Goal: Task Accomplishment & Management: Use online tool/utility

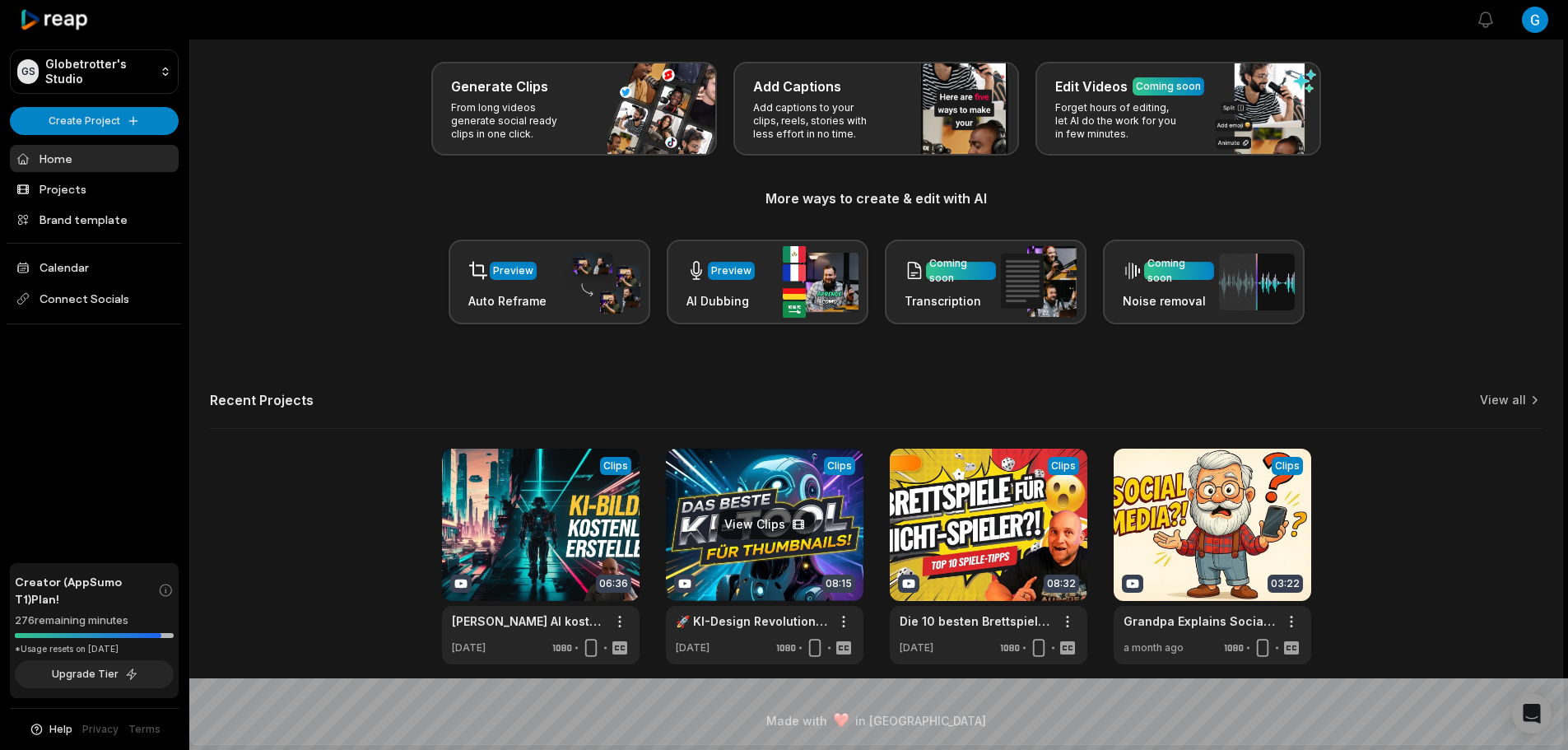
click at [773, 585] on link at bounding box center [764, 556] width 197 height 216
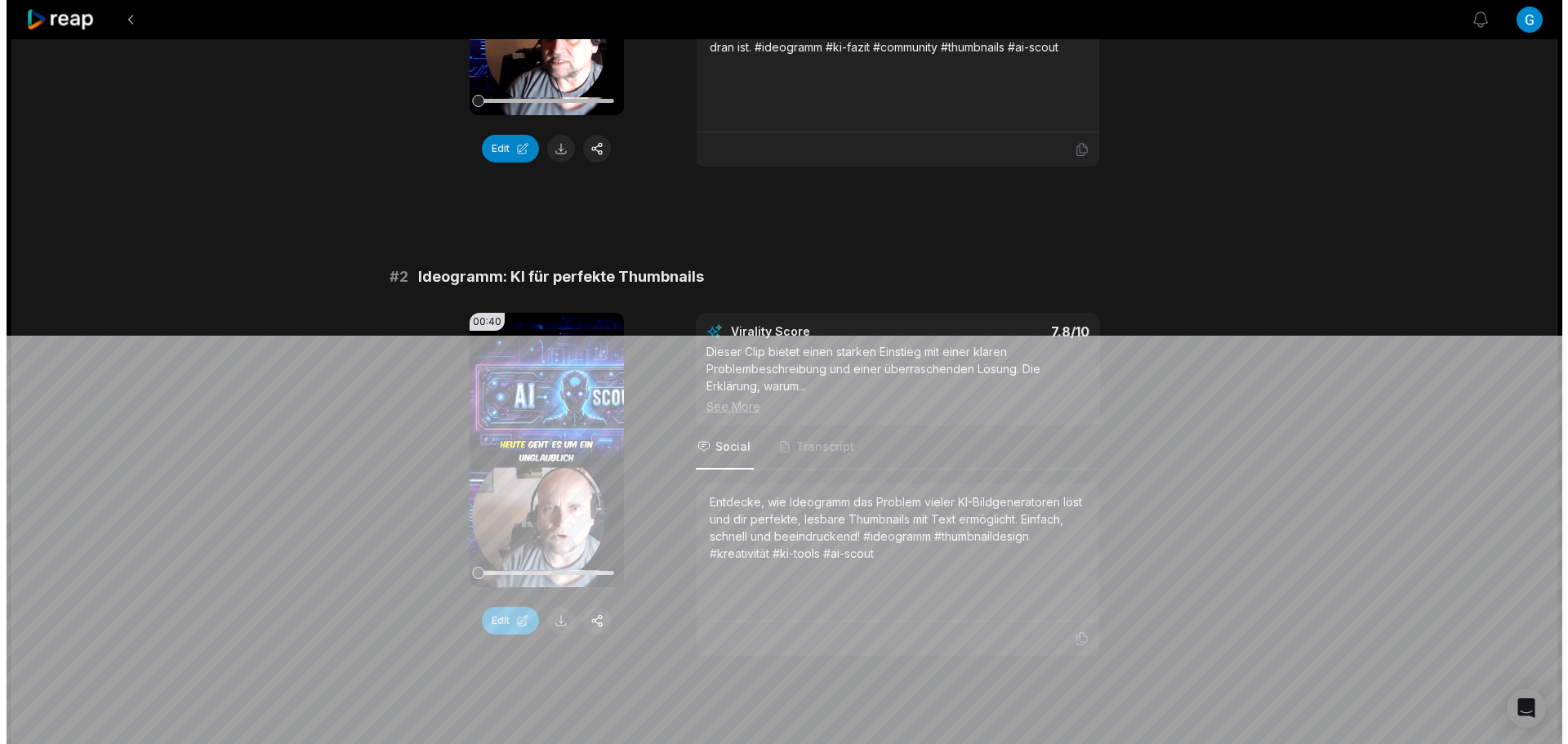
scroll to position [490, 0]
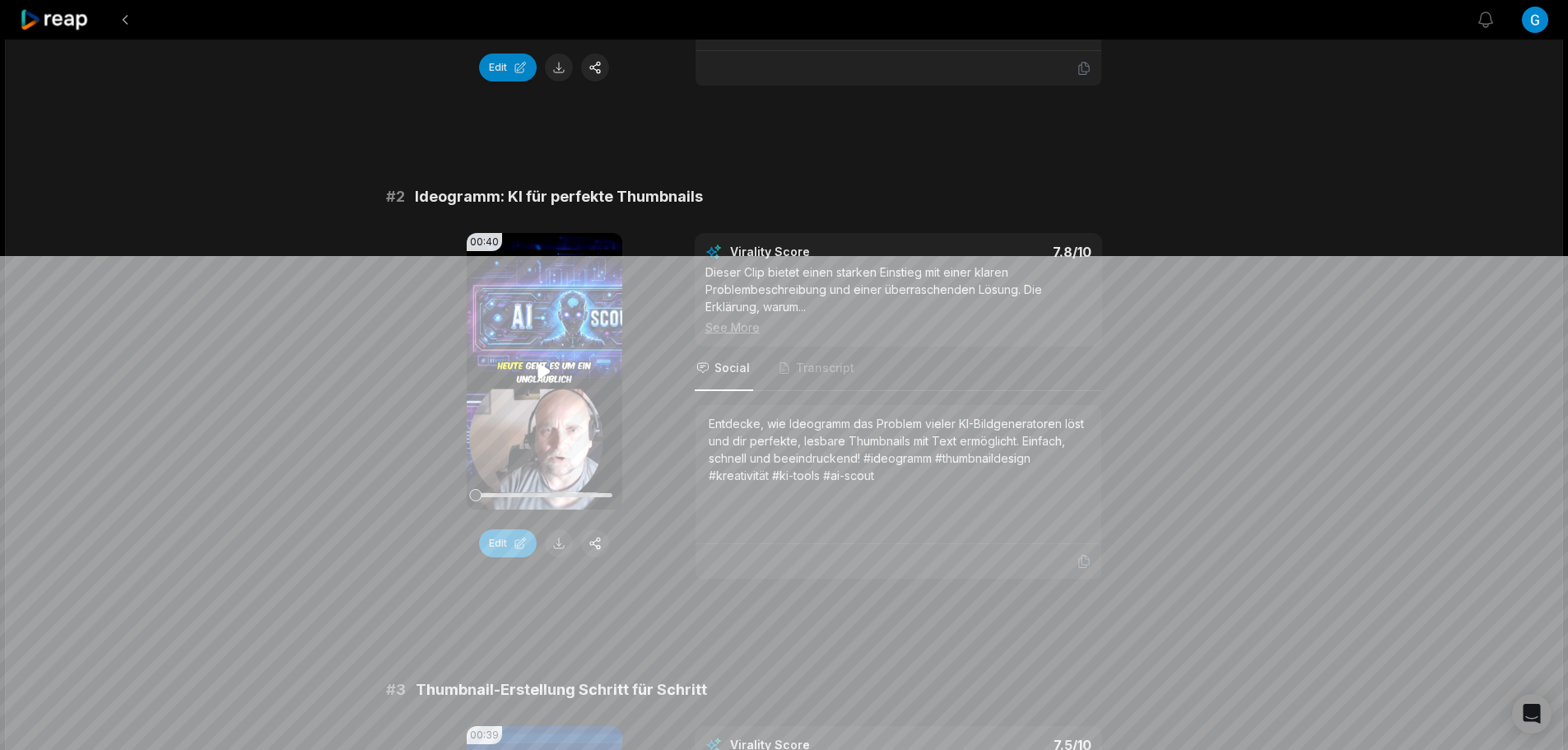
click at [543, 365] on icon at bounding box center [544, 371] width 19 height 19
click at [591, 544] on button "button" at bounding box center [595, 543] width 28 height 28
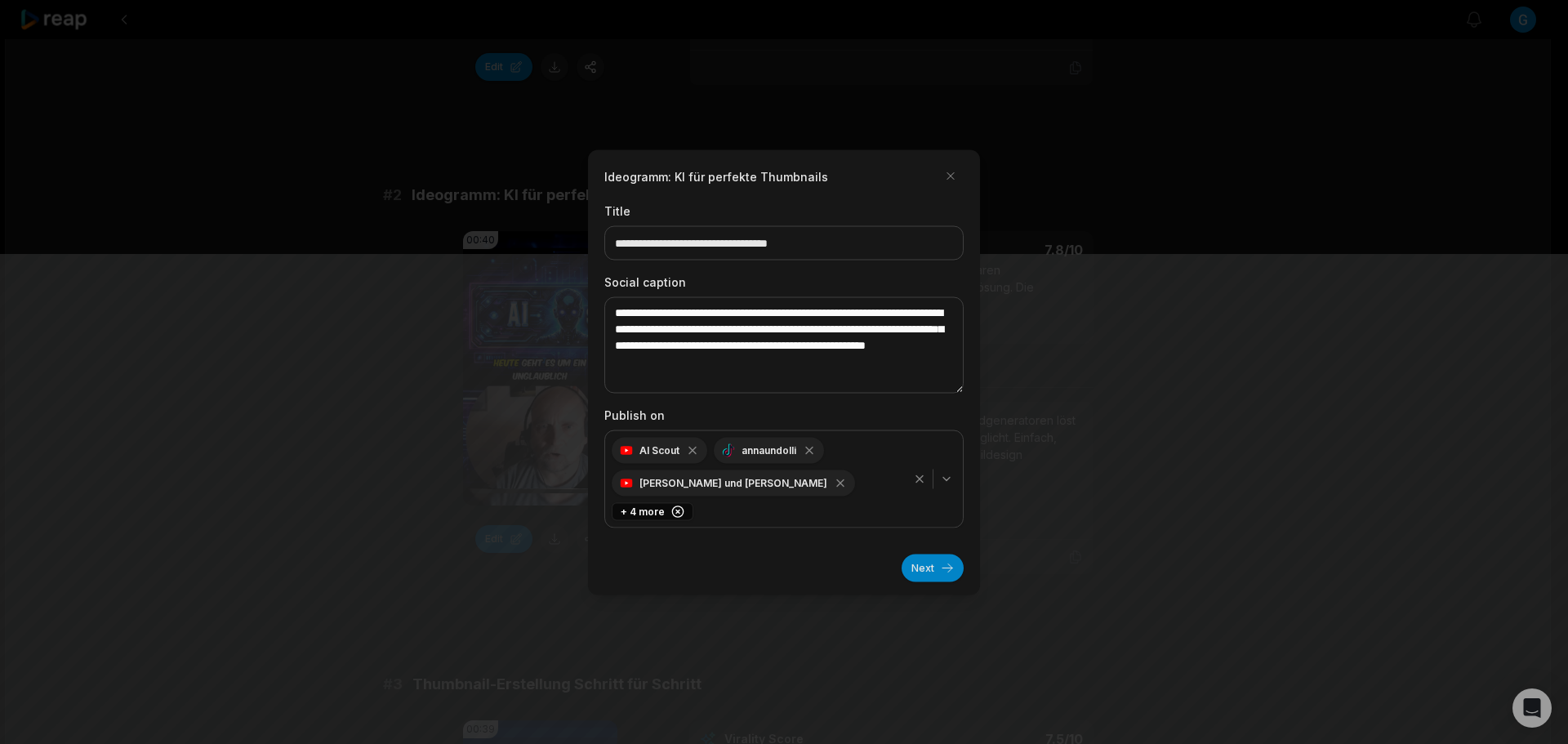
click at [685, 504] on icon "button" at bounding box center [678, 511] width 13 height 13
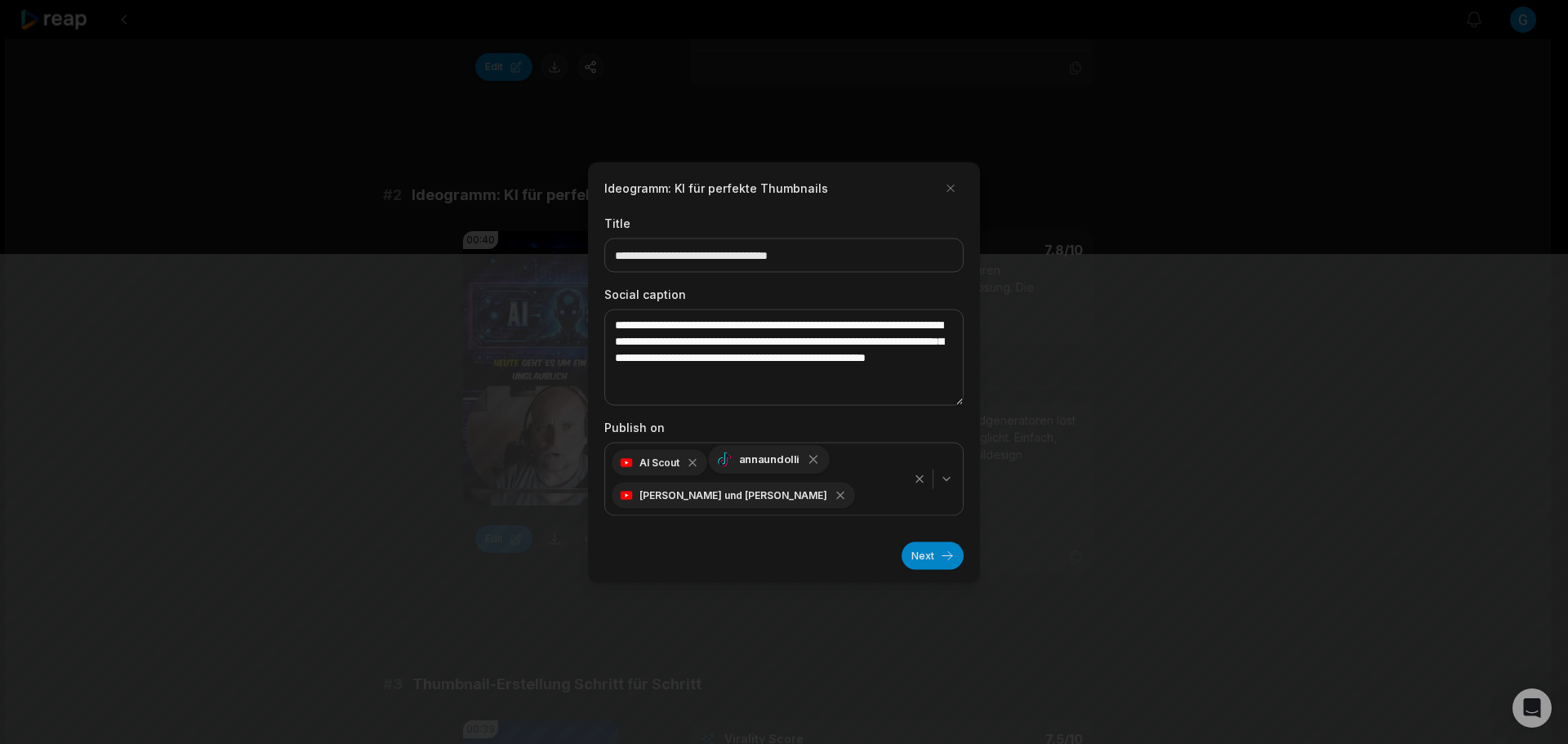
click at [809, 463] on icon "button" at bounding box center [813, 458] width 15 height 15
click at [844, 484] on icon "button" at bounding box center [851, 491] width 15 height 15
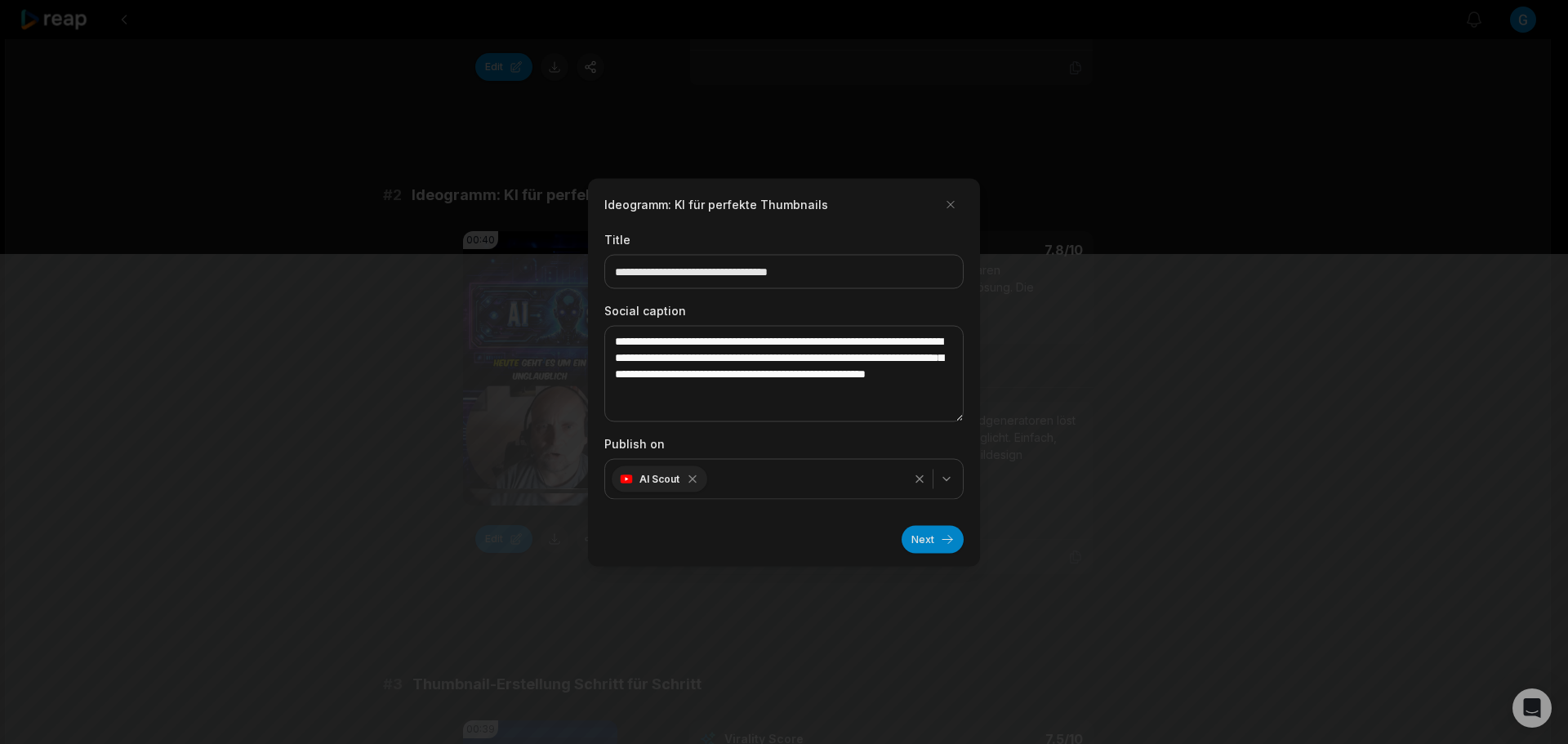
click at [947, 538] on button "Next" at bounding box center [932, 539] width 62 height 28
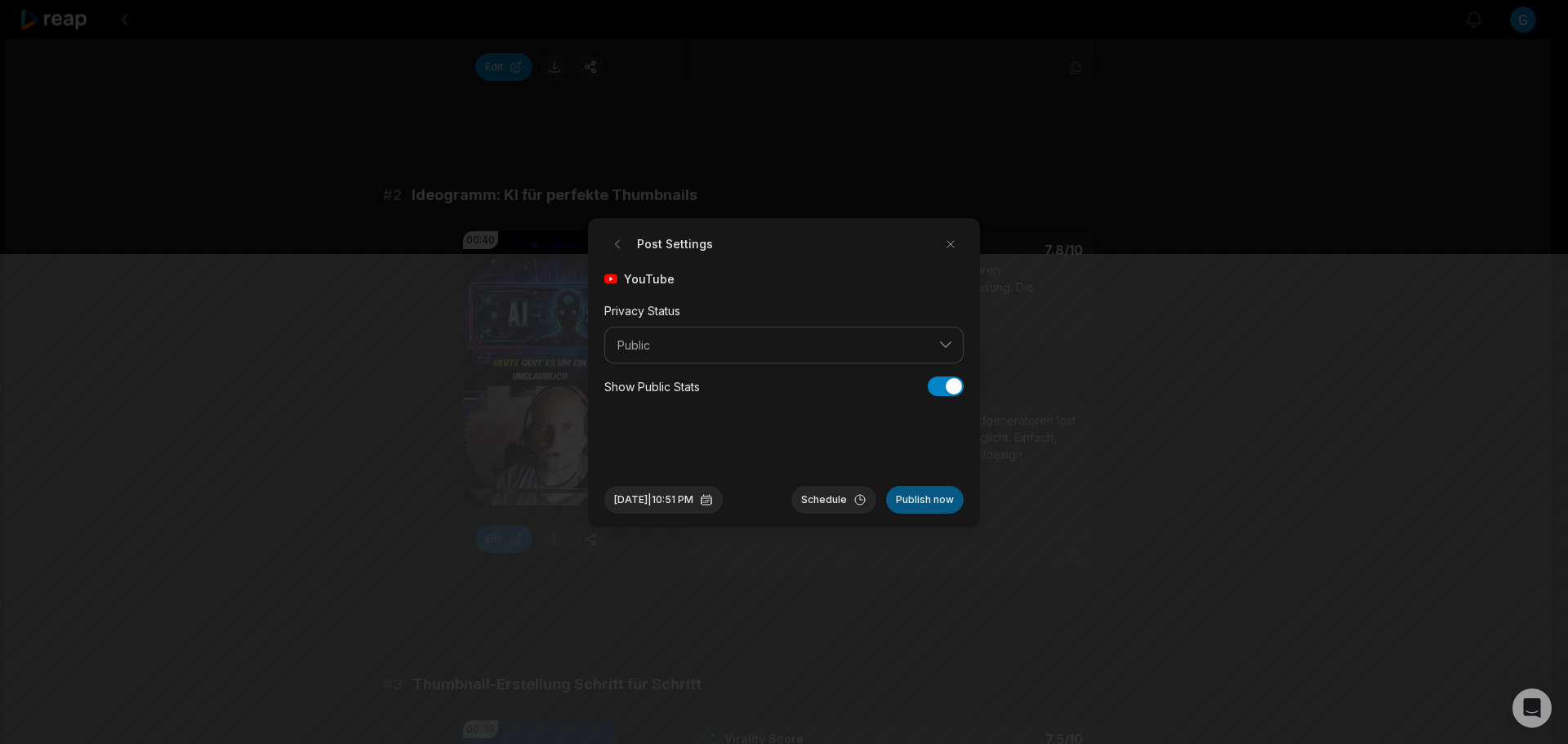
click at [913, 503] on button "Publish now" at bounding box center [924, 500] width 78 height 28
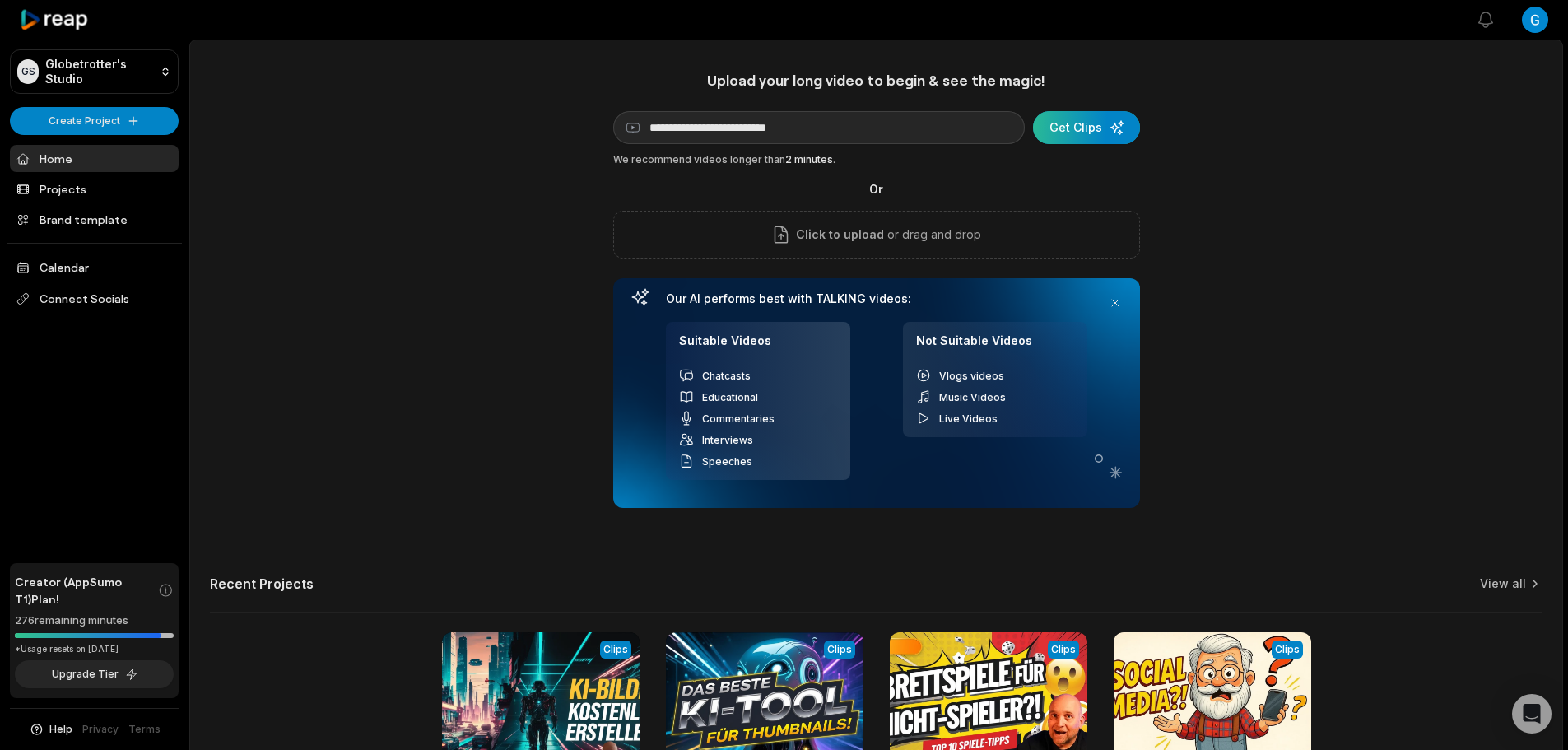
type input "**********"
click at [1060, 130] on div "submit" at bounding box center [1086, 127] width 107 height 33
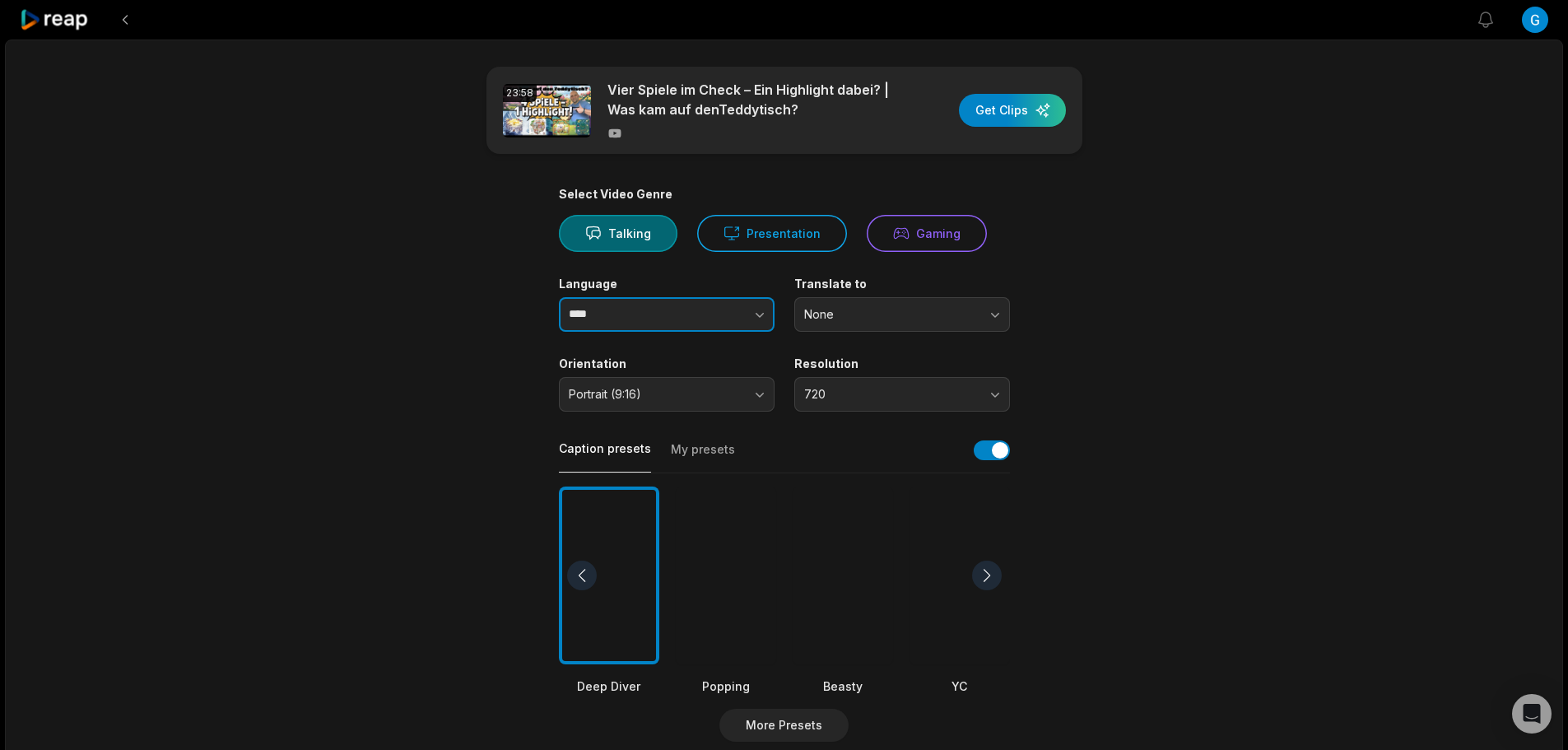
click at [728, 303] on button "button" at bounding box center [726, 314] width 93 height 34
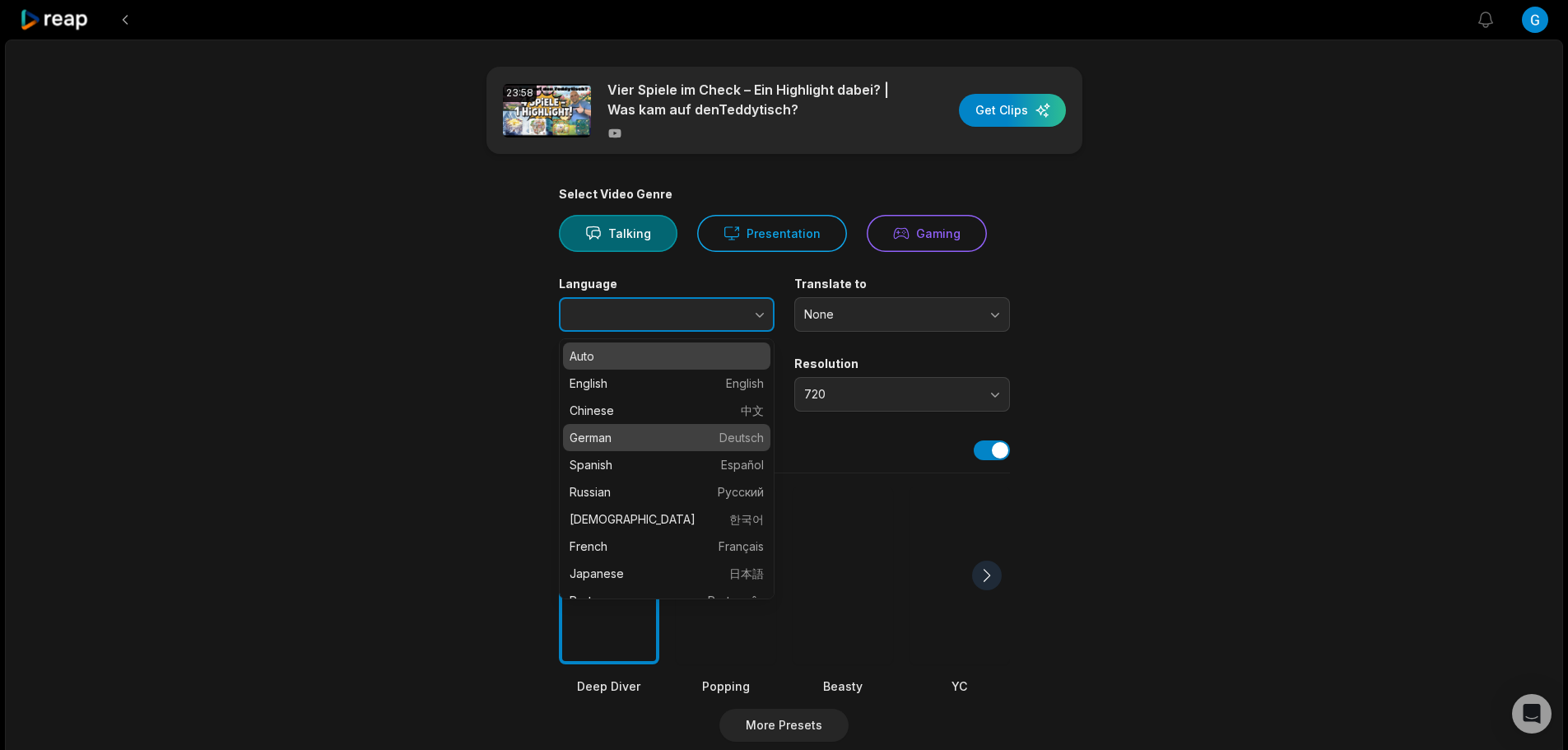
type input "******"
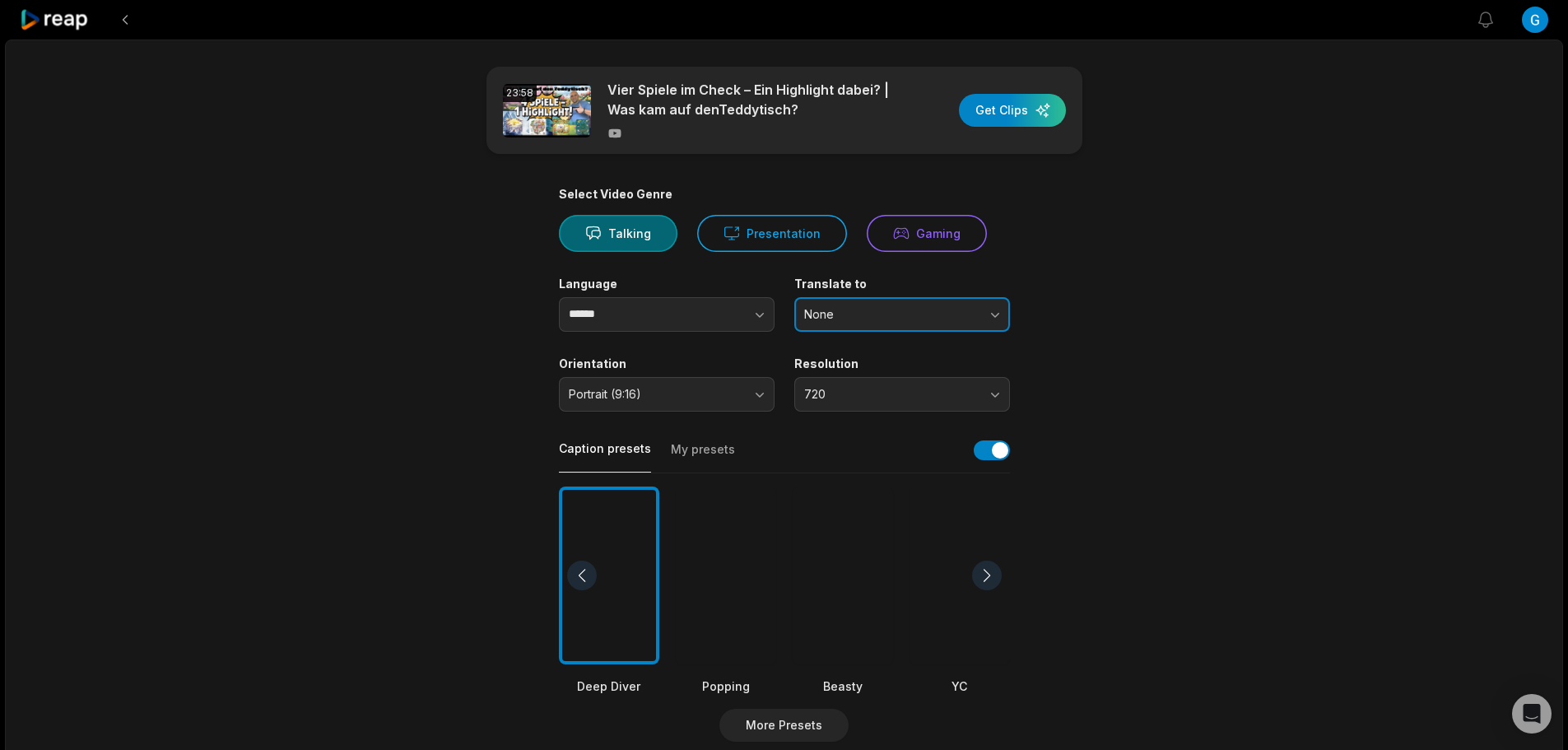
click at [903, 321] on span "None" at bounding box center [890, 314] width 173 height 15
click at [902, 322] on button "None" at bounding box center [902, 314] width 216 height 34
click at [859, 392] on span "720" at bounding box center [890, 394] width 173 height 15
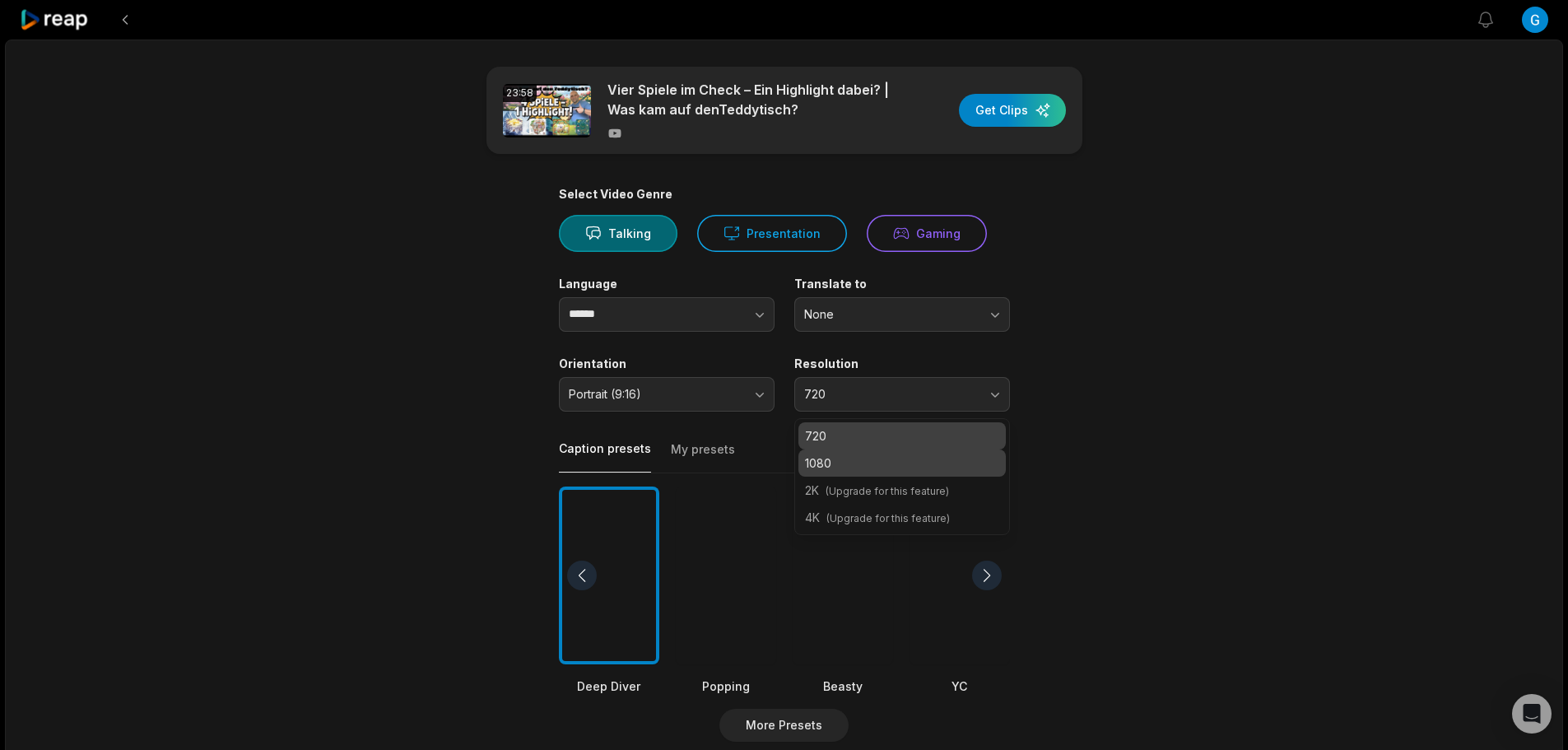
click at [832, 459] on p "1080" at bounding box center [902, 463] width 194 height 18
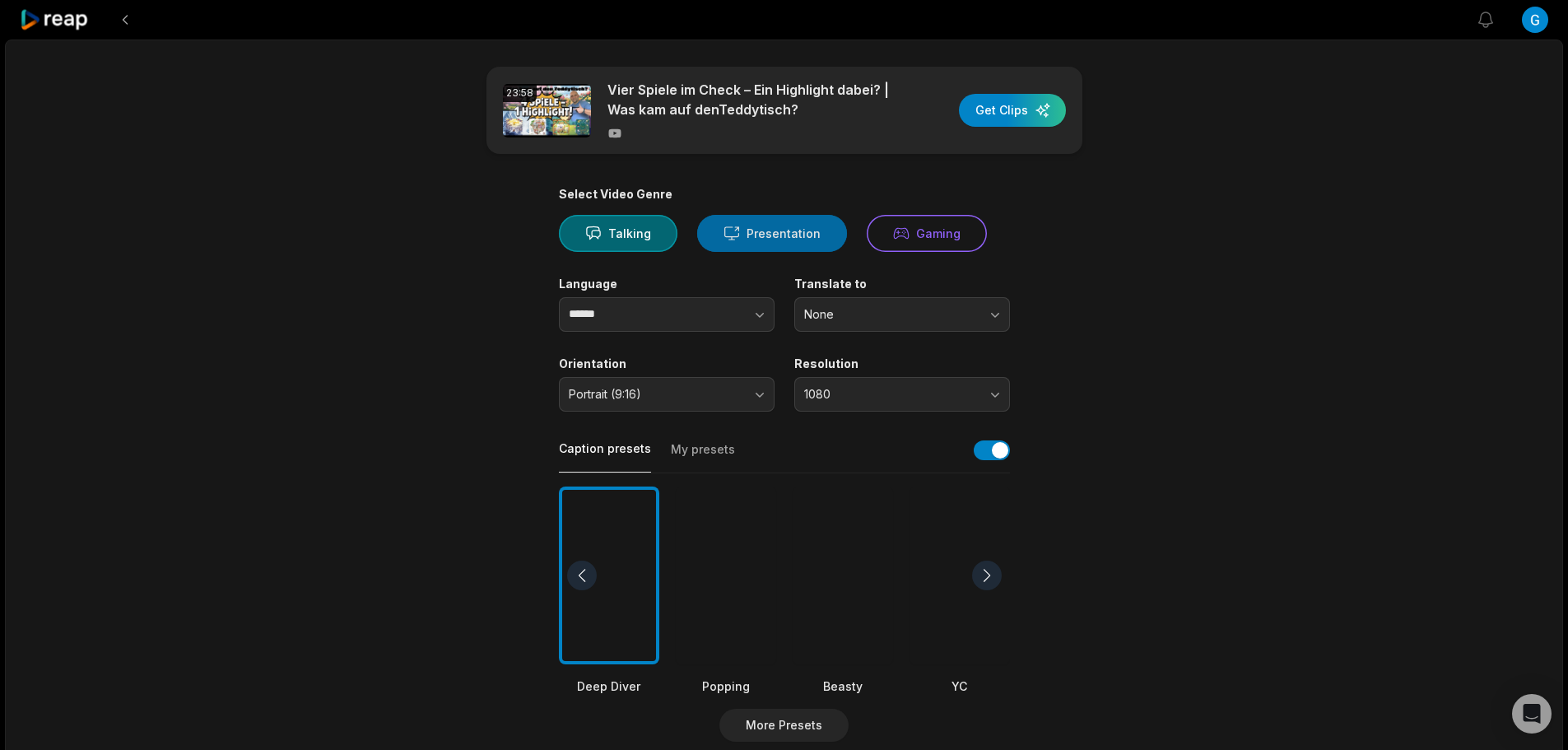
click at [791, 236] on button "Presentation" at bounding box center [772, 234] width 150 height 37
click at [996, 106] on div "button" at bounding box center [1012, 109] width 107 height 33
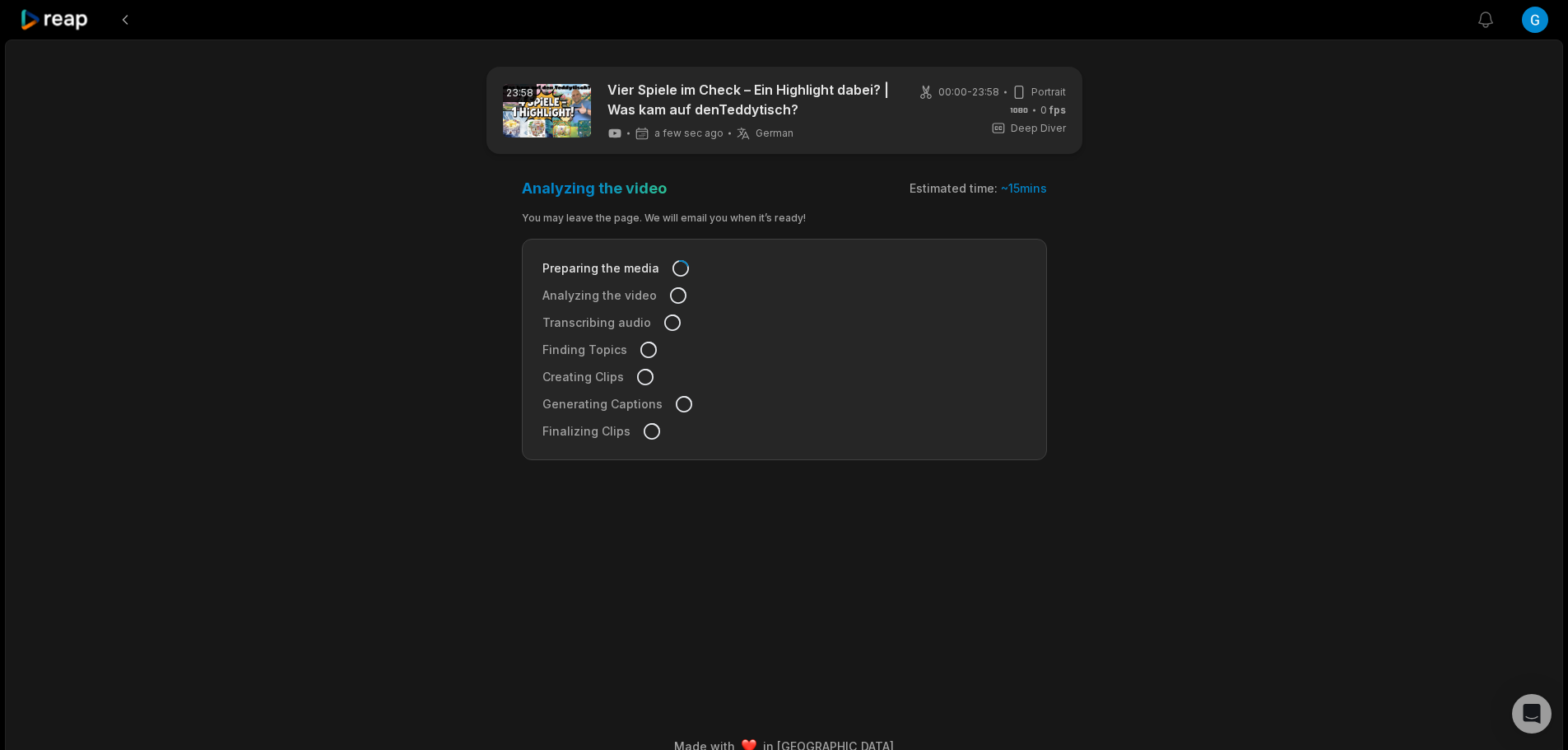
click at [44, 18] on icon at bounding box center [54, 19] width 70 height 22
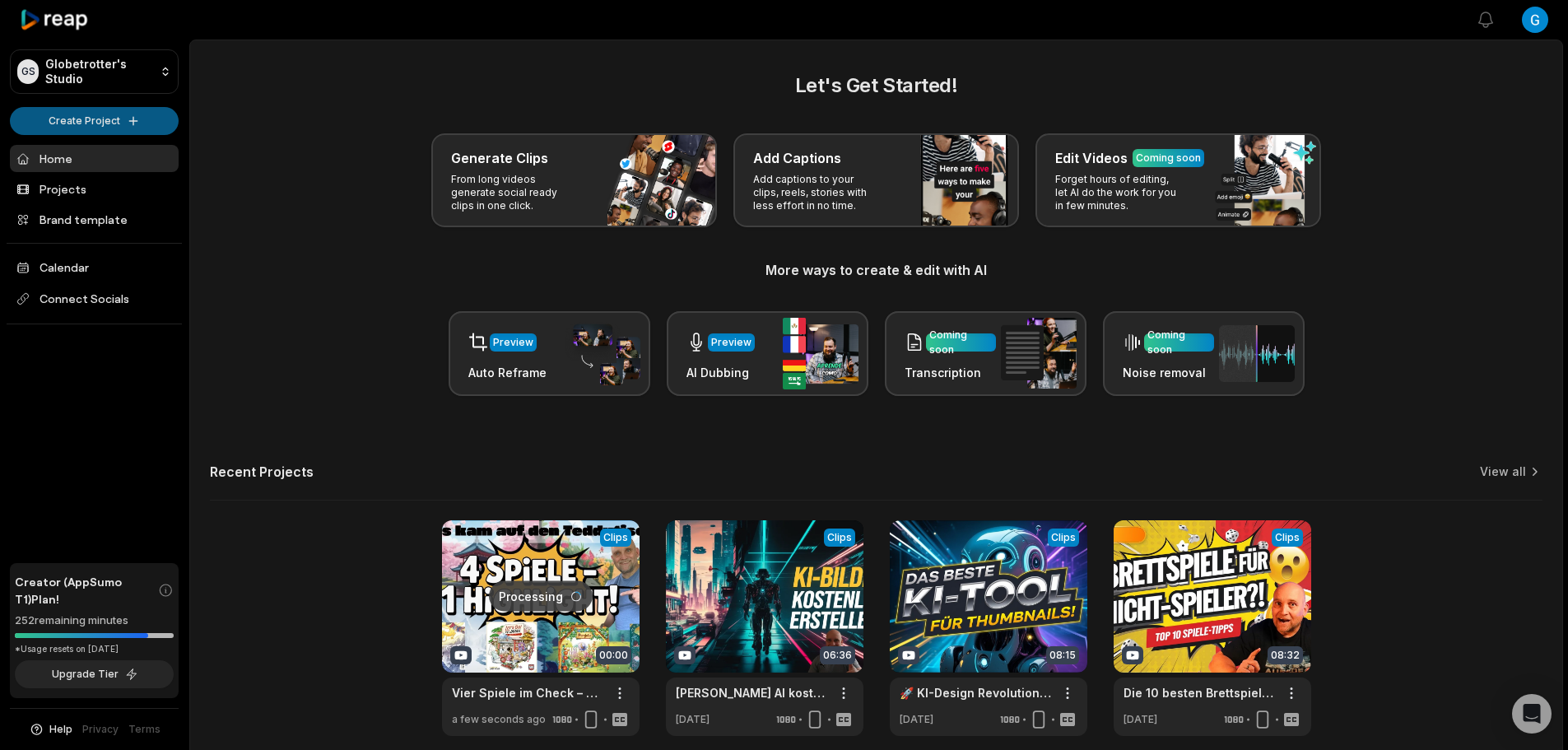
click at [111, 117] on html "GS Globetrotter's Studio Create Project Home Projects Brand template Calendar C…" at bounding box center [784, 375] width 1568 height 750
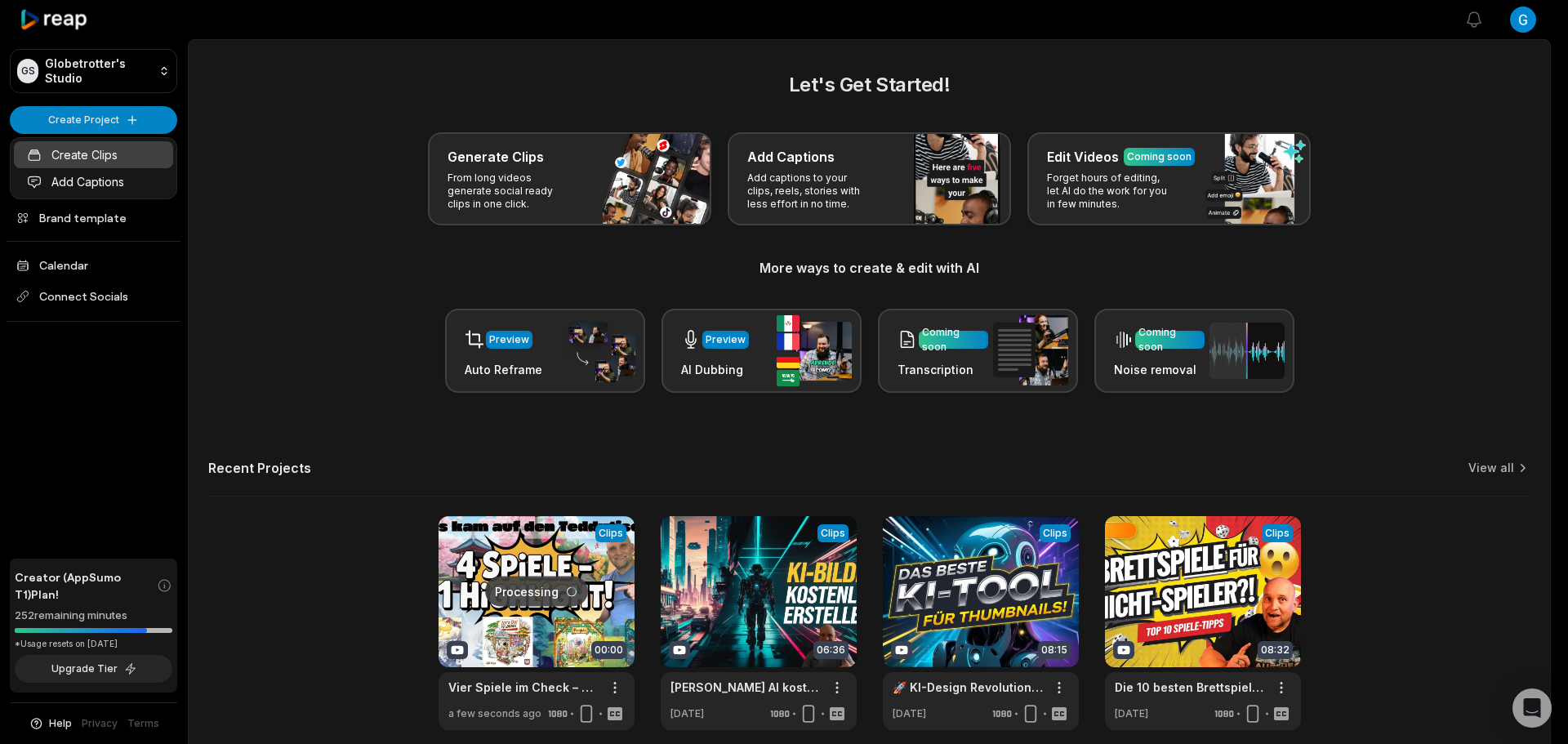
click at [91, 151] on link "Create Clips" at bounding box center [94, 155] width 159 height 27
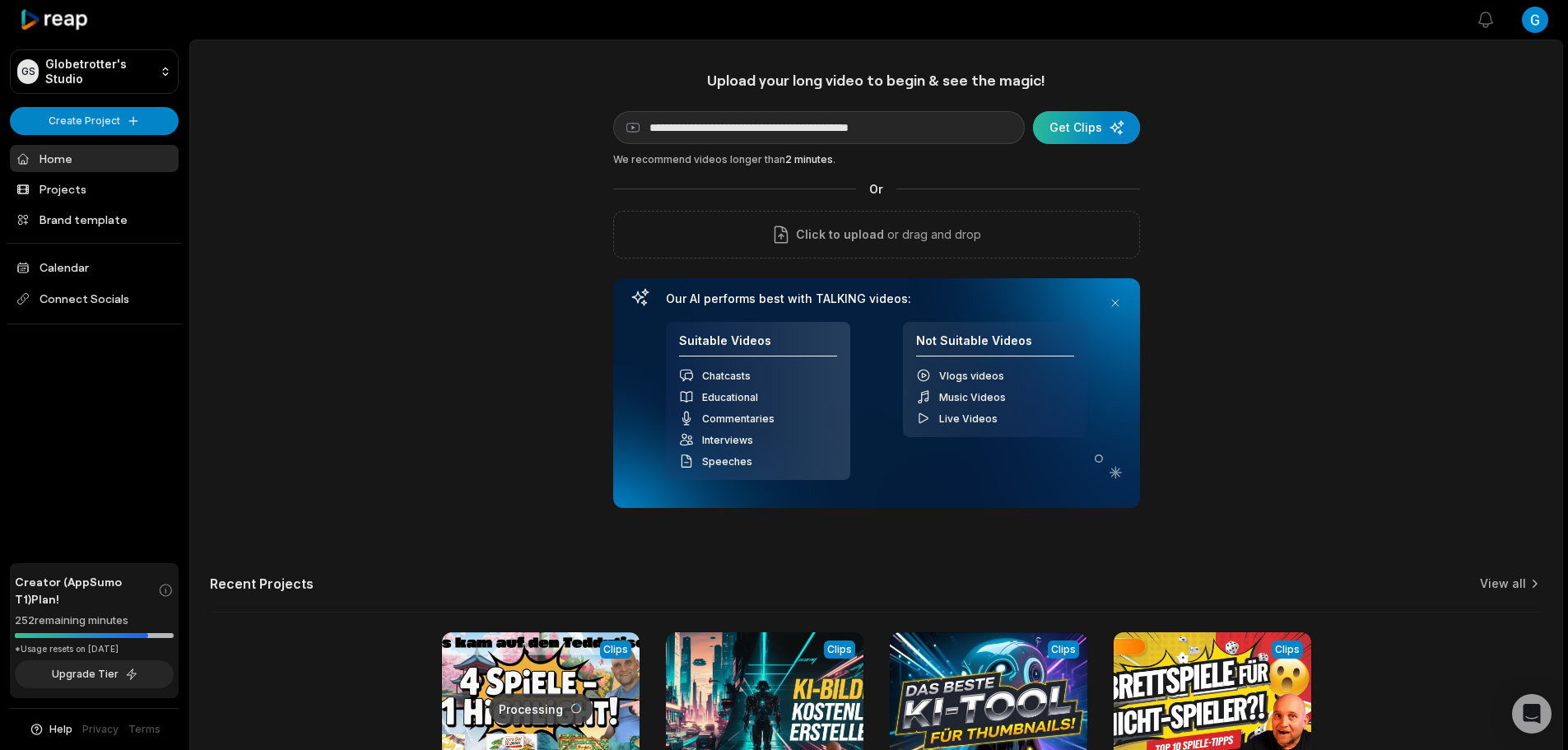
type input "**********"
click at [1095, 136] on div "submit" at bounding box center [1086, 127] width 107 height 33
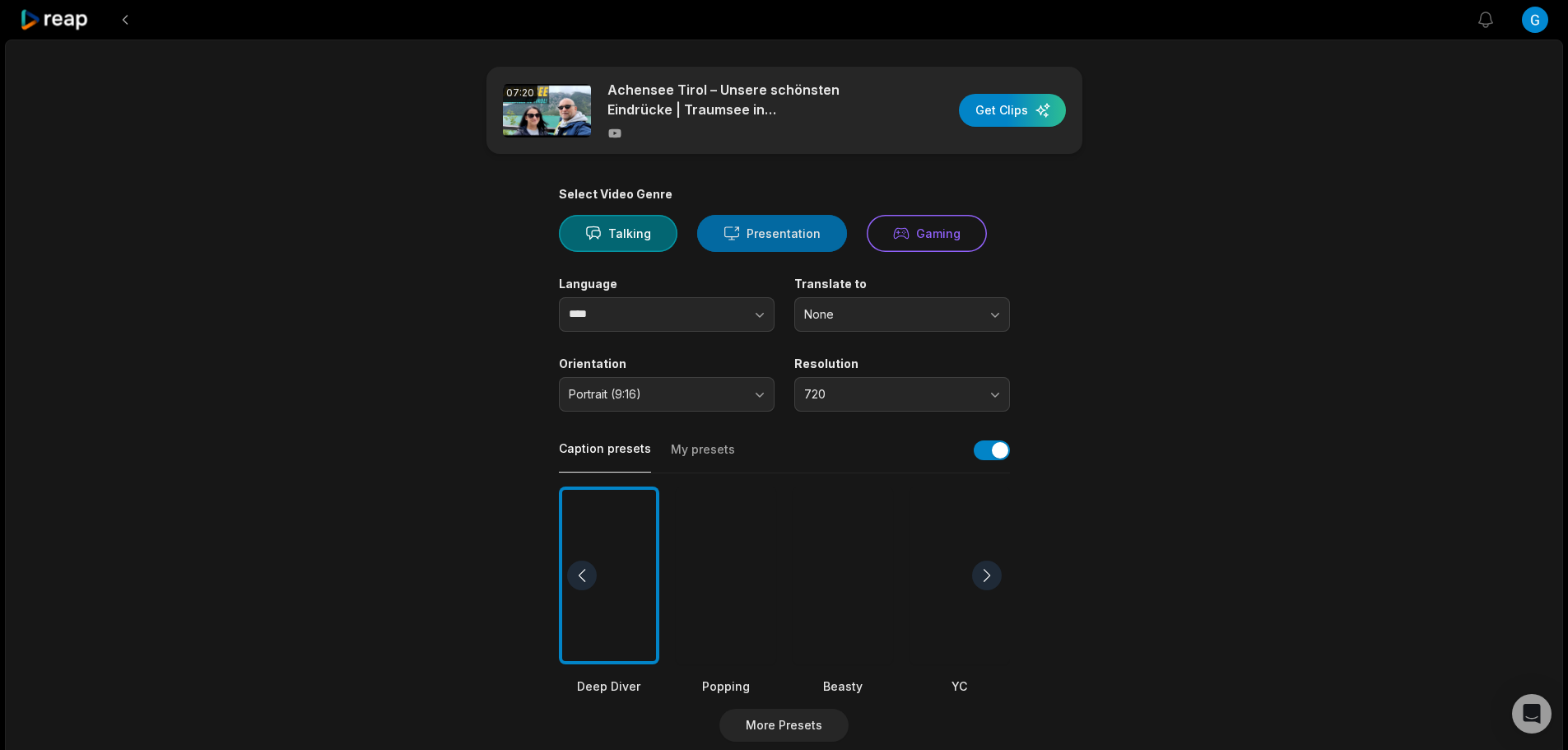
click at [783, 240] on button "Presentation" at bounding box center [772, 234] width 150 height 37
click at [733, 312] on button "button" at bounding box center [726, 314] width 93 height 34
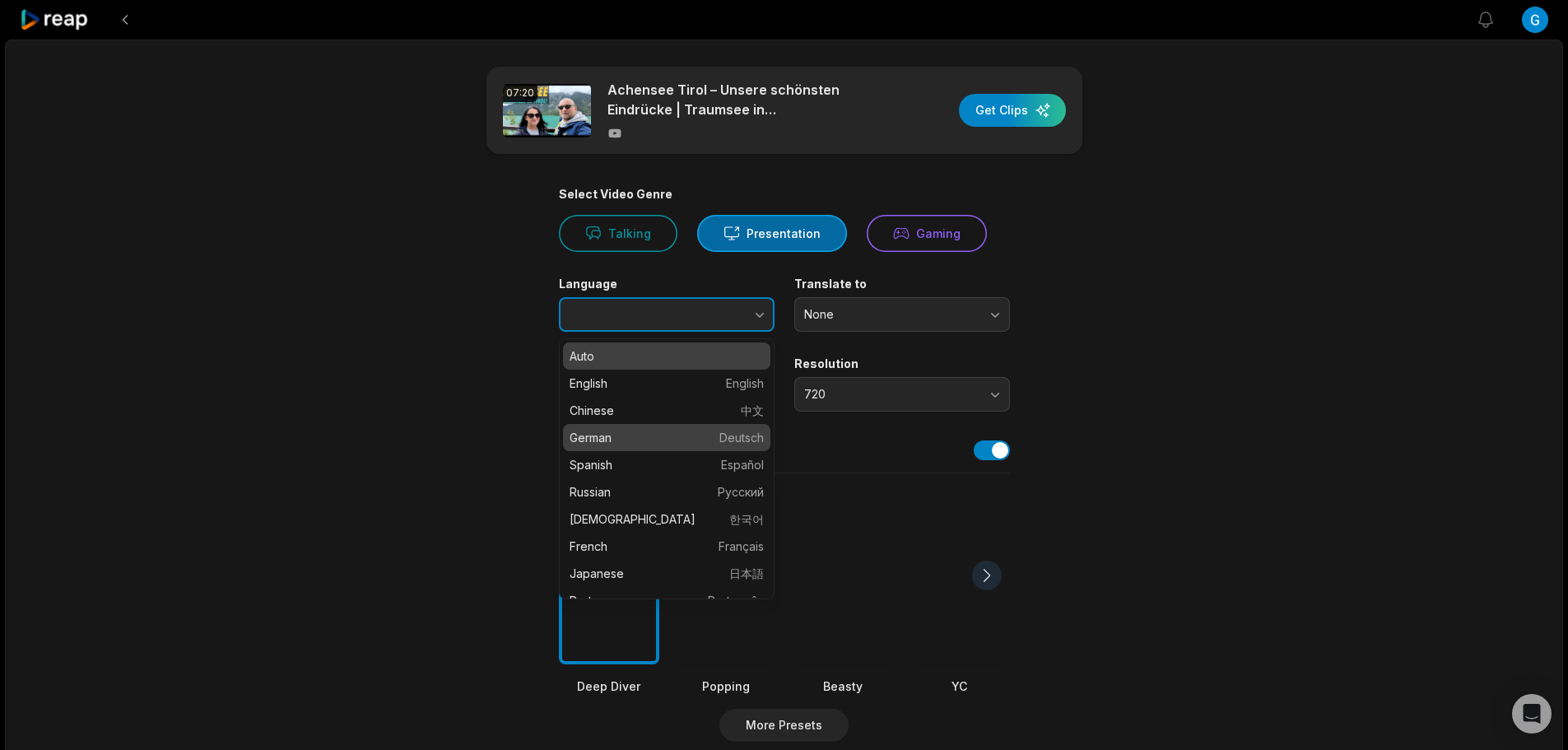
type input "******"
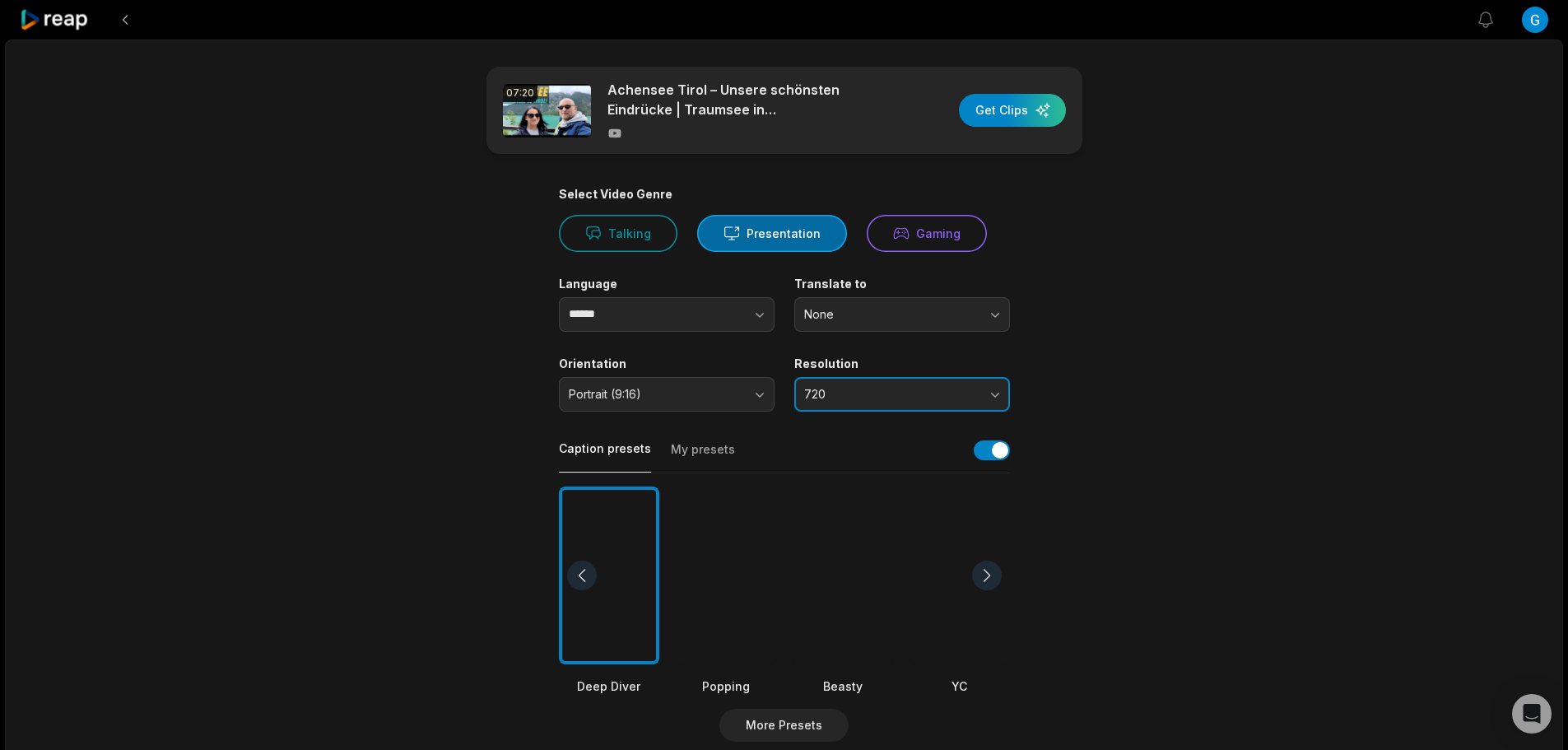
click at [896, 394] on span "720" at bounding box center [890, 394] width 173 height 15
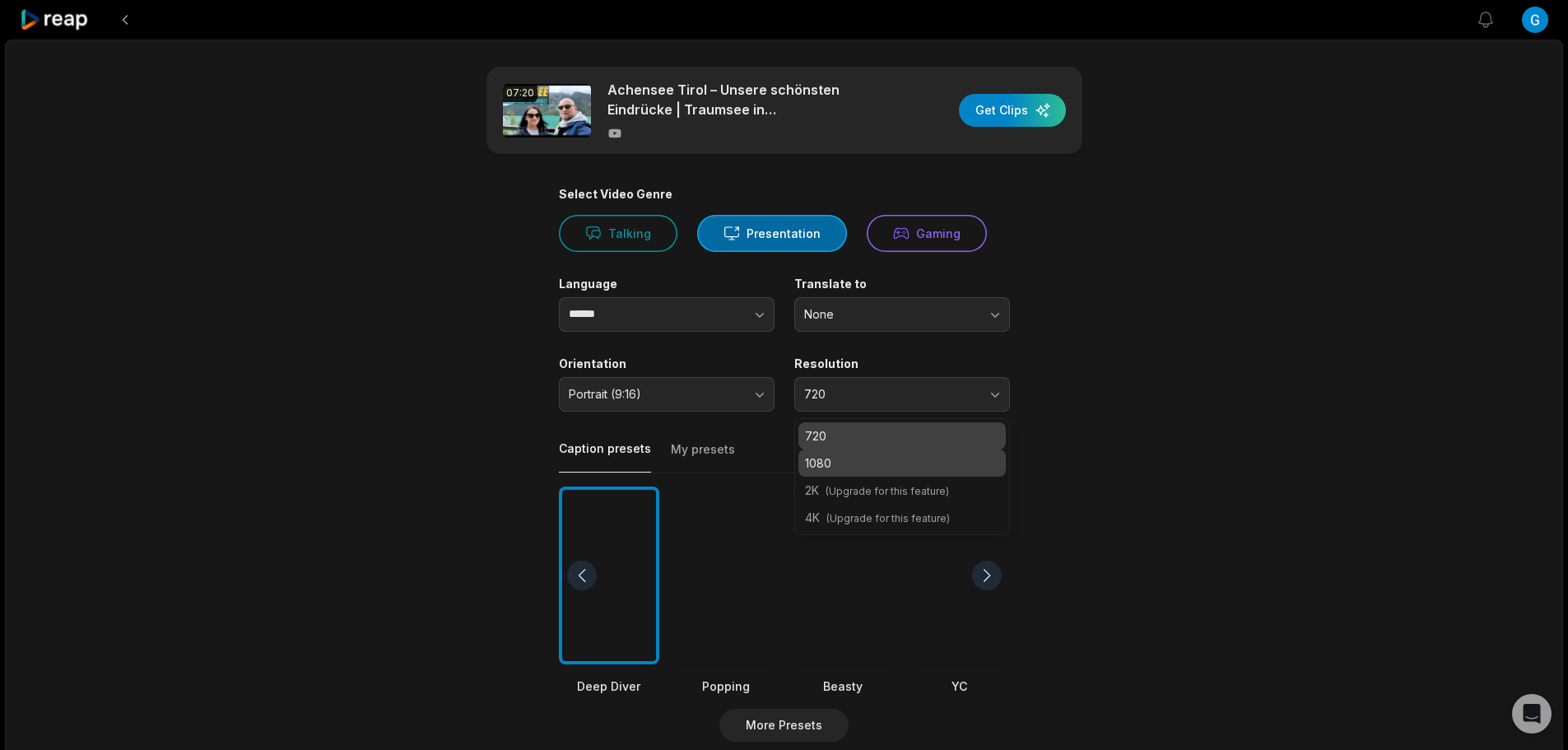
click at [875, 466] on p "1080" at bounding box center [902, 463] width 194 height 18
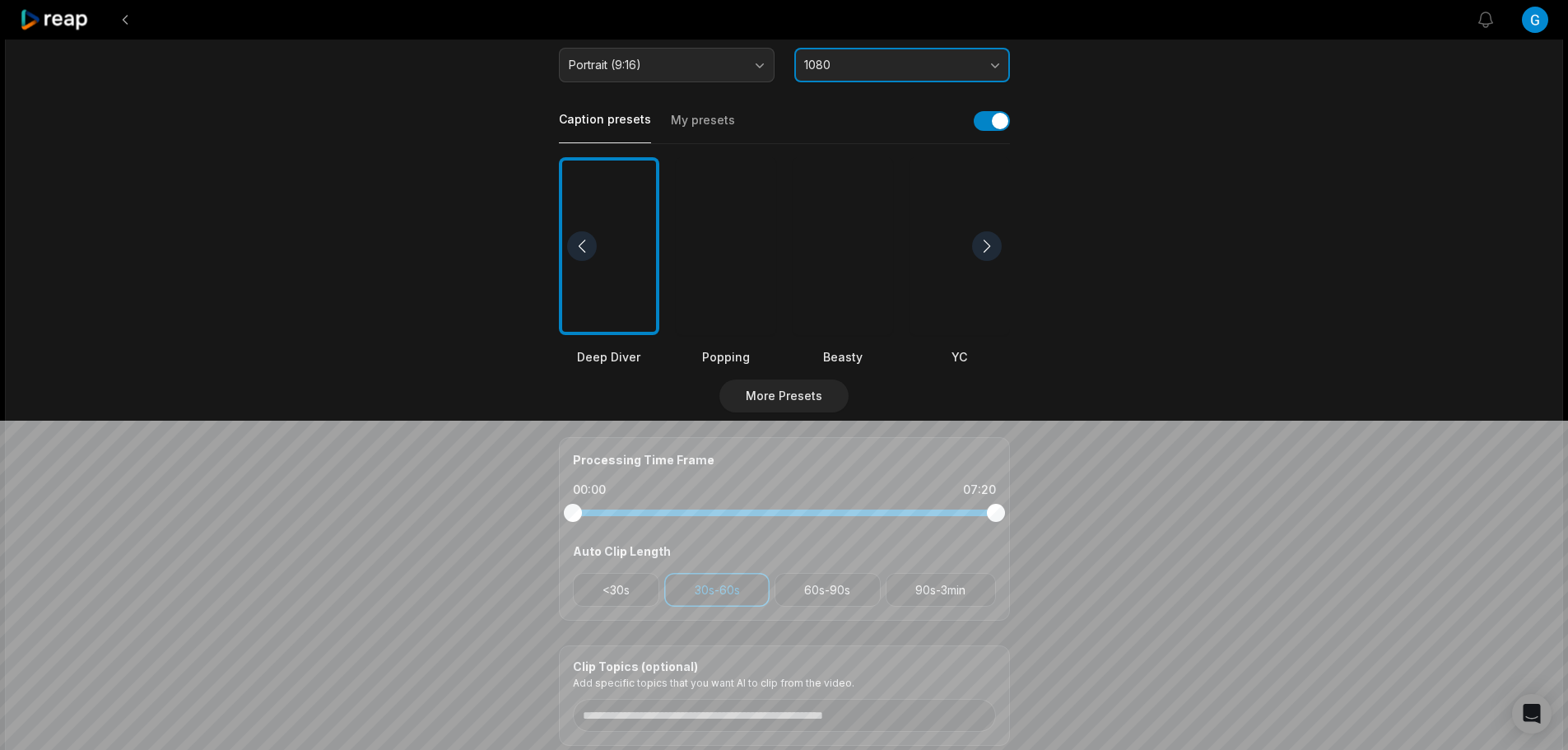
scroll to position [247, 0]
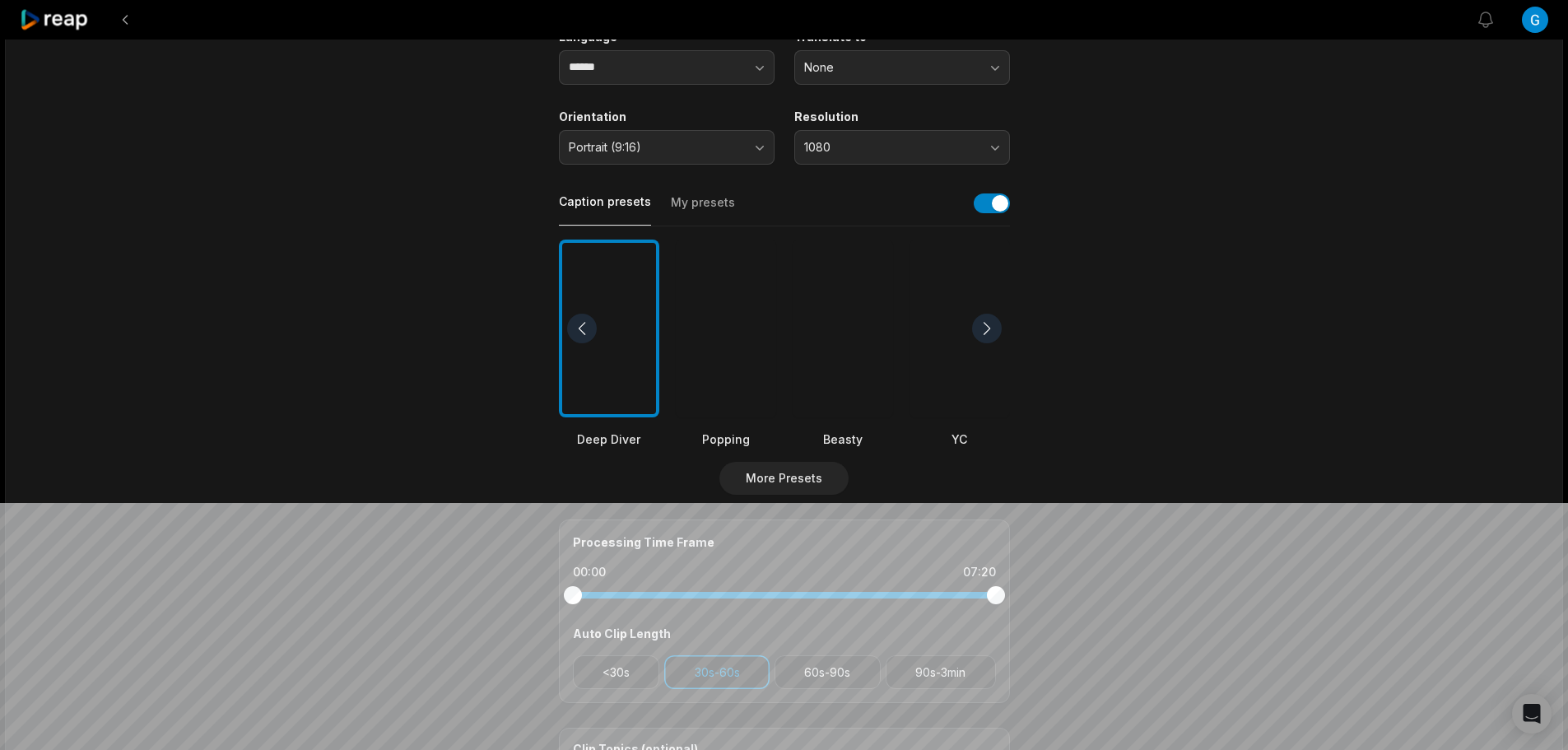
click at [864, 396] on div at bounding box center [843, 329] width 100 height 179
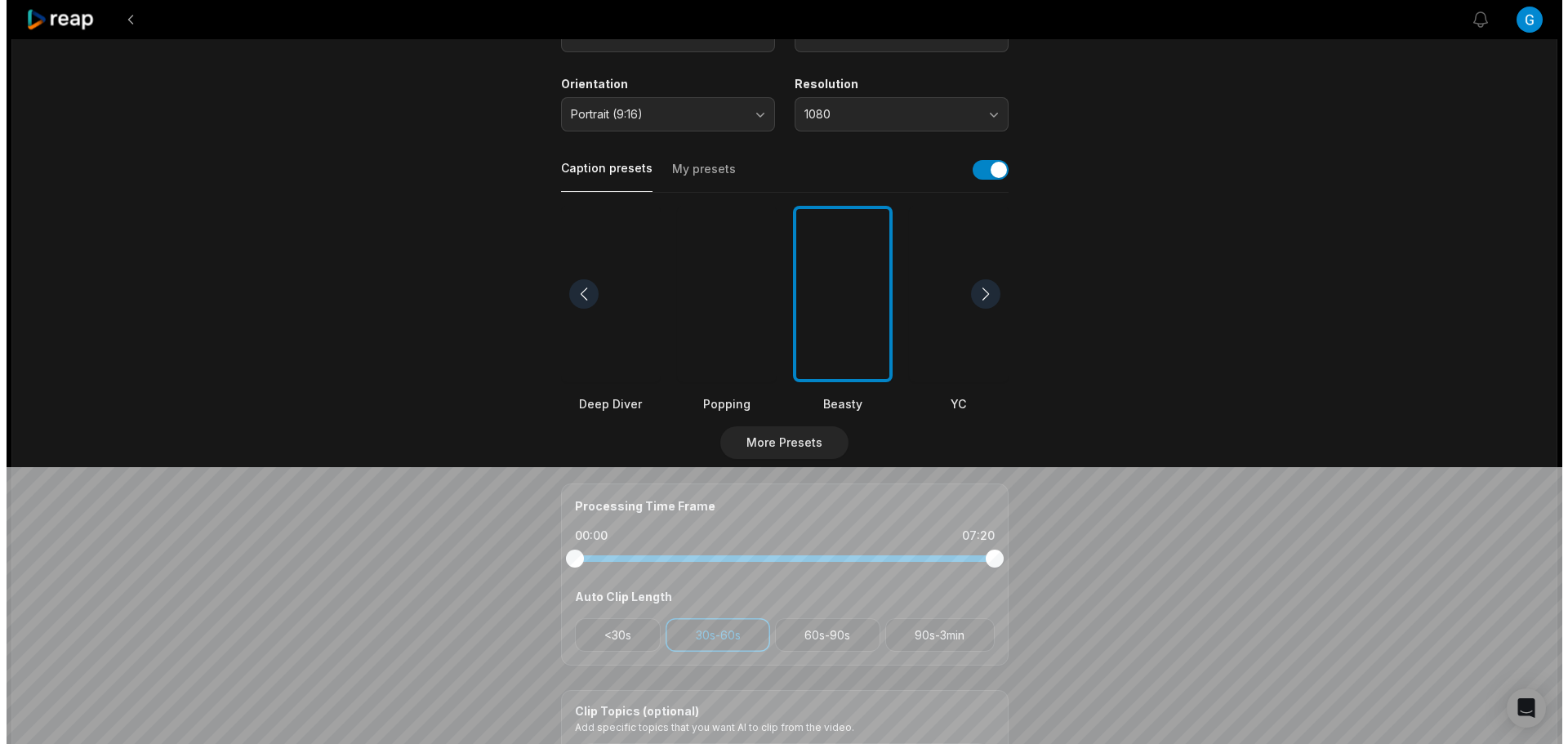
scroll to position [0, 0]
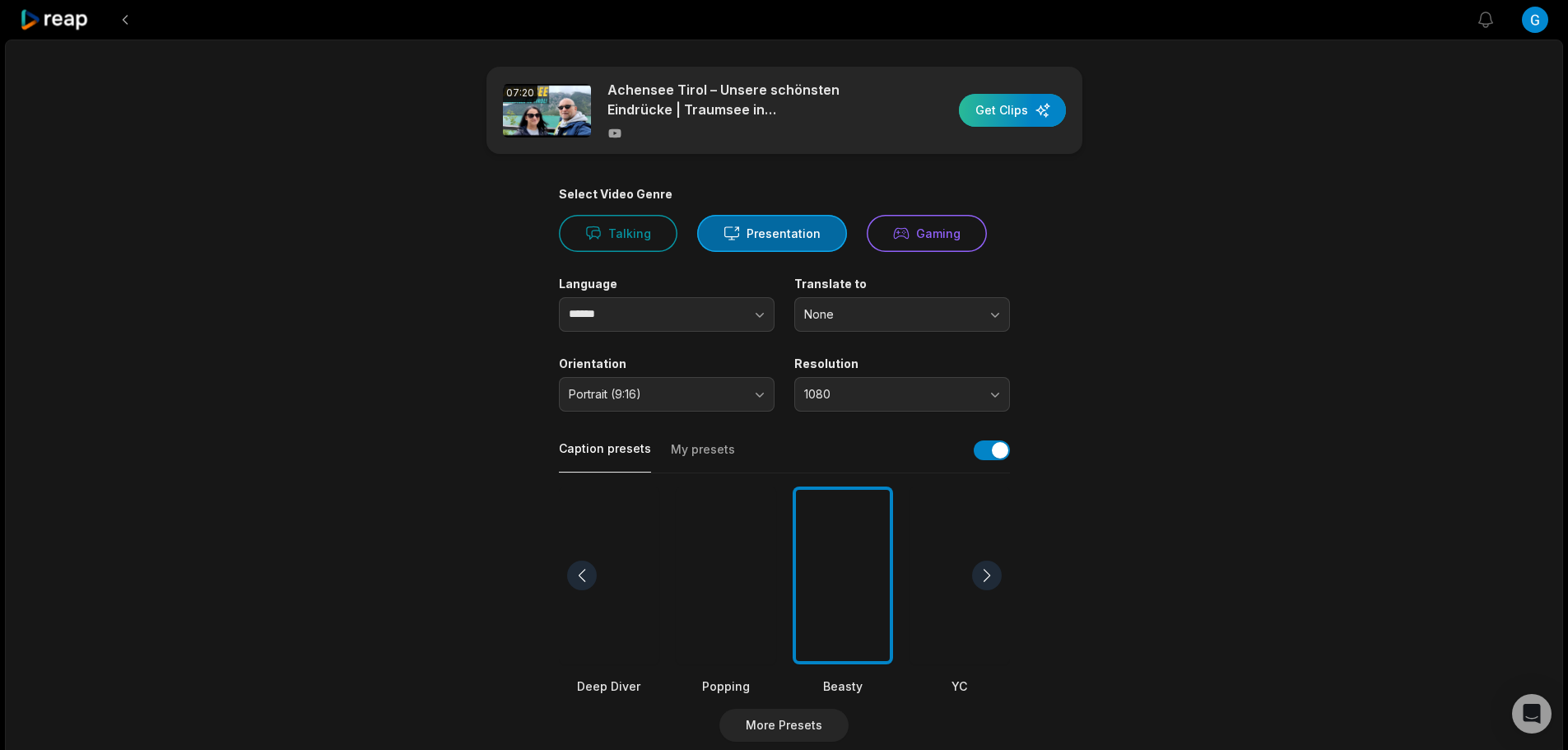
click at [996, 118] on div "button" at bounding box center [1012, 109] width 107 height 33
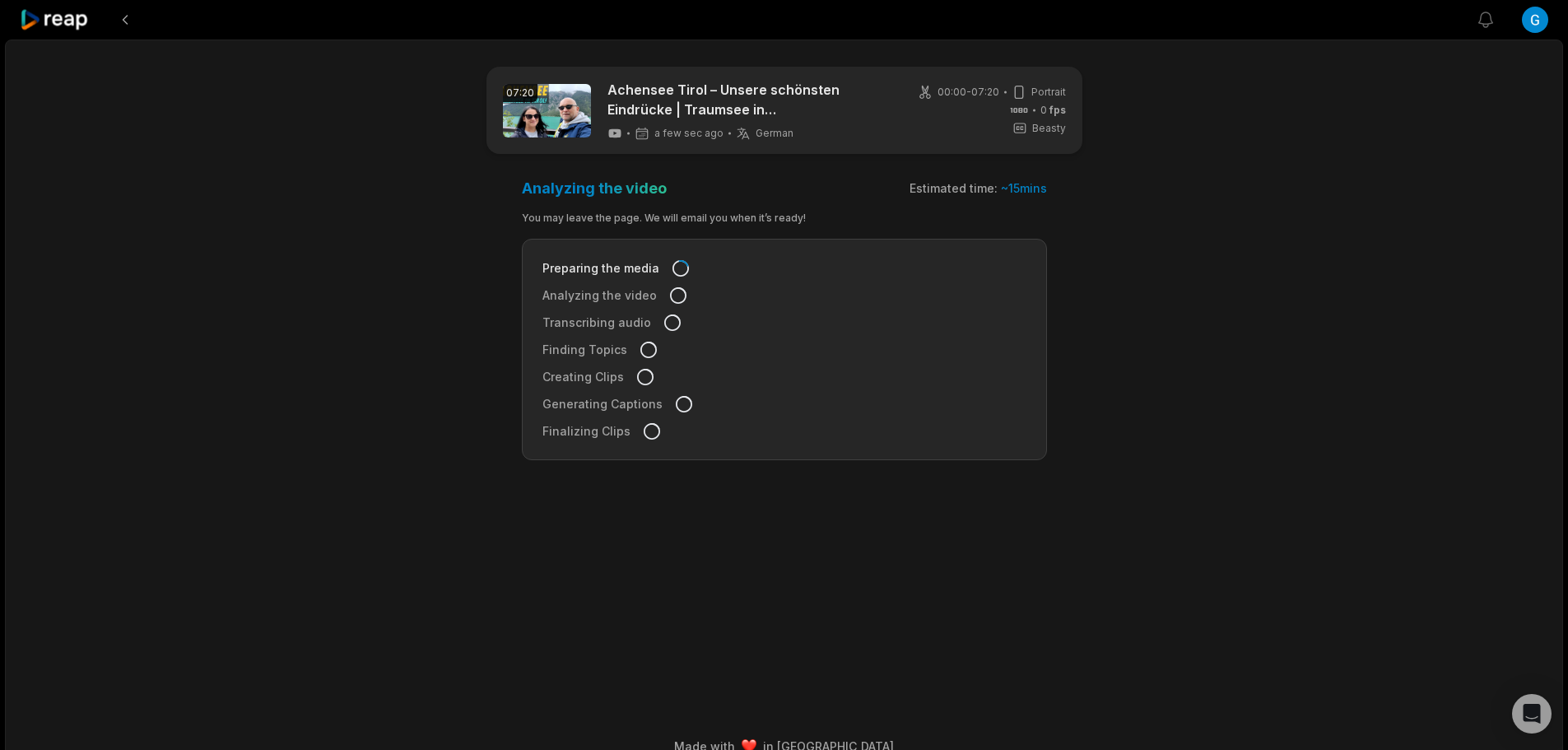
click at [37, 26] on icon at bounding box center [54, 19] width 70 height 22
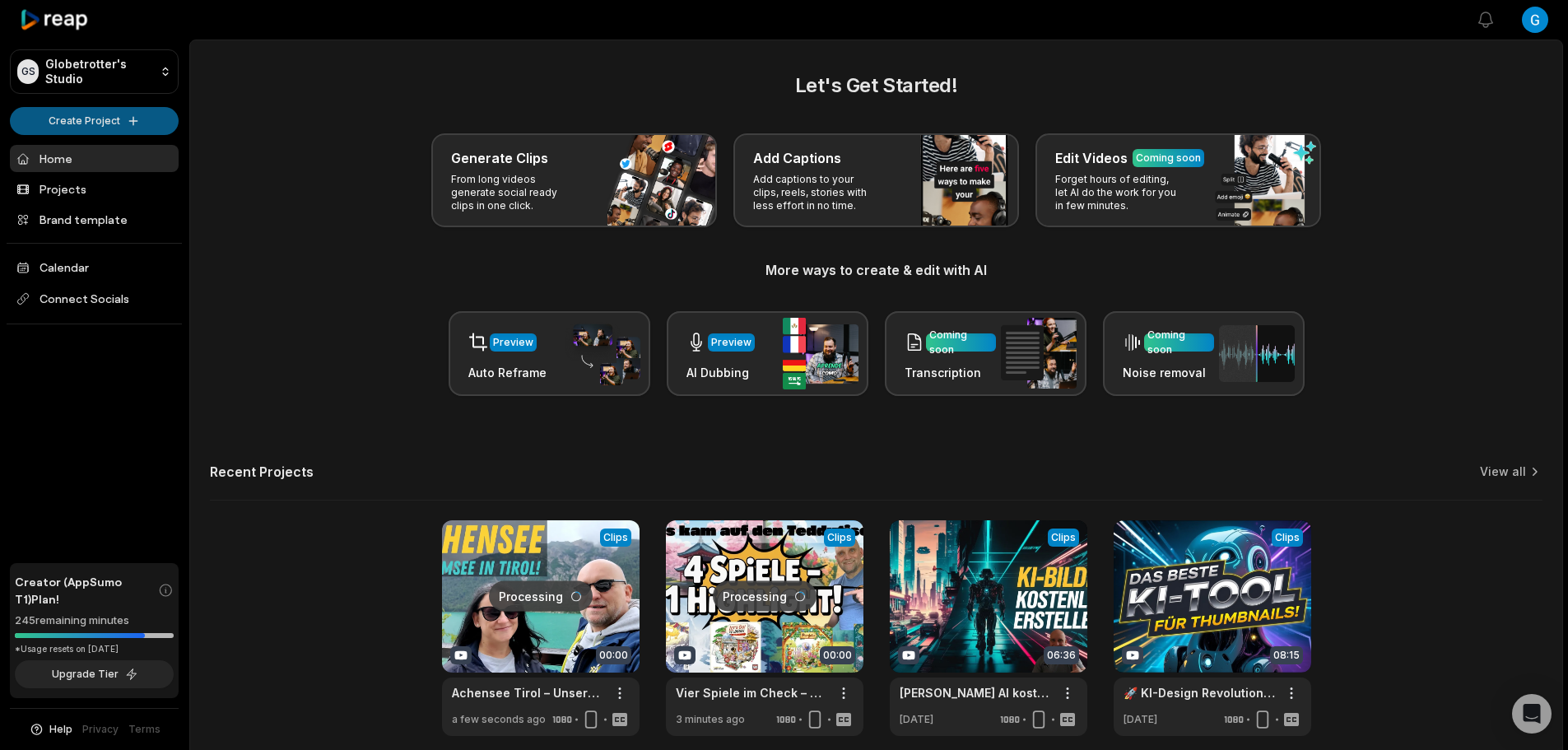
click at [105, 123] on html "GS Globetrotter's Studio Create Project Home Projects Brand template Calendar C…" at bounding box center [784, 375] width 1568 height 750
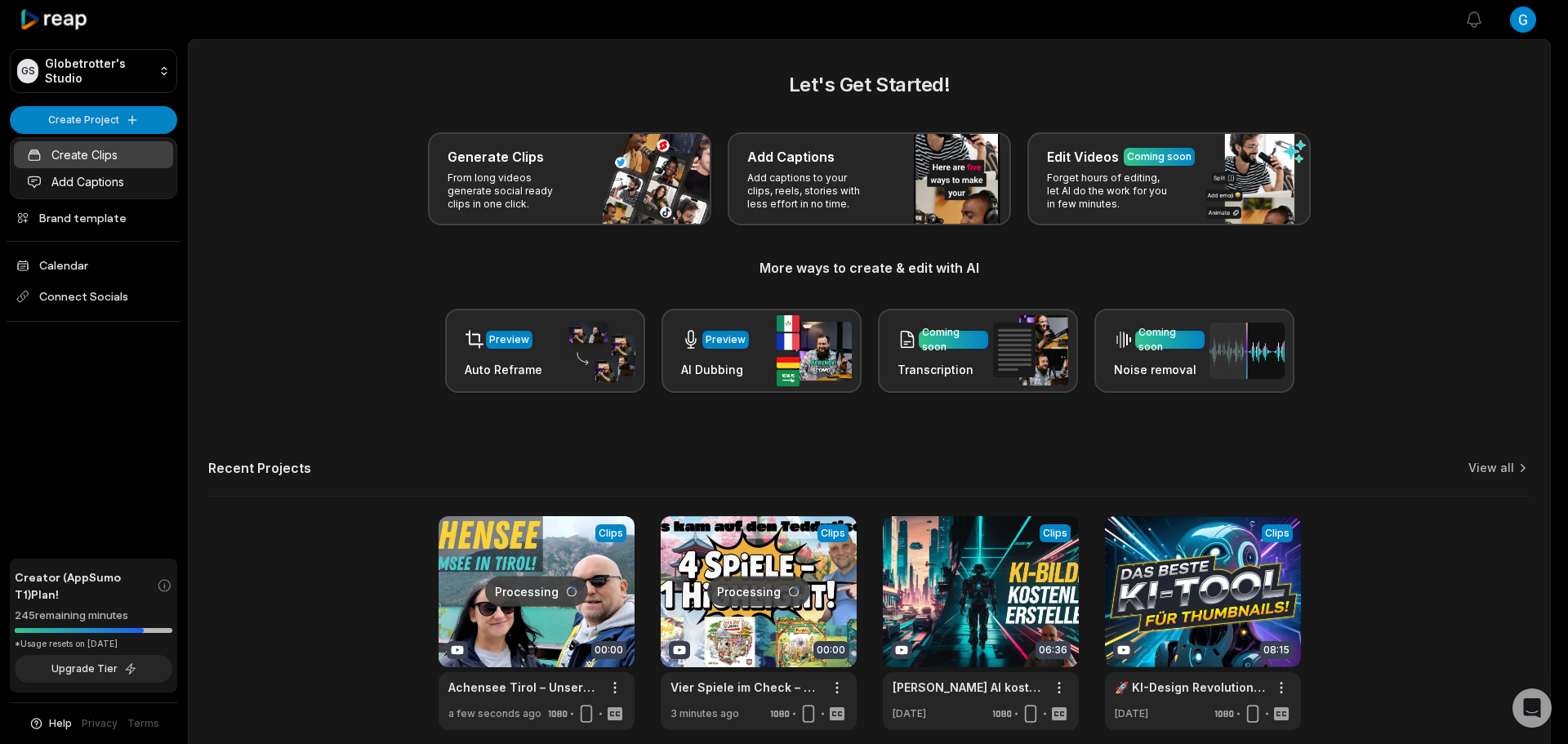
click at [106, 157] on link "Create Clips" at bounding box center [94, 155] width 159 height 27
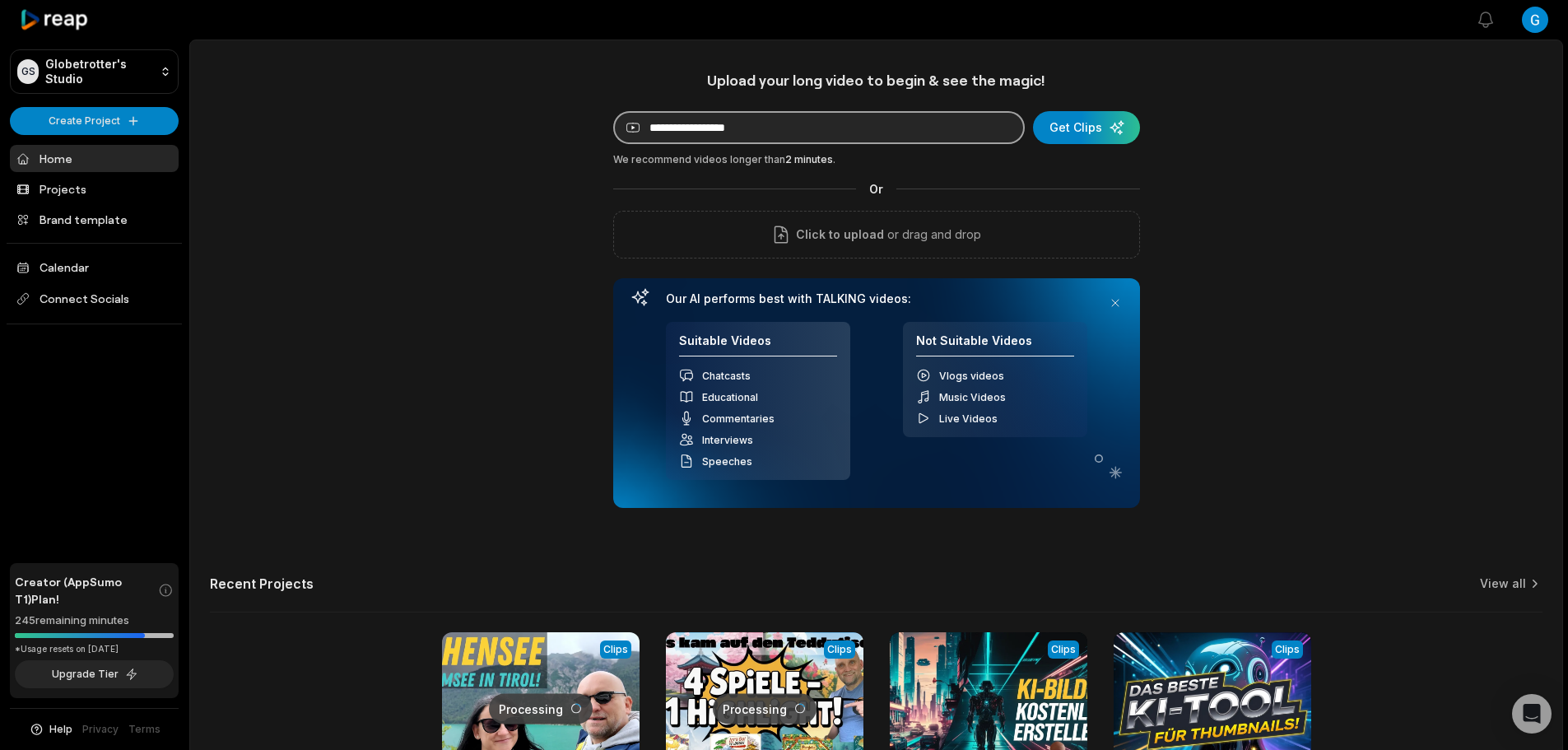
click at [715, 136] on input at bounding box center [819, 127] width 412 height 33
paste input "**********"
type input "**********"
click at [1089, 134] on div "submit" at bounding box center [1086, 127] width 107 height 33
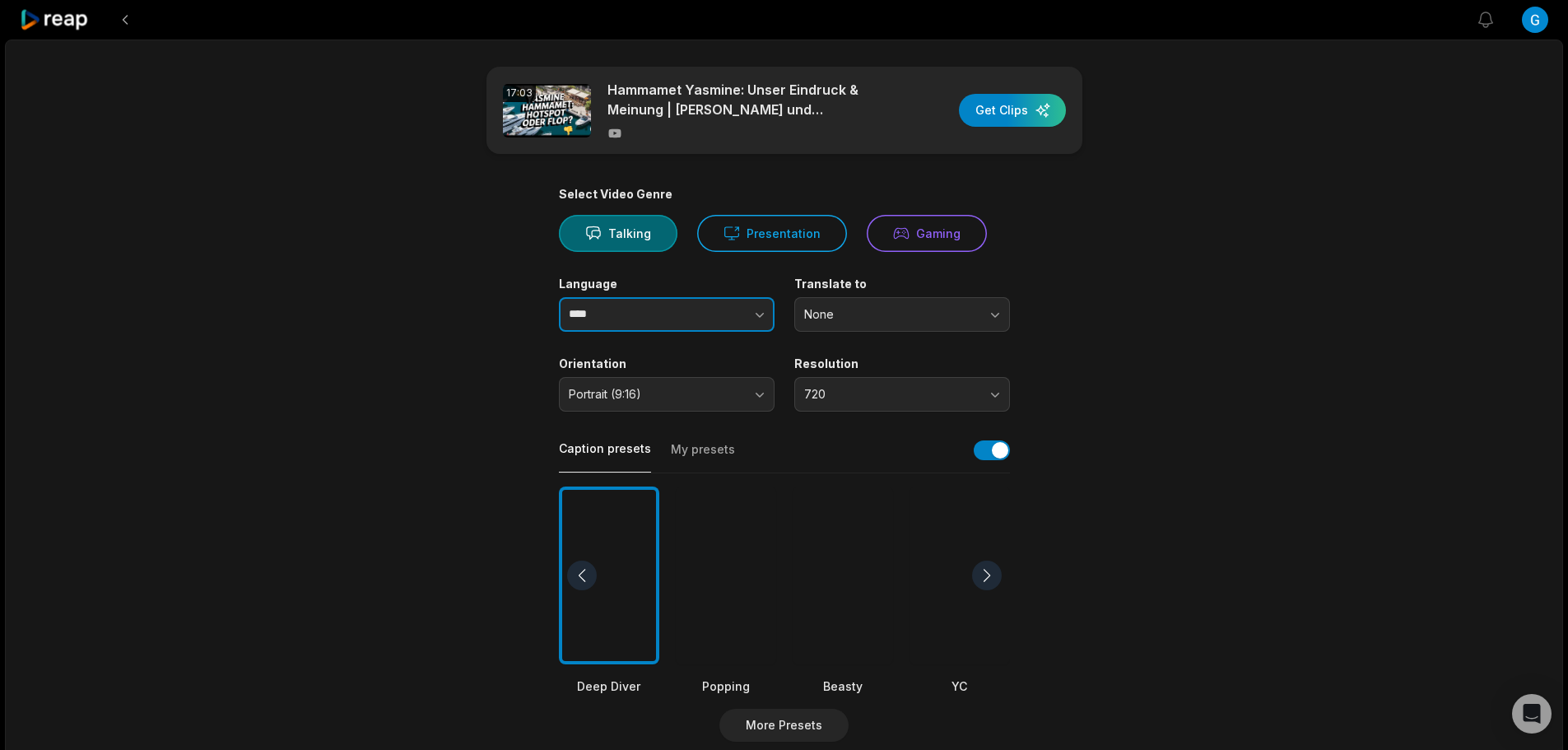
click at [773, 316] on button "button" at bounding box center [726, 314] width 93 height 34
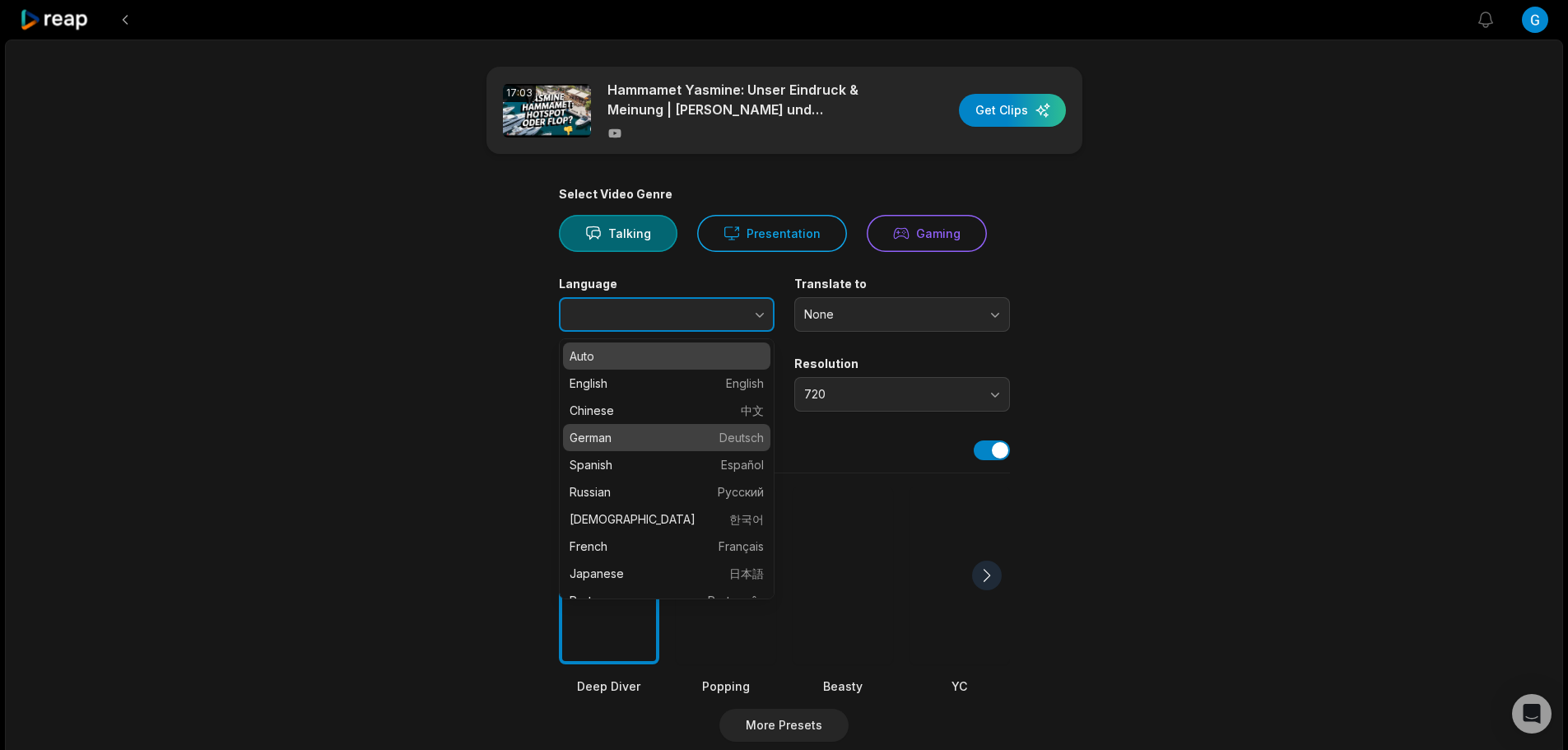
type input "******"
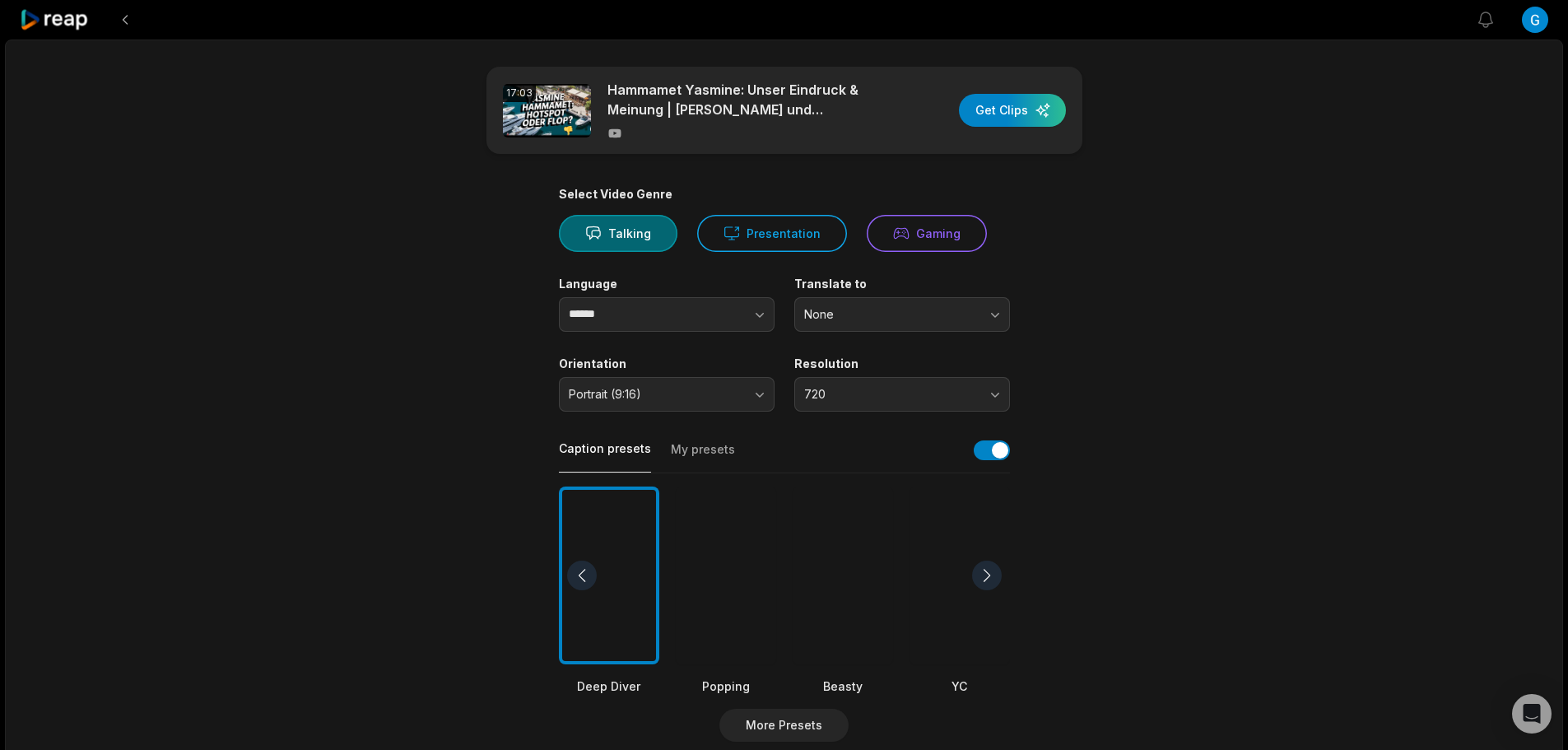
click at [822, 570] on div at bounding box center [843, 575] width 100 height 179
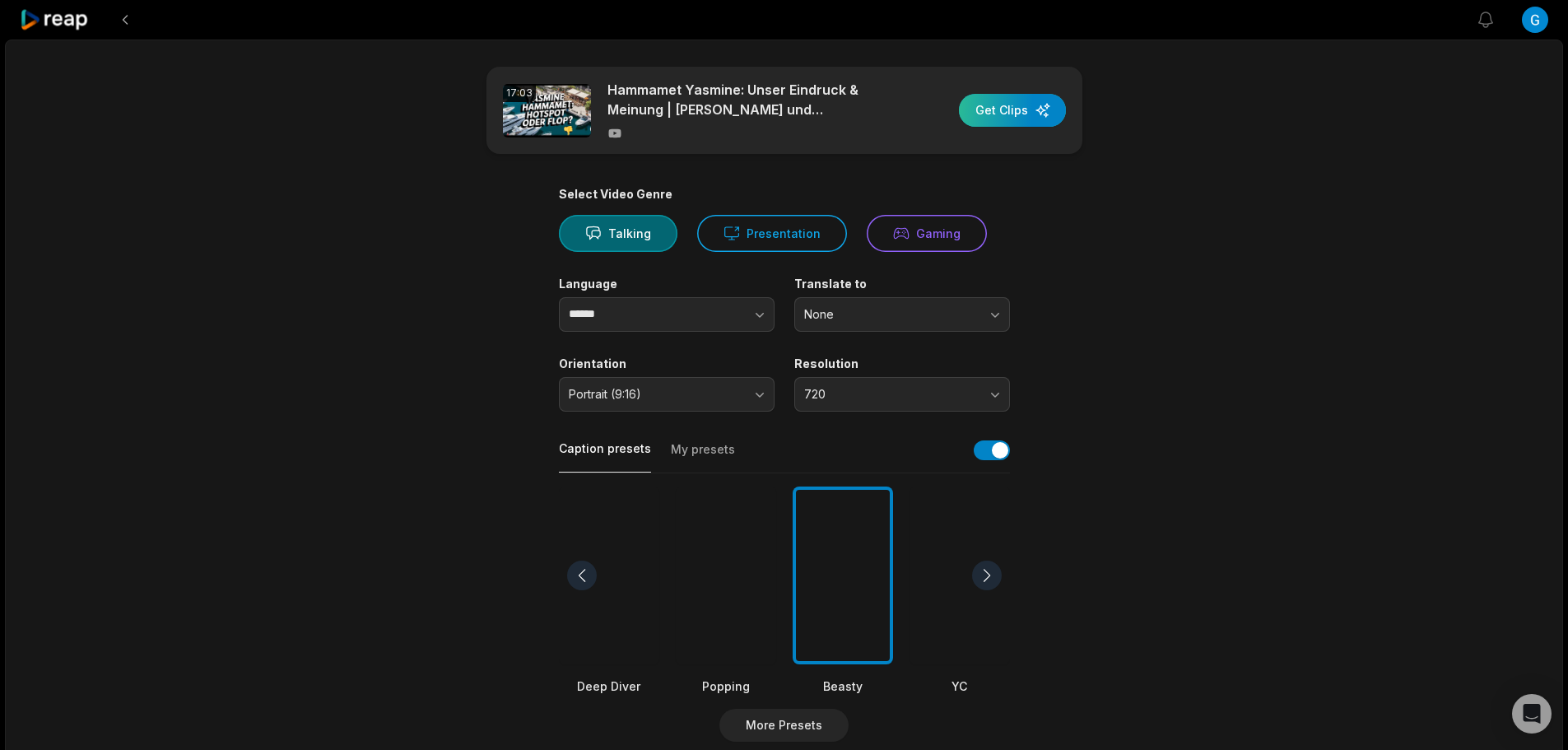
click at [985, 106] on div "button" at bounding box center [1012, 109] width 107 height 33
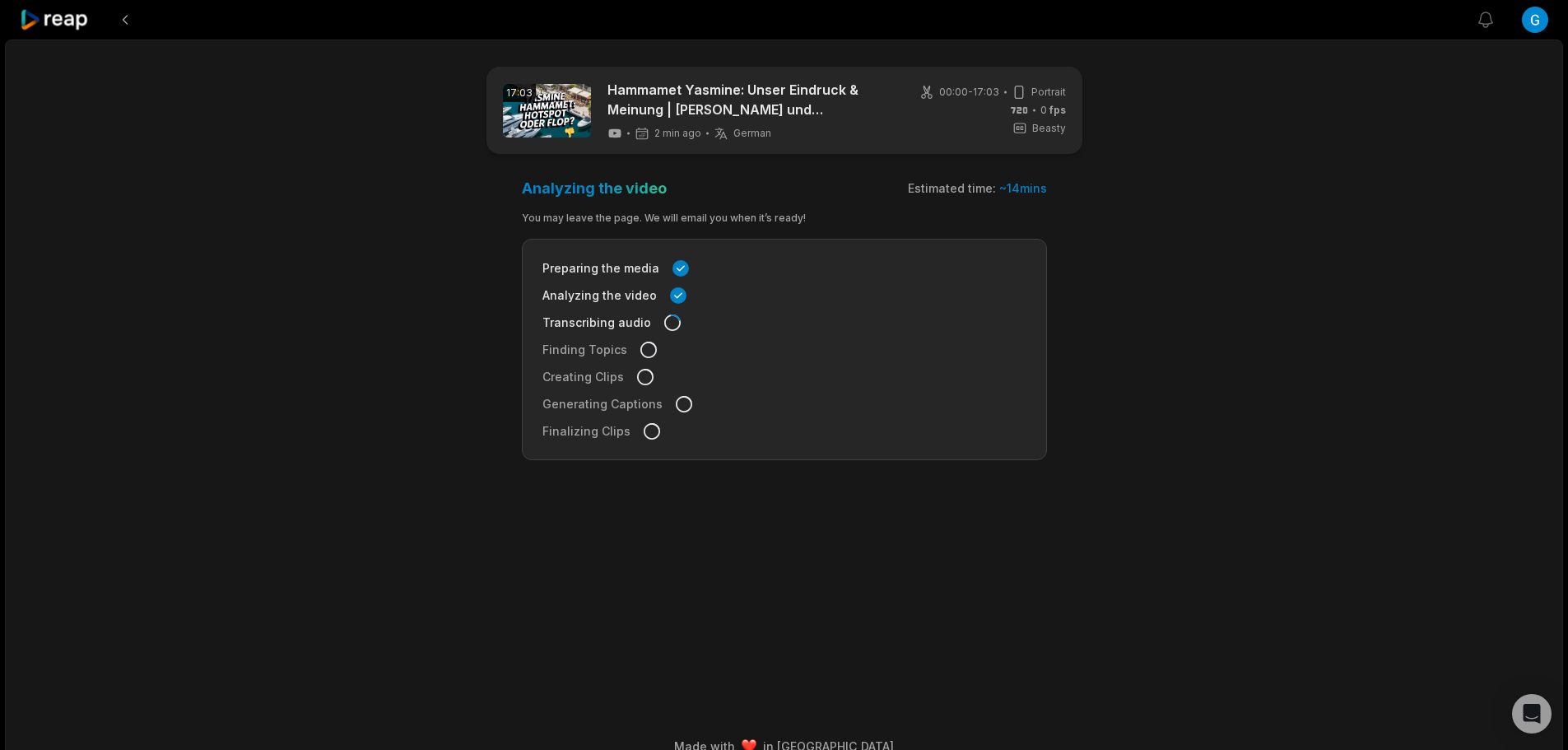
click at [56, 18] on icon at bounding box center [54, 19] width 70 height 22
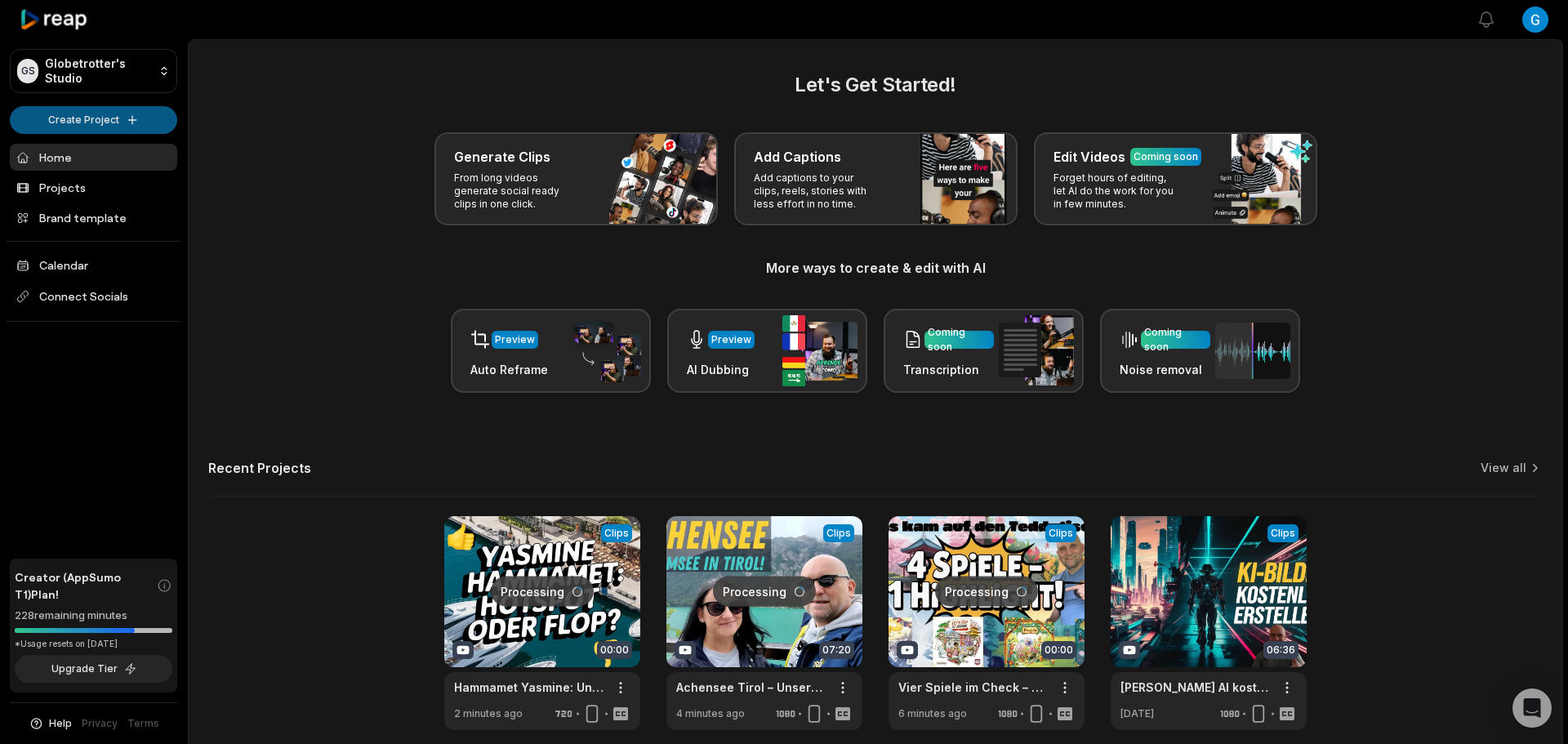
click at [116, 114] on html "GS Globetrotter's Studio Create Project Home Projects Brand template Calendar C…" at bounding box center [784, 372] width 1568 height 744
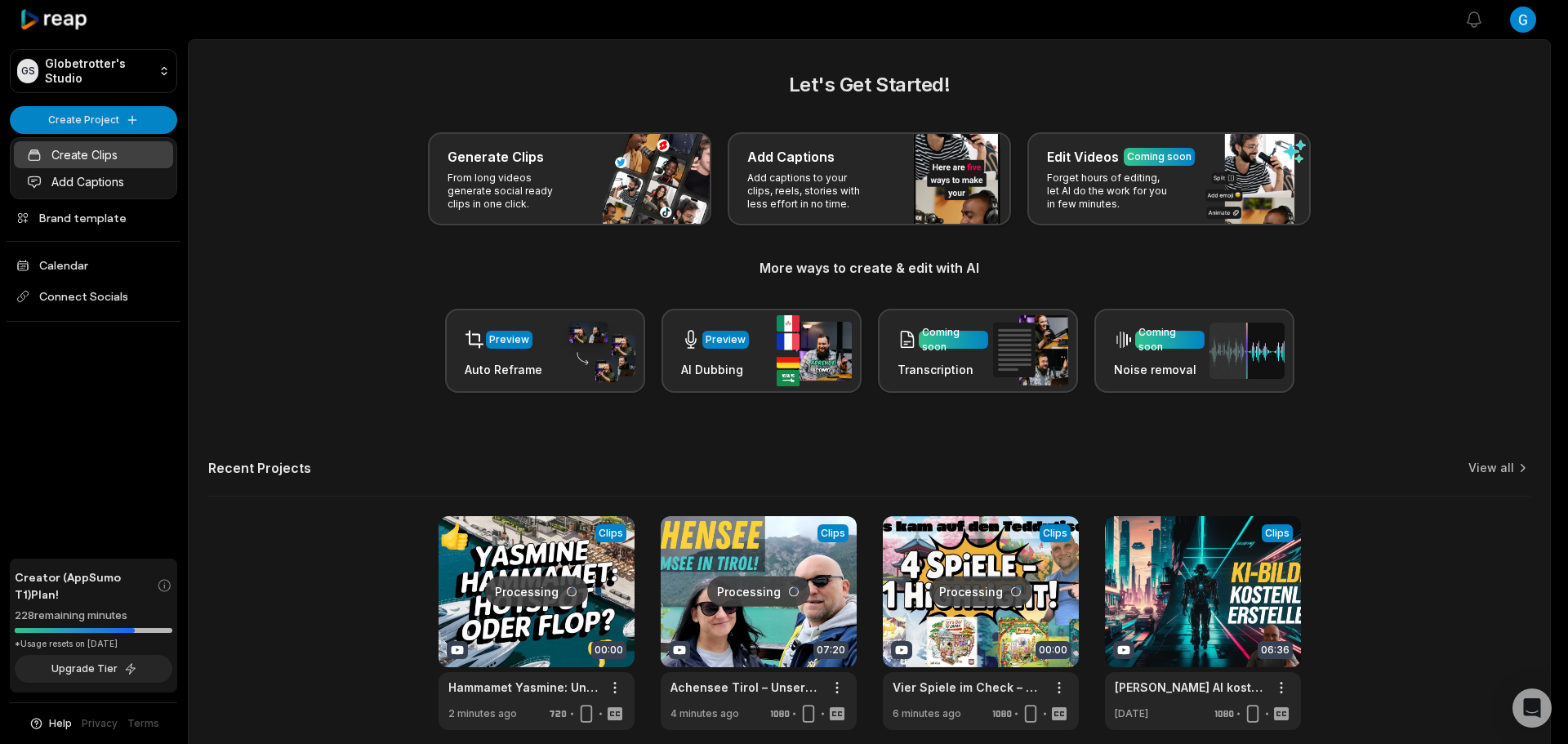
click at [111, 150] on link "Create Clips" at bounding box center [94, 155] width 159 height 27
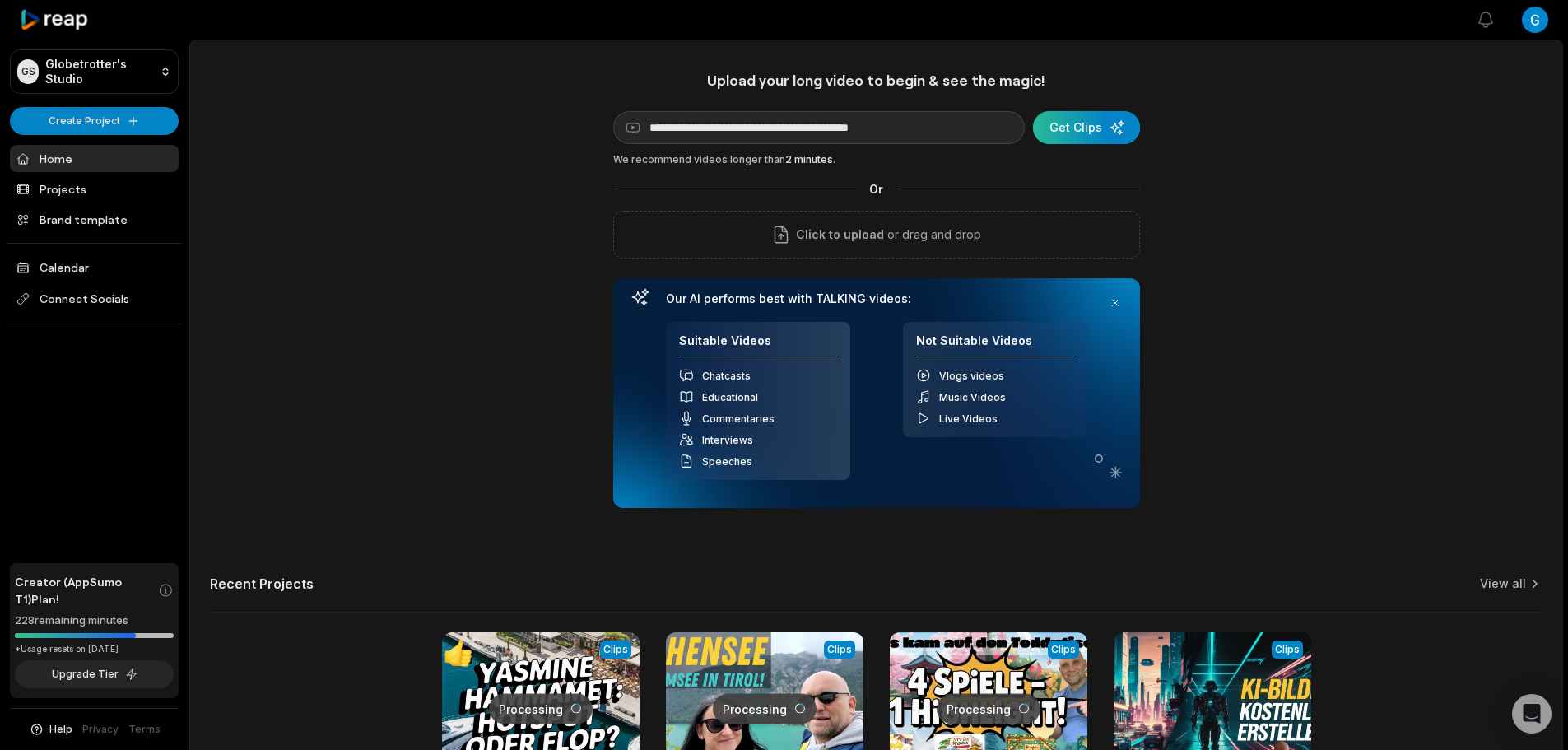
type input "**********"
click at [1079, 124] on div "submit" at bounding box center [1086, 127] width 107 height 33
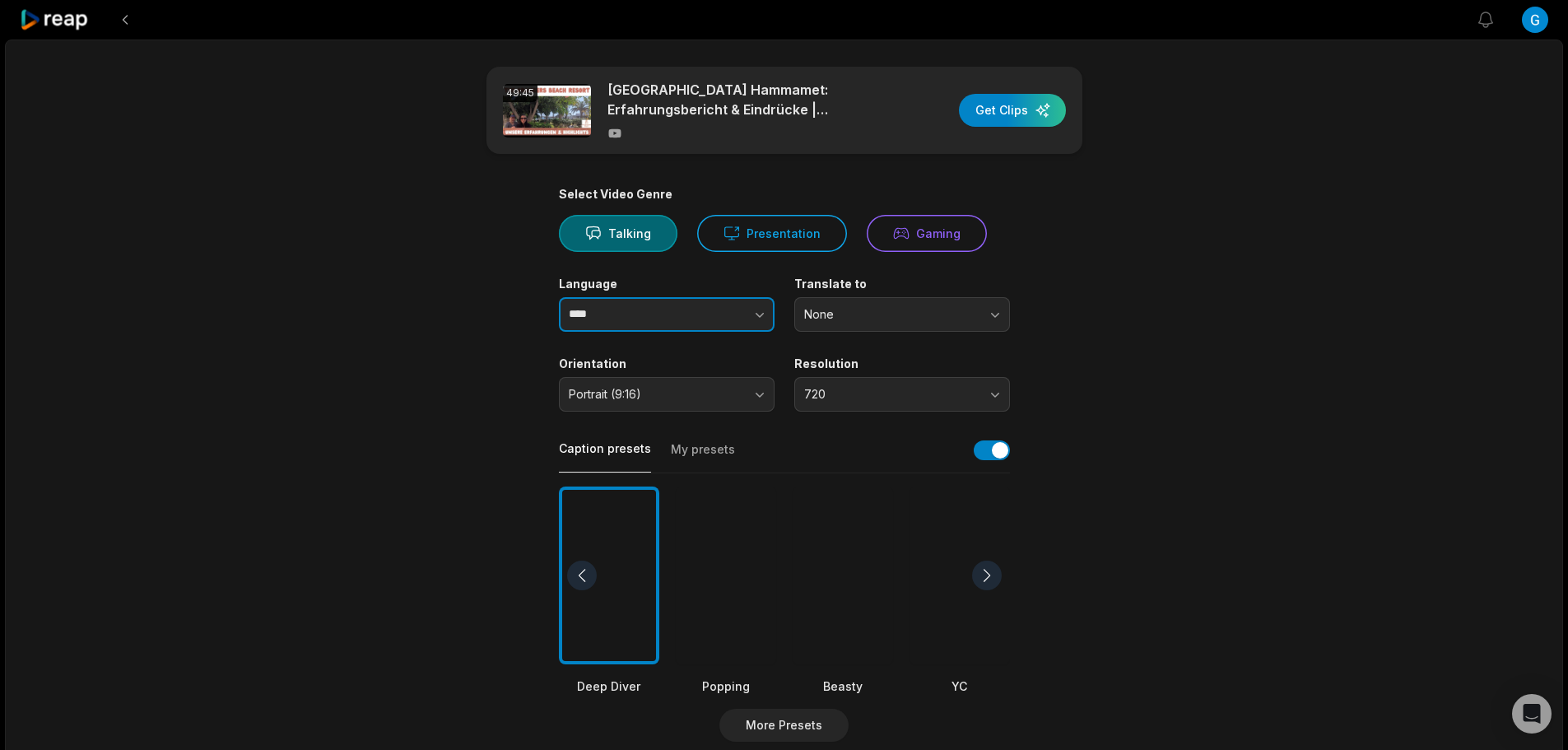
click at [739, 315] on button "button" at bounding box center [726, 314] width 93 height 34
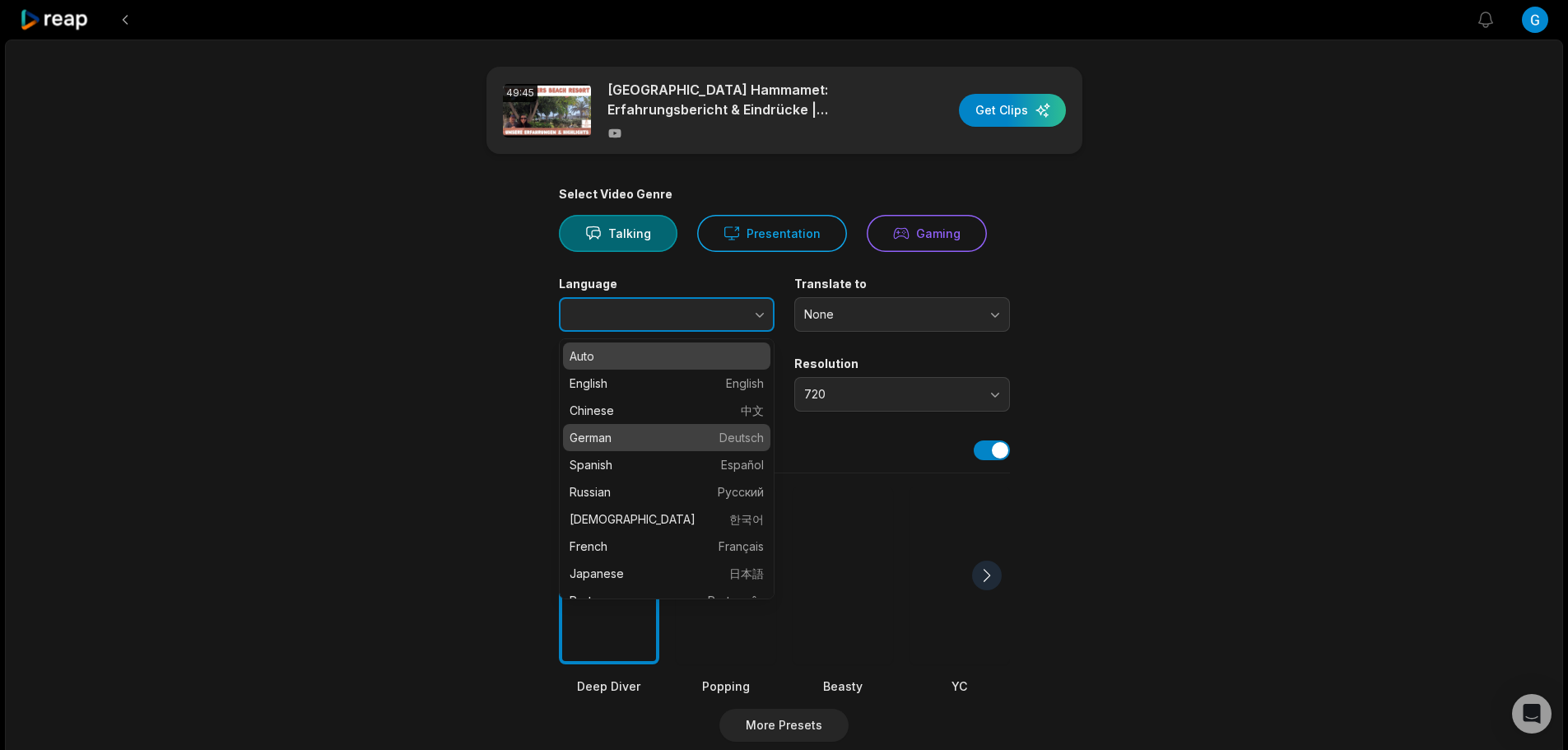
type input "******"
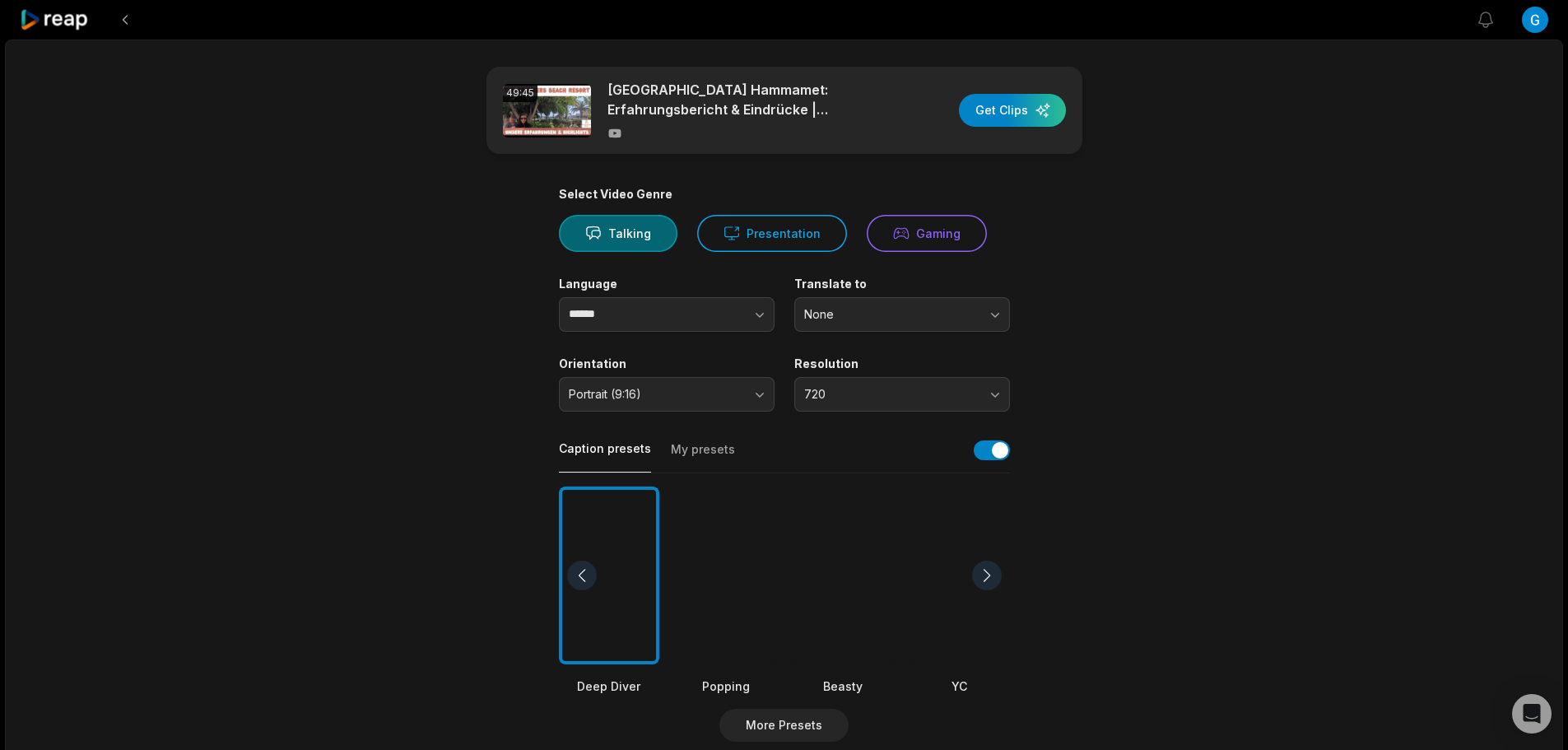
click at [933, 417] on div "Select Video Genre Talking Presentation Gaming Language ****** Translate to Non…" at bounding box center [784, 631] width 451 height 888
click at [911, 403] on button "720" at bounding box center [902, 394] width 216 height 34
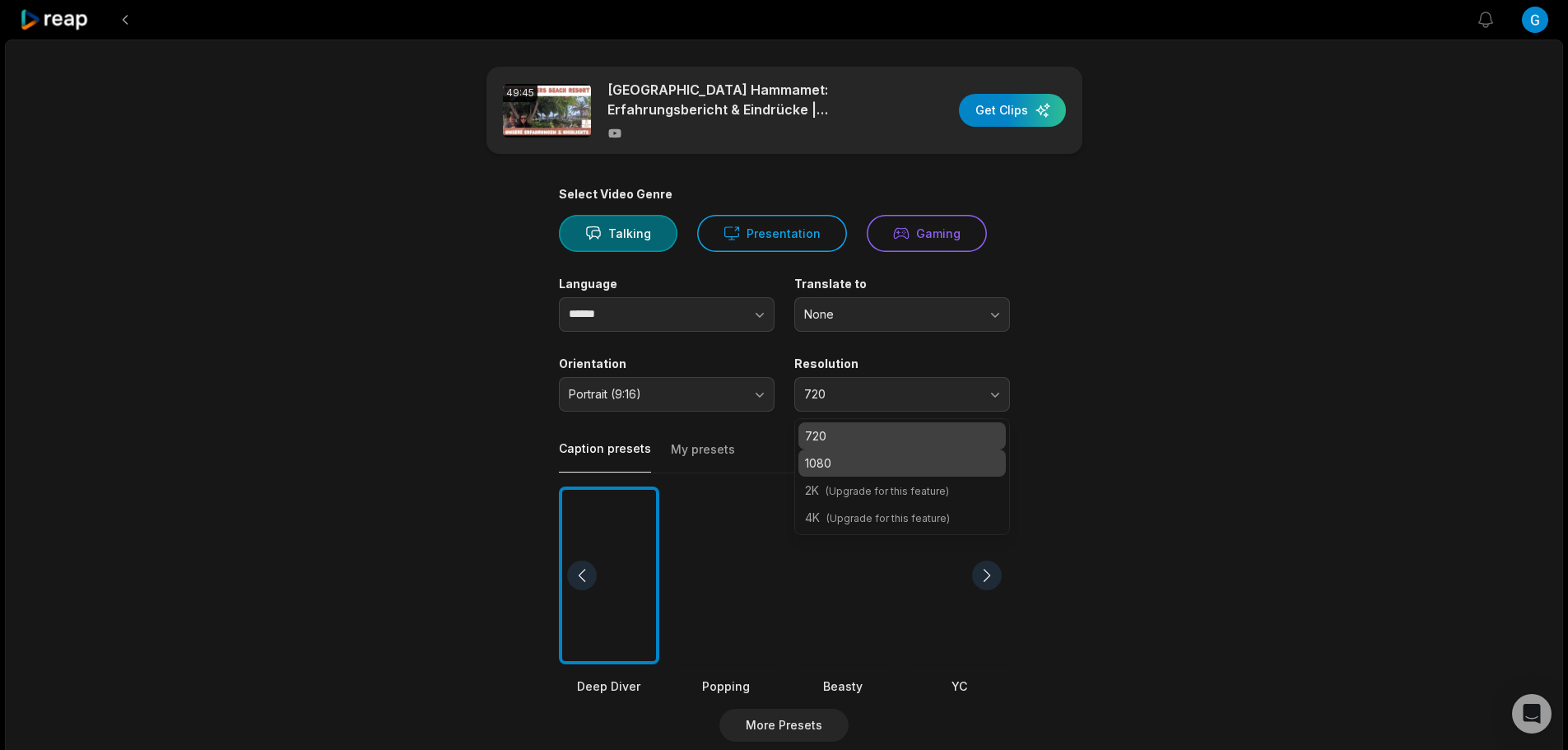
click at [869, 460] on p "1080" at bounding box center [902, 463] width 194 height 18
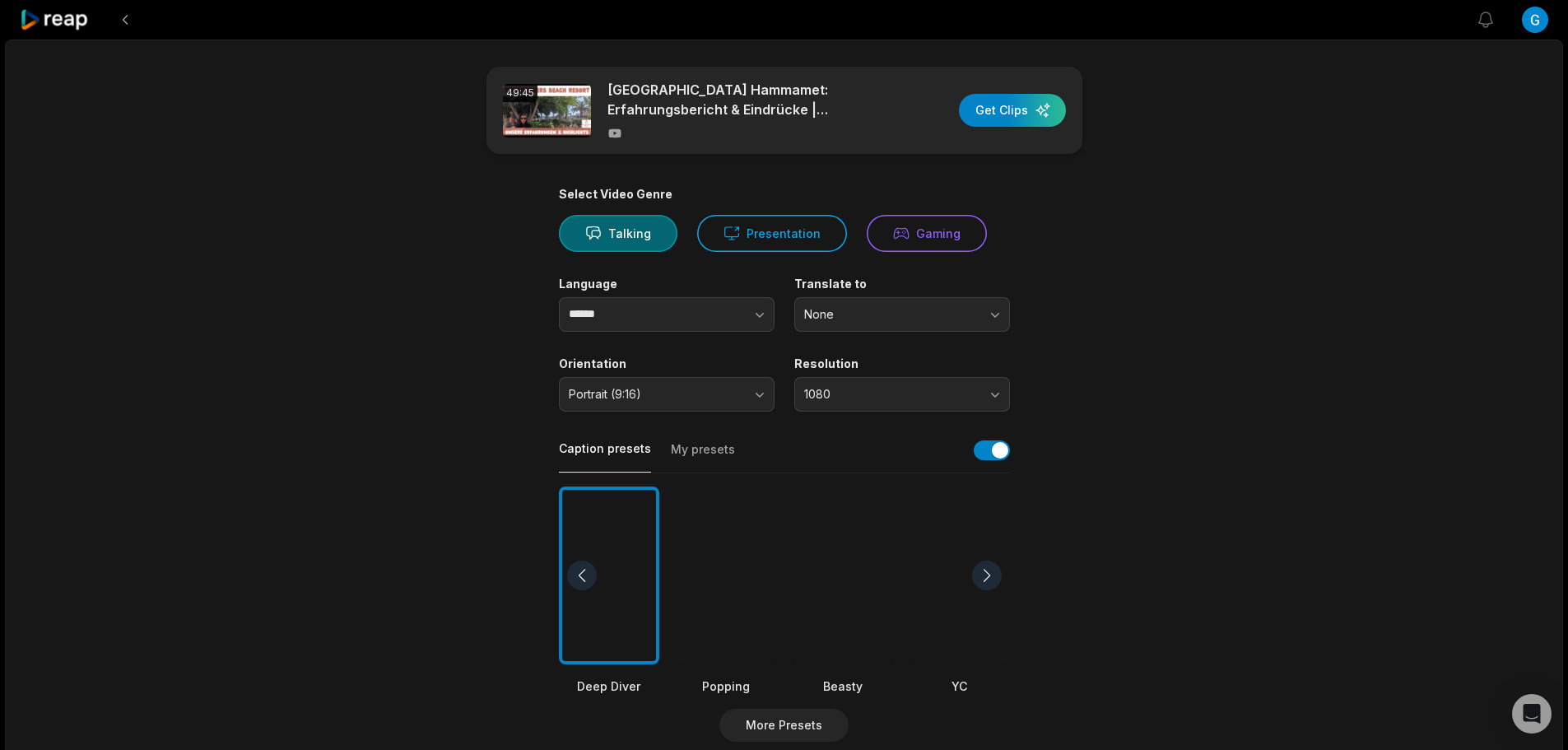
click at [829, 605] on div at bounding box center [843, 575] width 100 height 179
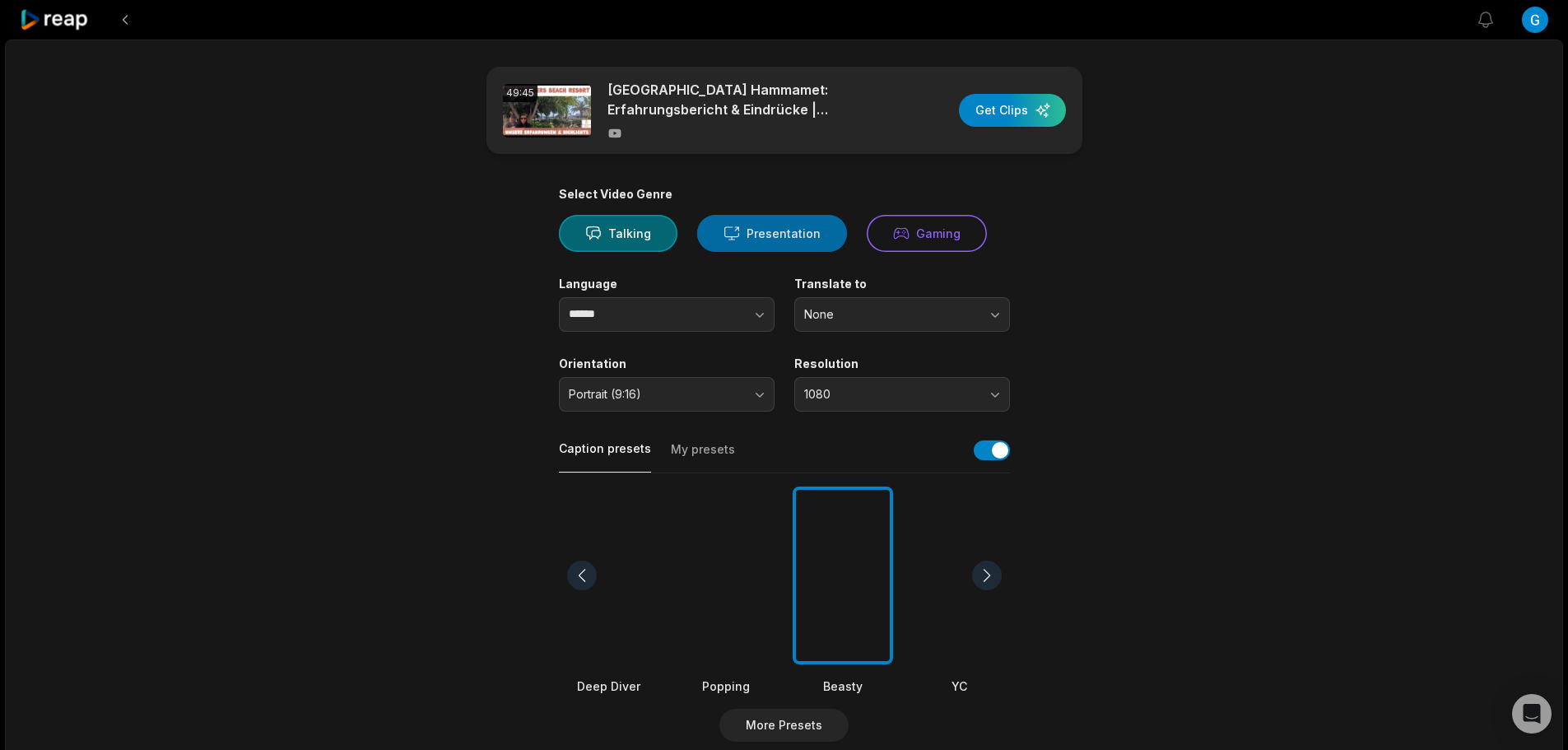
click at [770, 230] on button "Presentation" at bounding box center [772, 234] width 150 height 37
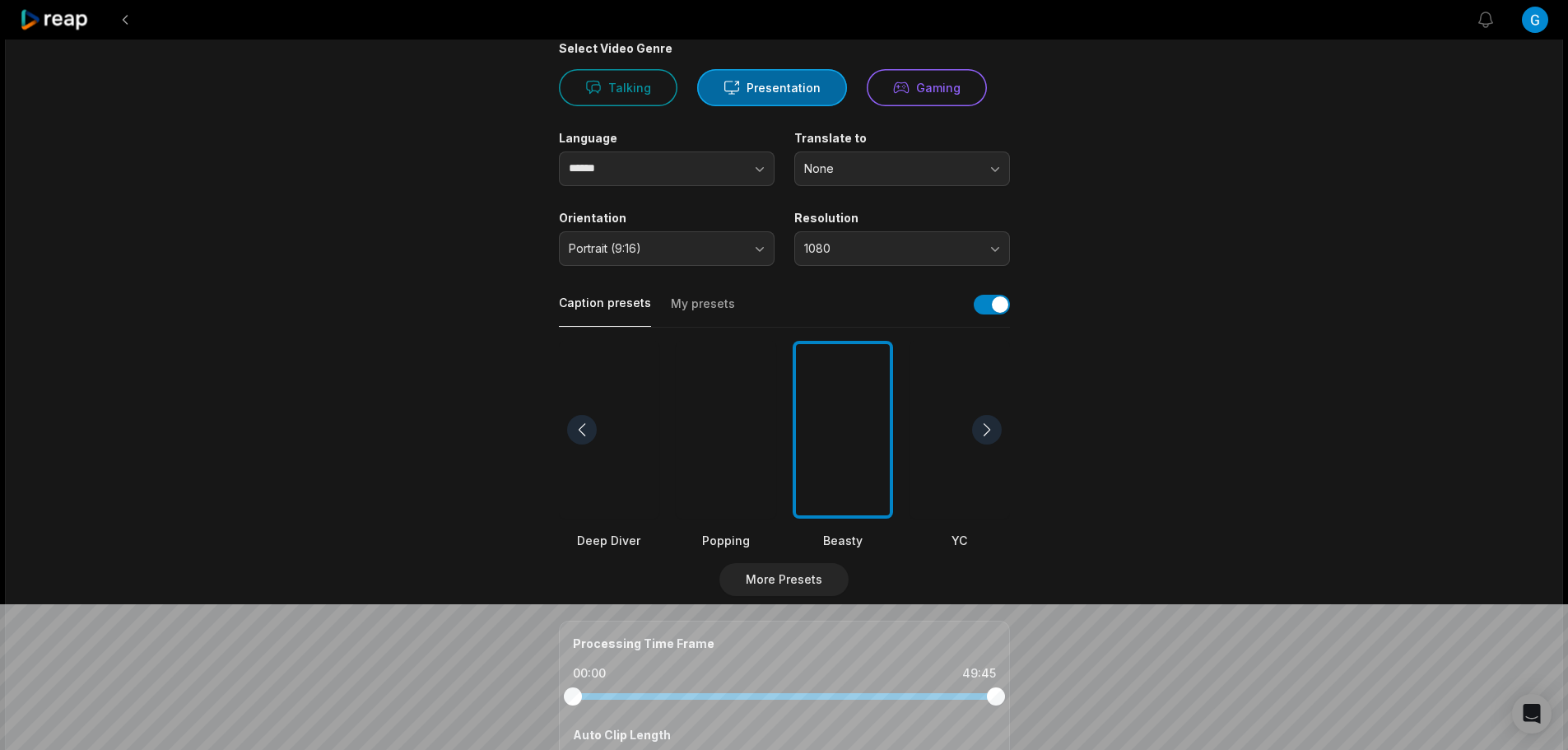
scroll to position [165, 0]
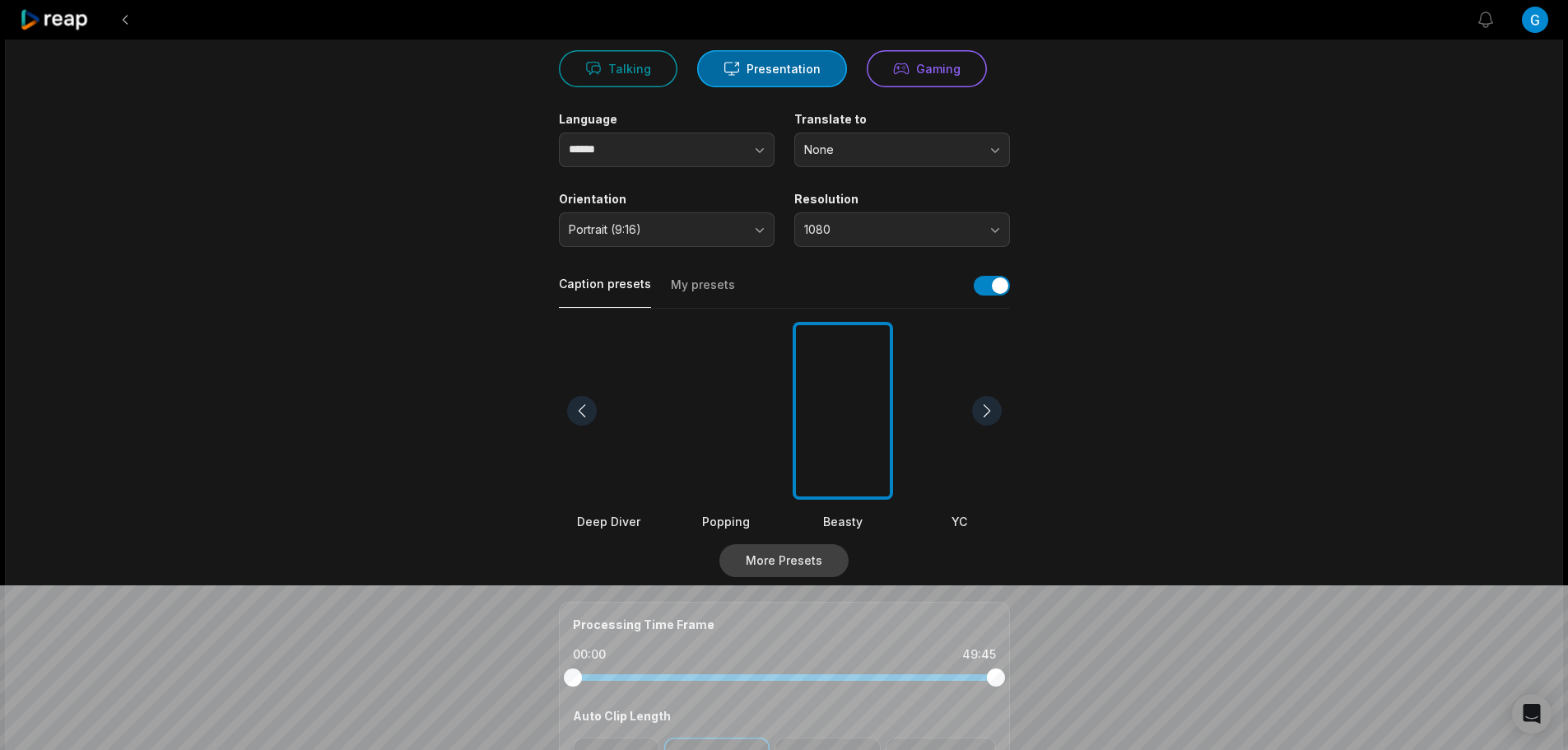
click at [797, 554] on button "More Presets" at bounding box center [784, 560] width 130 height 33
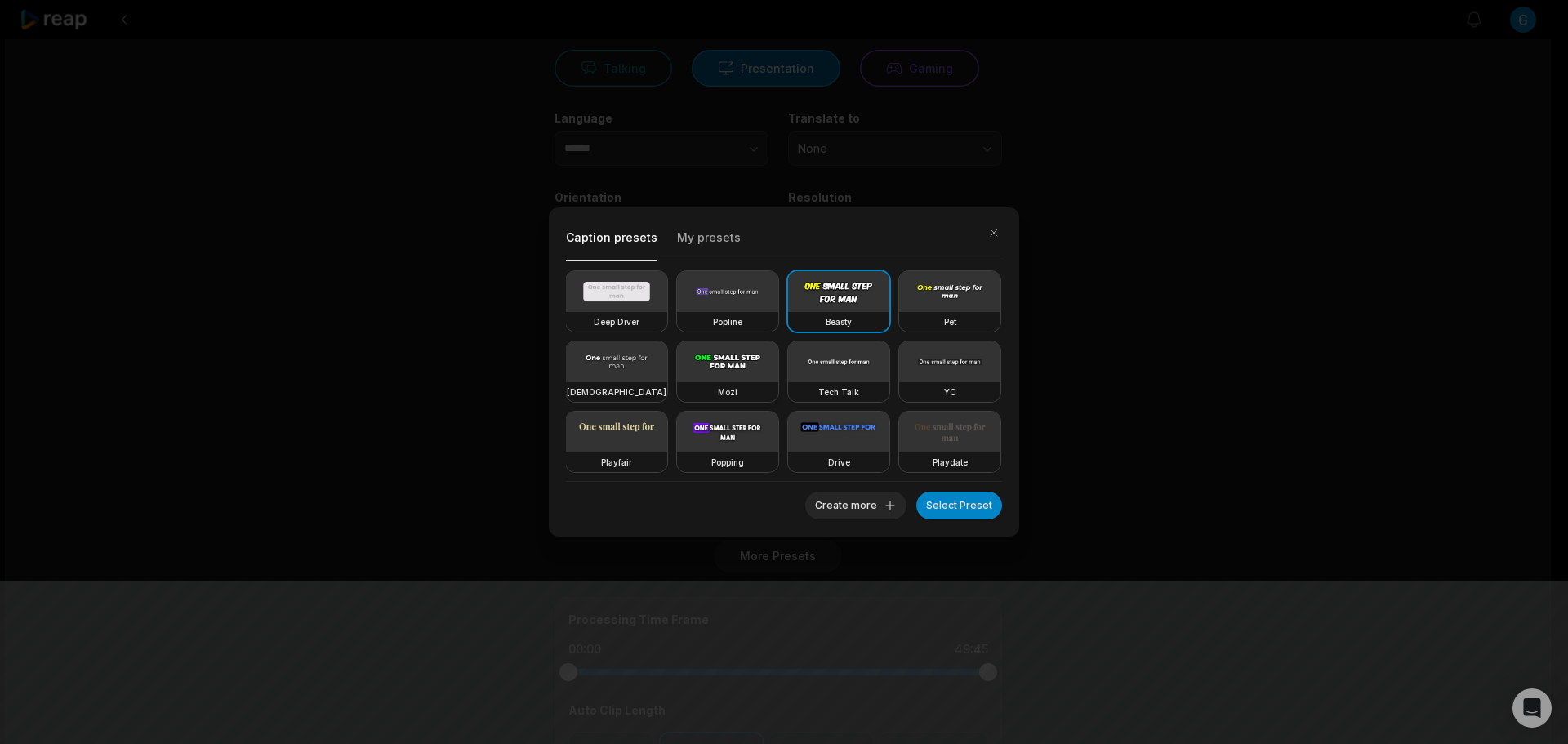
click at [778, 364] on video at bounding box center [728, 361] width 101 height 41
click at [954, 504] on button "Select Preset" at bounding box center [959, 505] width 86 height 28
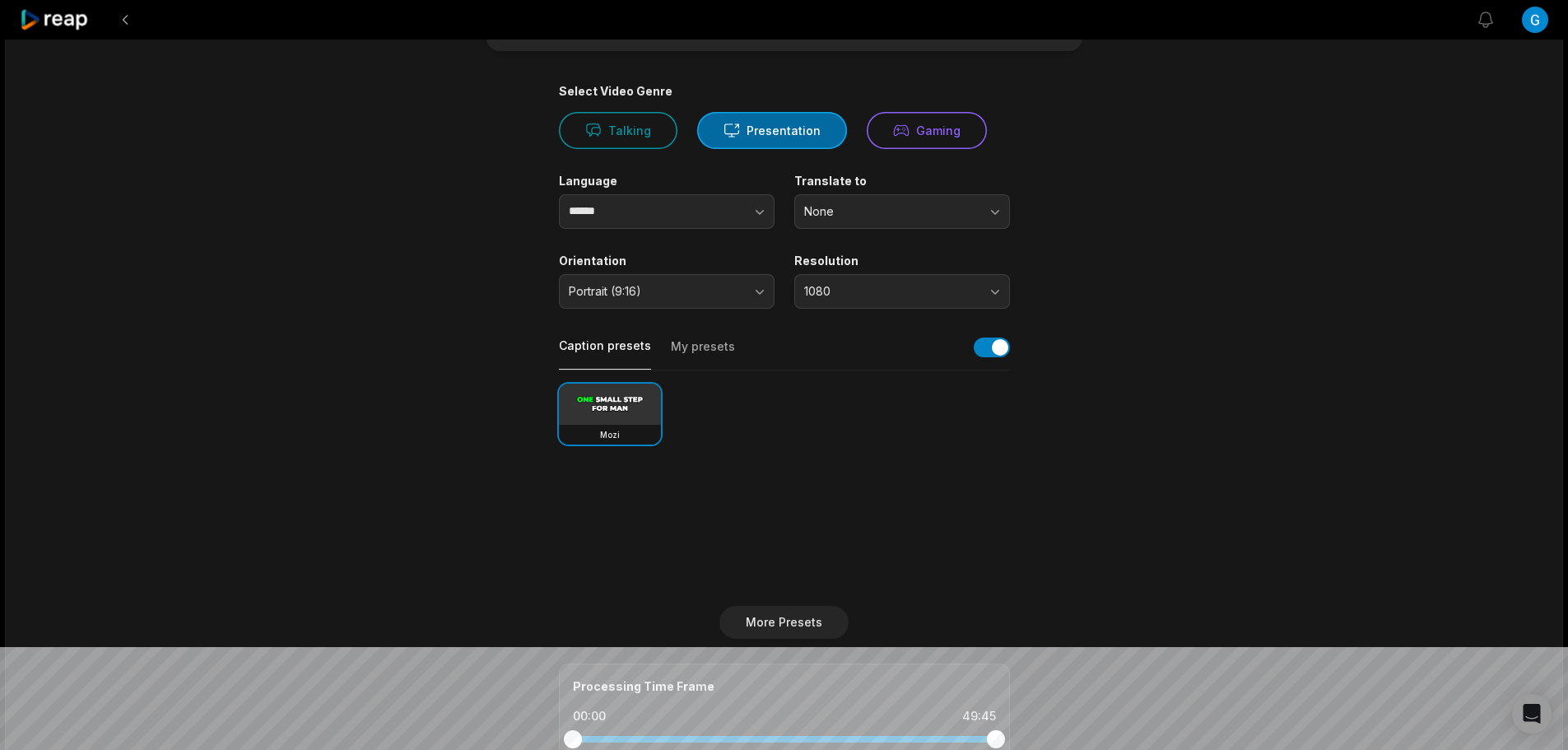
scroll to position [0, 0]
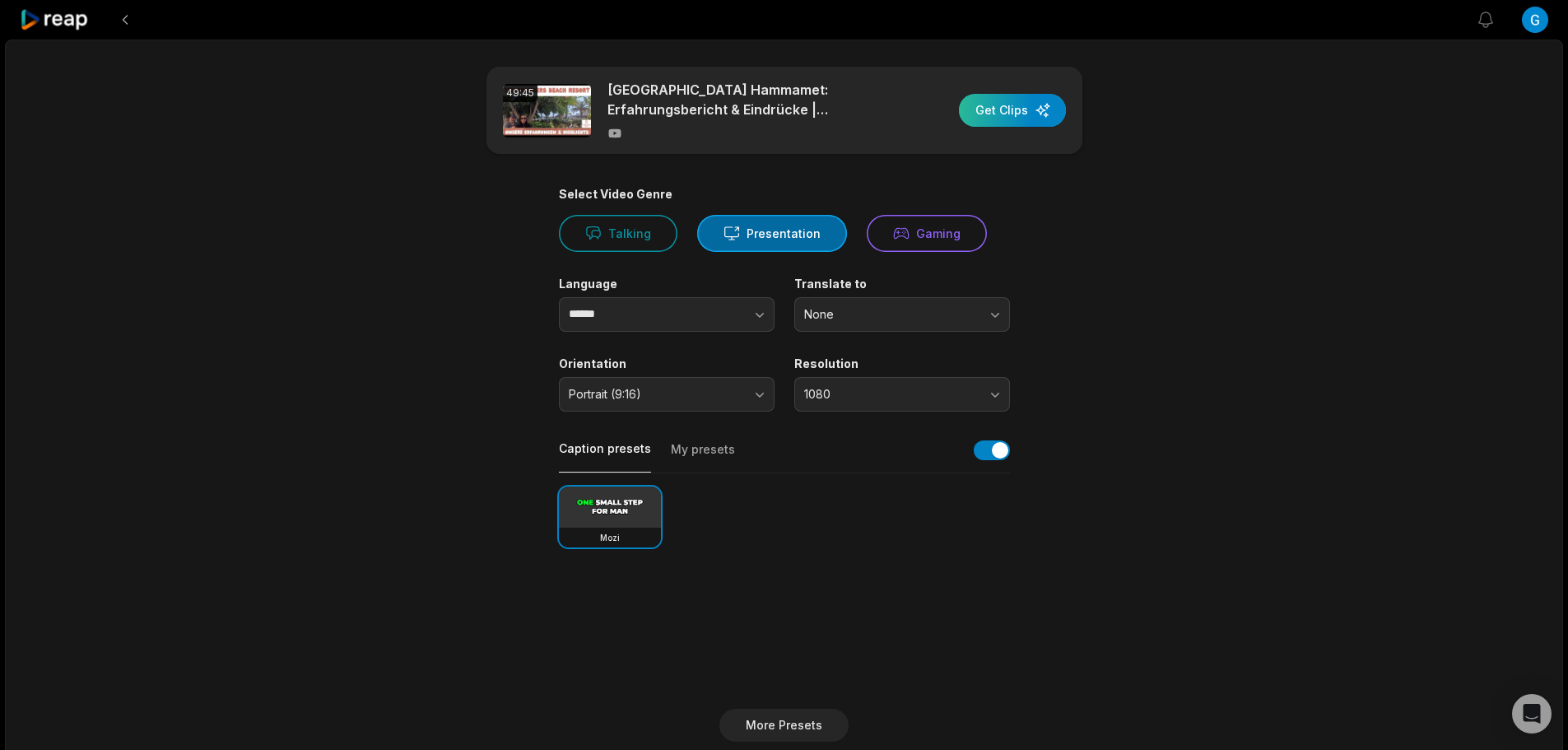
click at [1035, 114] on div "button" at bounding box center [1012, 109] width 107 height 33
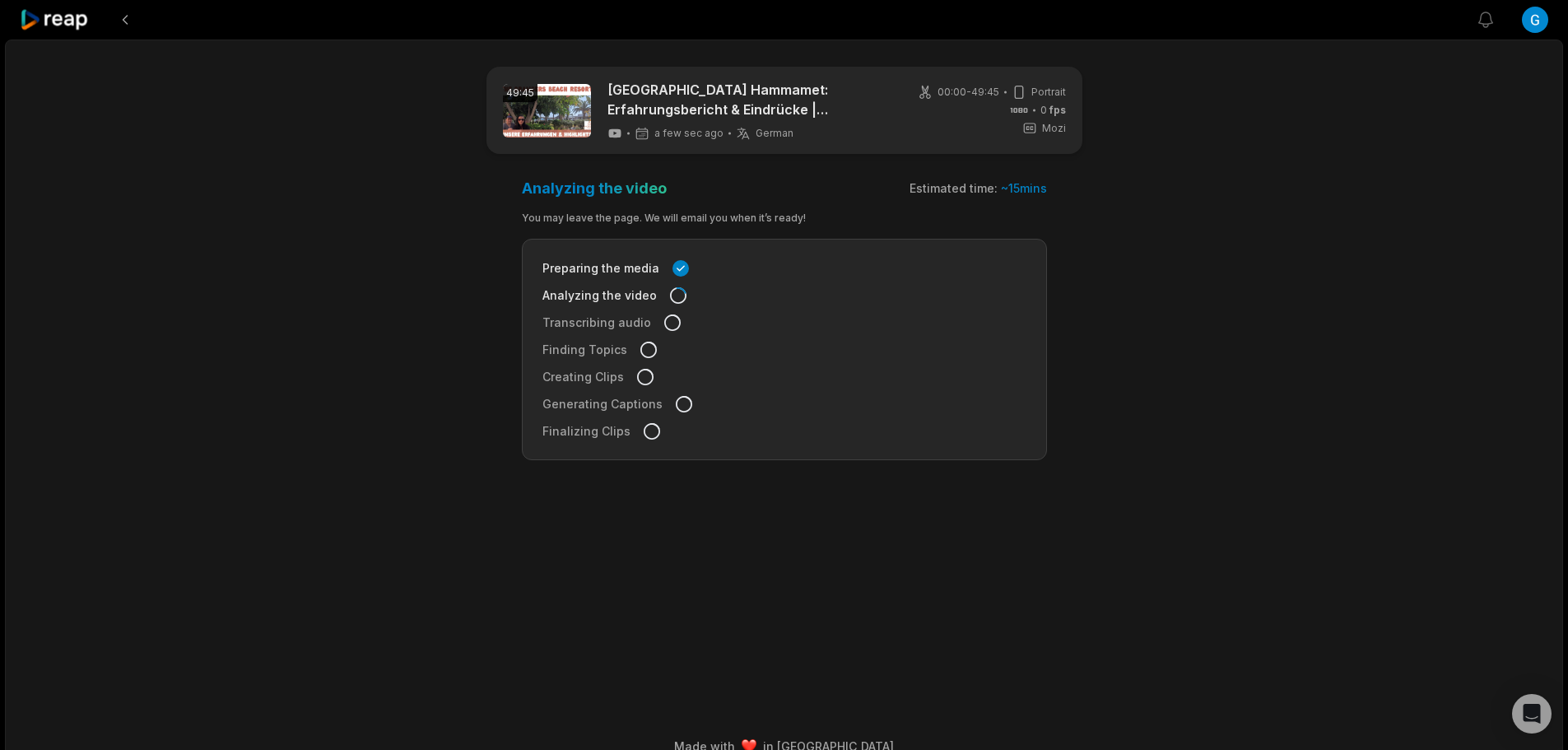
click at [26, 22] on icon at bounding box center [54, 19] width 70 height 22
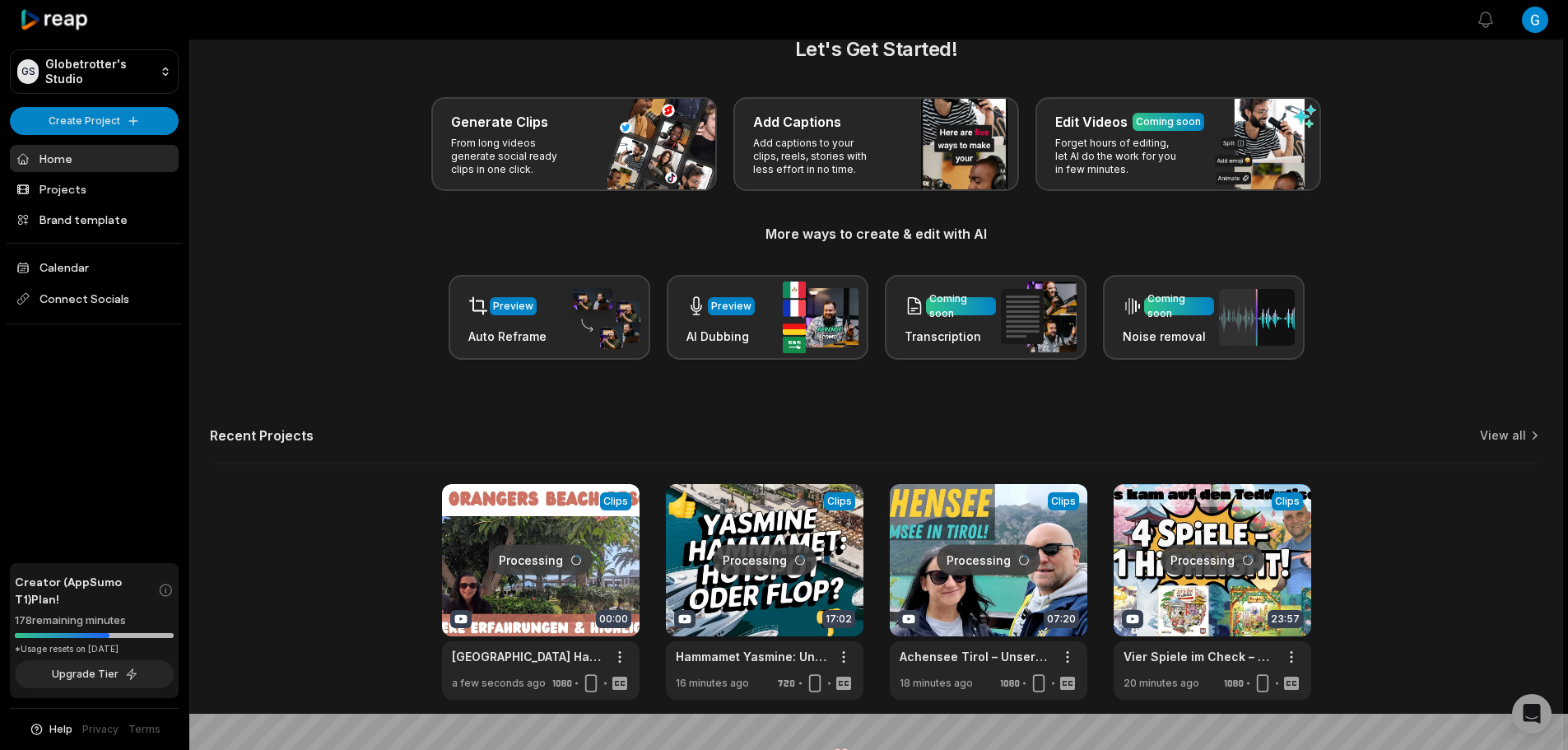
scroll to position [71, 0]
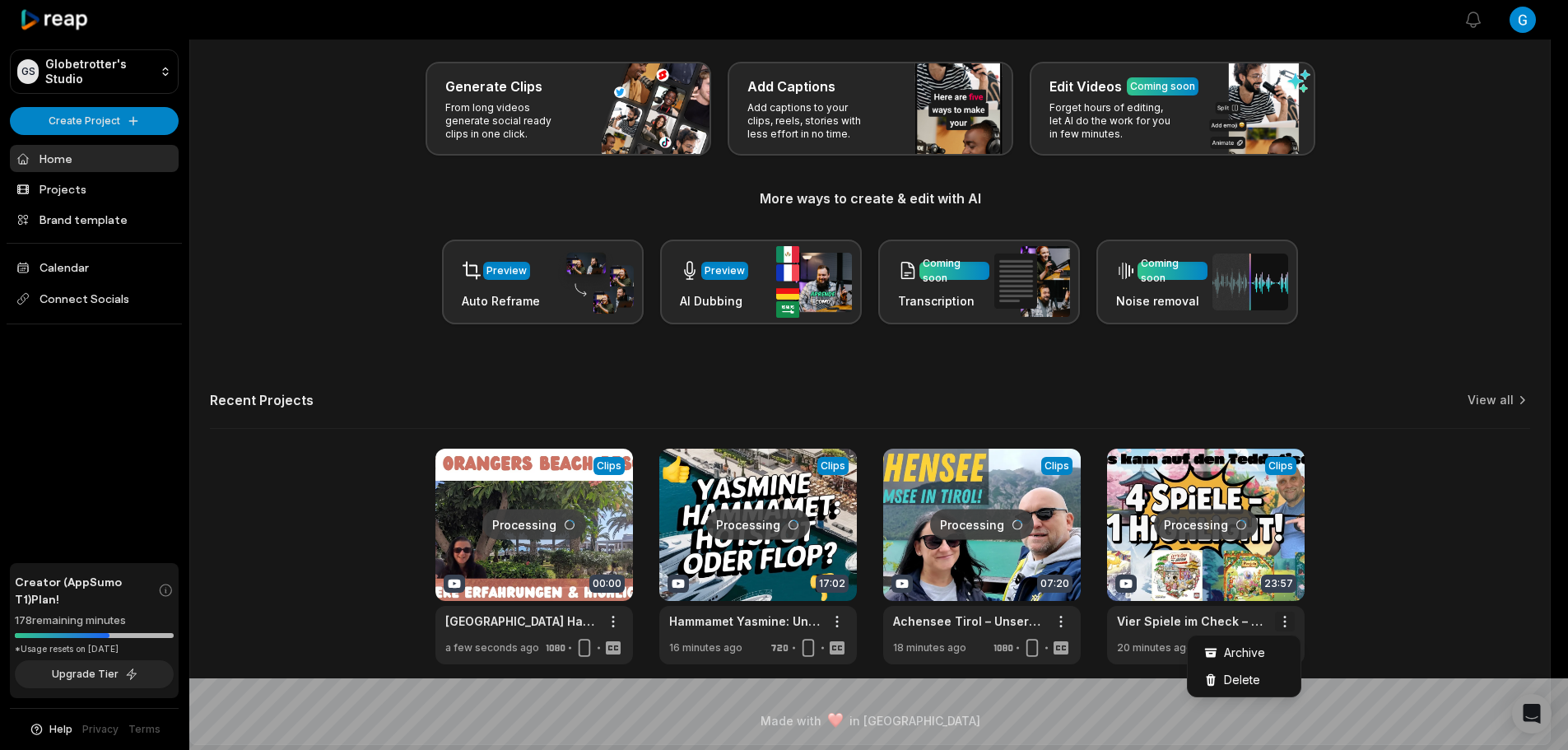
click at [1291, 619] on html "GS Globetrotter's Studio Create Project Home Projects Brand template Calendar C…" at bounding box center [784, 303] width 1568 height 750
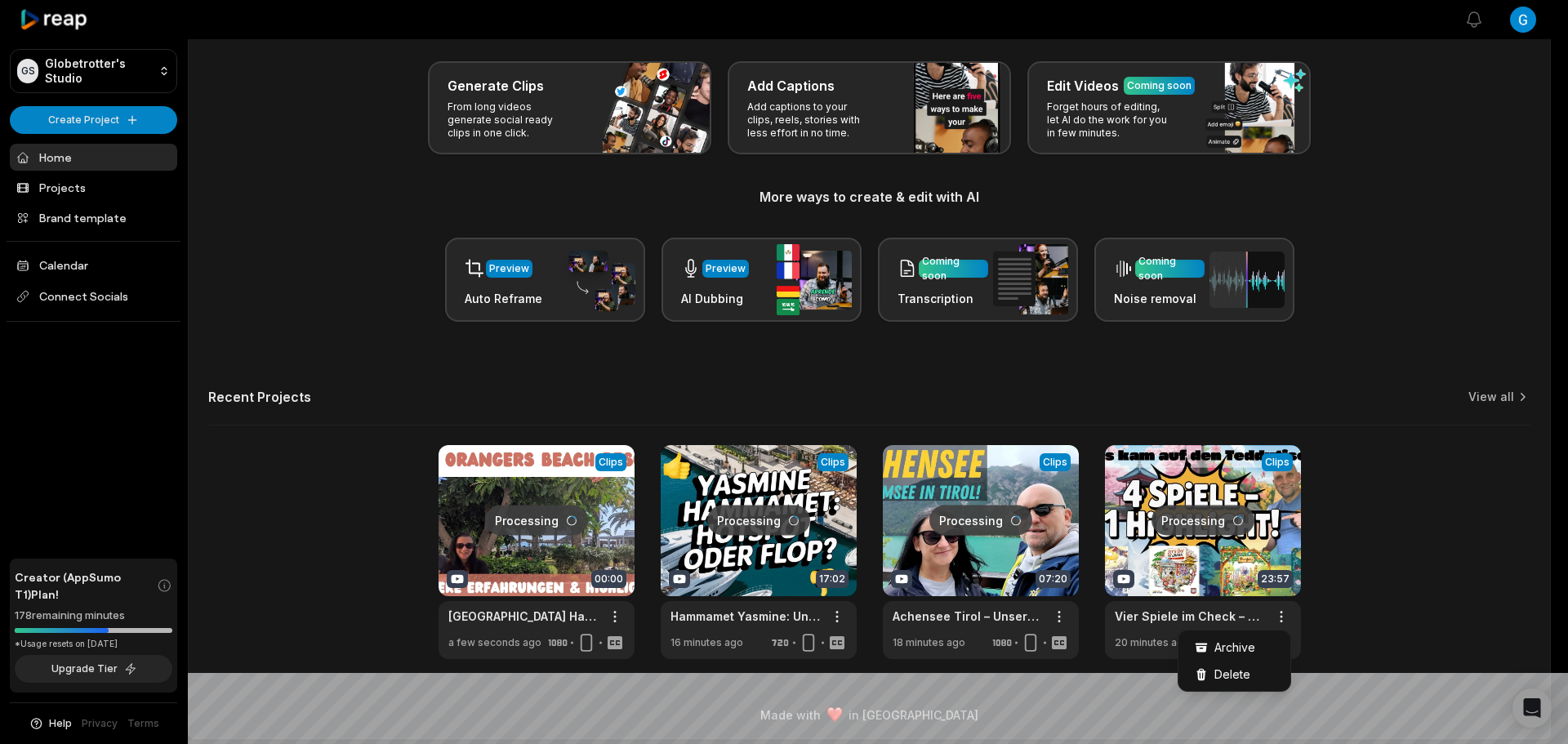
click at [1516, 397] on html "GS Globetrotter's Studio Create Project Home Projects Brand template Calendar C…" at bounding box center [784, 301] width 1568 height 744
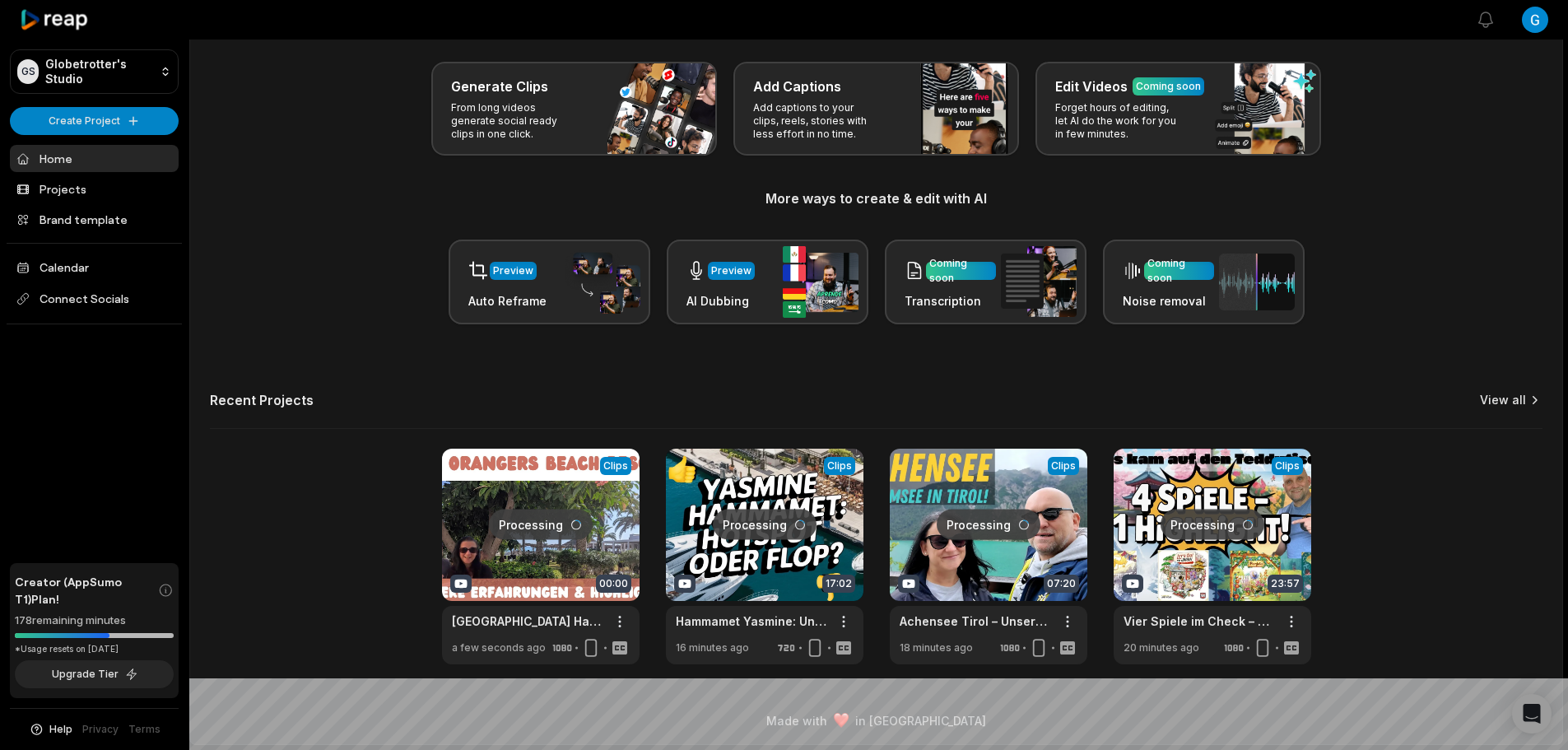
click at [1517, 394] on link "View all" at bounding box center [1503, 400] width 46 height 17
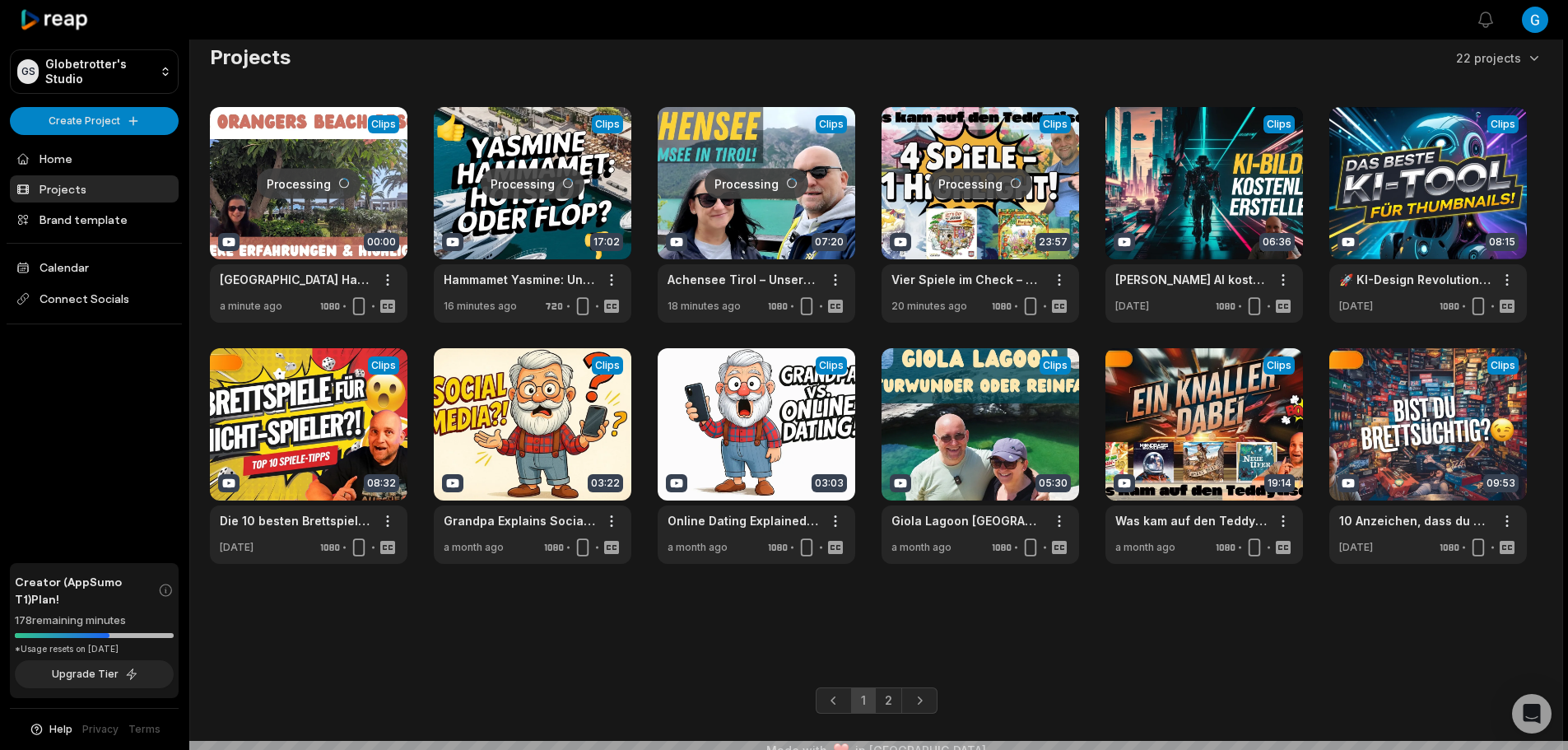
scroll to position [39, 0]
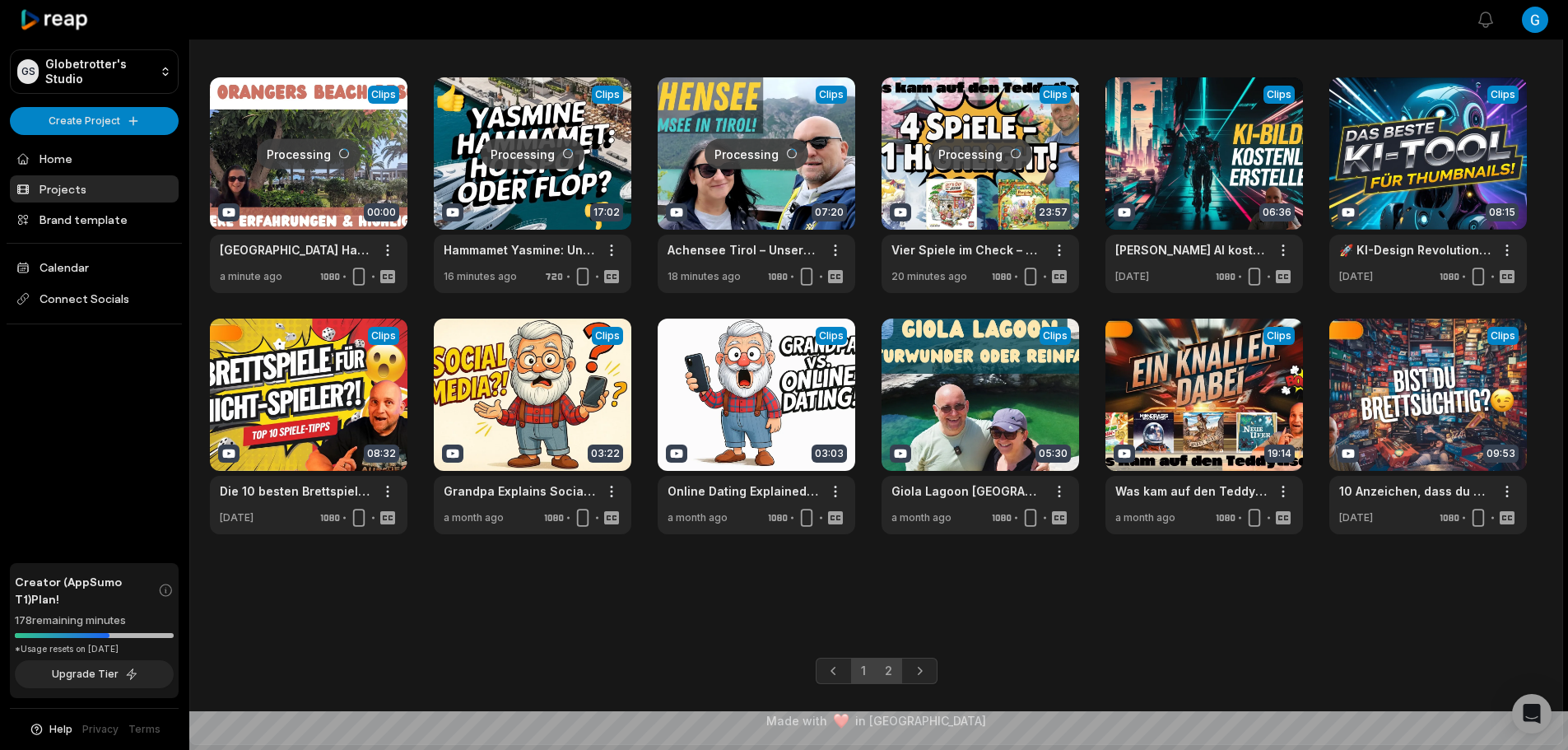
click at [897, 675] on link "2" at bounding box center [888, 671] width 27 height 26
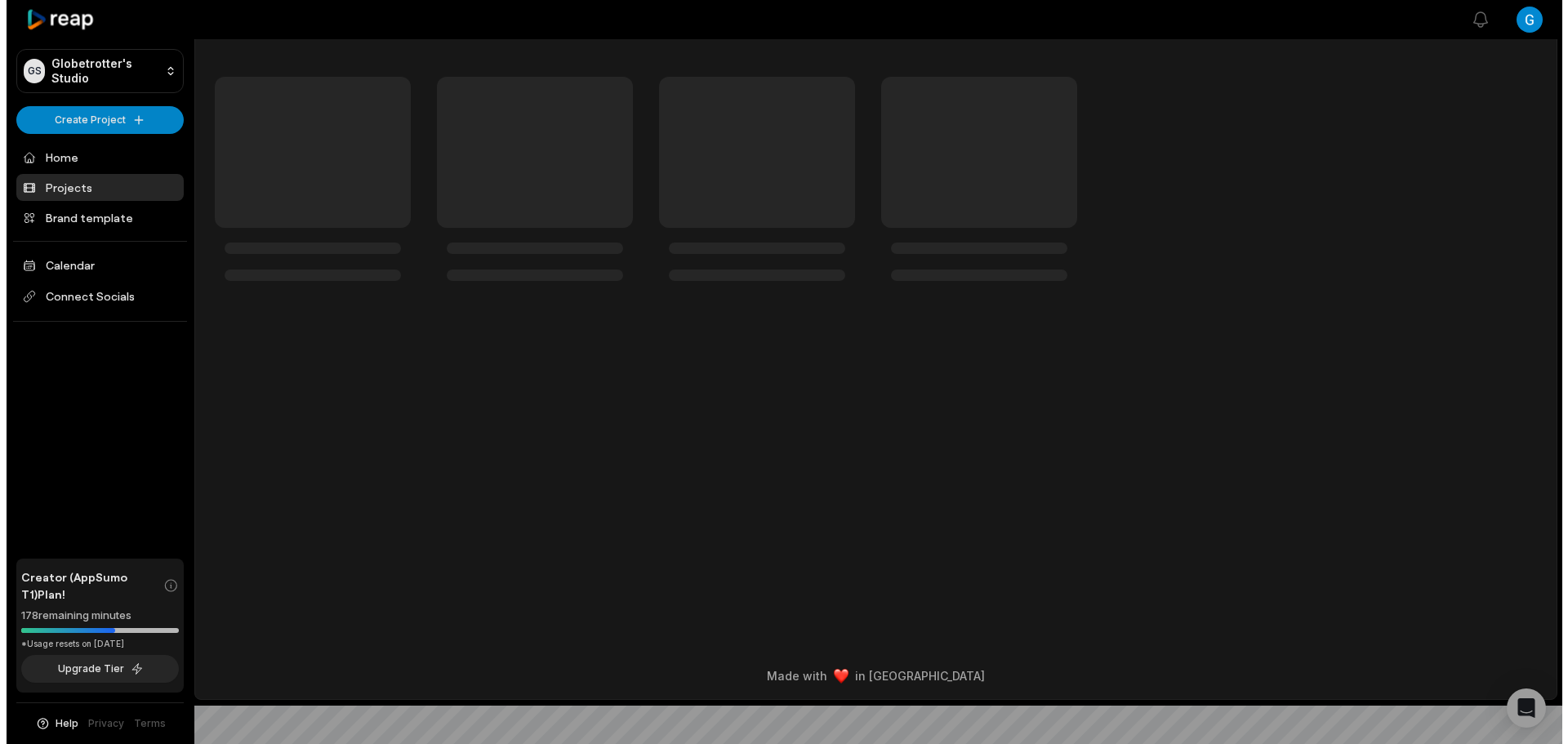
scroll to position [0, 0]
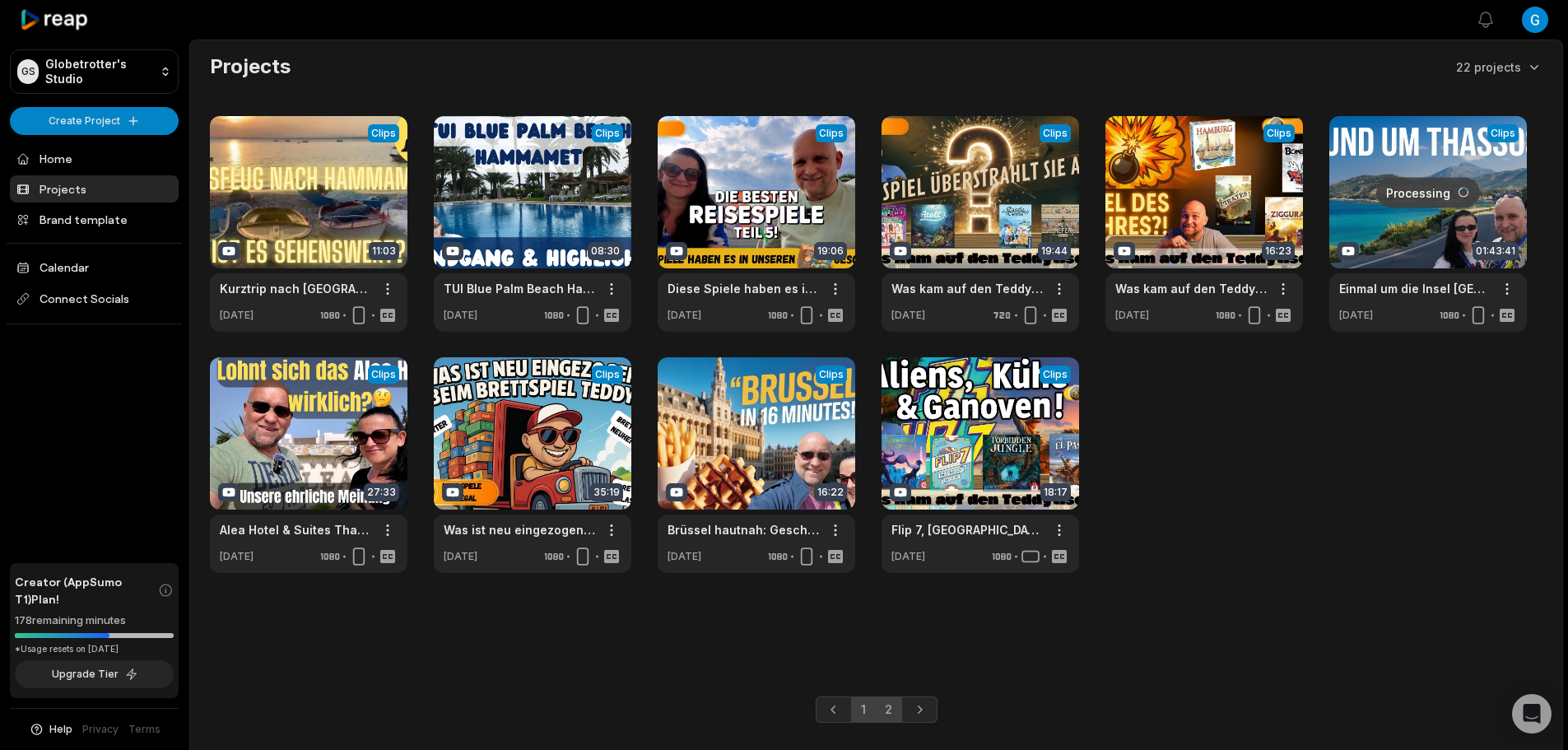
click at [860, 712] on link "1" at bounding box center [864, 709] width 25 height 26
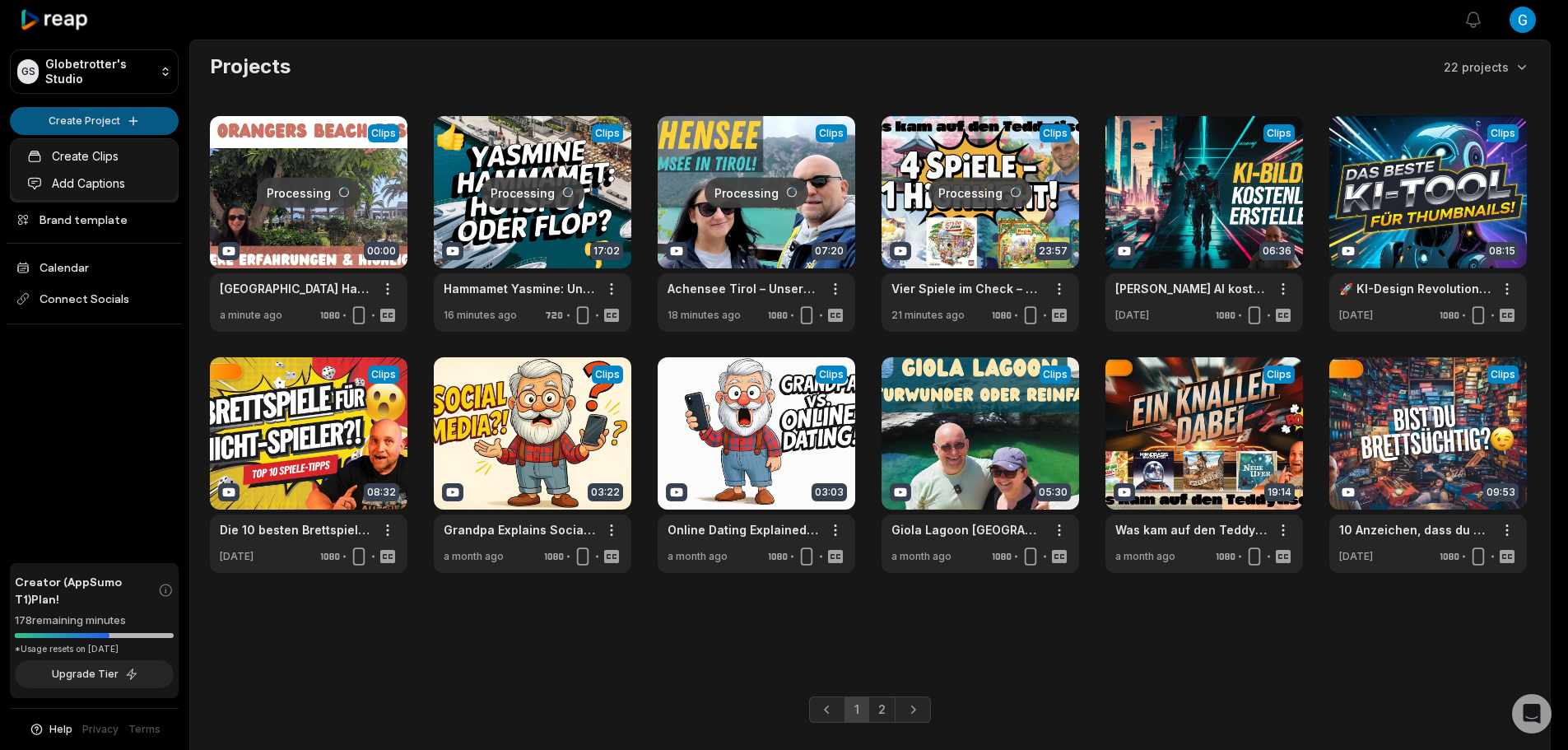
click at [63, 113] on html "GS Globetrotter's Studio Create Project Home Projects Brand template Calendar C…" at bounding box center [784, 375] width 1568 height 750
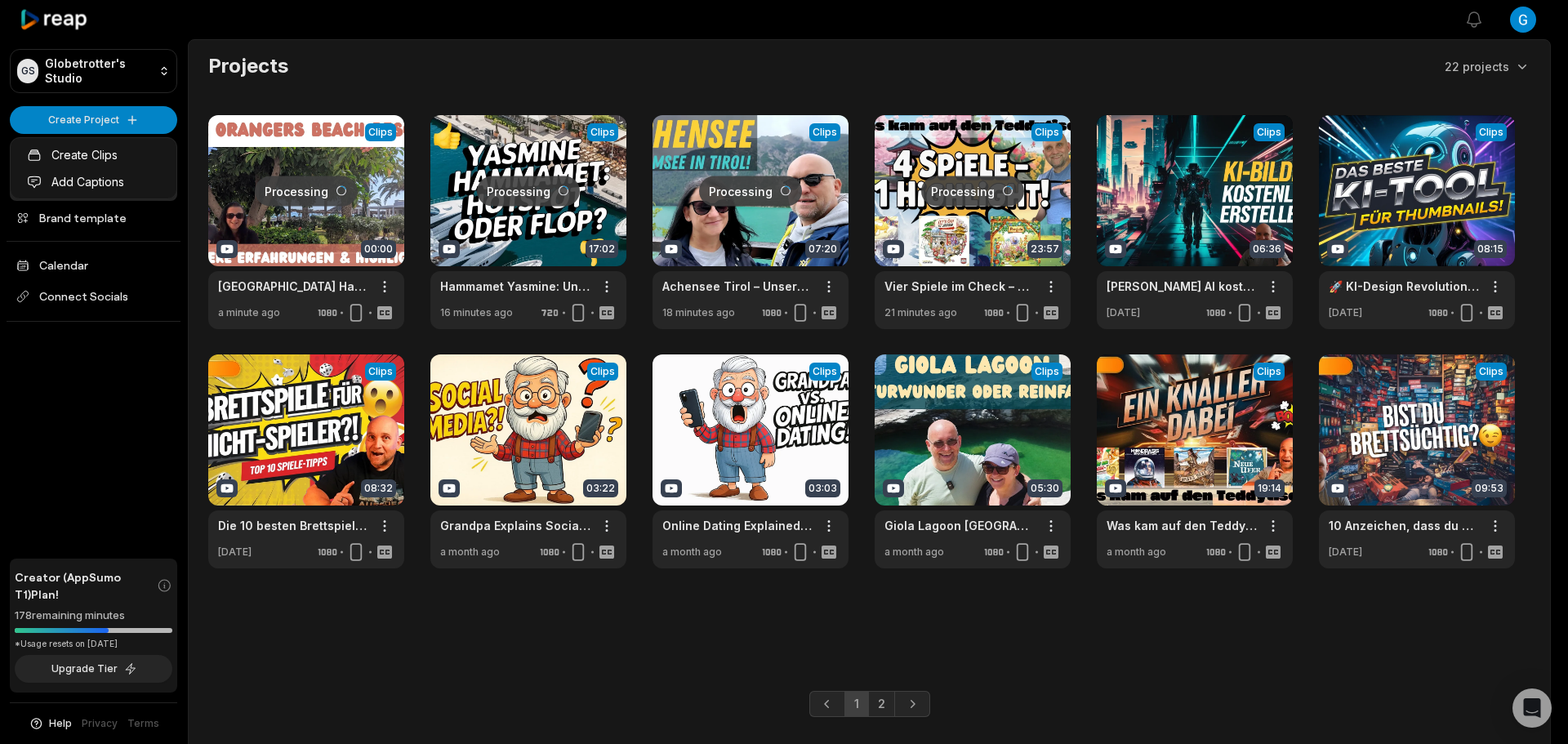
click at [77, 114] on html "GS Globetrotter's Studio Create Project Home Projects Brand template Calendar C…" at bounding box center [784, 372] width 1568 height 744
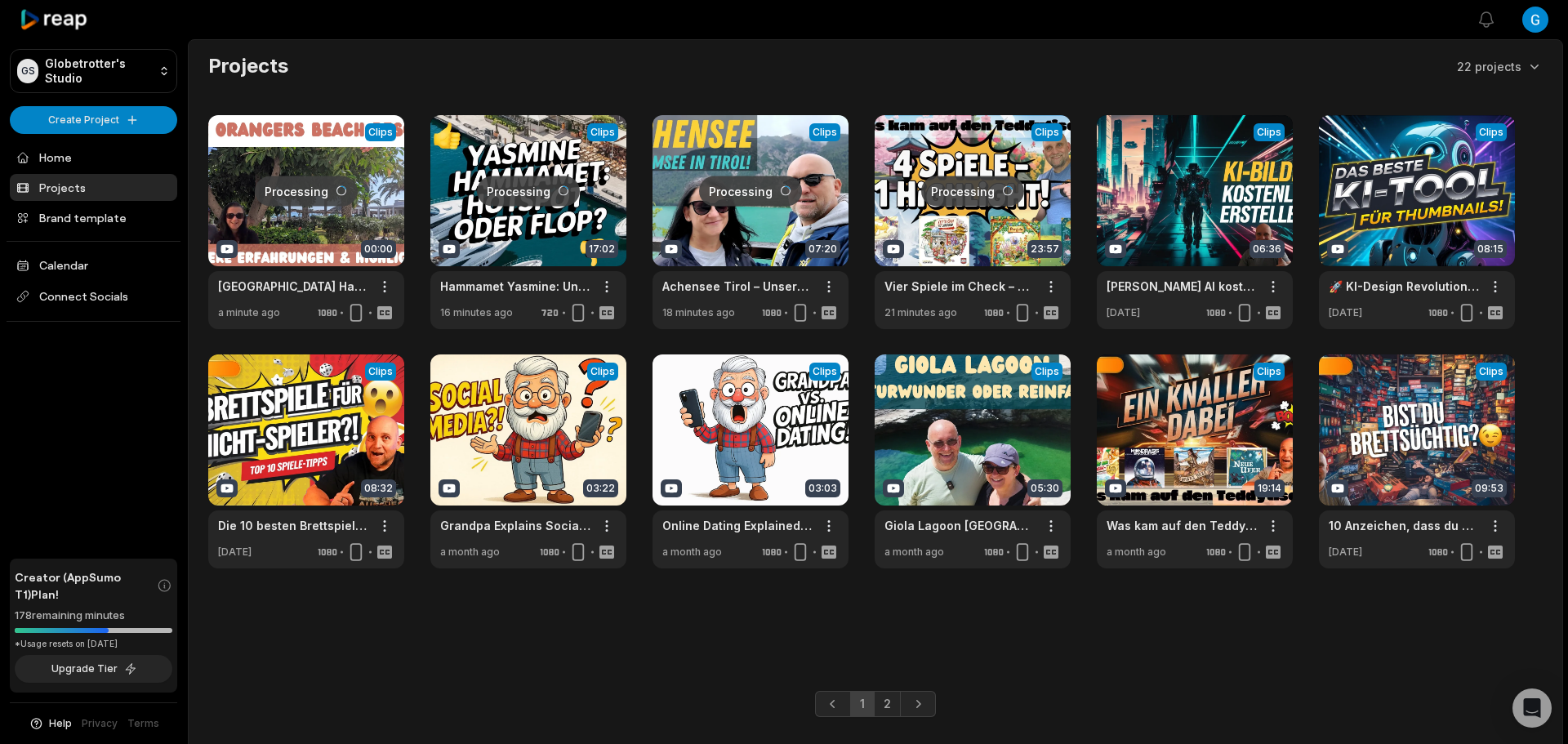
click at [77, 115] on html "GS Globetrotter's Studio Create Project Home Projects Brand template Calendar C…" at bounding box center [784, 372] width 1568 height 744
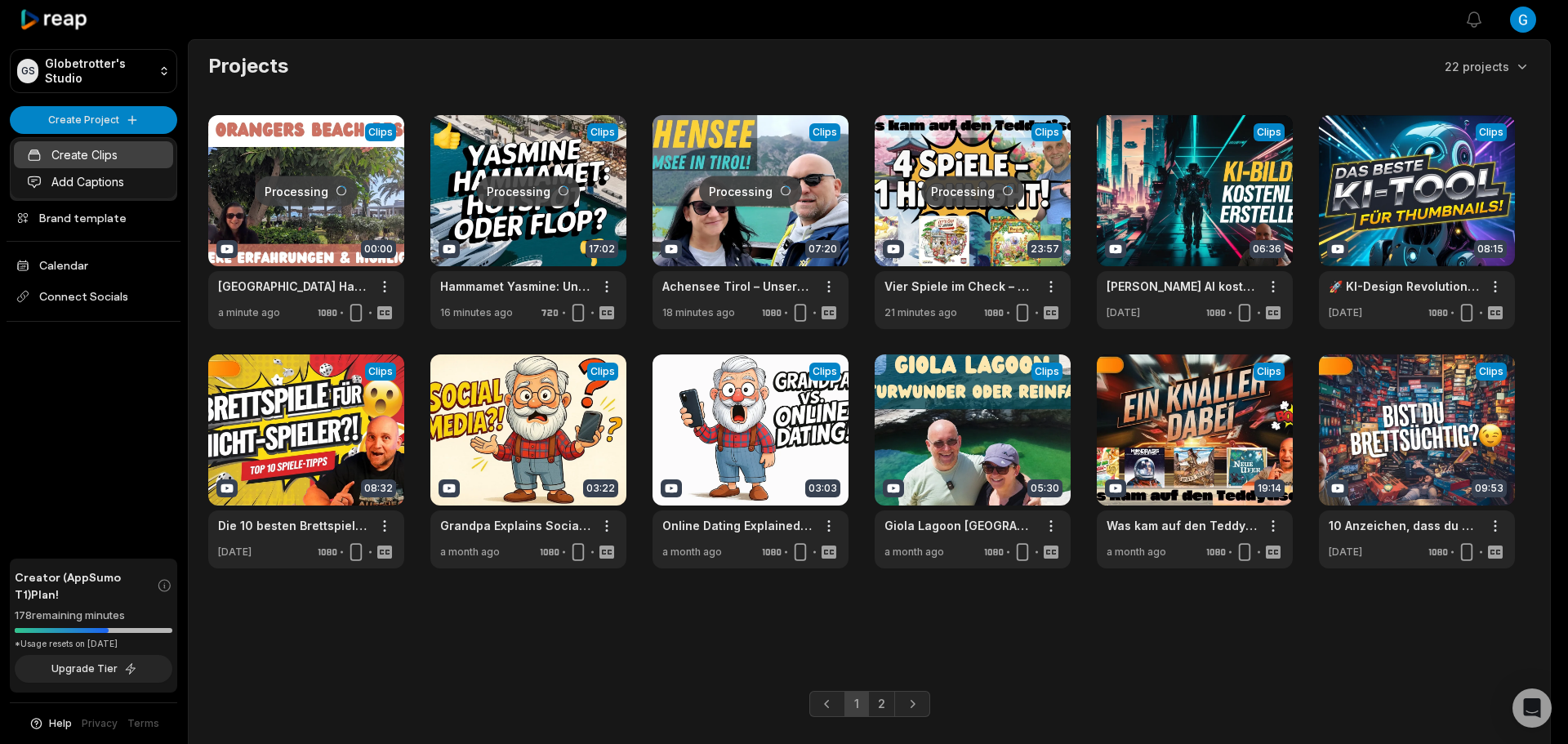
click at [77, 150] on link "Create Clips" at bounding box center [94, 155] width 159 height 27
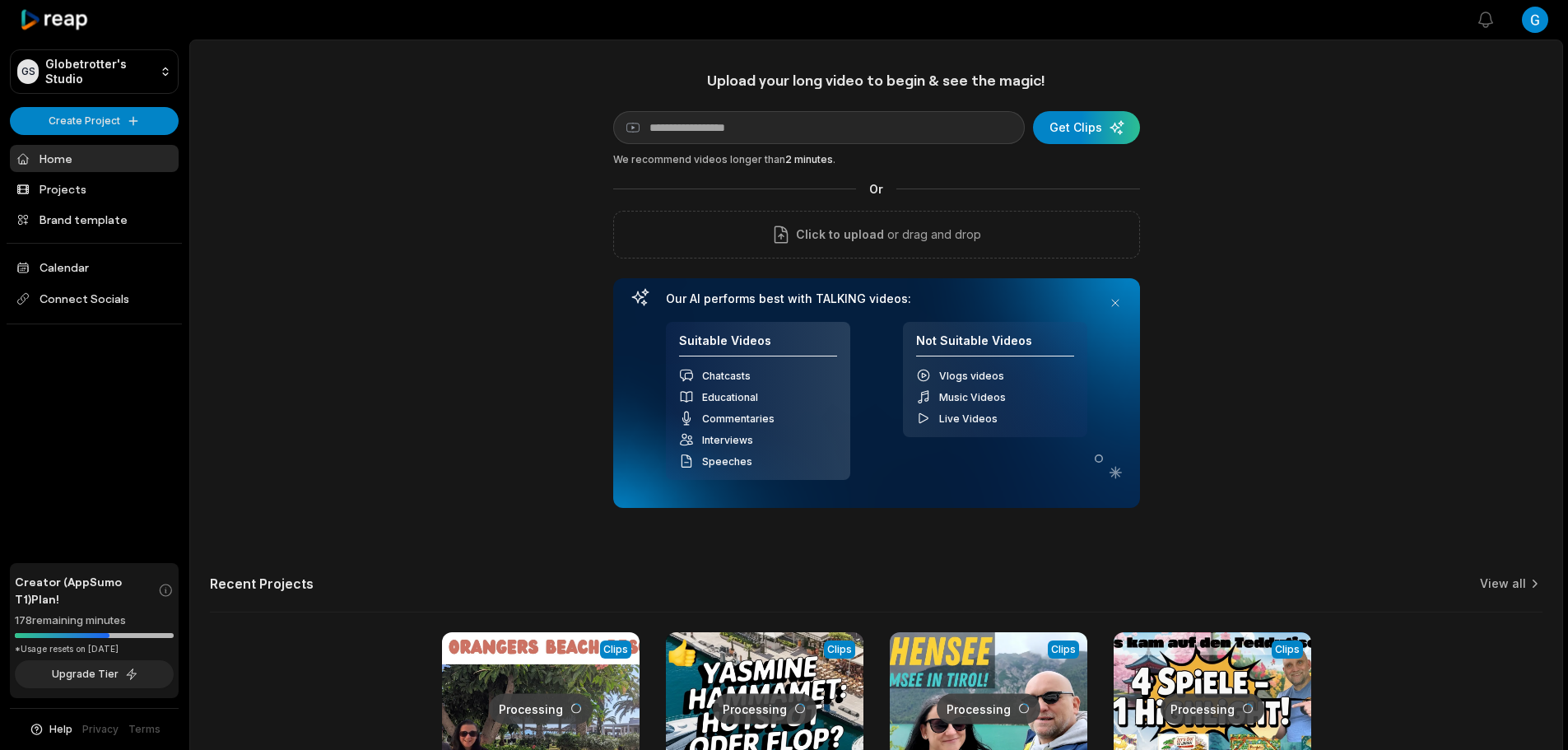
drag, startPoint x: 0, startPoint y: 0, endPoint x: 732, endPoint y: 124, distance: 742.4
type input "**********"
click at [1078, 134] on div "submit" at bounding box center [1086, 127] width 107 height 33
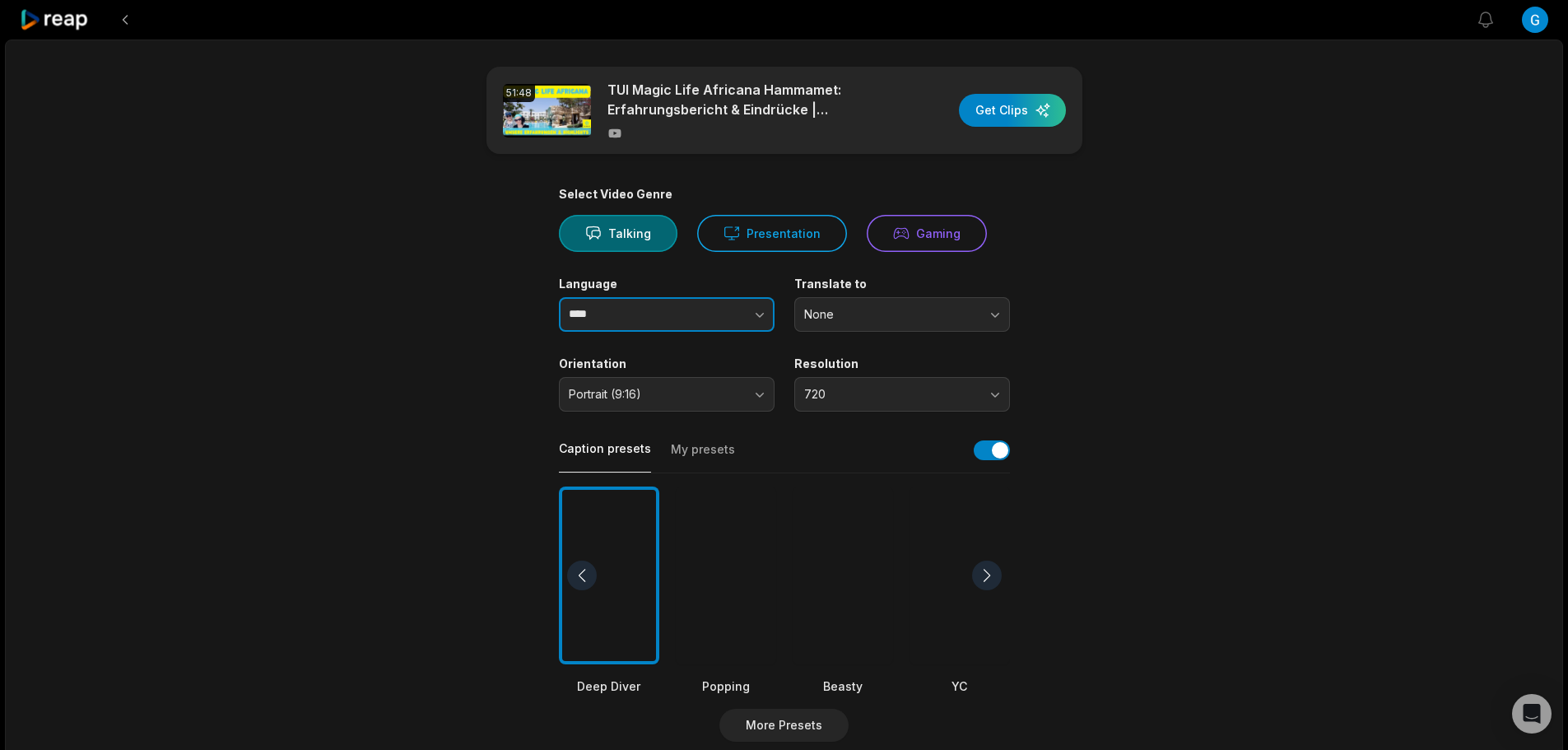
click at [752, 317] on icon "button" at bounding box center [760, 314] width 17 height 17
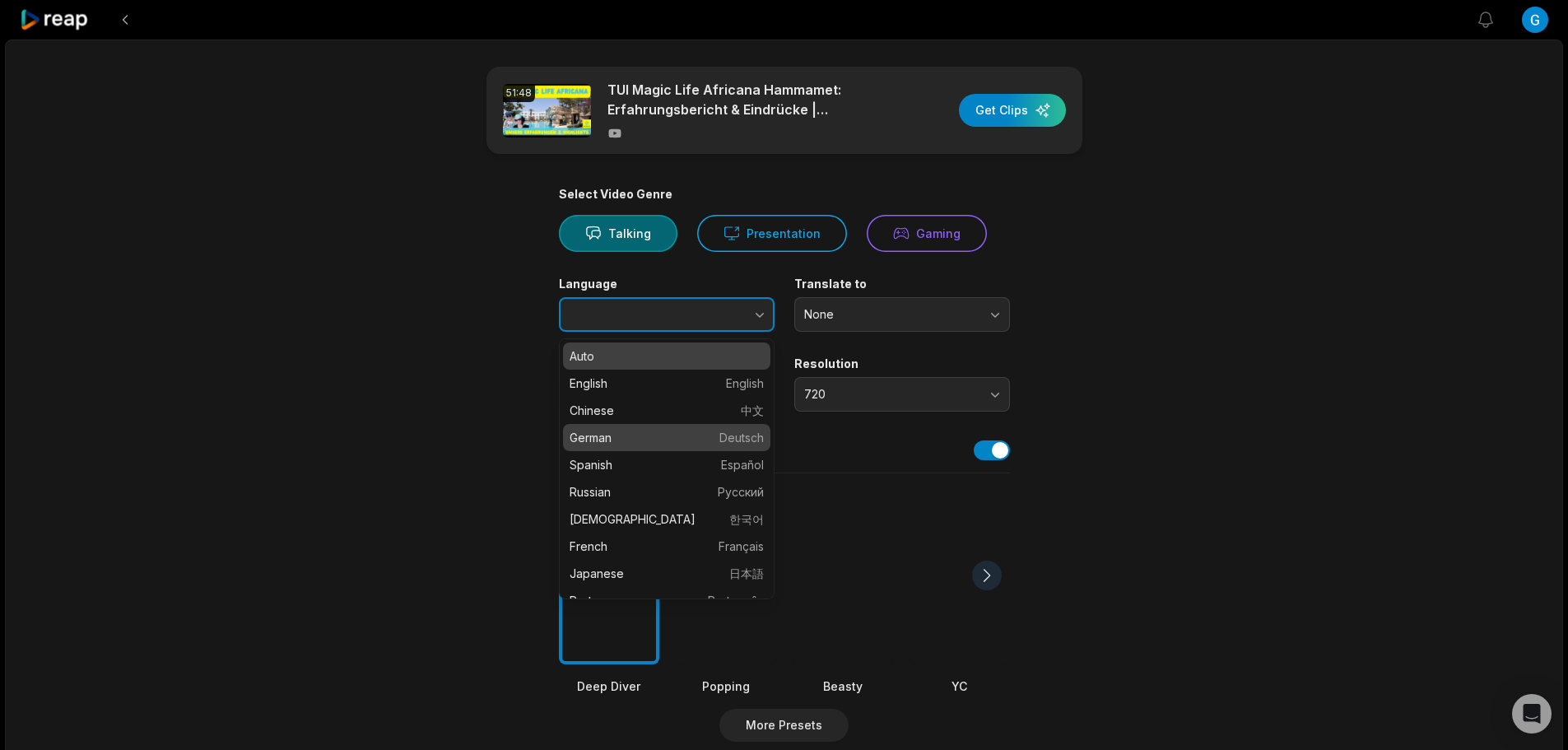
type input "******"
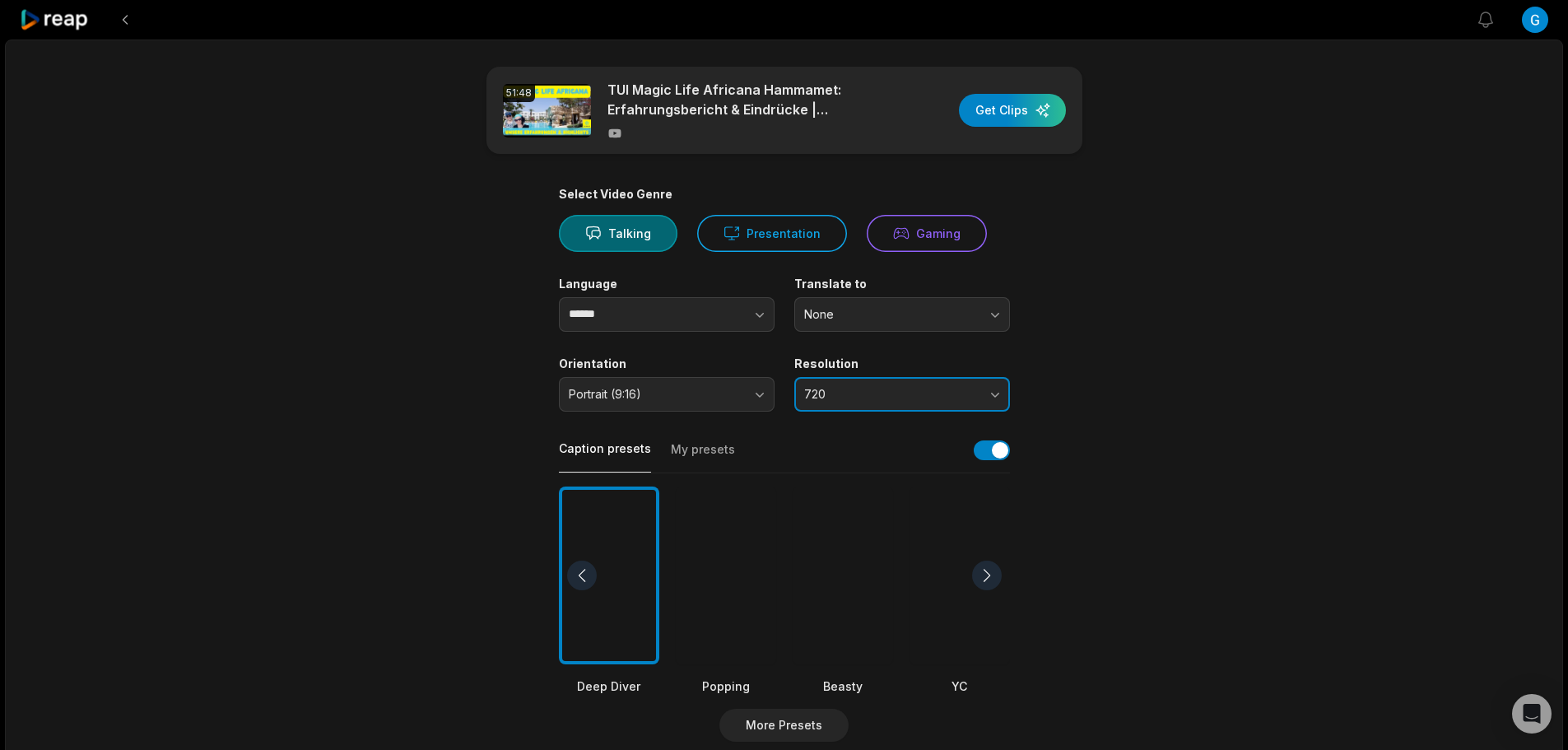
click at [851, 395] on span "720" at bounding box center [890, 394] width 173 height 15
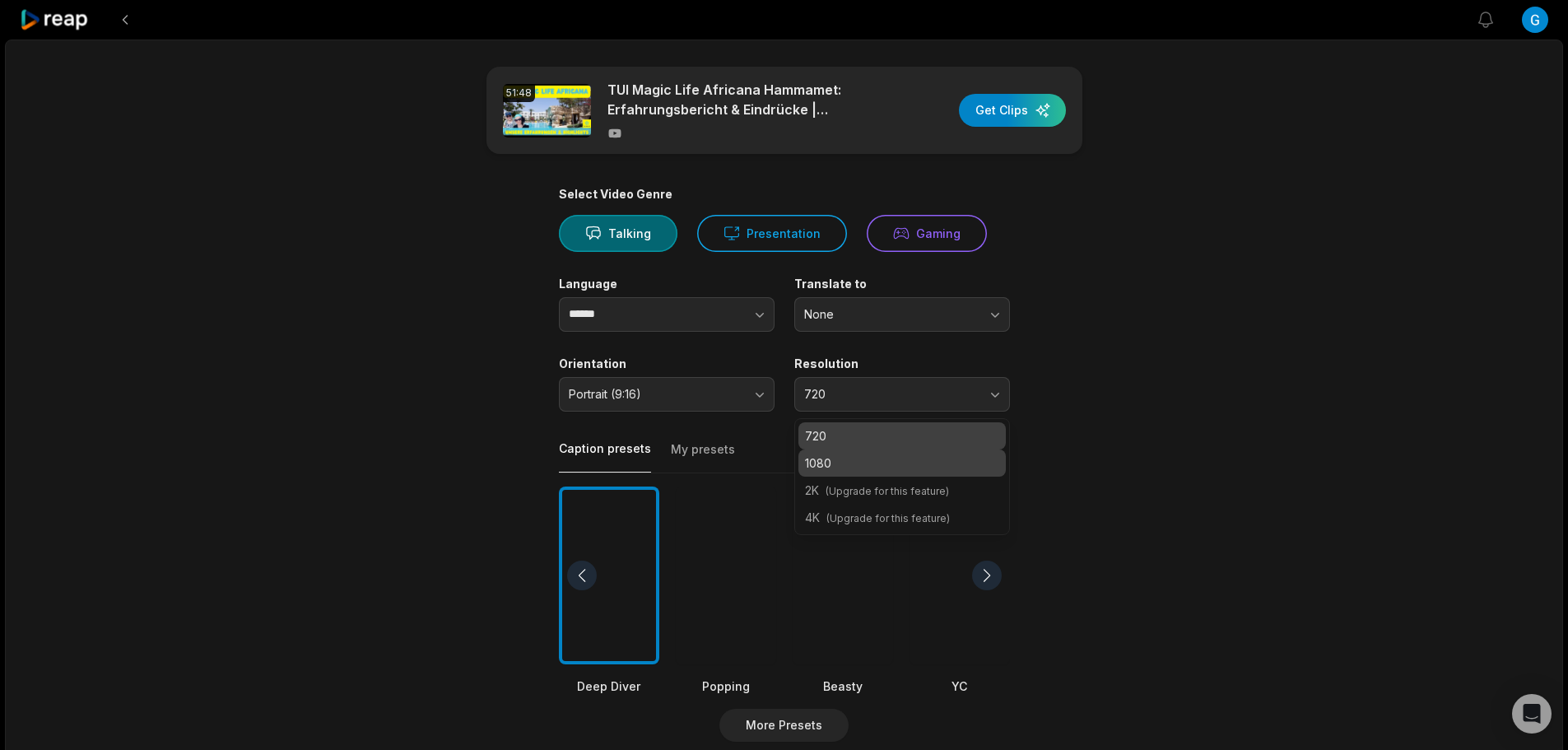
click at [841, 464] on p "1080" at bounding box center [902, 463] width 194 height 18
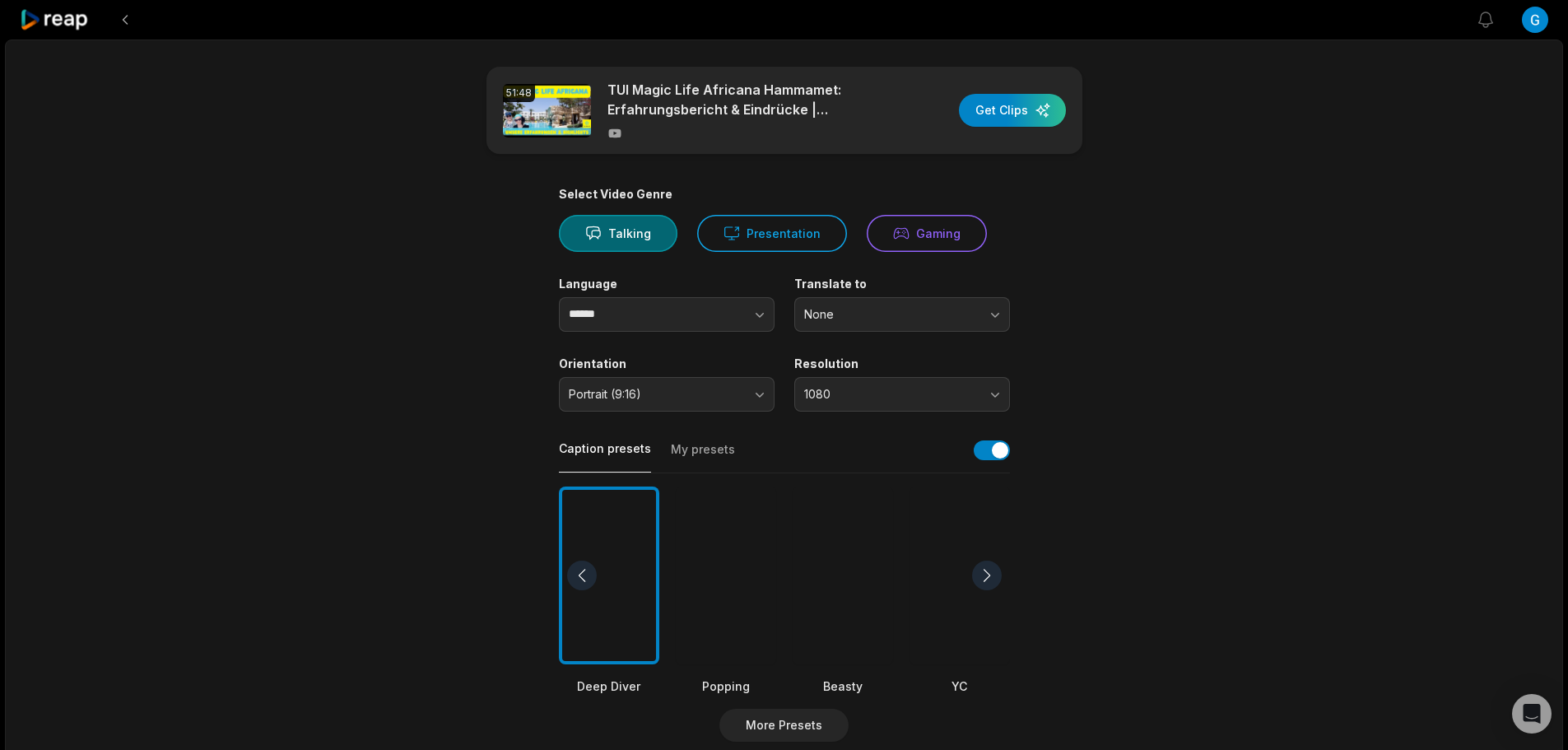
click at [853, 570] on div at bounding box center [843, 575] width 100 height 179
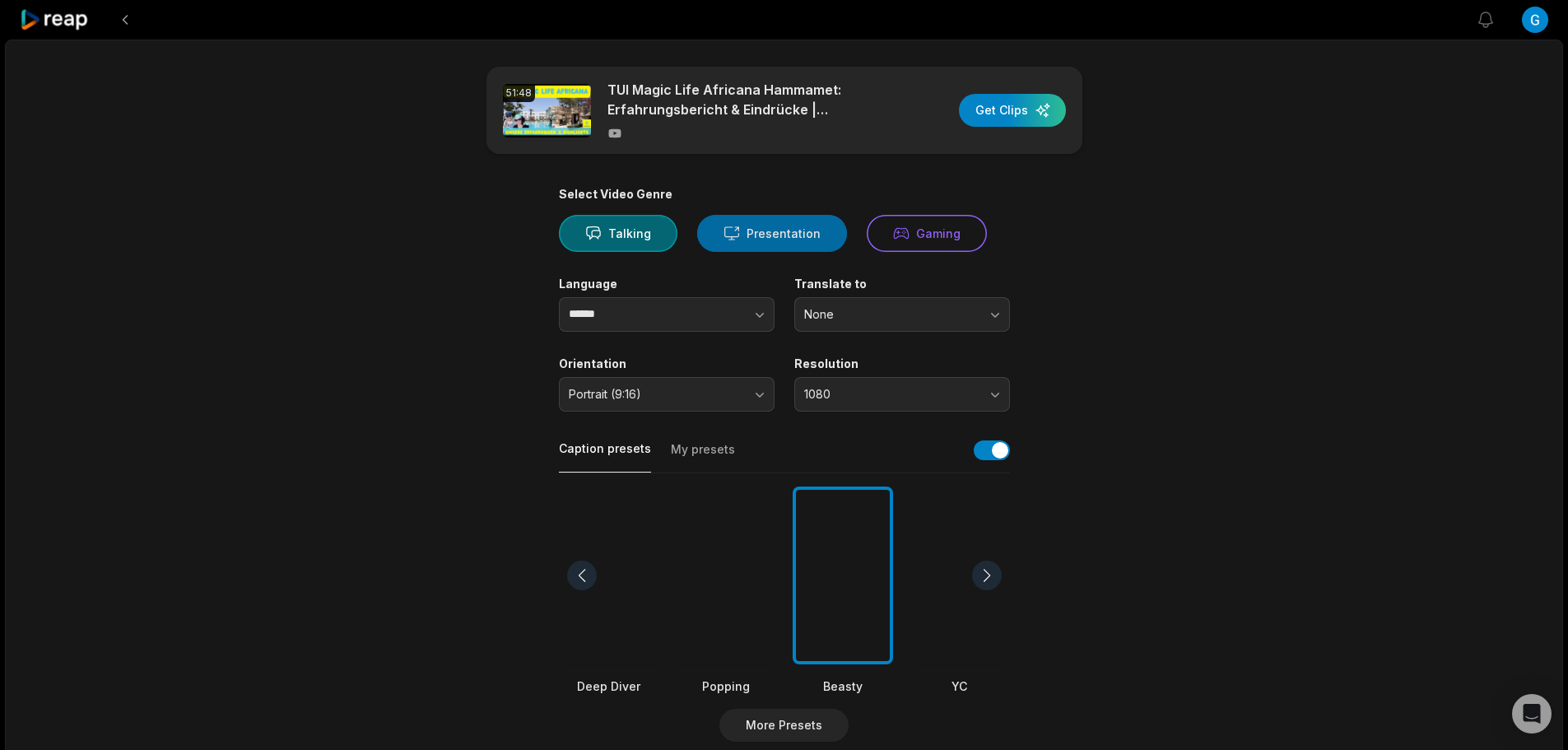
click at [726, 241] on icon at bounding box center [732, 234] width 17 height 18
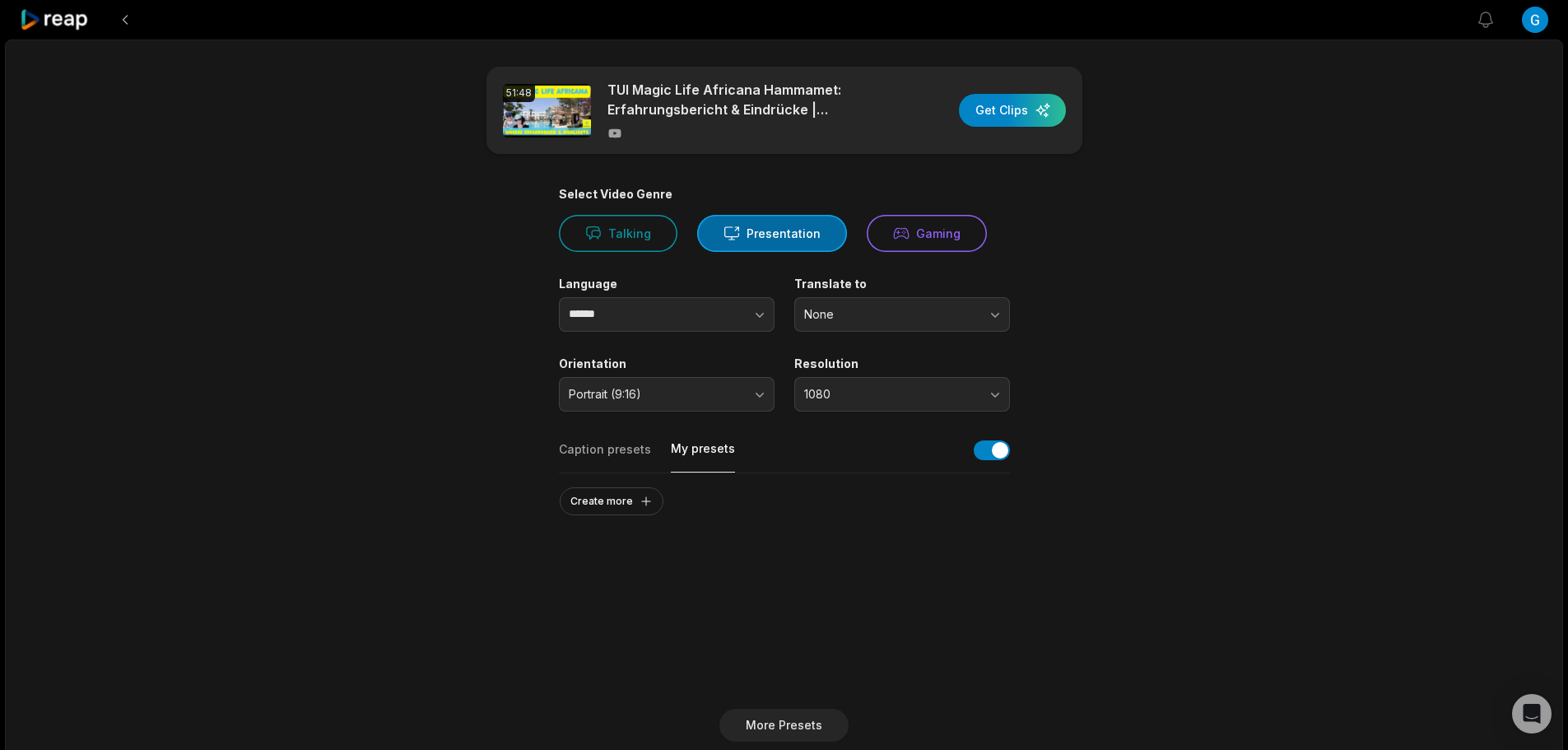
click at [706, 457] on button "My presets" at bounding box center [702, 457] width 64 height 32
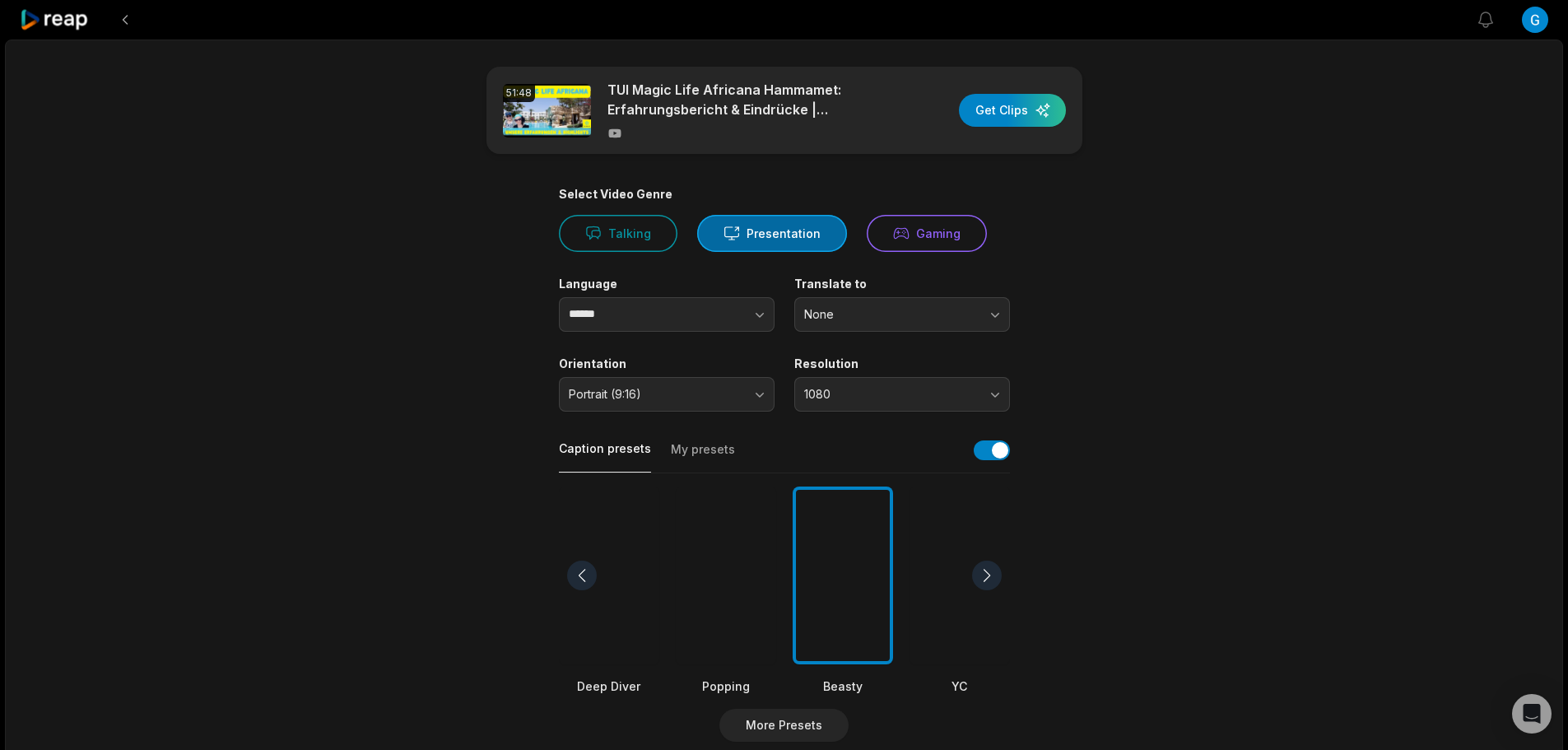
click at [624, 456] on button "Caption presets" at bounding box center [605, 457] width 93 height 32
click at [980, 449] on button "button" at bounding box center [992, 450] width 36 height 19
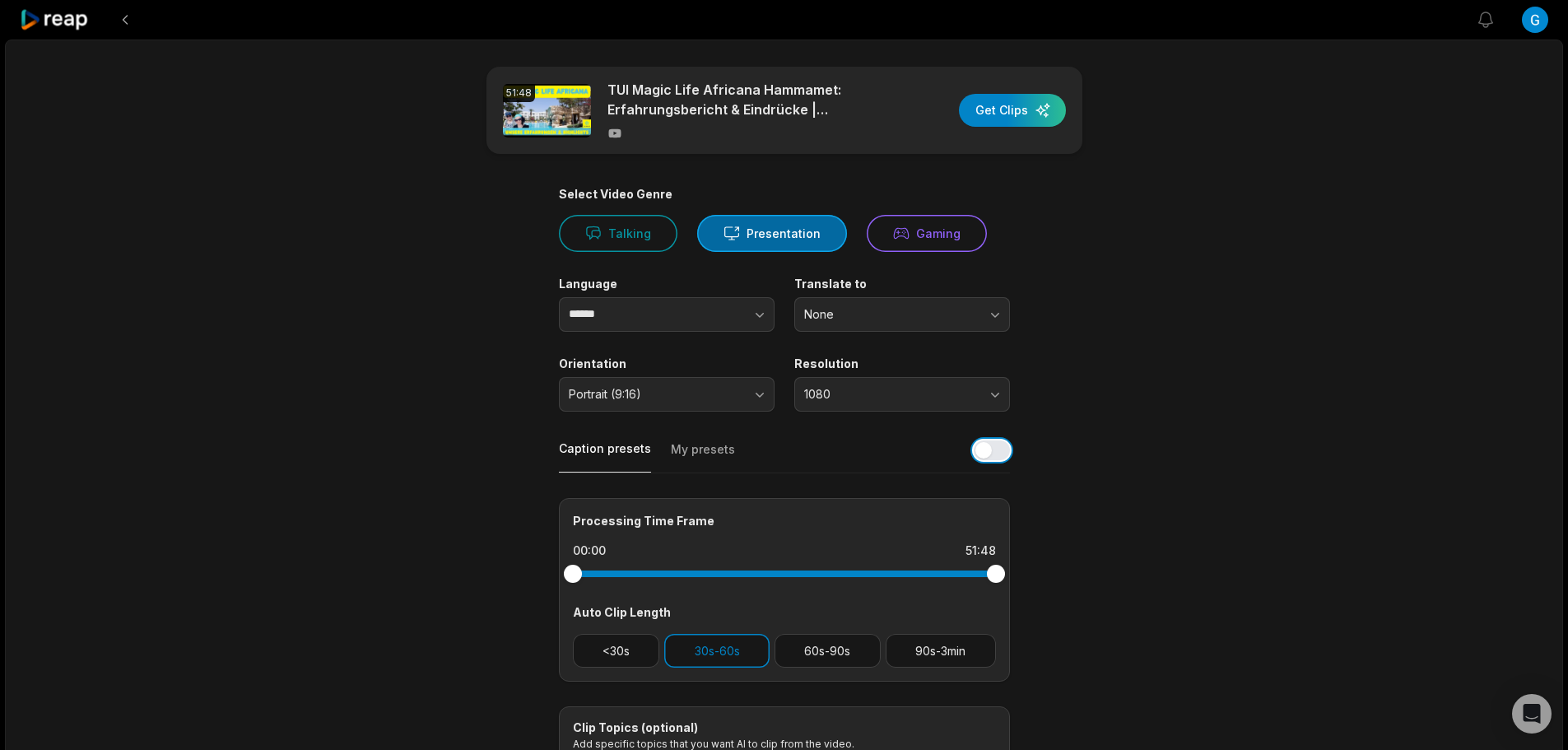
click at [999, 447] on button "button" at bounding box center [992, 450] width 36 height 19
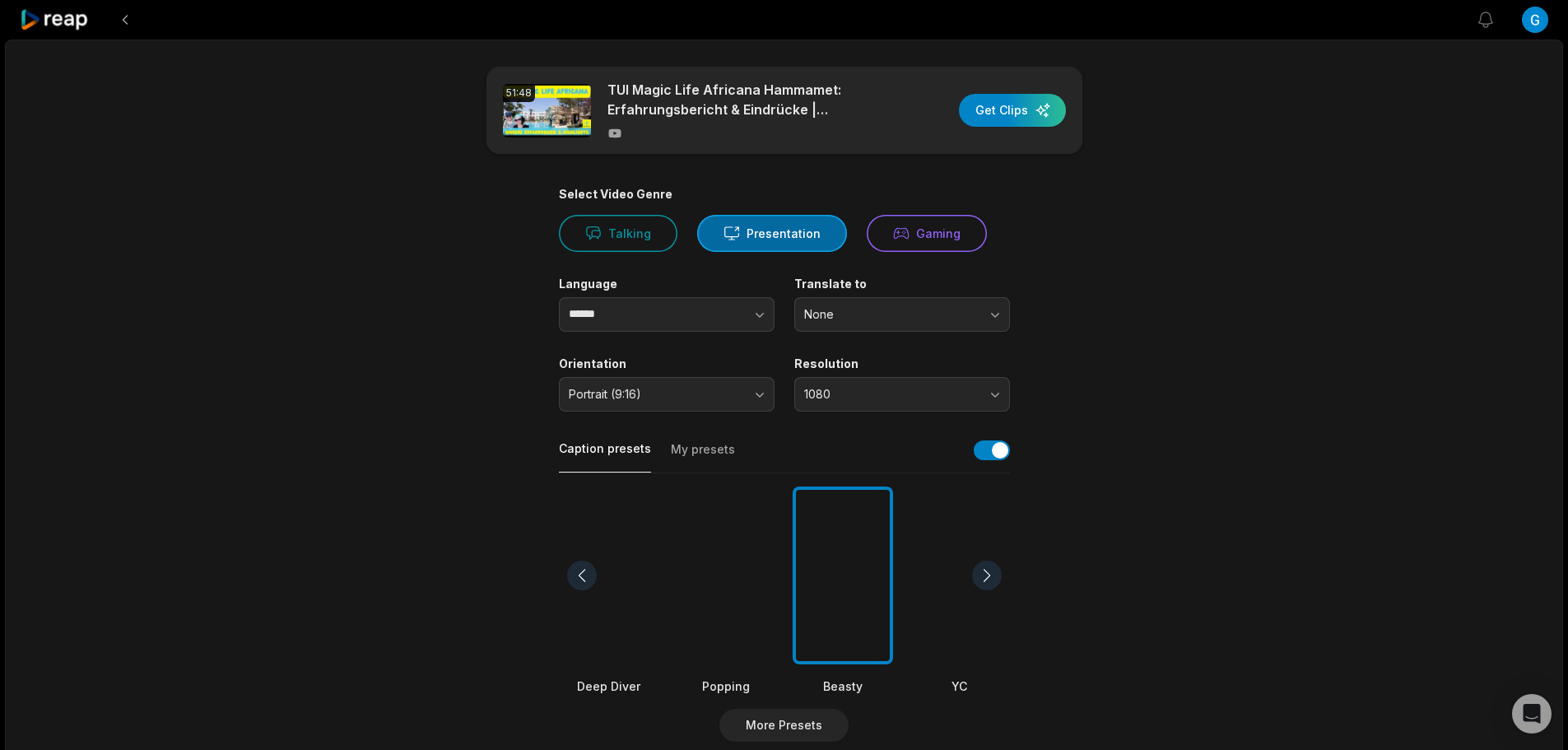
click at [849, 541] on div at bounding box center [843, 575] width 100 height 179
click at [1019, 110] on div "button" at bounding box center [1012, 109] width 107 height 33
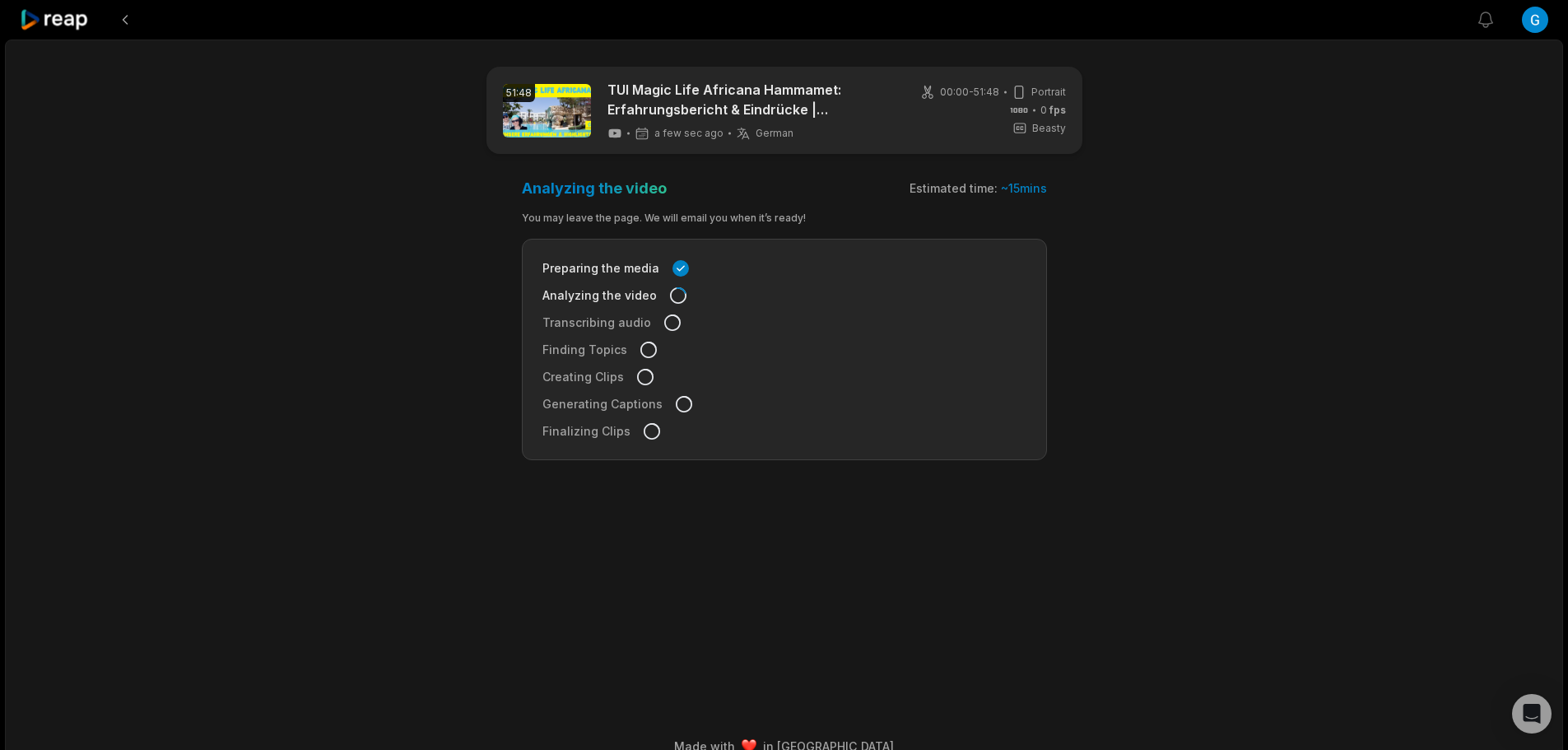
click at [40, 23] on icon at bounding box center [54, 19] width 70 height 22
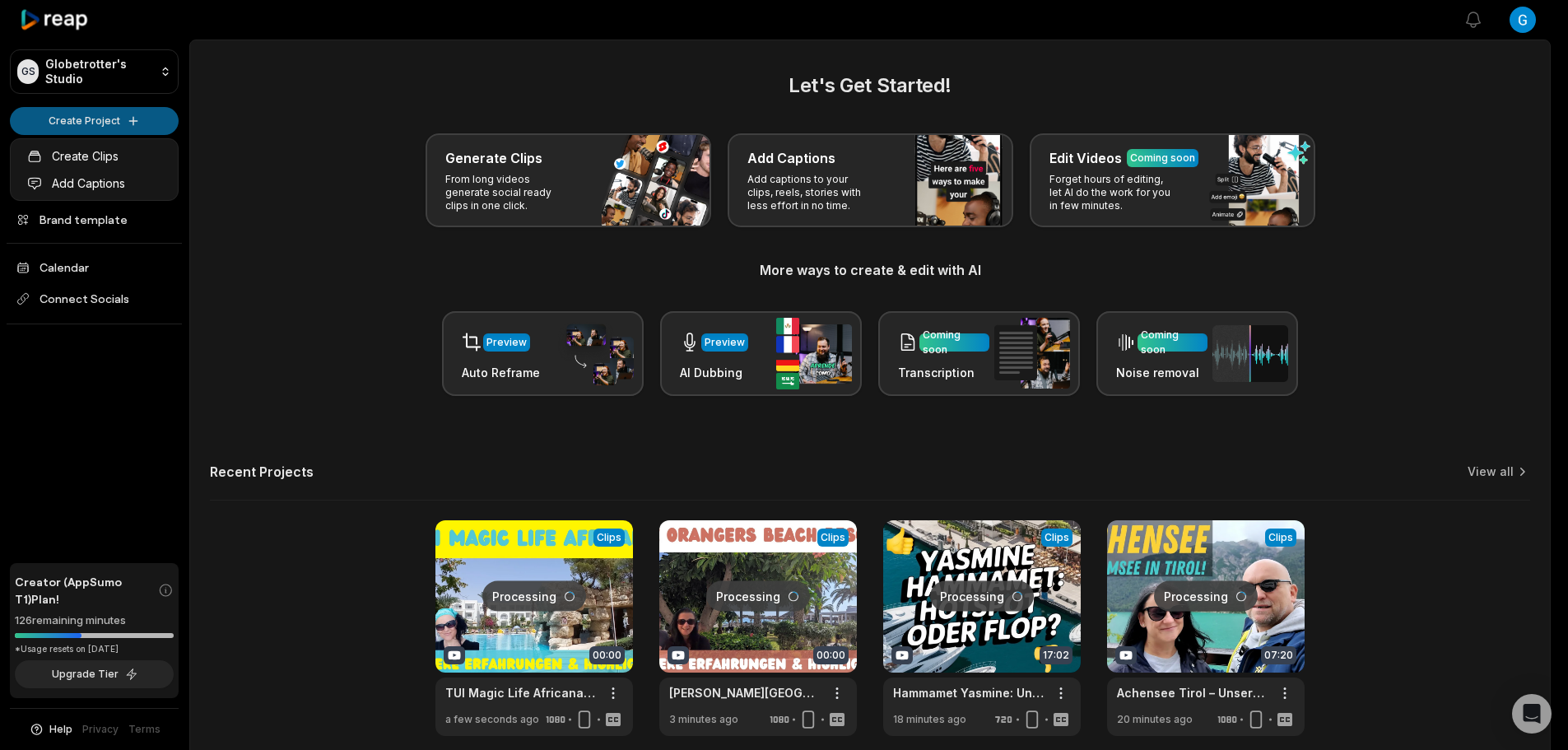
click at [57, 118] on html "GS Globetrotter's Studio Create Project Home Projects Brand template Calendar C…" at bounding box center [784, 375] width 1568 height 750
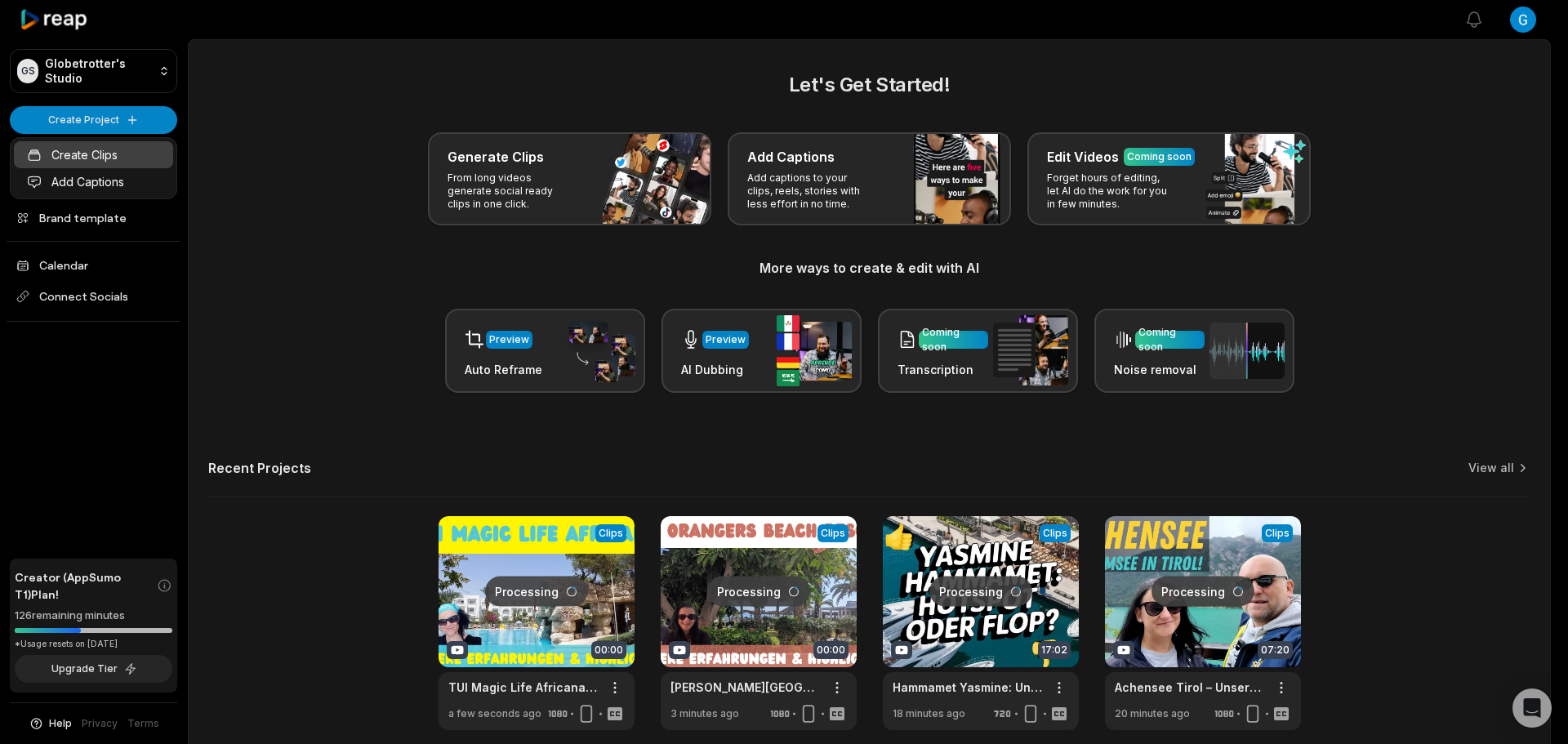
click at [108, 156] on link "Create Clips" at bounding box center [94, 155] width 159 height 27
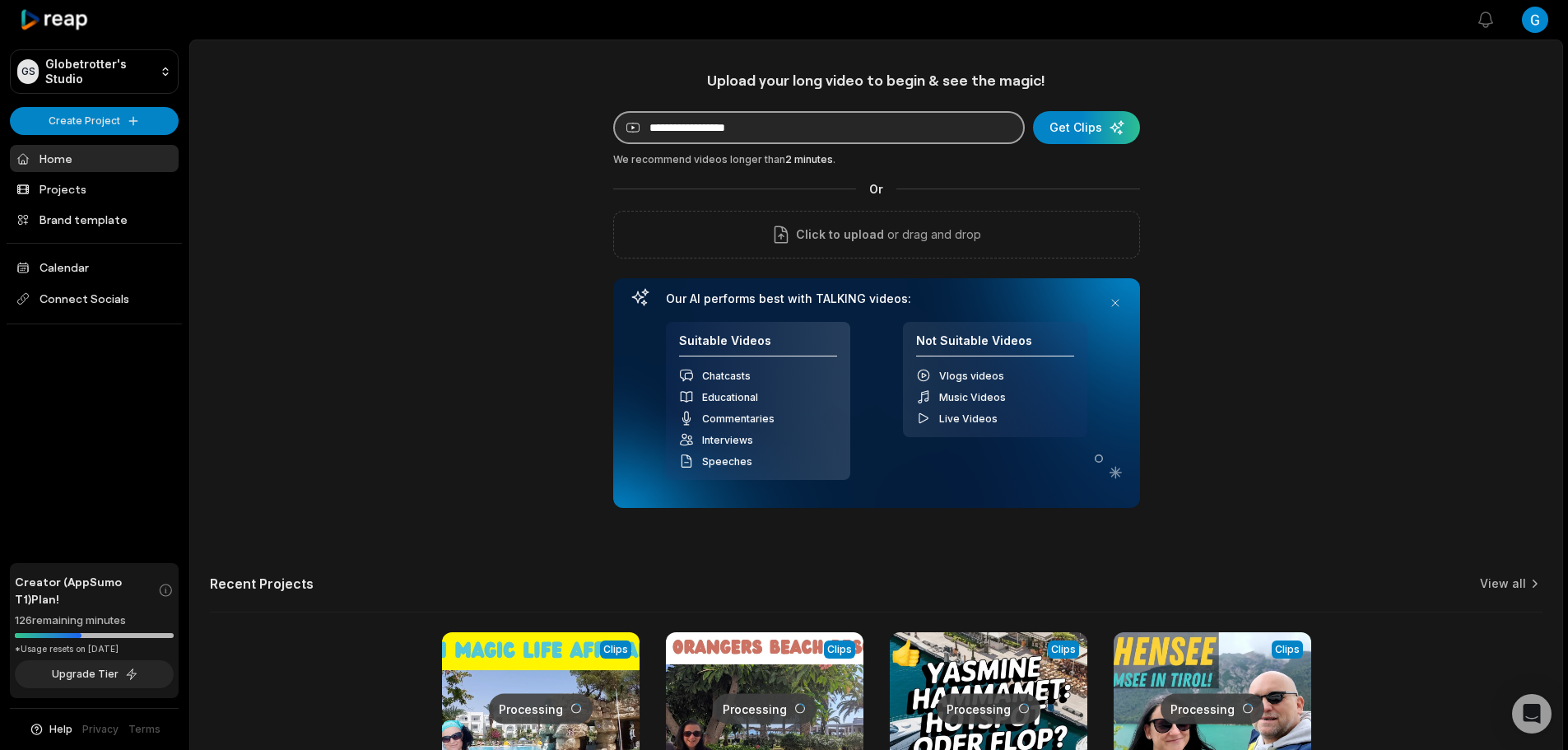
click at [755, 120] on input at bounding box center [819, 127] width 412 height 33
paste input "**********"
type input "**********"
click at [1098, 128] on div "submit" at bounding box center [1086, 127] width 107 height 33
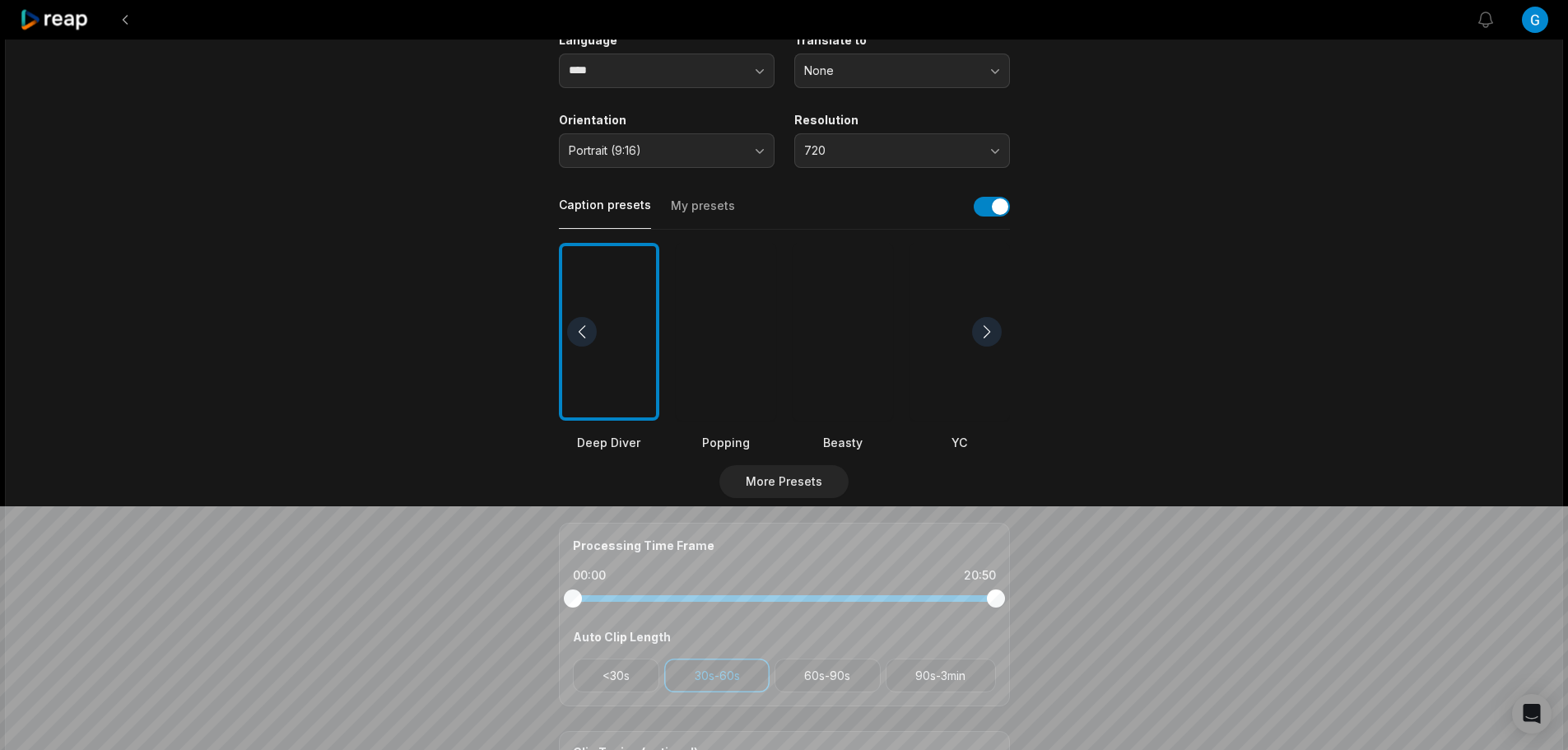
scroll to position [247, 0]
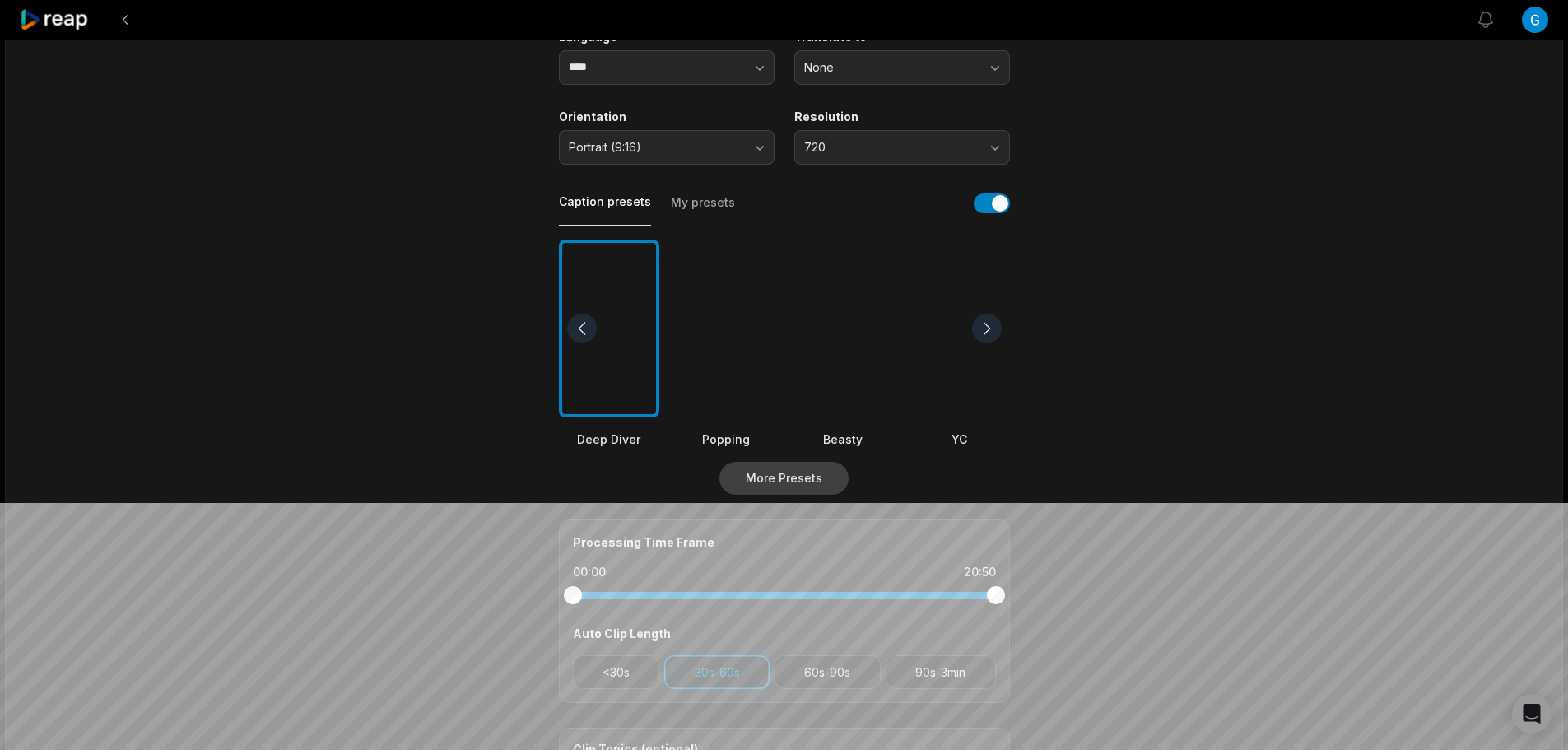
click at [815, 479] on button "More Presets" at bounding box center [784, 478] width 130 height 33
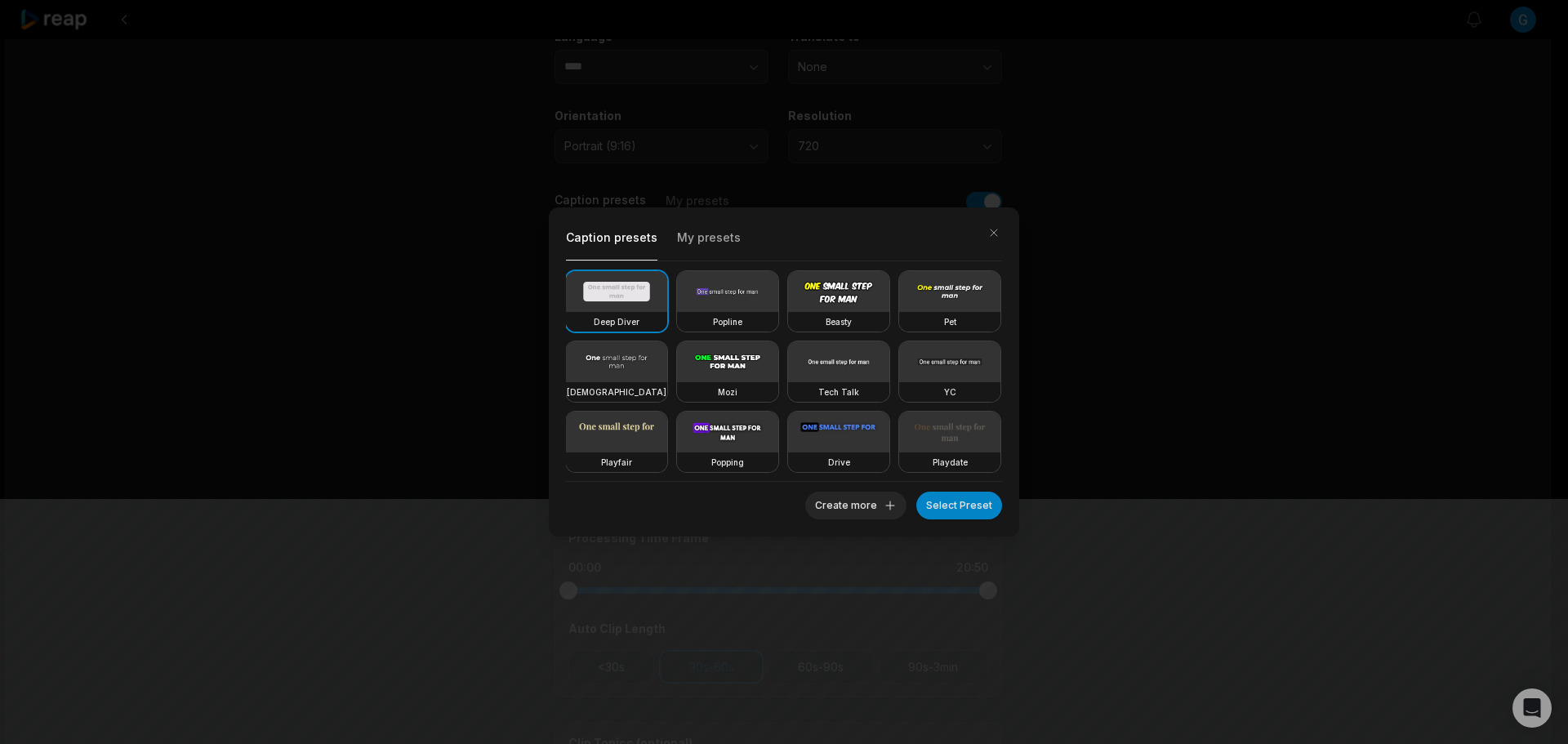
click at [778, 365] on video at bounding box center [728, 361] width 101 height 41
click at [942, 499] on button "Select Preset" at bounding box center [959, 505] width 86 height 28
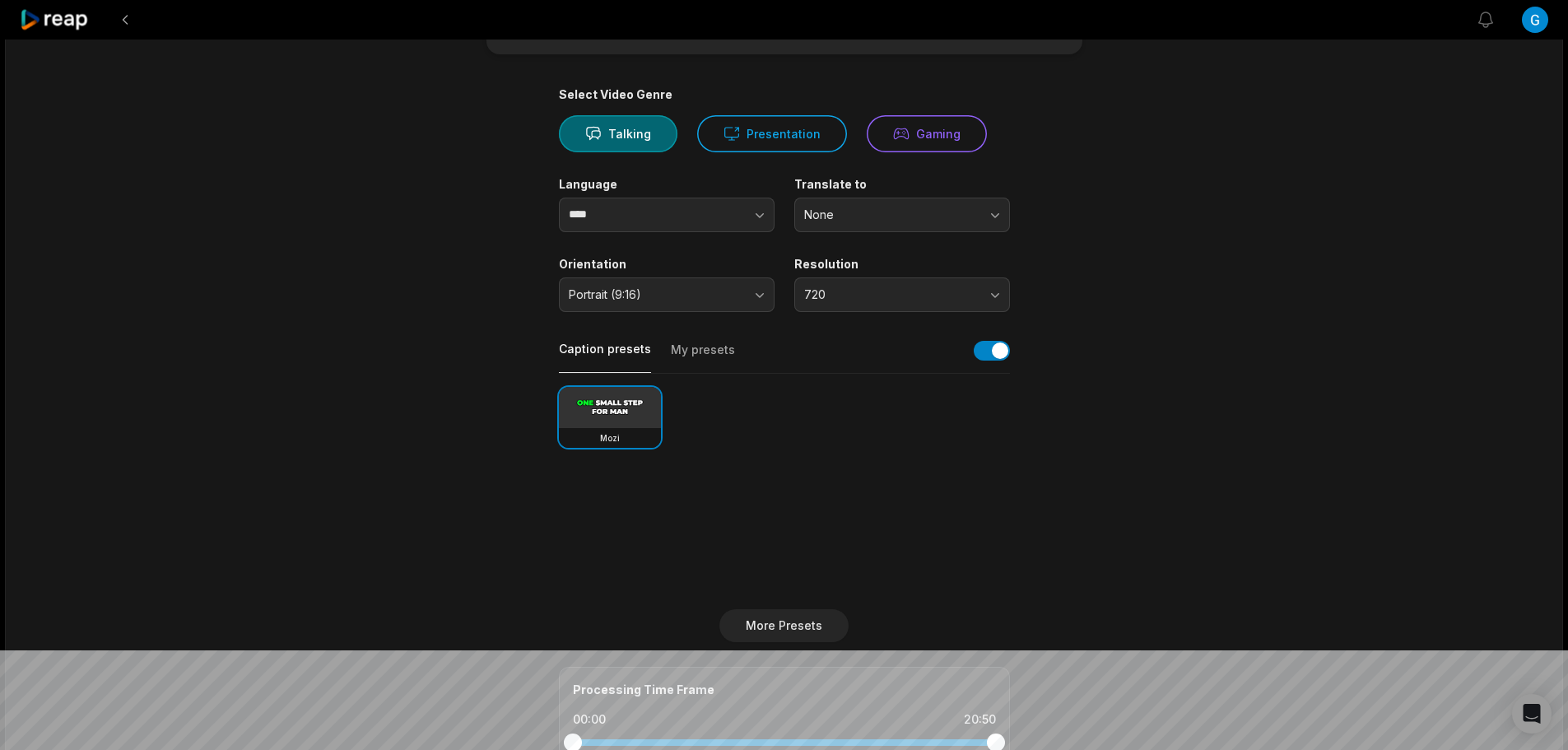
scroll to position [0, 0]
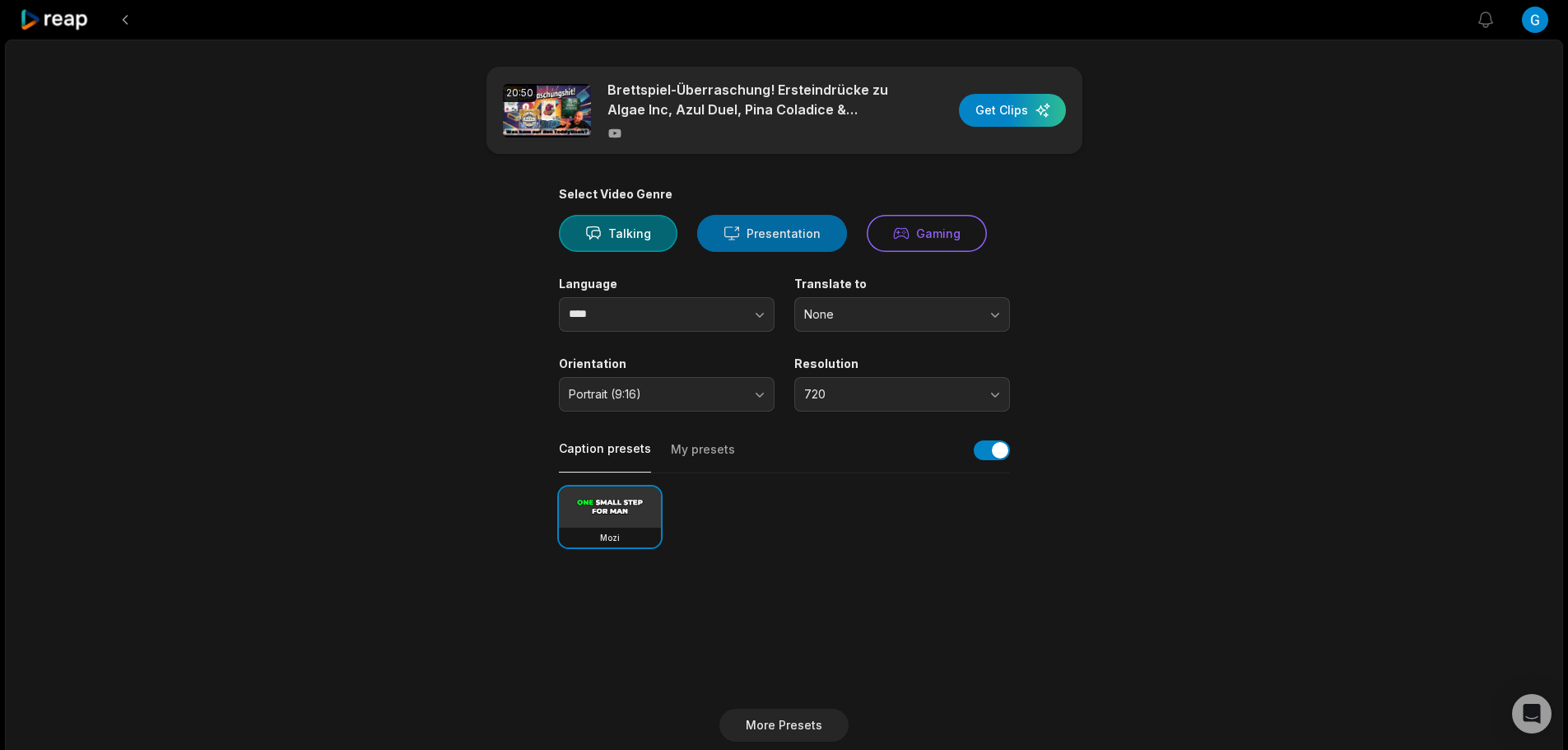
click at [793, 227] on button "Presentation" at bounding box center [772, 234] width 150 height 37
click at [730, 317] on button "button" at bounding box center [726, 314] width 93 height 34
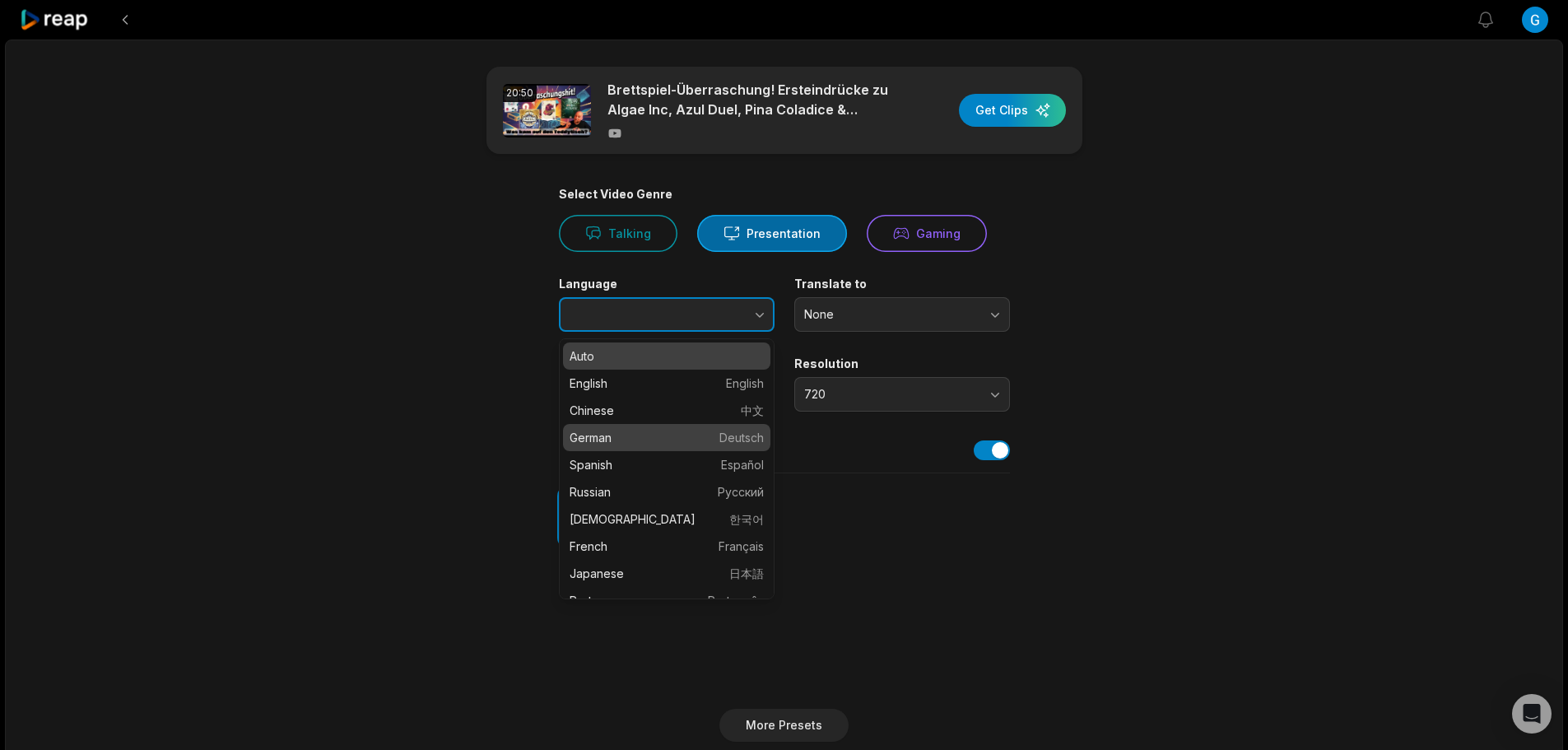
type input "******"
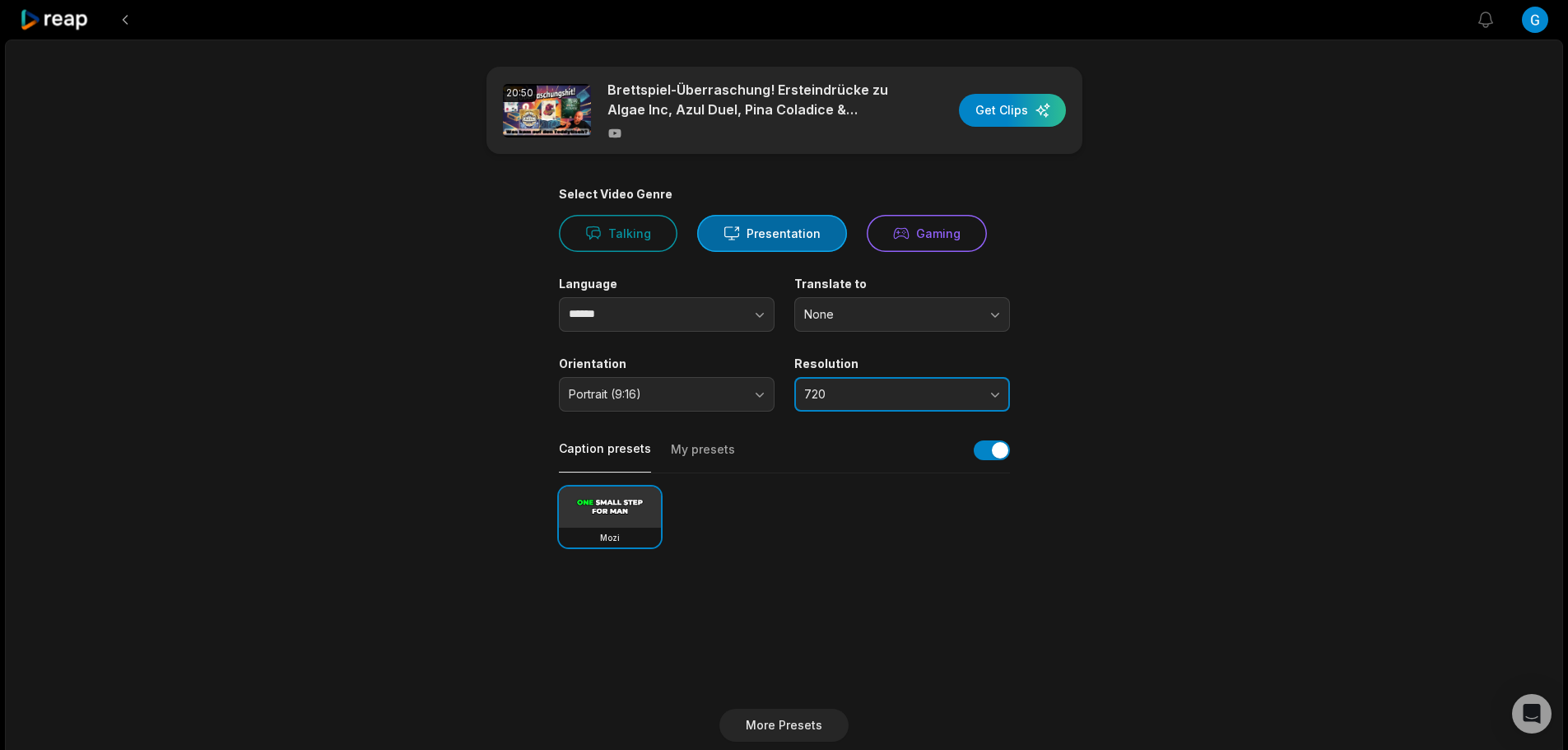
click at [890, 393] on span "720" at bounding box center [890, 394] width 173 height 15
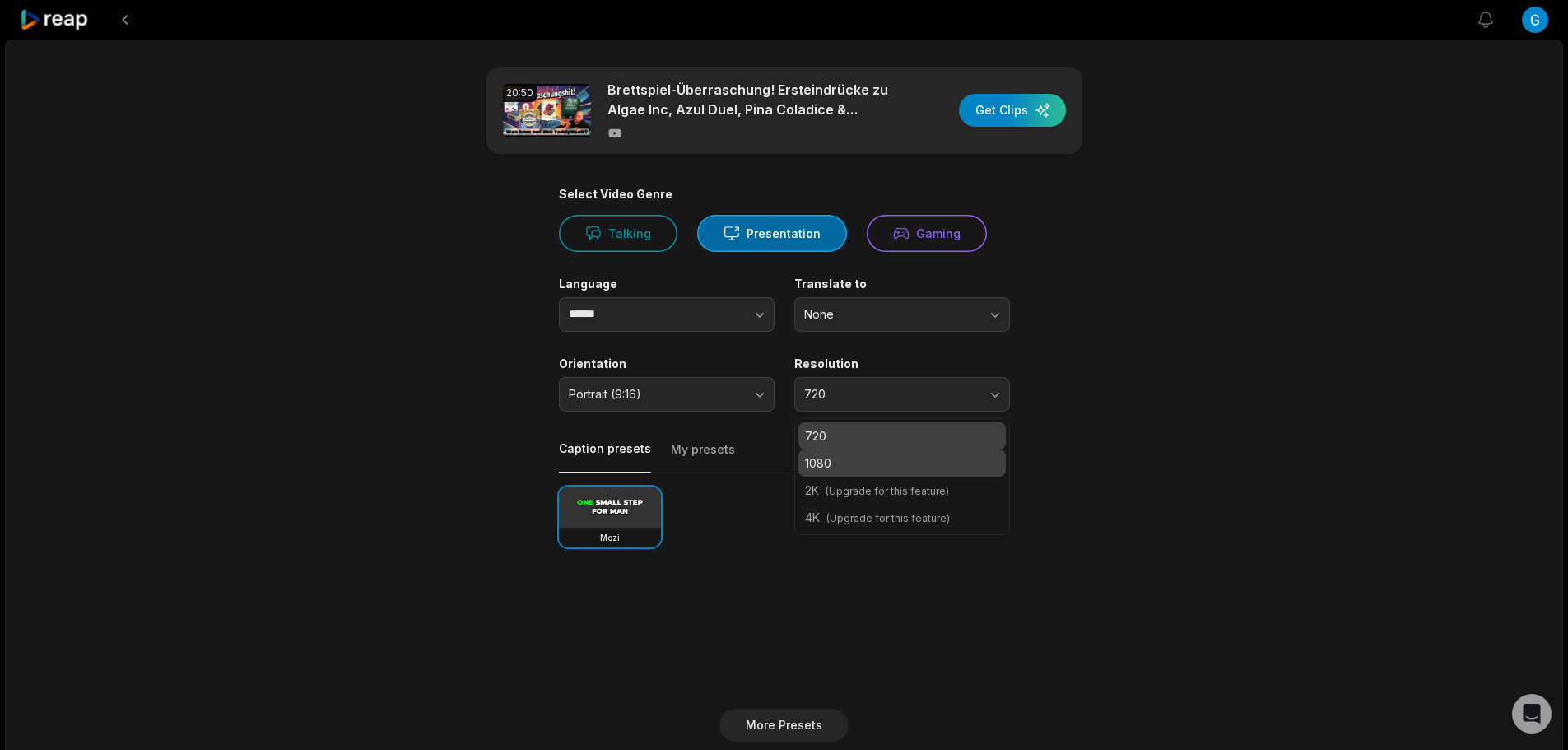
click at [871, 463] on p "1080" at bounding box center [902, 463] width 194 height 18
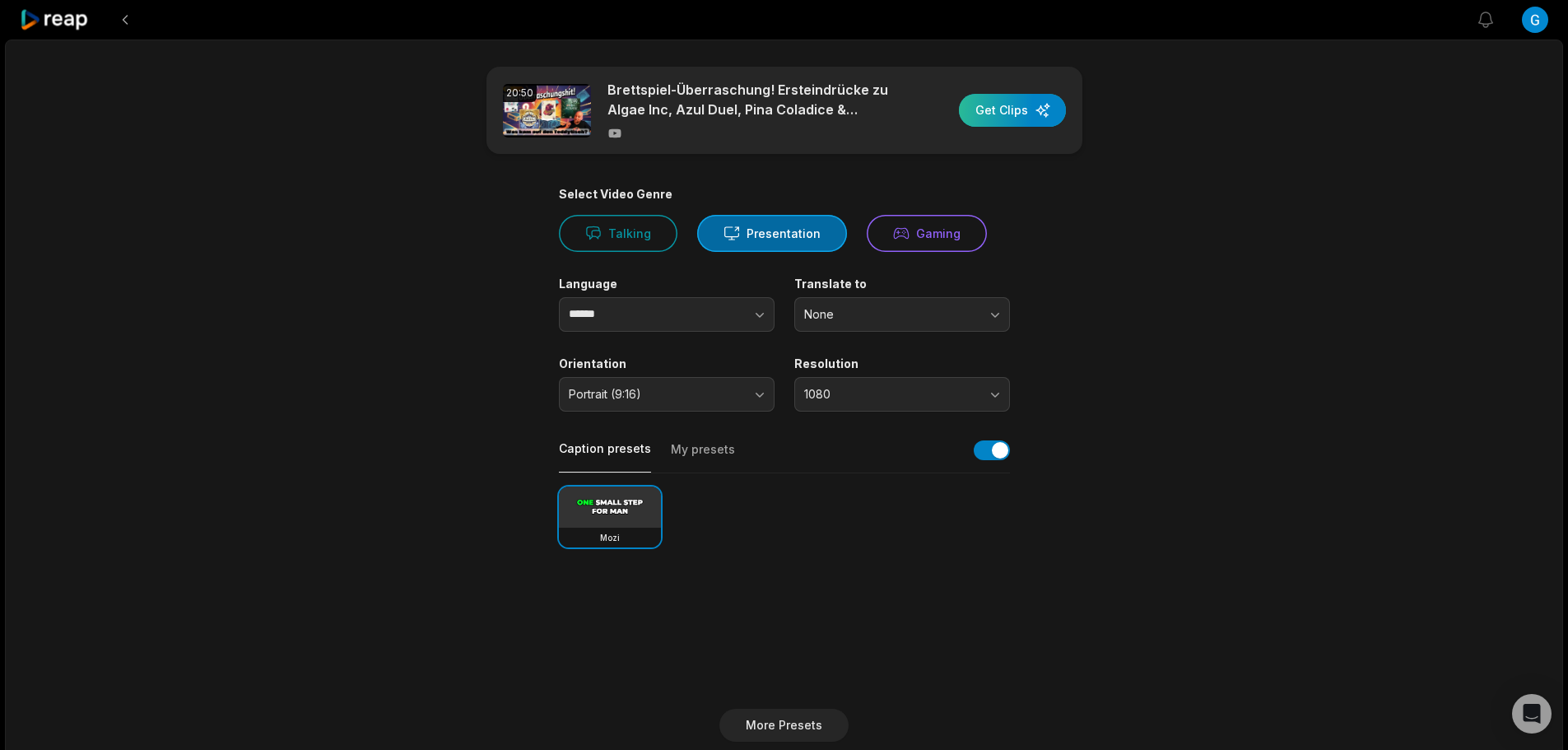
click at [995, 117] on div "button" at bounding box center [1012, 109] width 107 height 33
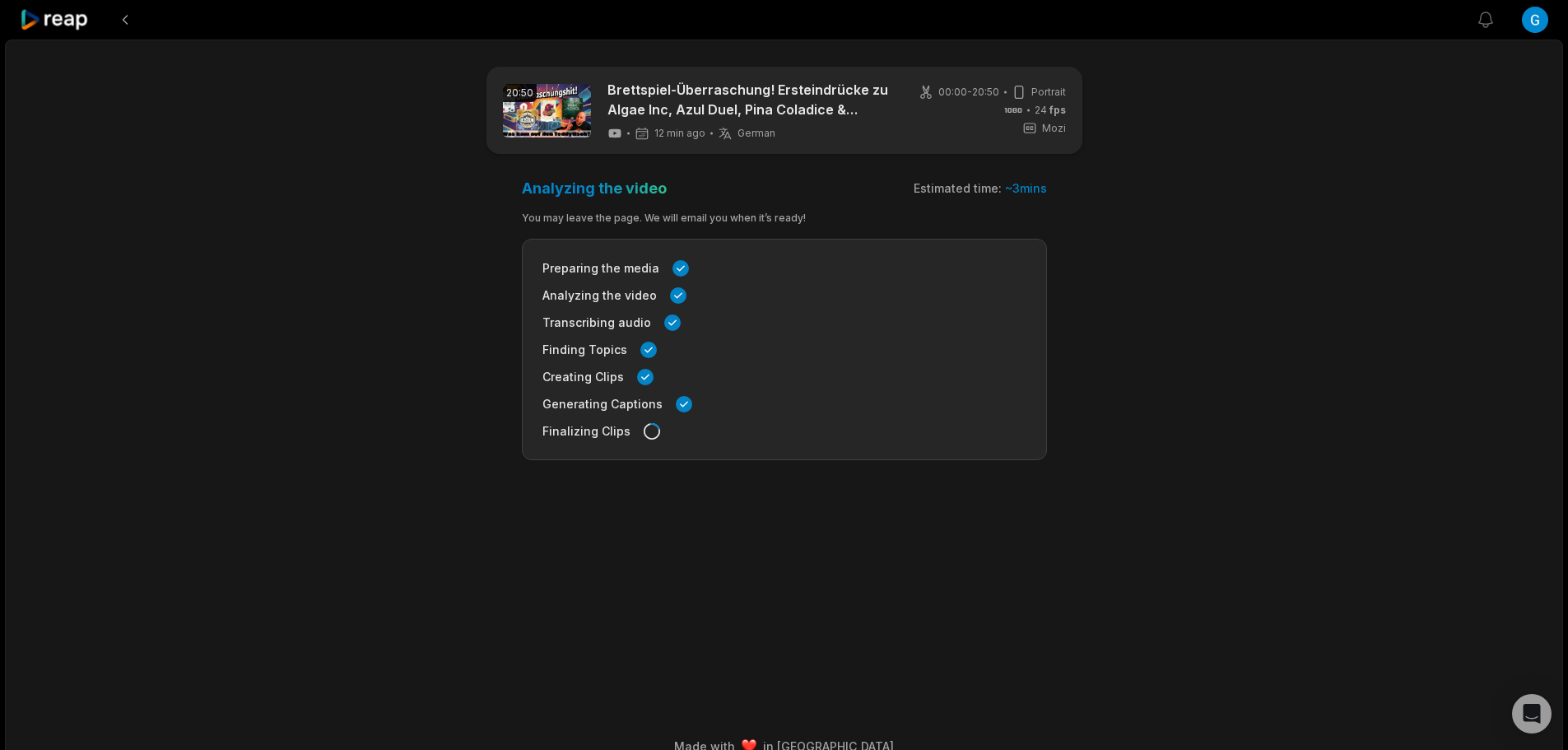
click at [33, 15] on icon at bounding box center [54, 19] width 70 height 22
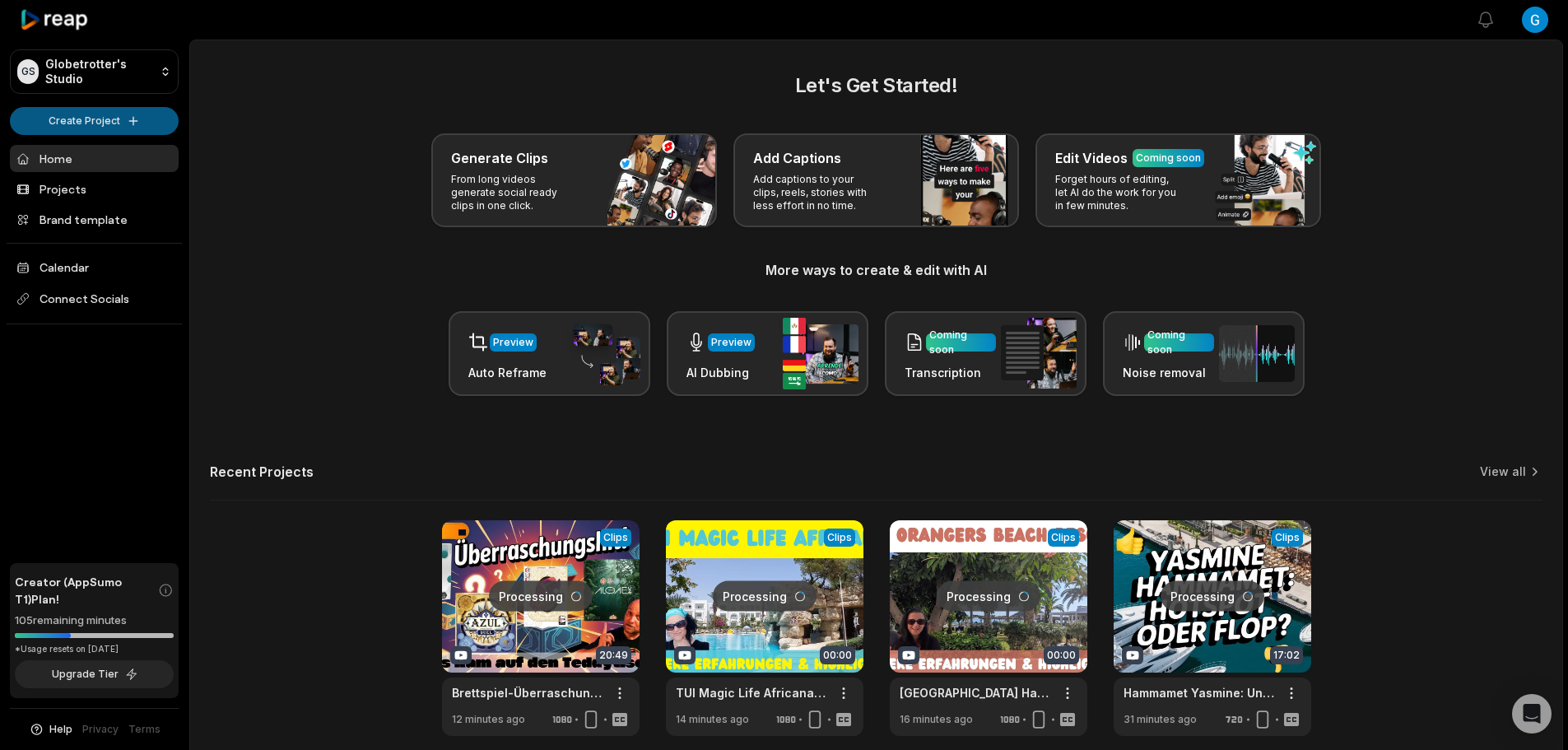
click at [129, 121] on html "GS Globetrotter's Studio Create Project Home Projects Brand template Calendar C…" at bounding box center [784, 375] width 1568 height 750
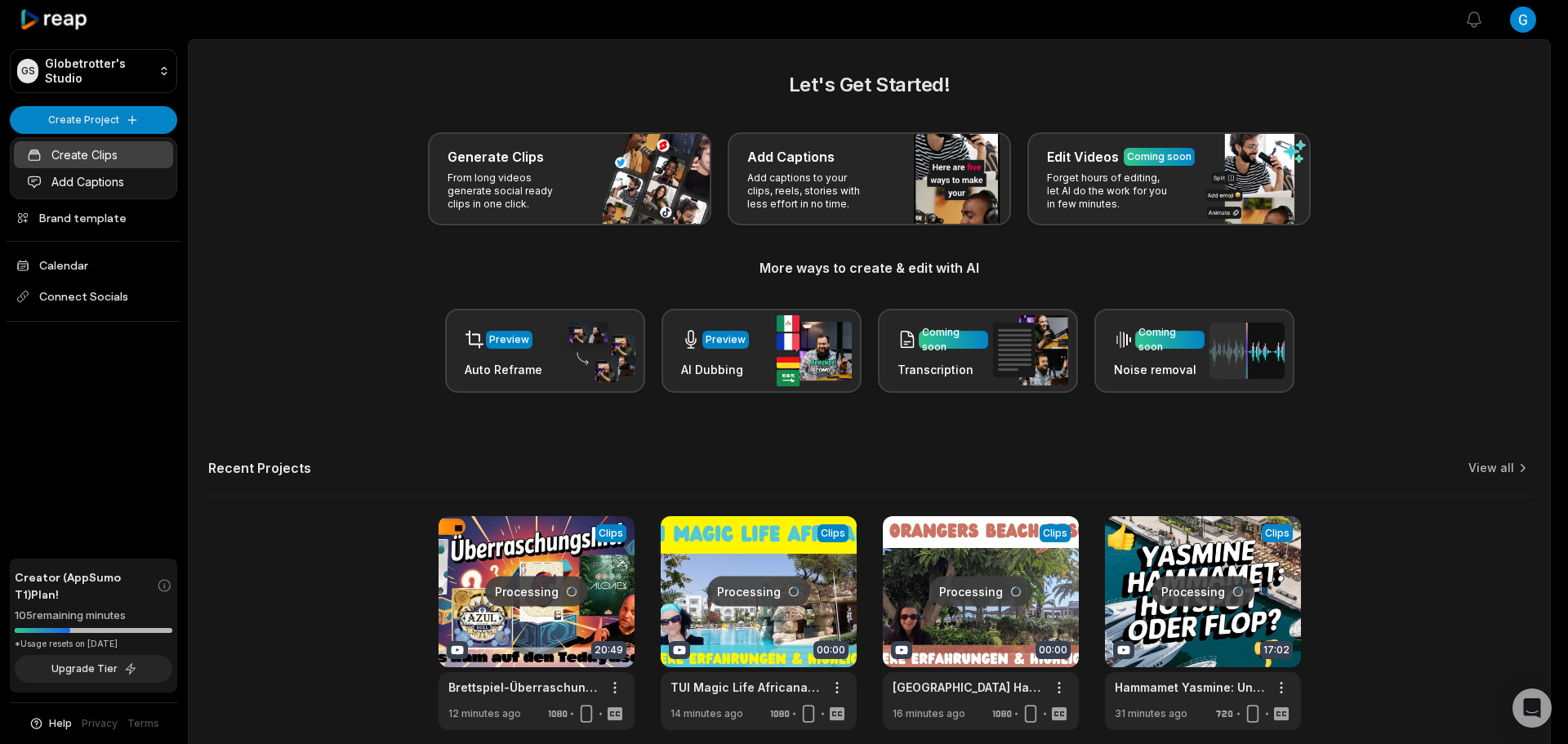
click at [102, 157] on link "Create Clips" at bounding box center [94, 155] width 159 height 27
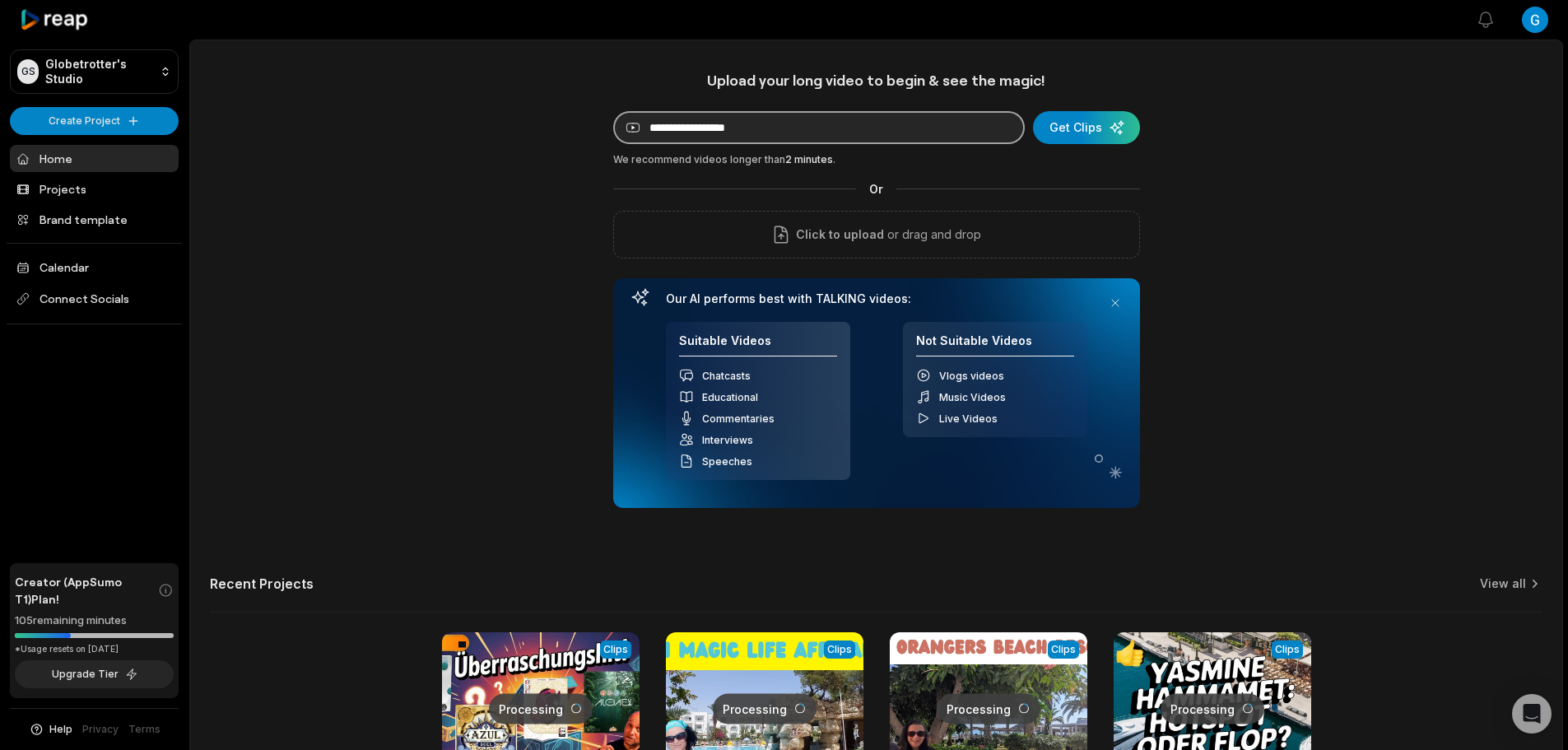
click at [865, 134] on input at bounding box center [819, 127] width 412 height 33
paste input "**********"
type input "**********"
click at [1094, 137] on div "submit" at bounding box center [1086, 127] width 107 height 33
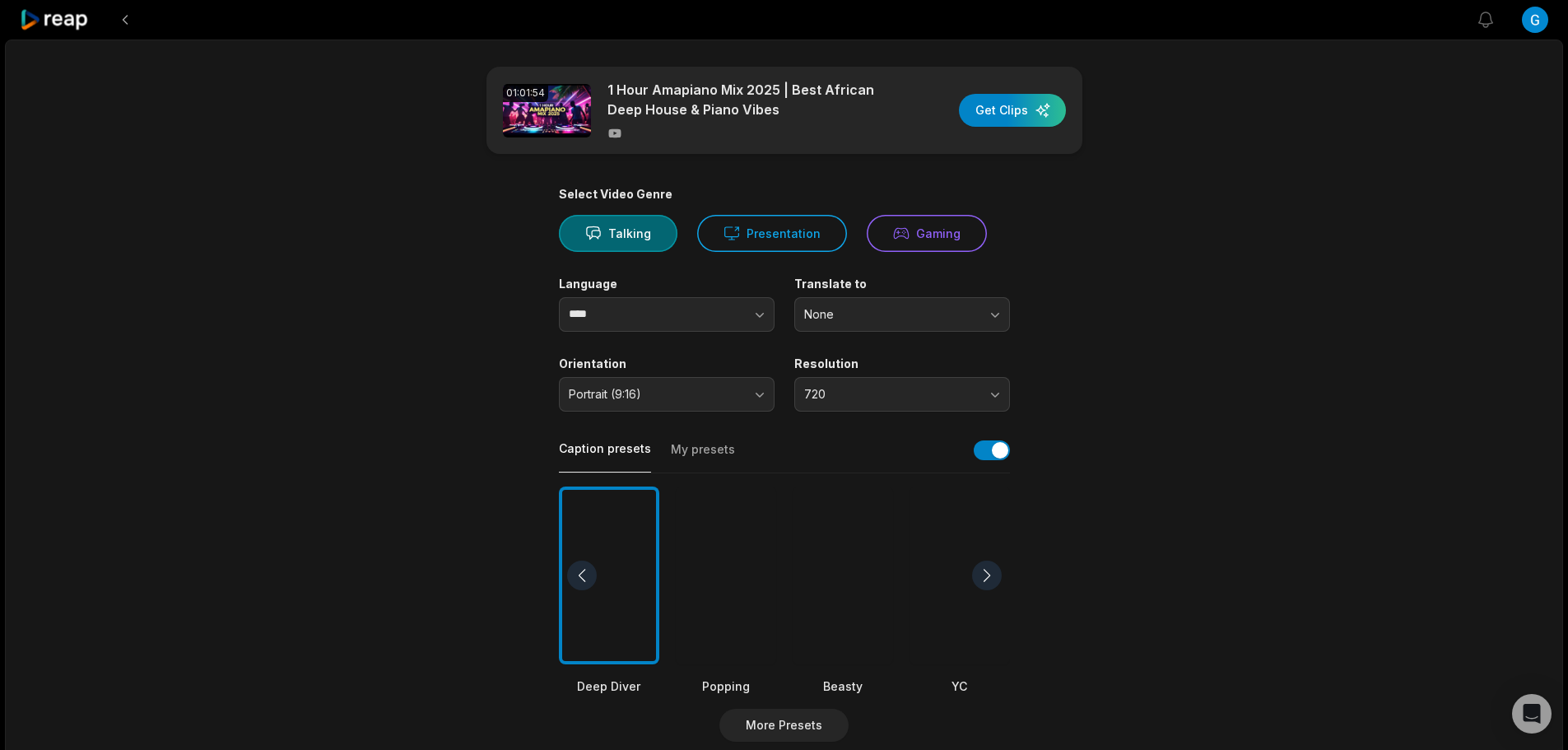
click at [878, 568] on div at bounding box center [843, 575] width 100 height 179
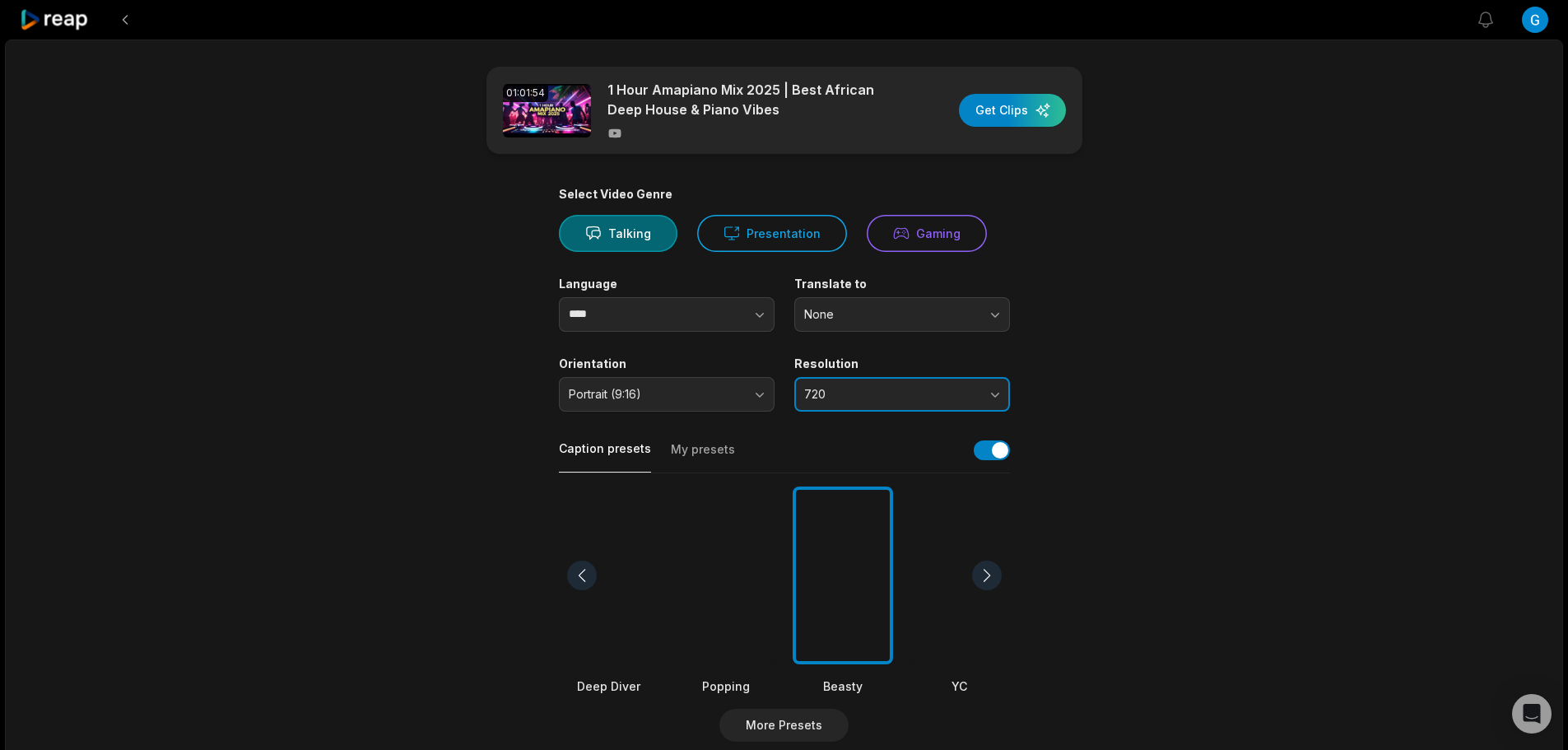
click at [845, 388] on span "720" at bounding box center [890, 394] width 173 height 15
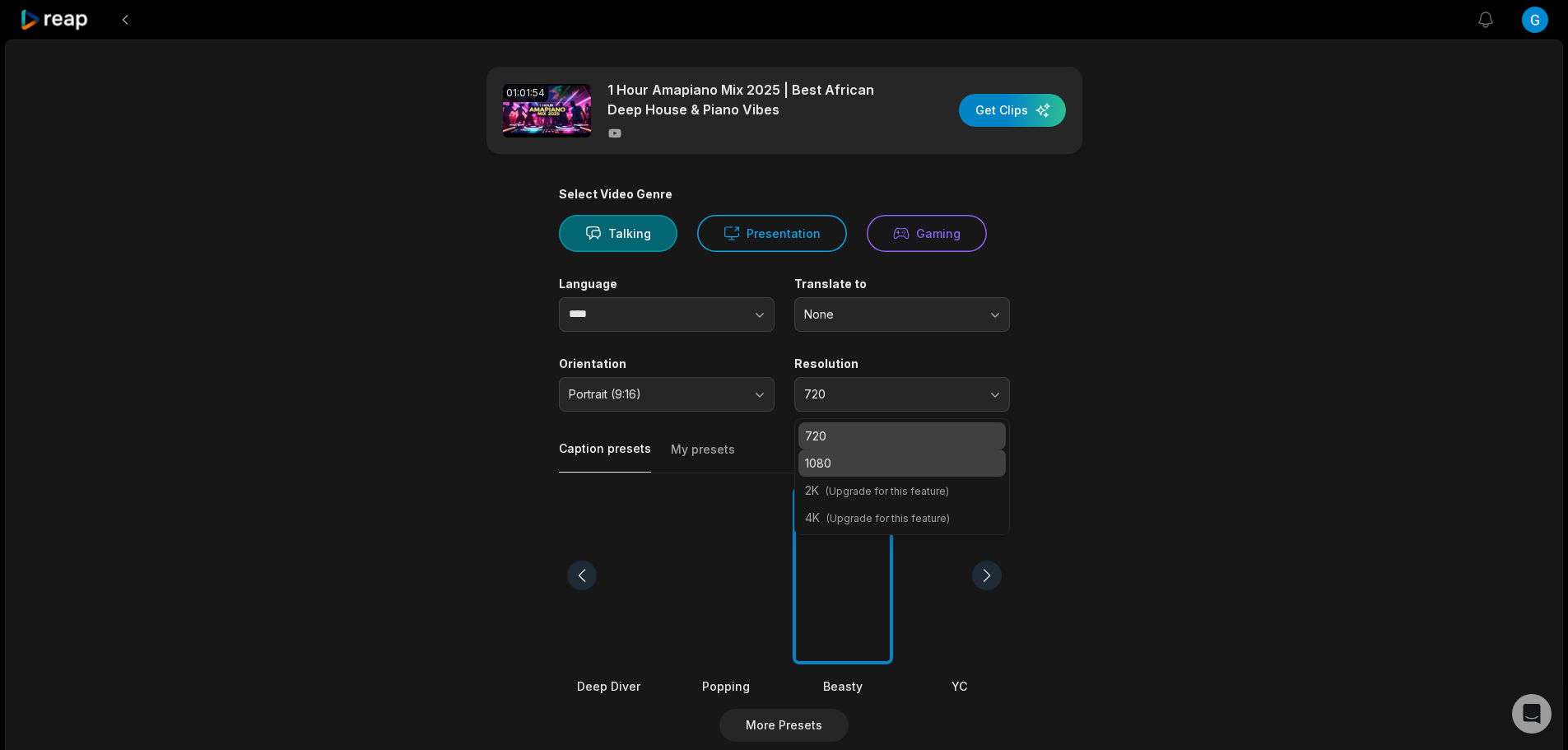
click at [843, 455] on p "1080" at bounding box center [902, 463] width 194 height 18
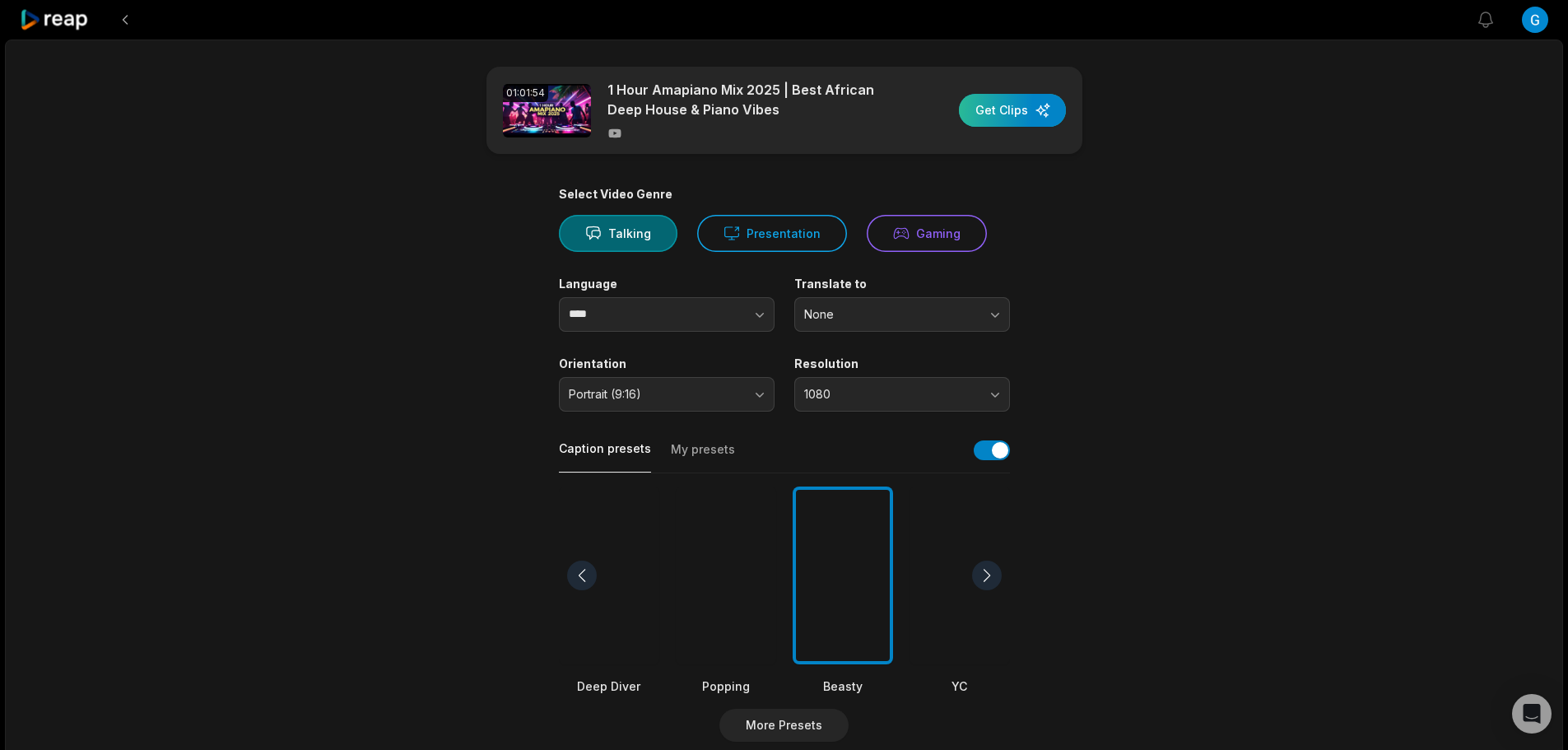
click at [1007, 118] on div "button" at bounding box center [1012, 109] width 107 height 33
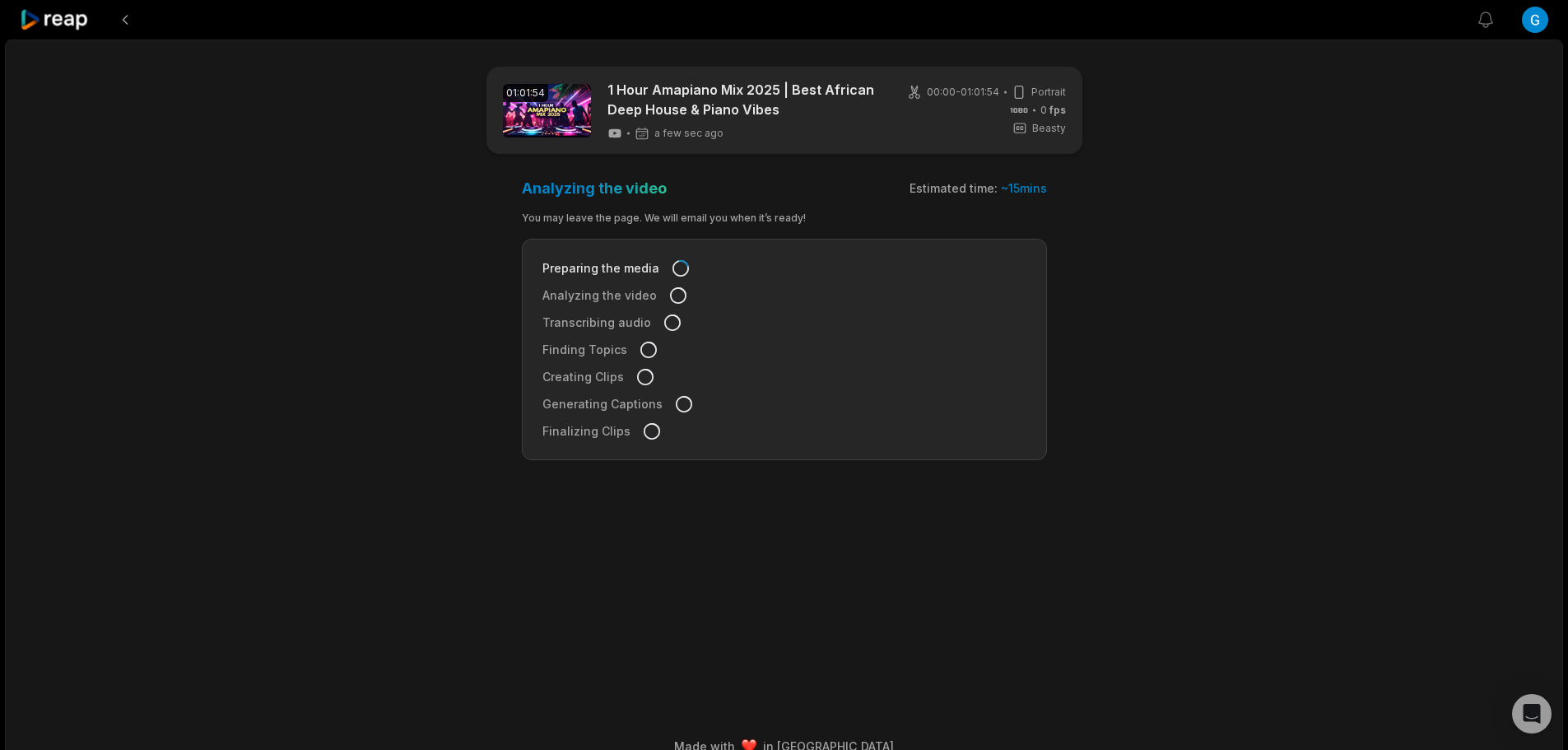
click at [60, 26] on icon at bounding box center [54, 19] width 70 height 22
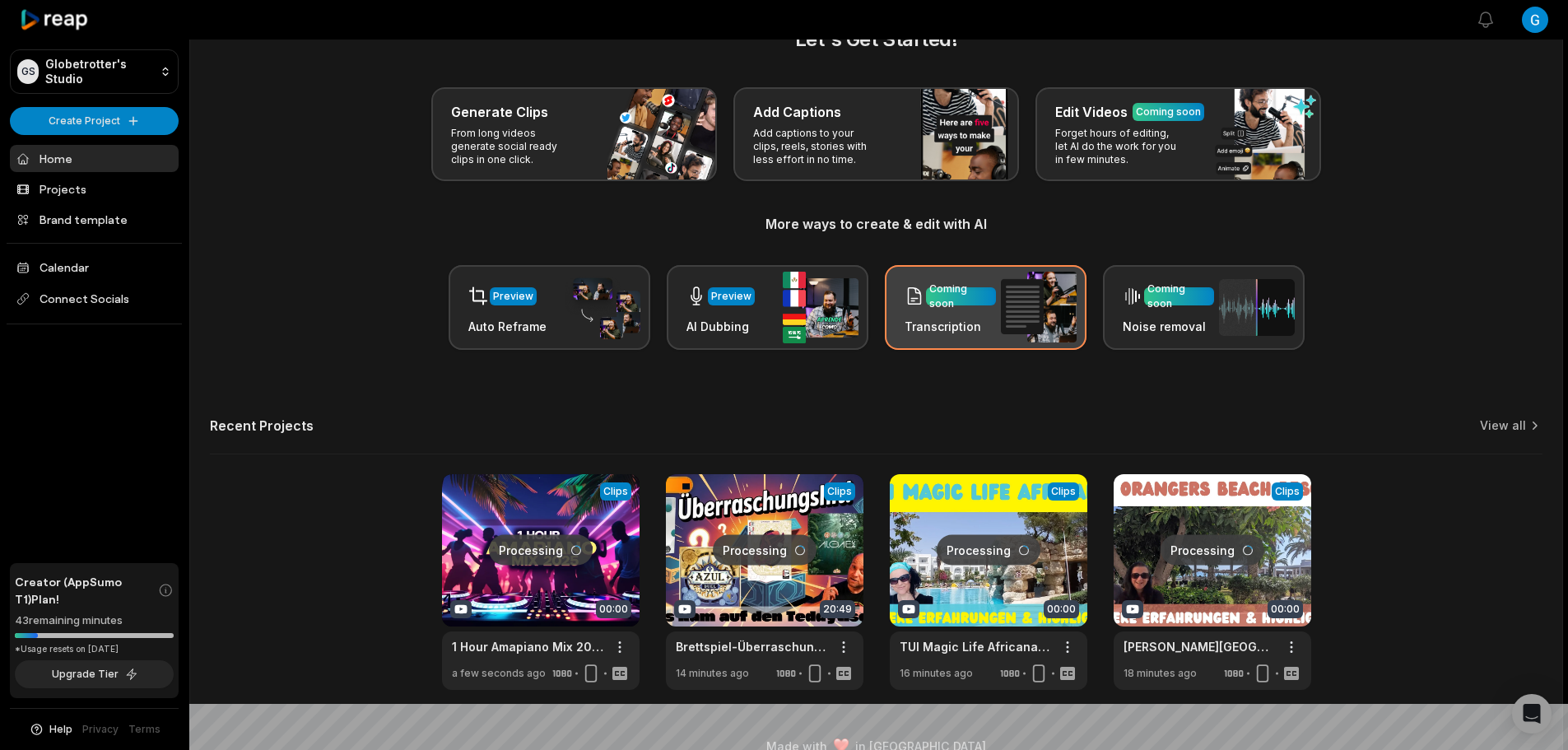
scroll to position [71, 0]
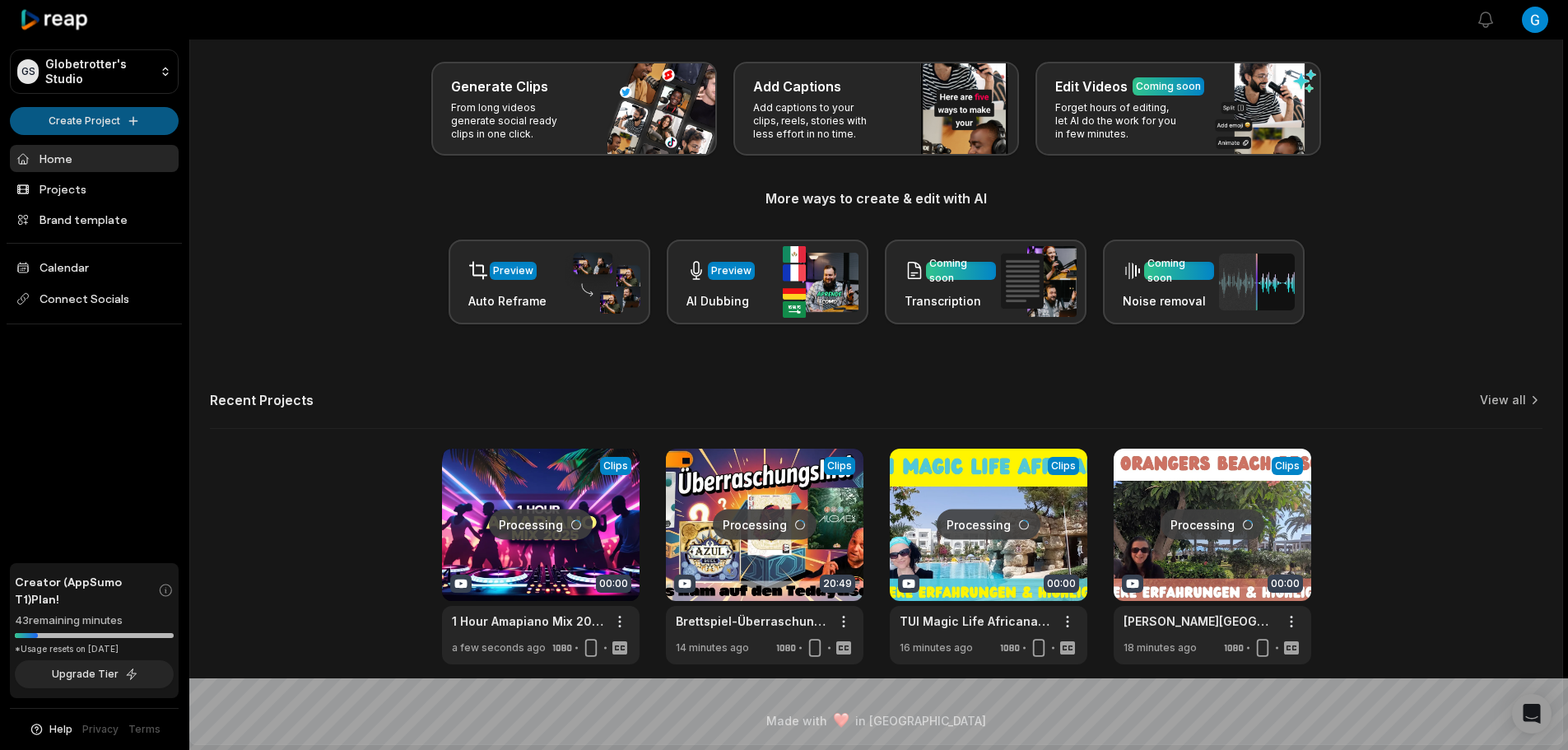
click at [84, 121] on html "GS Globetrotter's Studio Create Project Home Projects Brand template Calendar C…" at bounding box center [784, 303] width 1568 height 750
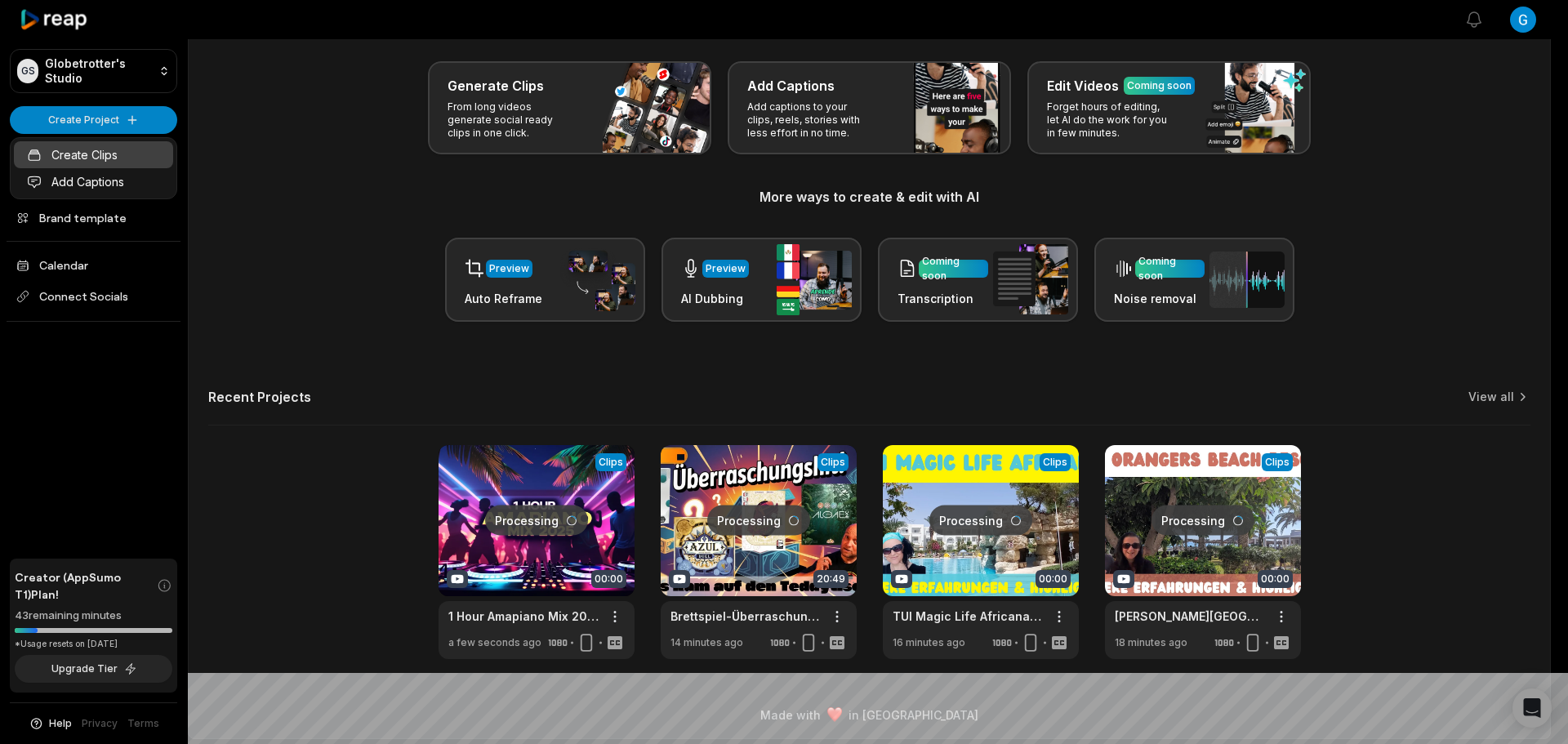
click at [110, 151] on link "Create Clips" at bounding box center [94, 155] width 159 height 27
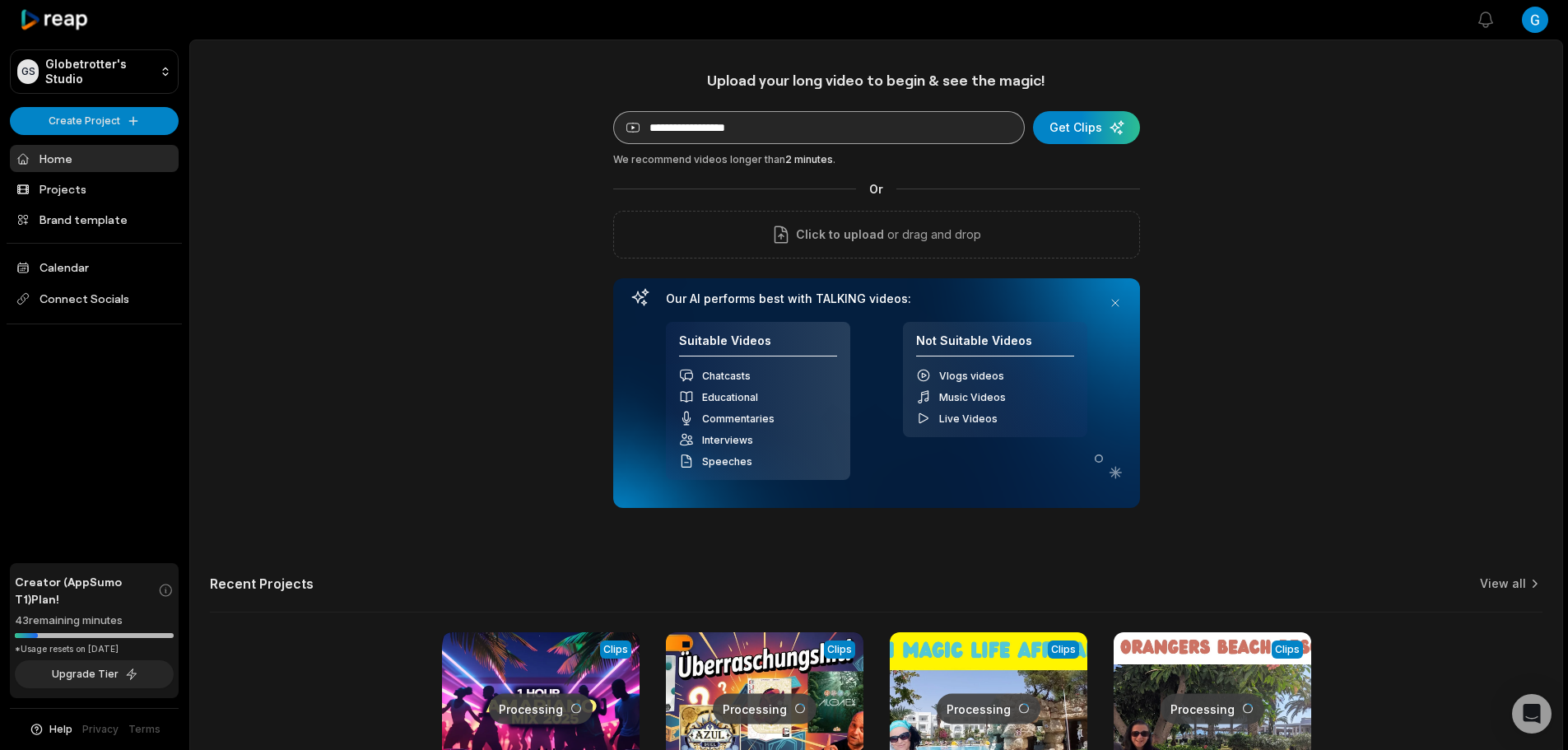
drag, startPoint x: 0, startPoint y: 0, endPoint x: 774, endPoint y: 118, distance: 782.9
type input "**********"
click at [1088, 133] on div "submit" at bounding box center [1086, 127] width 107 height 33
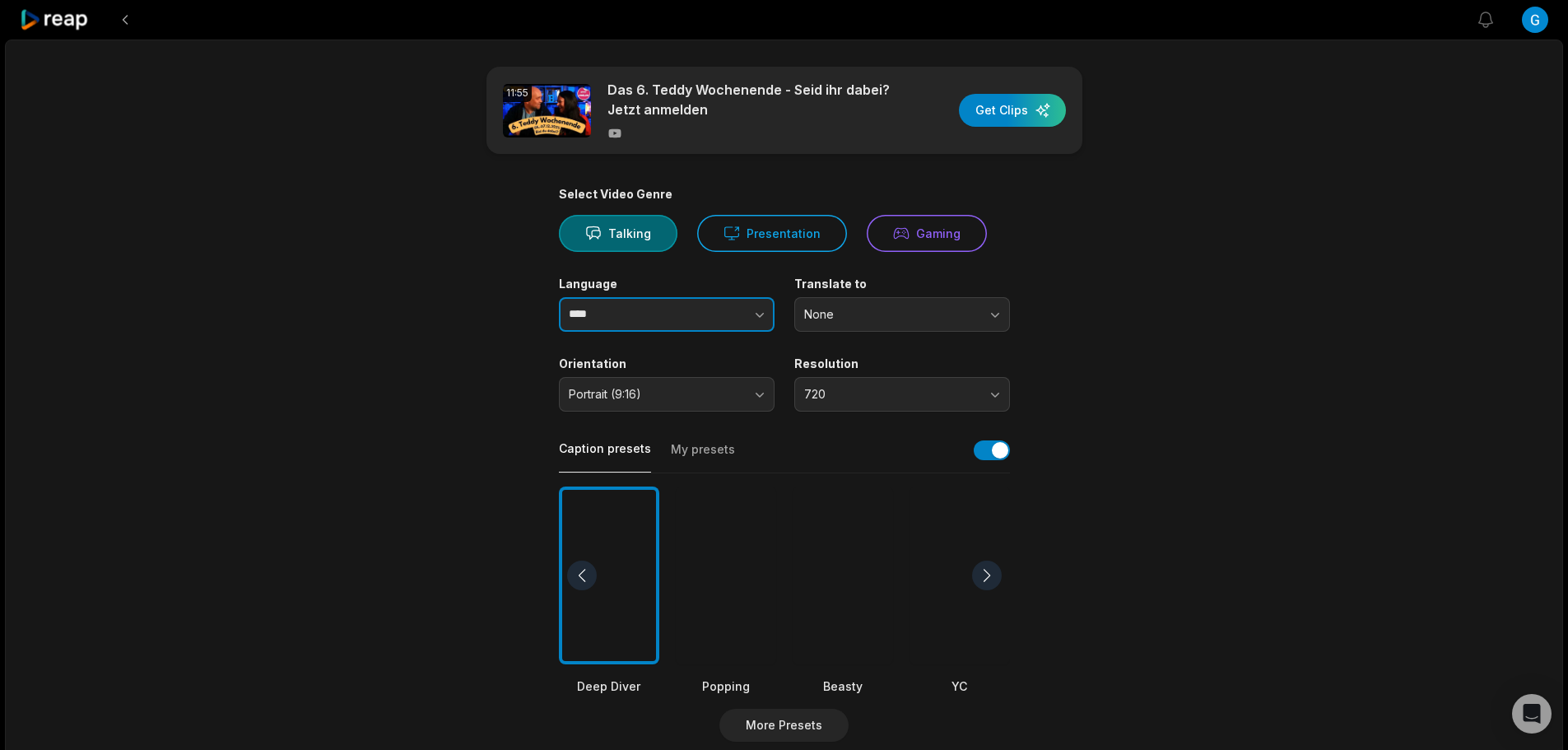
click at [740, 312] on button "button" at bounding box center [726, 314] width 93 height 34
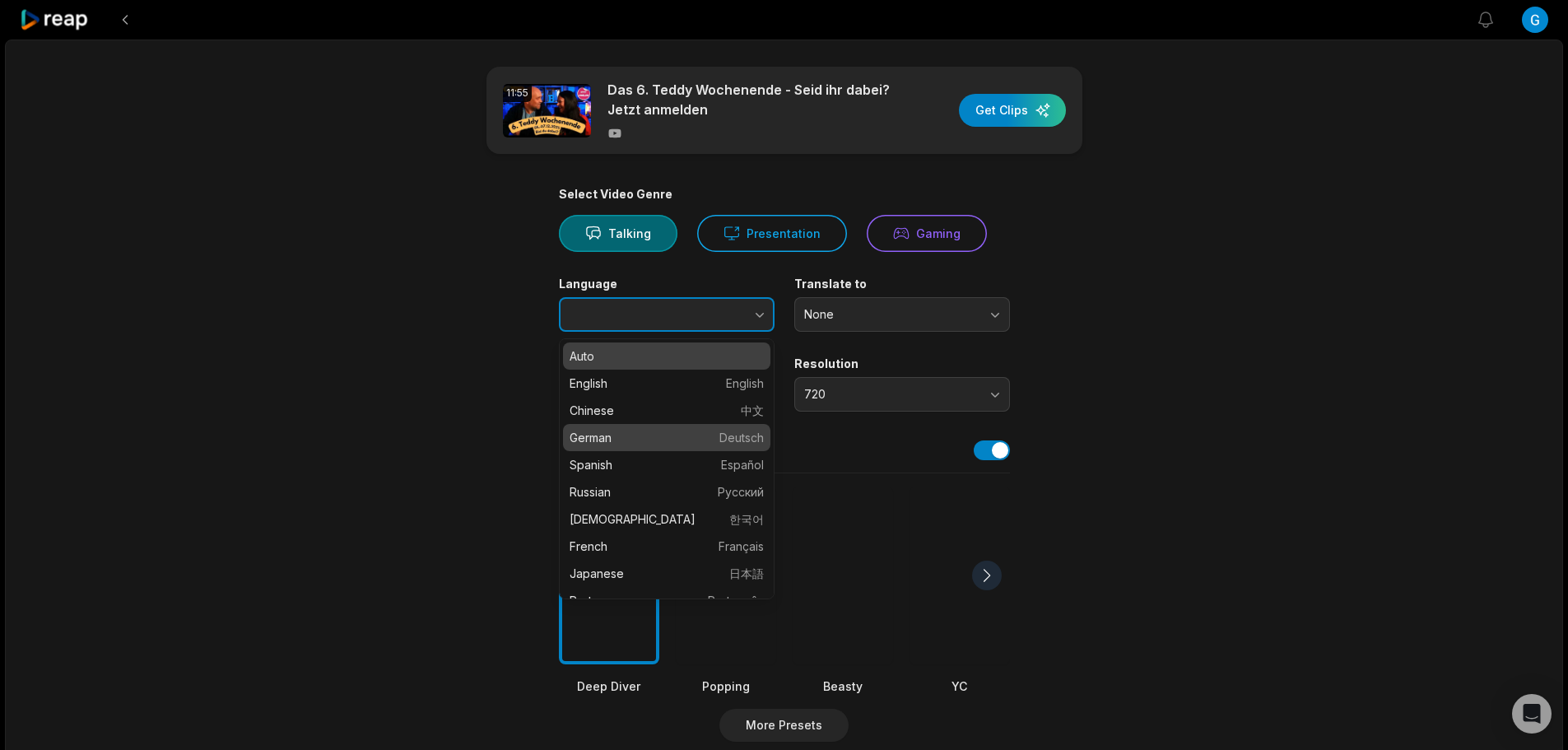
type input "******"
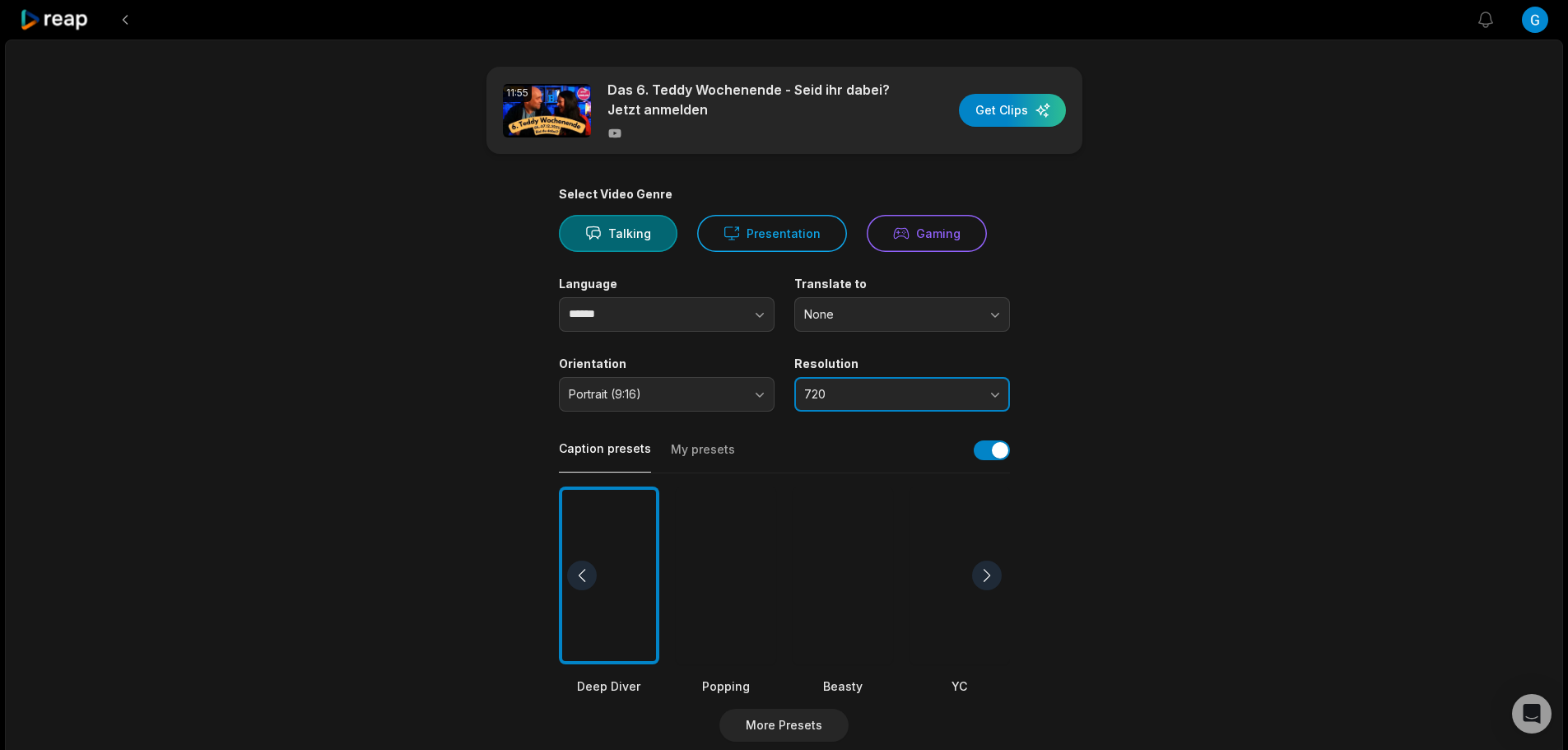
click at [892, 400] on span "720" at bounding box center [890, 394] width 173 height 15
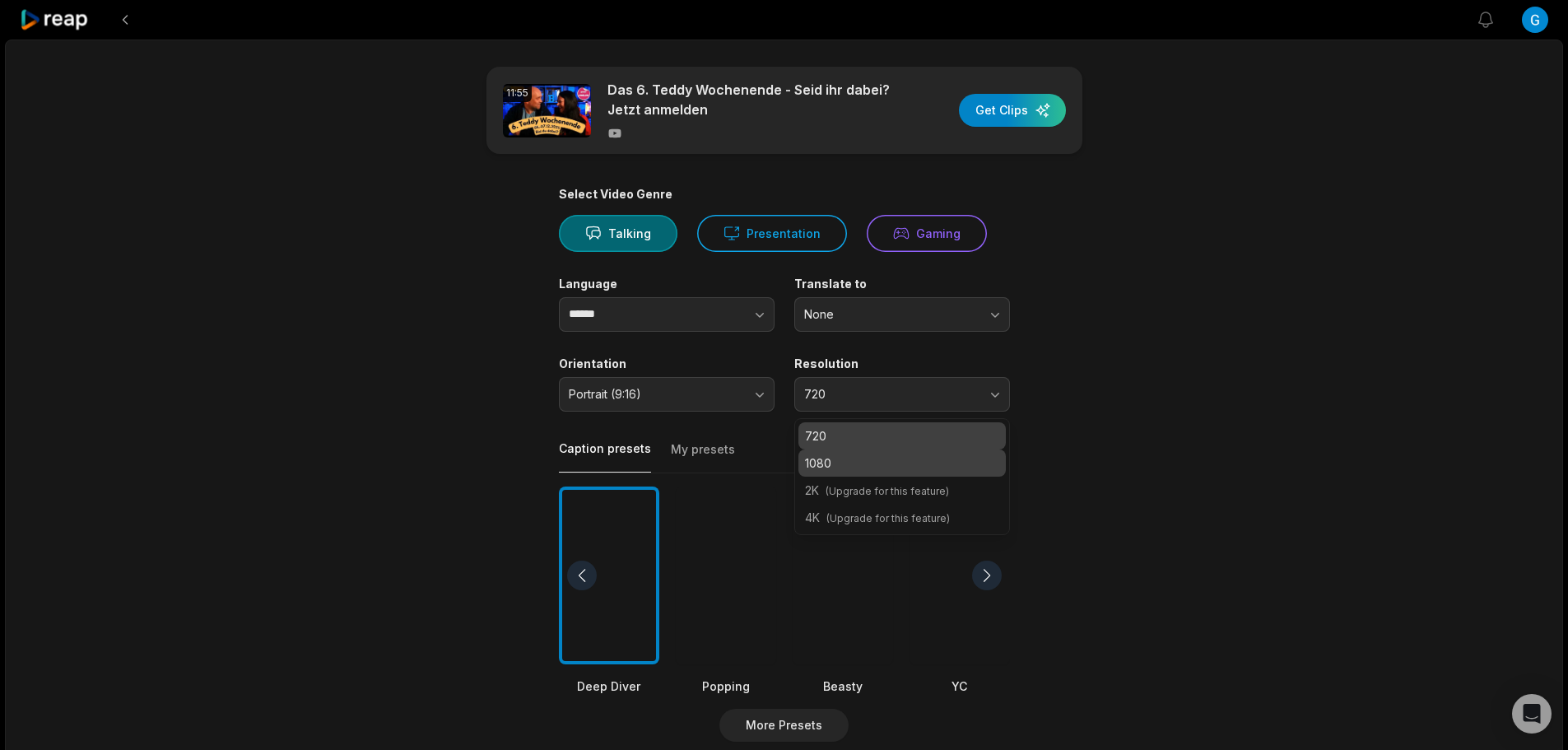
click at [870, 457] on p "1080" at bounding box center [902, 463] width 194 height 18
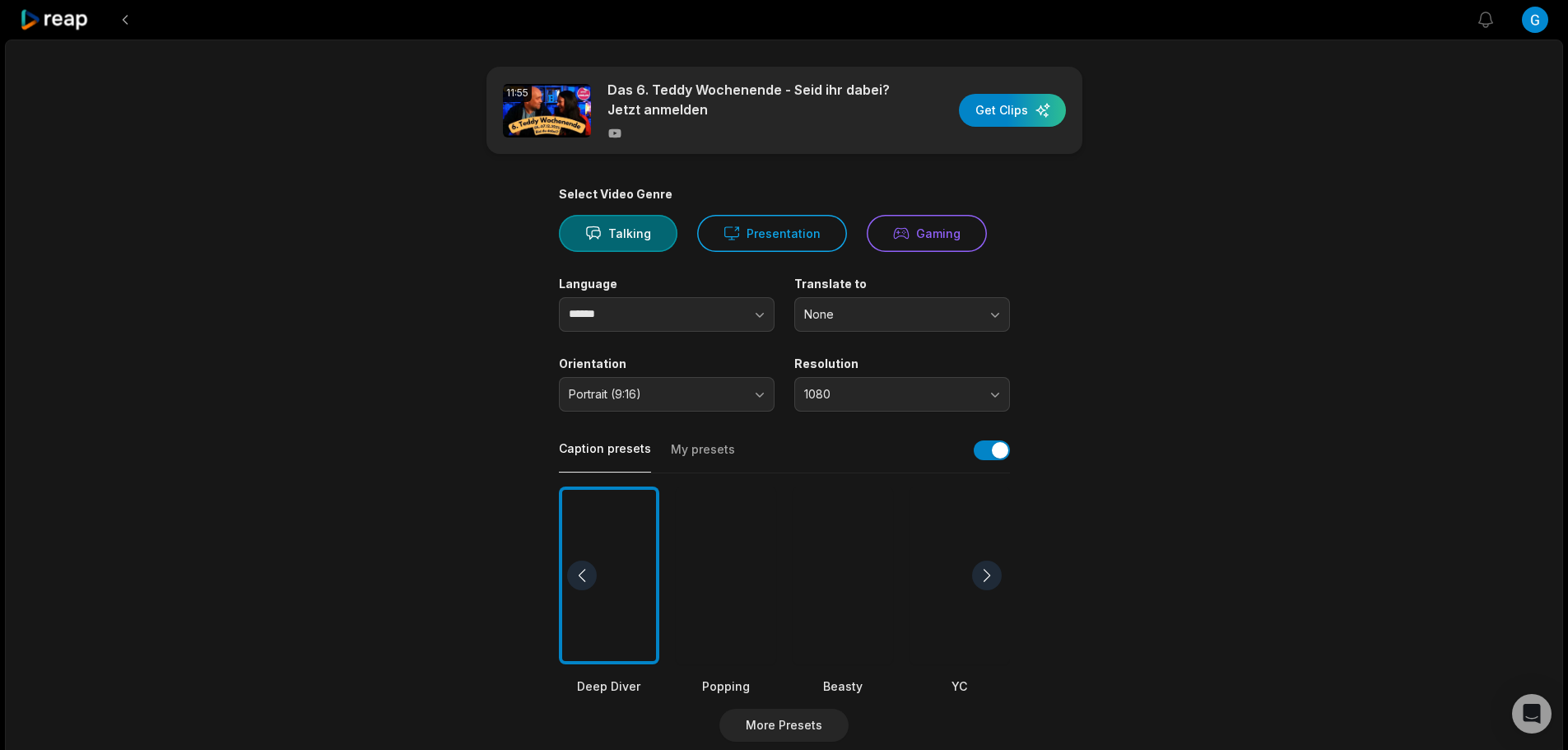
click at [846, 566] on div at bounding box center [843, 575] width 100 height 179
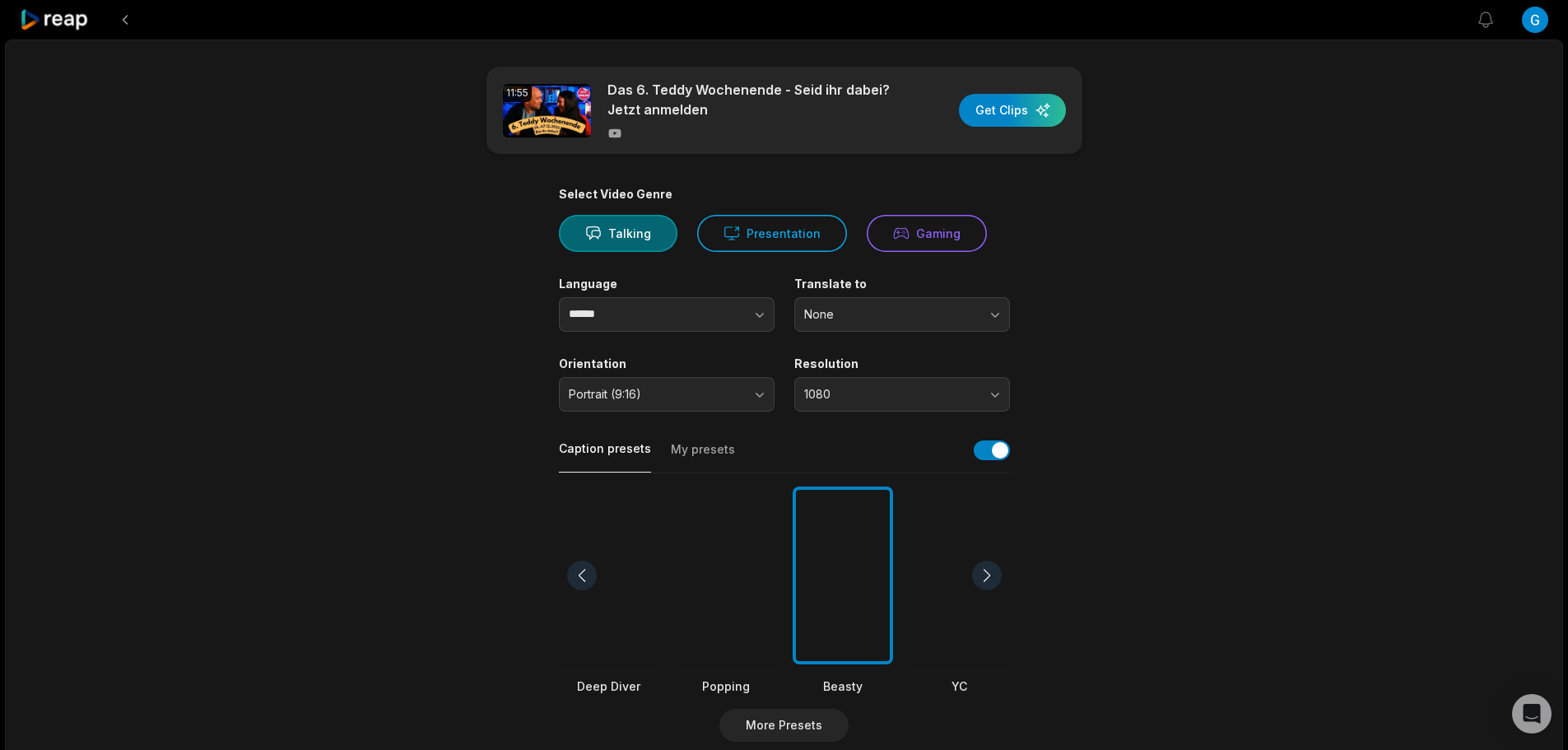
click at [756, 593] on div at bounding box center [726, 575] width 100 height 179
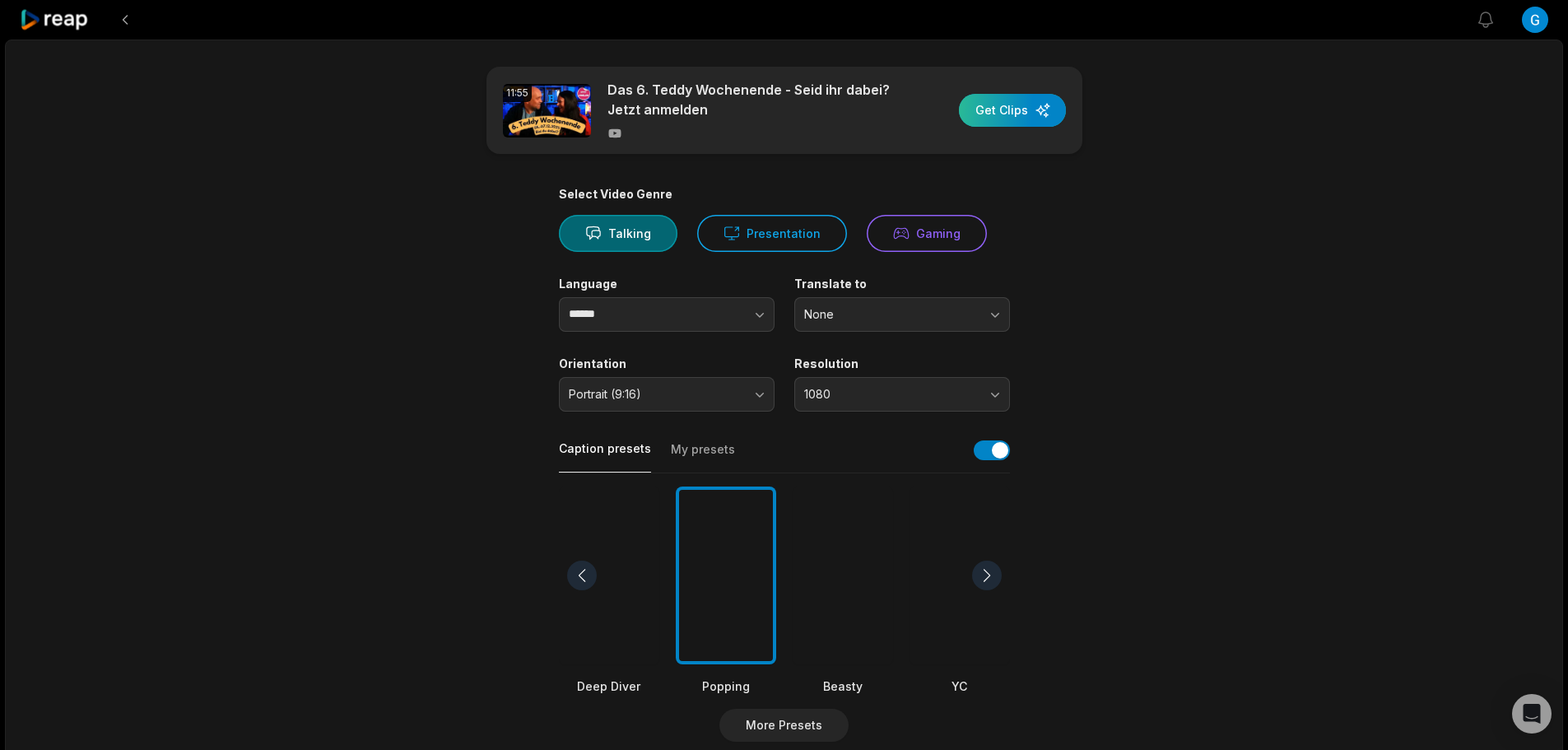
click at [1008, 116] on div "button" at bounding box center [1012, 109] width 107 height 33
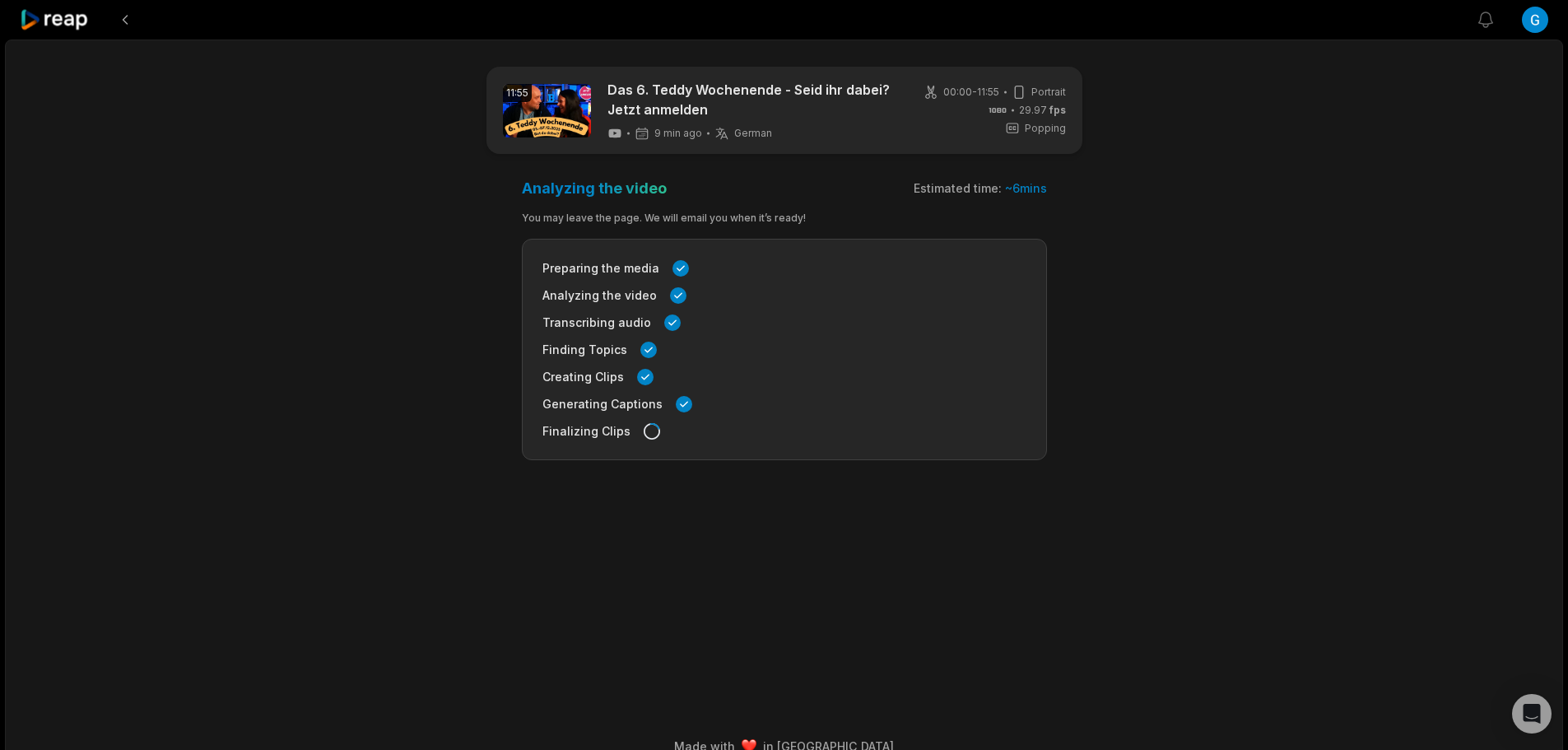
click at [52, 23] on icon at bounding box center [54, 19] width 70 height 22
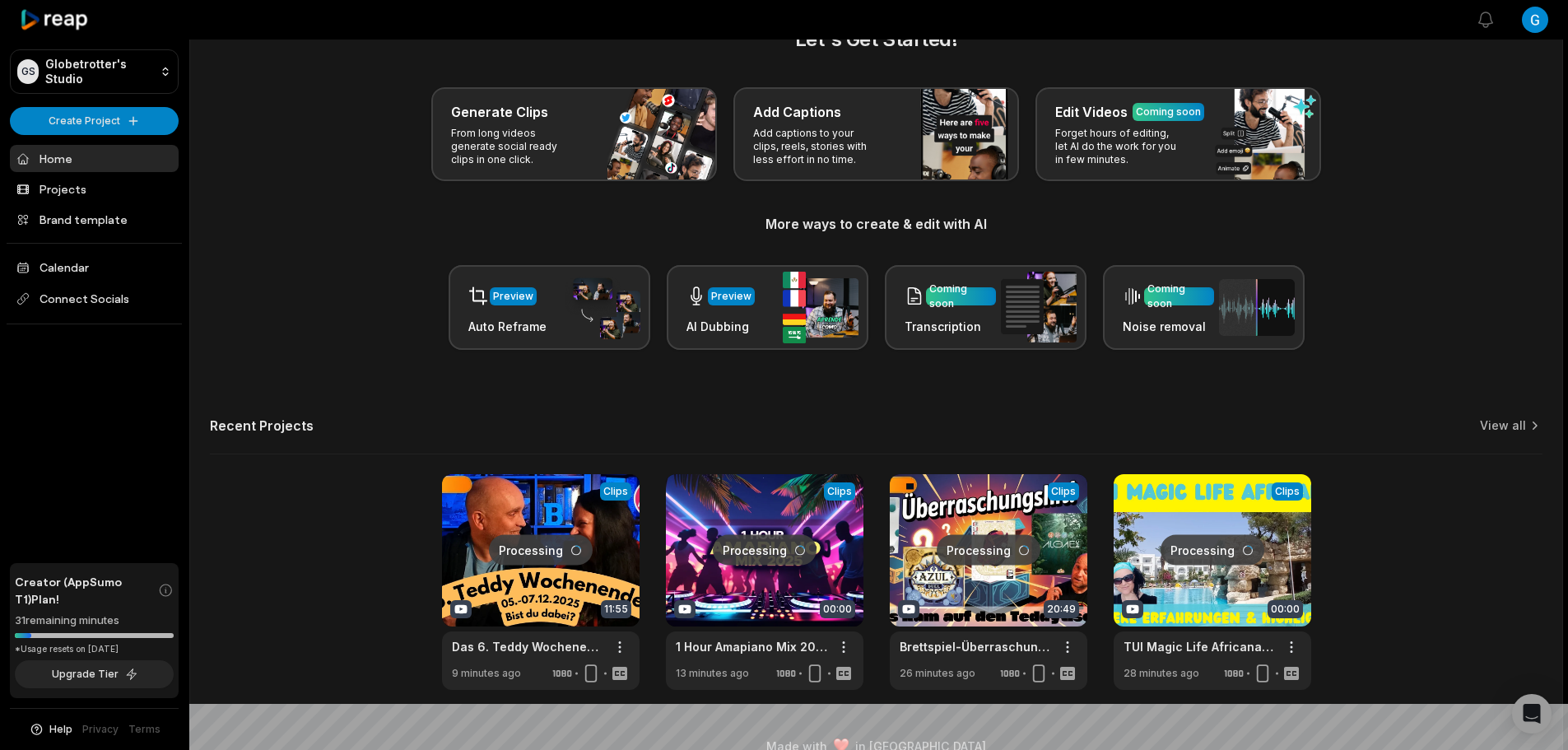
scroll to position [71, 0]
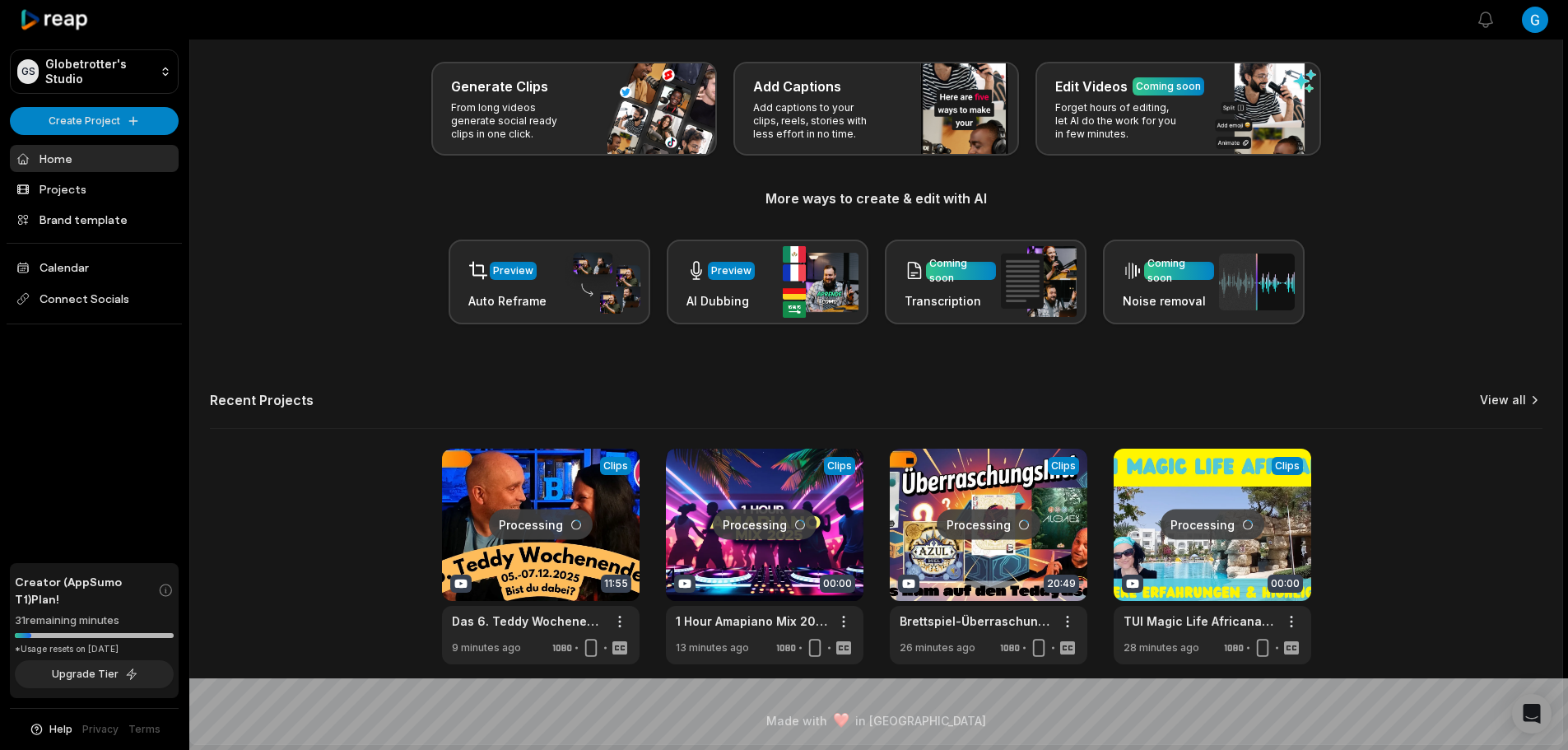
click at [1509, 397] on link "View all" at bounding box center [1503, 400] width 46 height 17
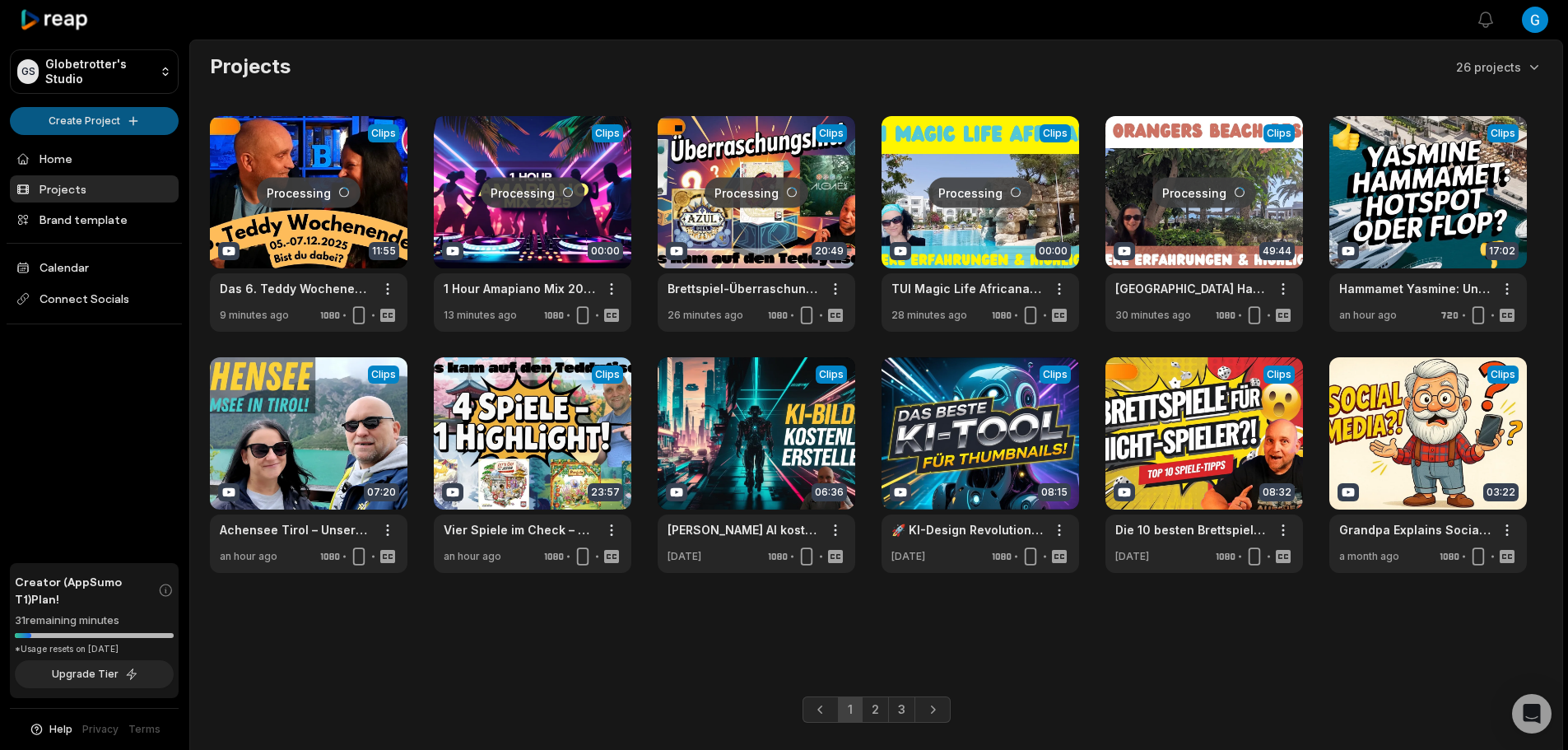
click at [78, 117] on html "GS Globetrotter's Studio Create Project Home Projects Brand template Calendar C…" at bounding box center [784, 375] width 1568 height 750
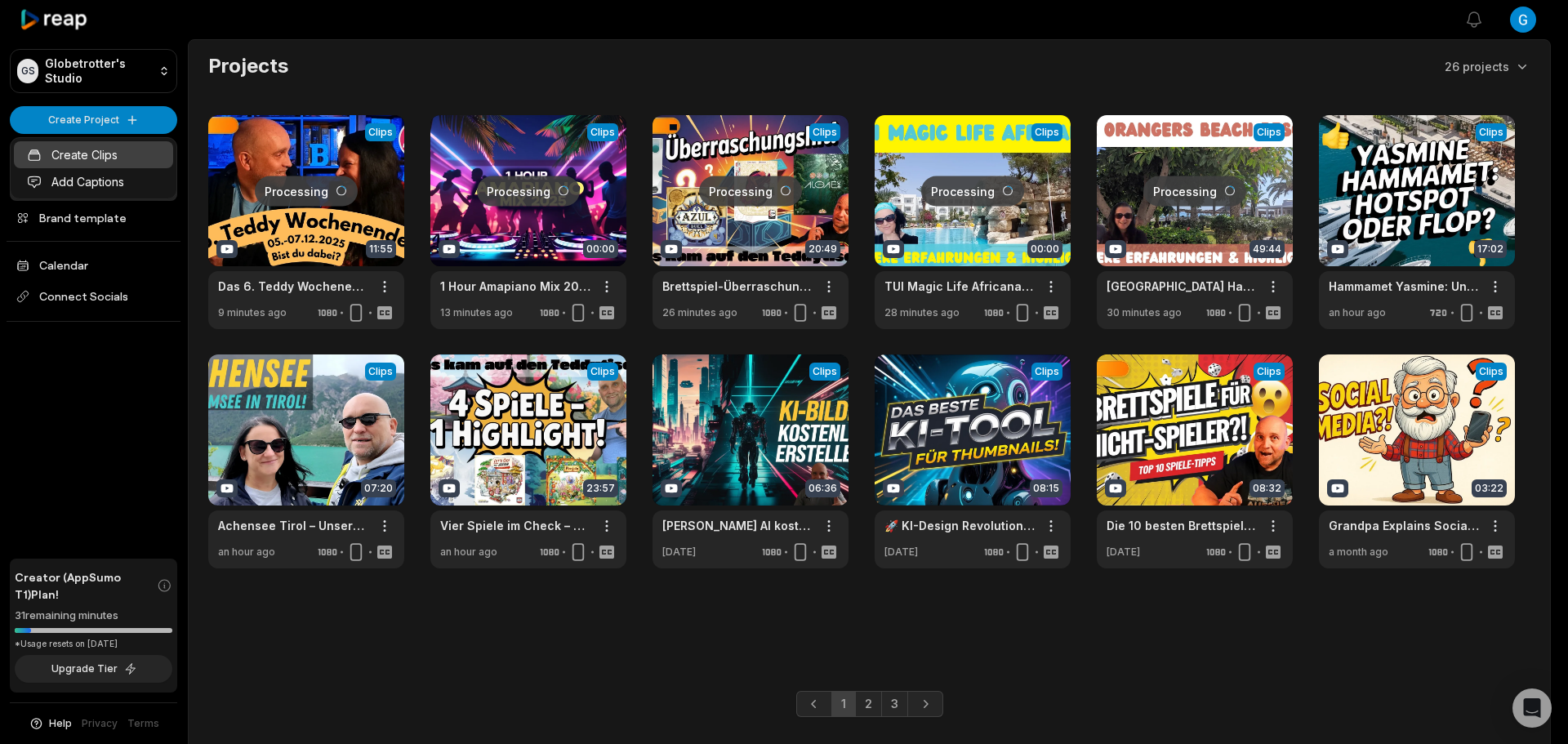
click at [78, 144] on link "Create Clips" at bounding box center [94, 155] width 159 height 27
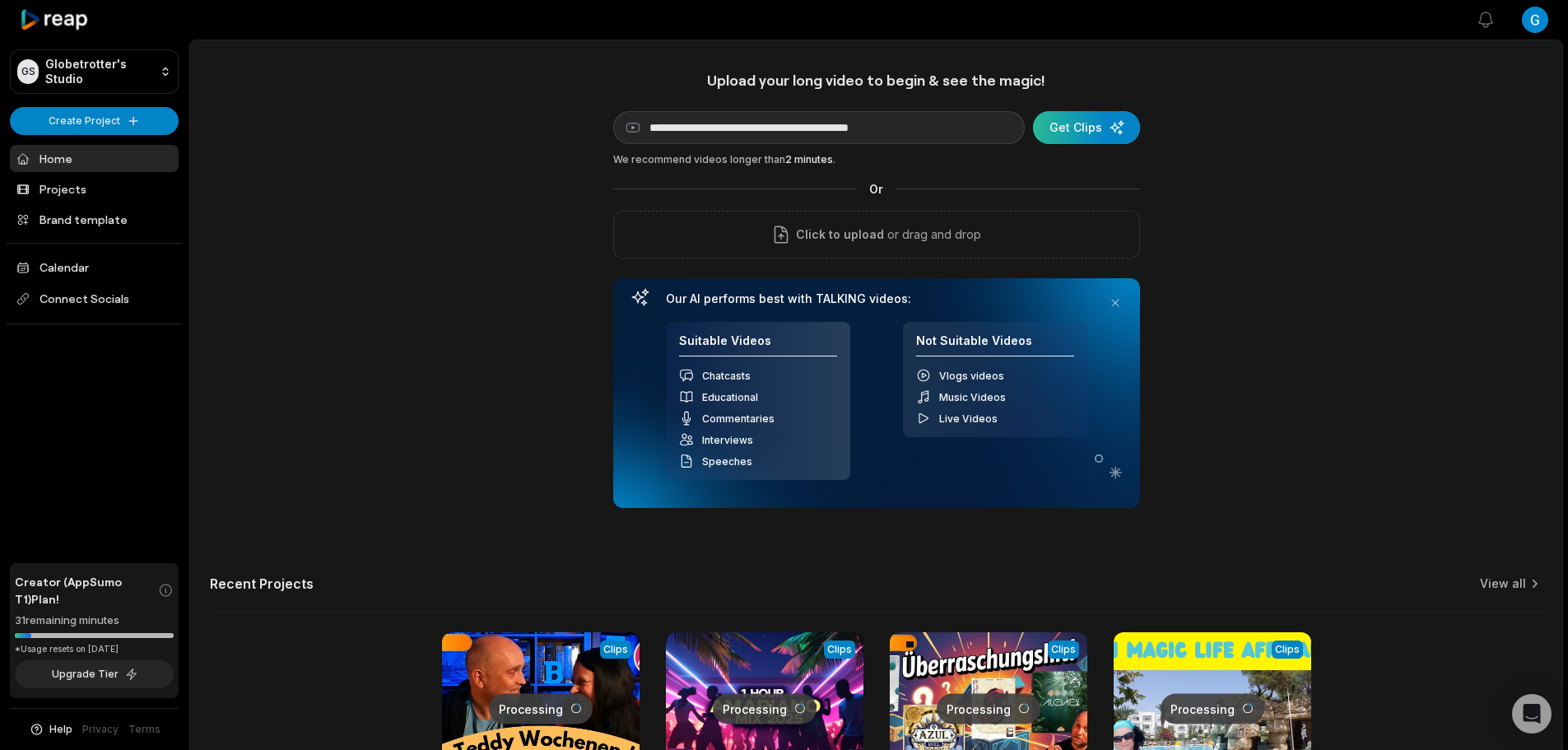
type input "**********"
click at [1102, 137] on div "submit" at bounding box center [1086, 127] width 107 height 33
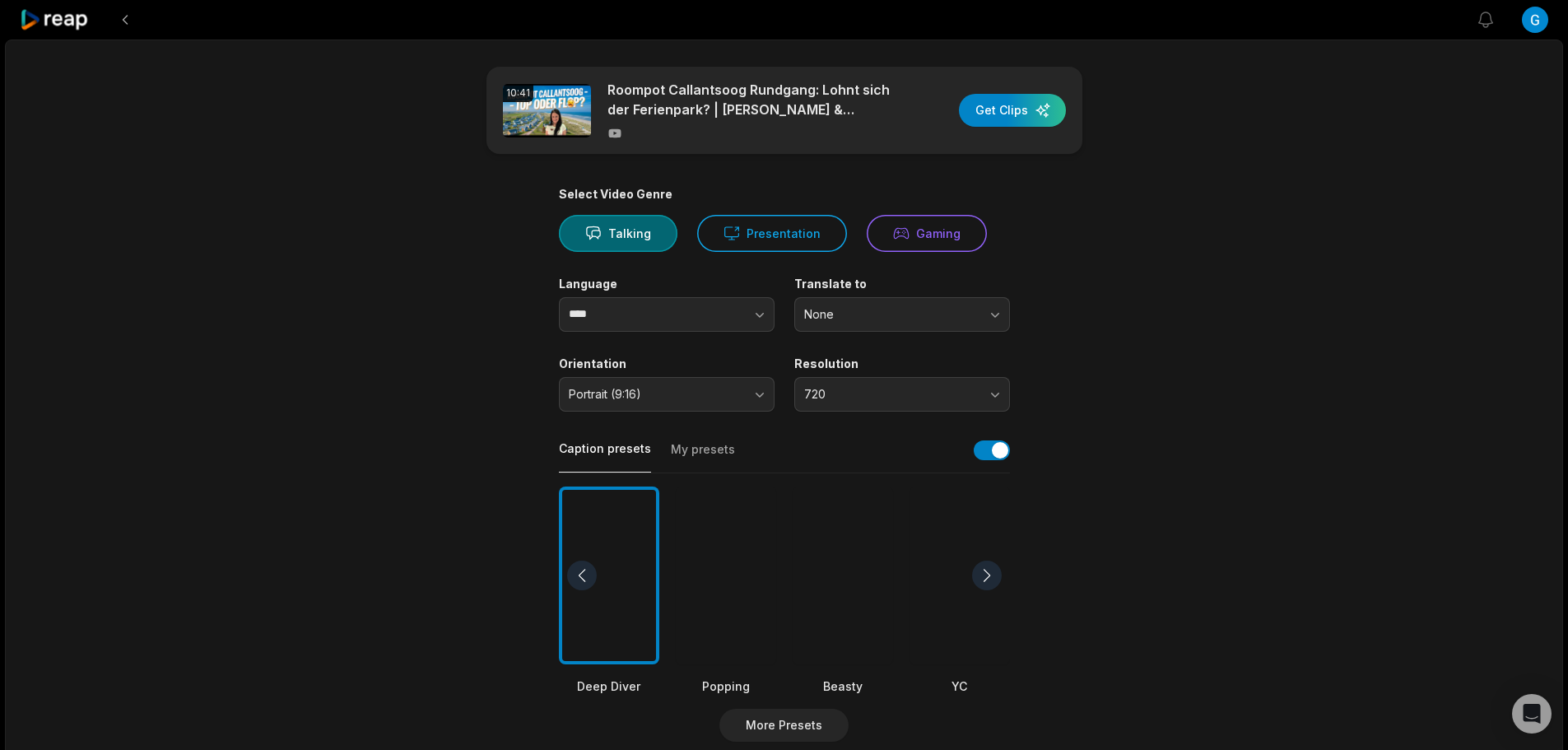
click at [860, 546] on div at bounding box center [843, 575] width 100 height 179
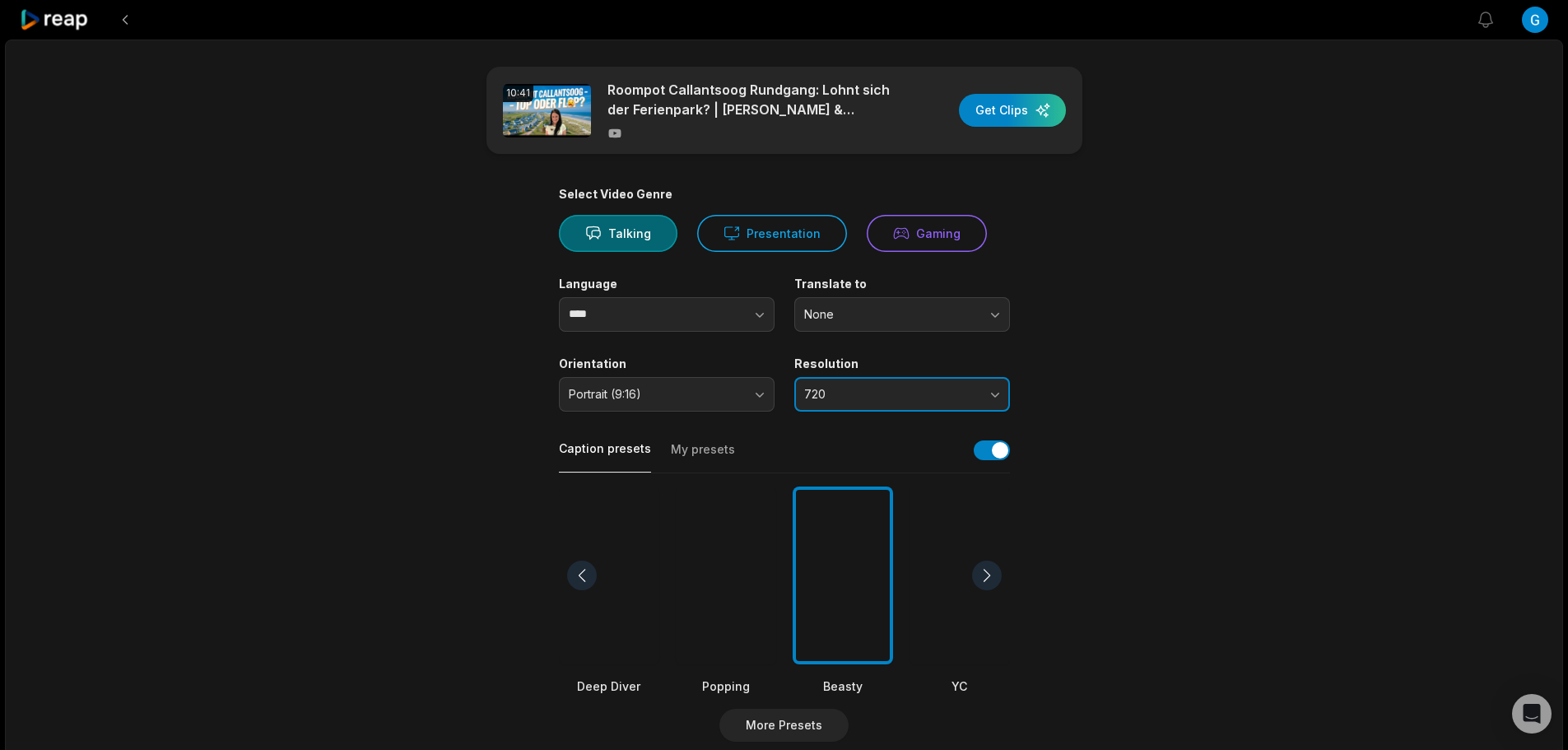
click at [913, 407] on button "720" at bounding box center [902, 394] width 216 height 34
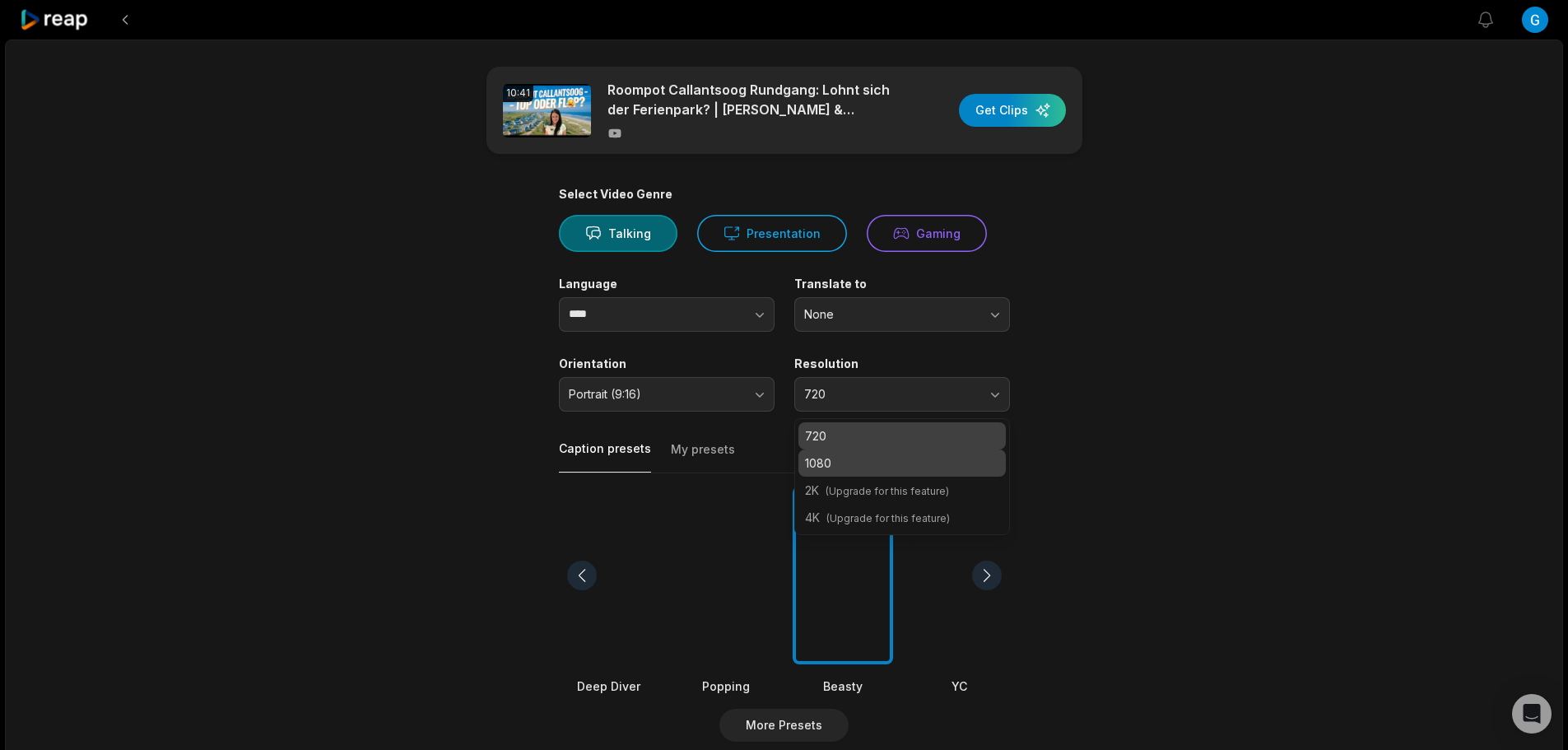
click at [890, 450] on div "1080" at bounding box center [902, 463] width 207 height 27
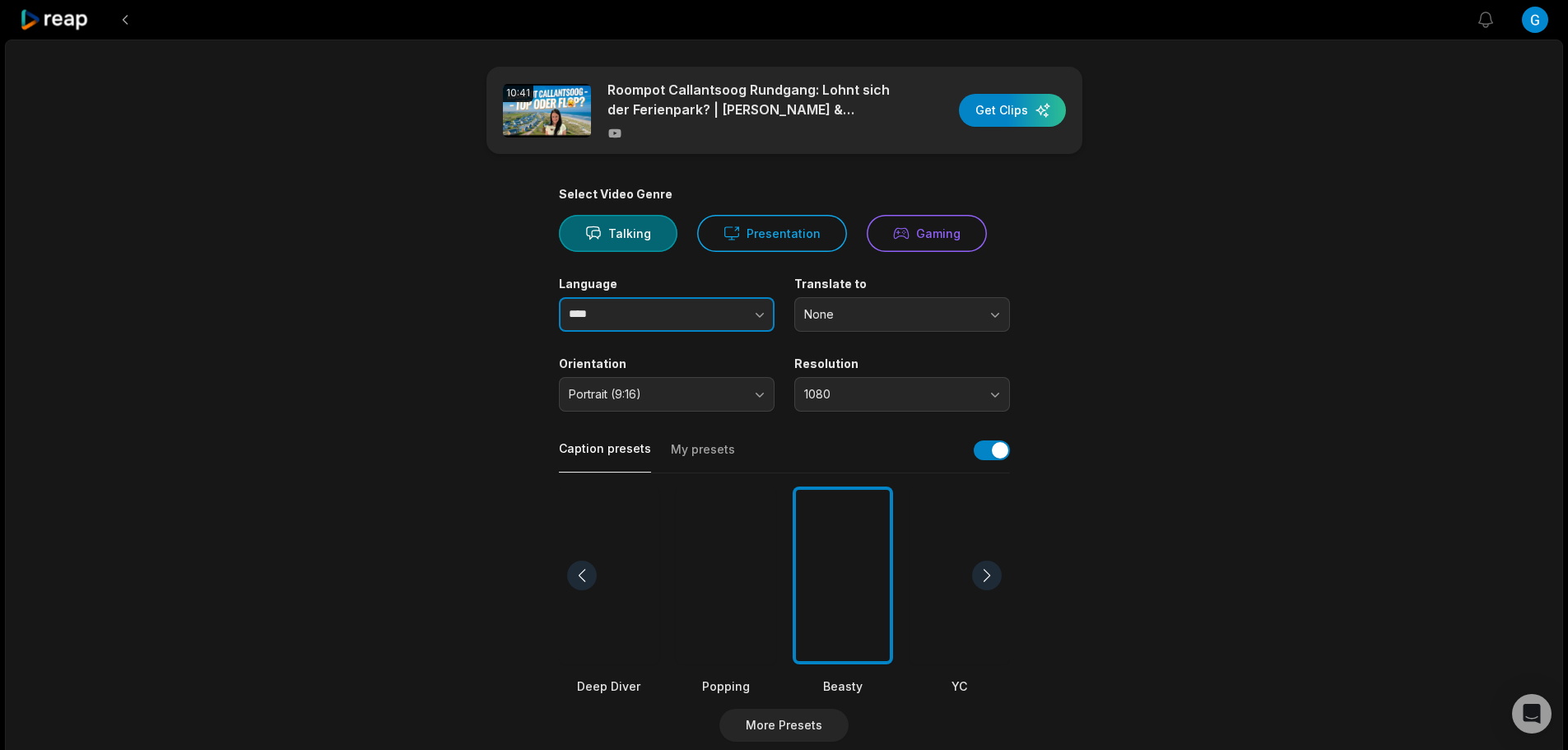
click at [725, 323] on button "button" at bounding box center [726, 314] width 93 height 34
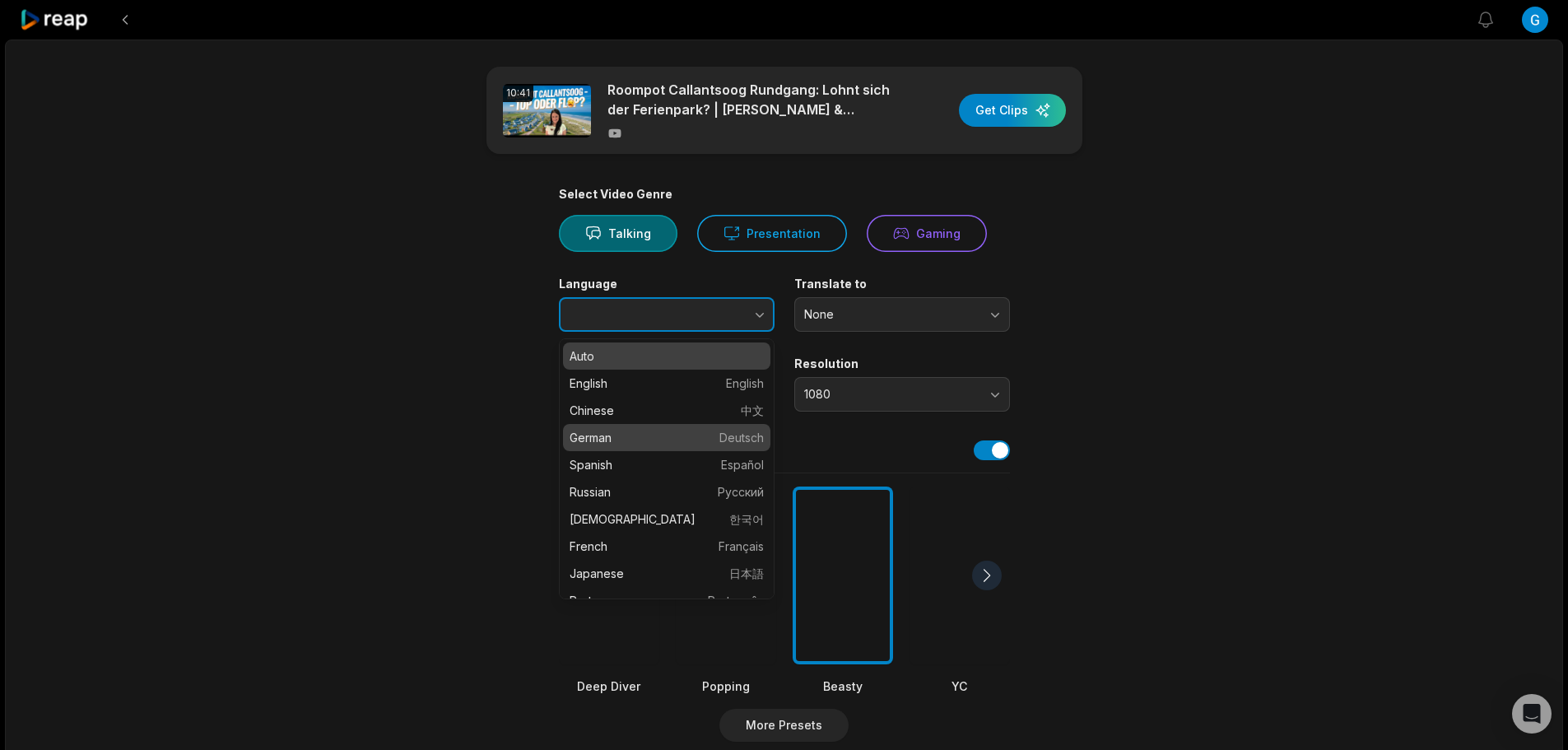
type input "******"
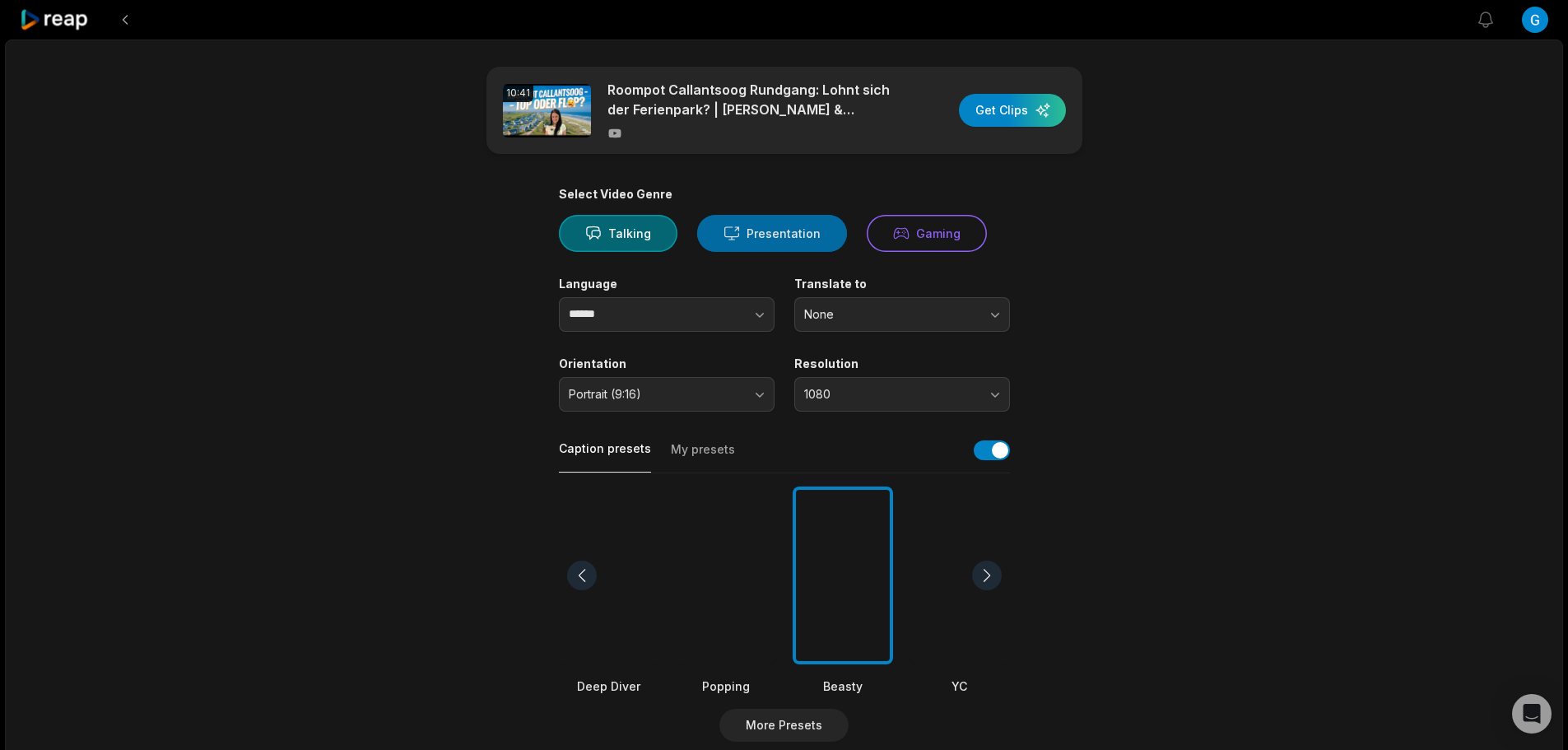
click at [813, 241] on button "Presentation" at bounding box center [772, 234] width 150 height 37
click at [1007, 114] on div "button" at bounding box center [1012, 109] width 107 height 33
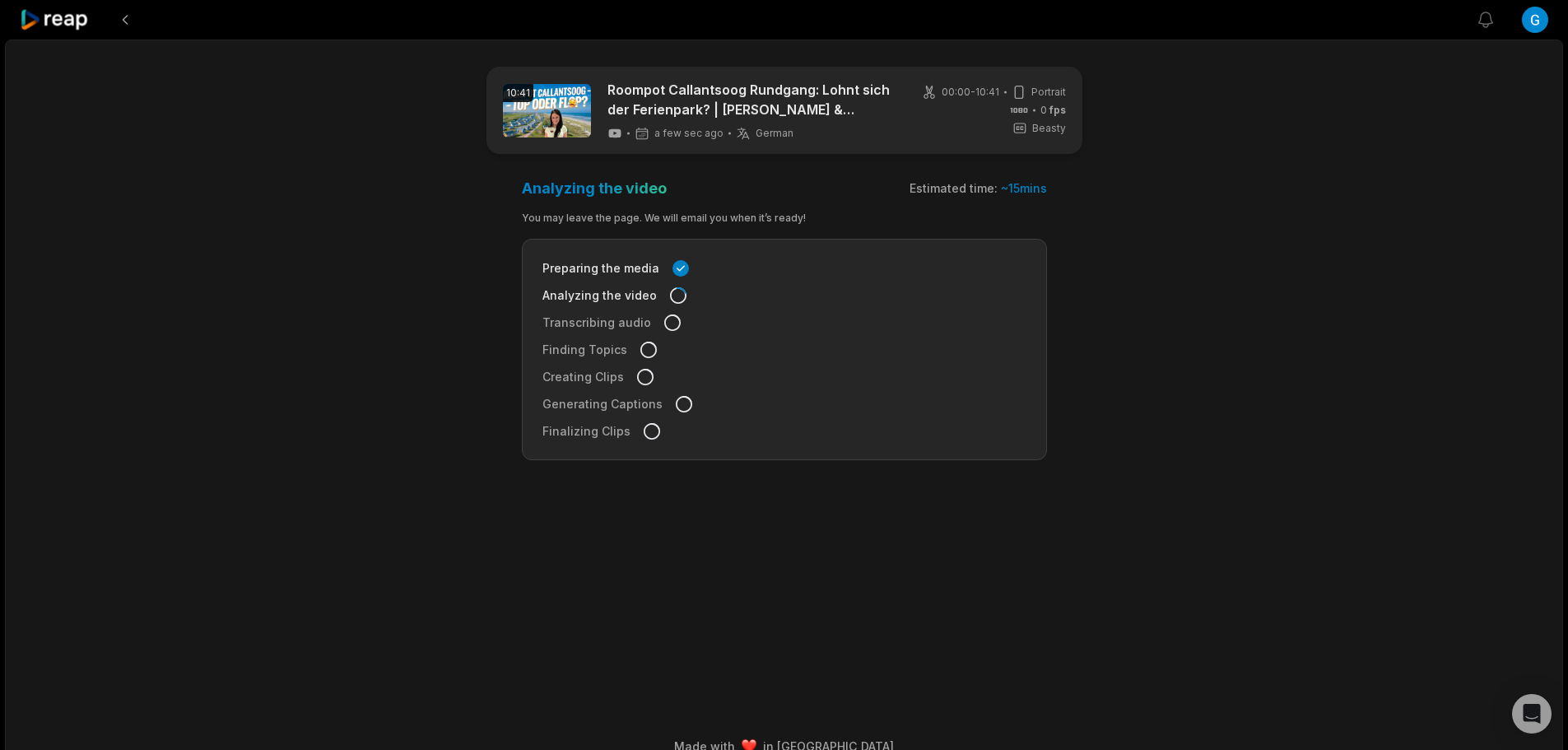
click at [40, 28] on icon at bounding box center [54, 19] width 70 height 22
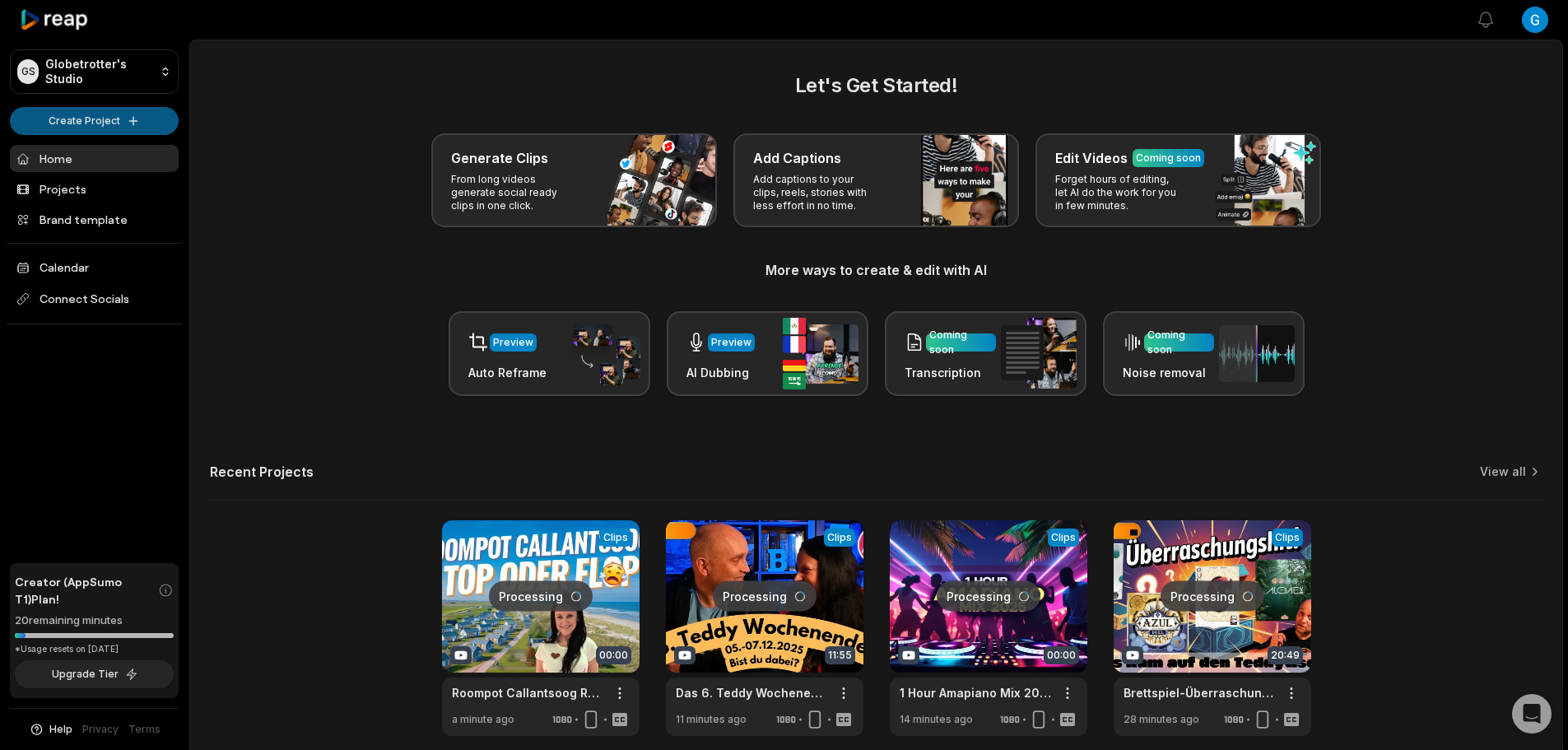
click at [130, 130] on html "GS Globetrotter's Studio Create Project Home Projects Brand template Calendar C…" at bounding box center [784, 375] width 1568 height 750
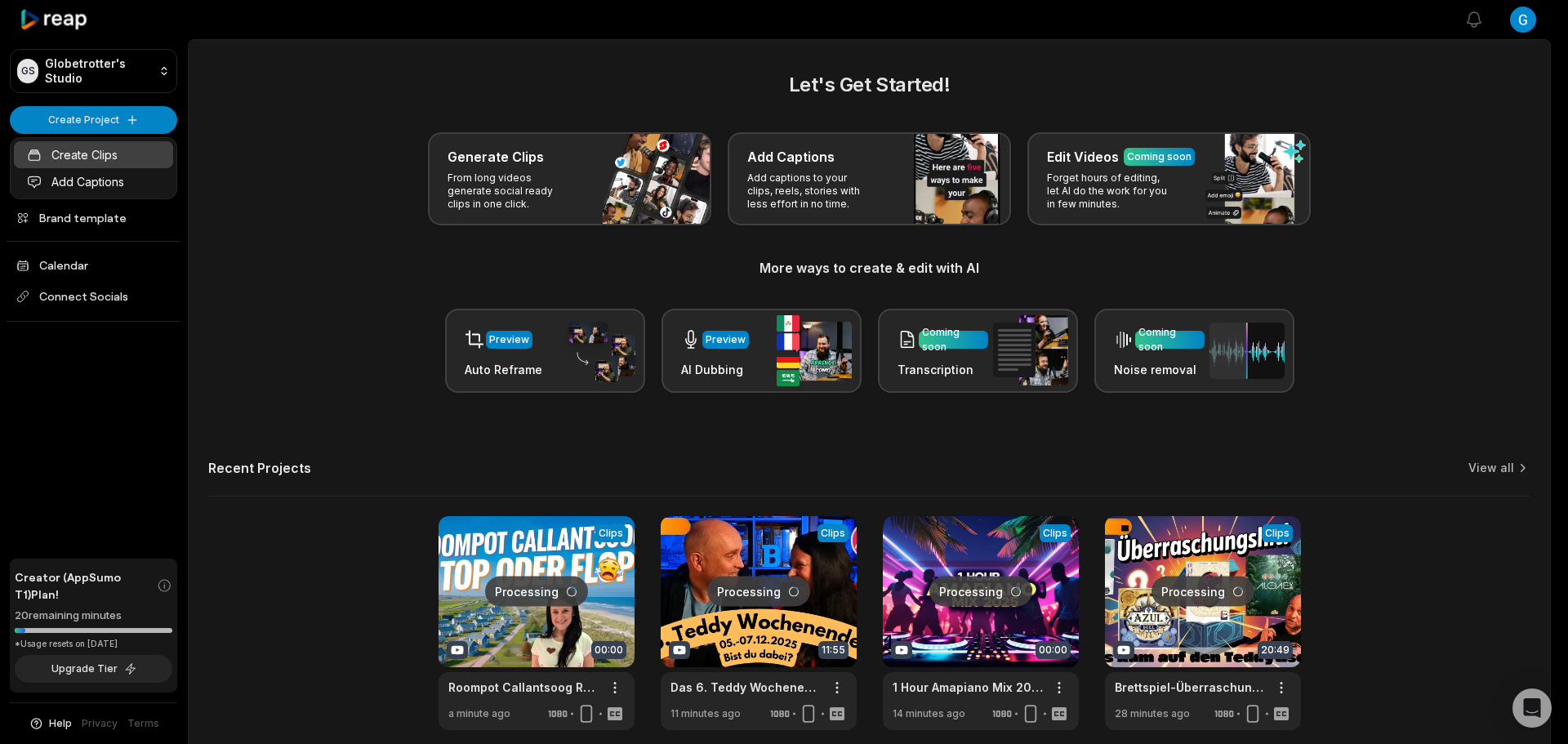
click at [111, 146] on link "Create Clips" at bounding box center [94, 155] width 159 height 27
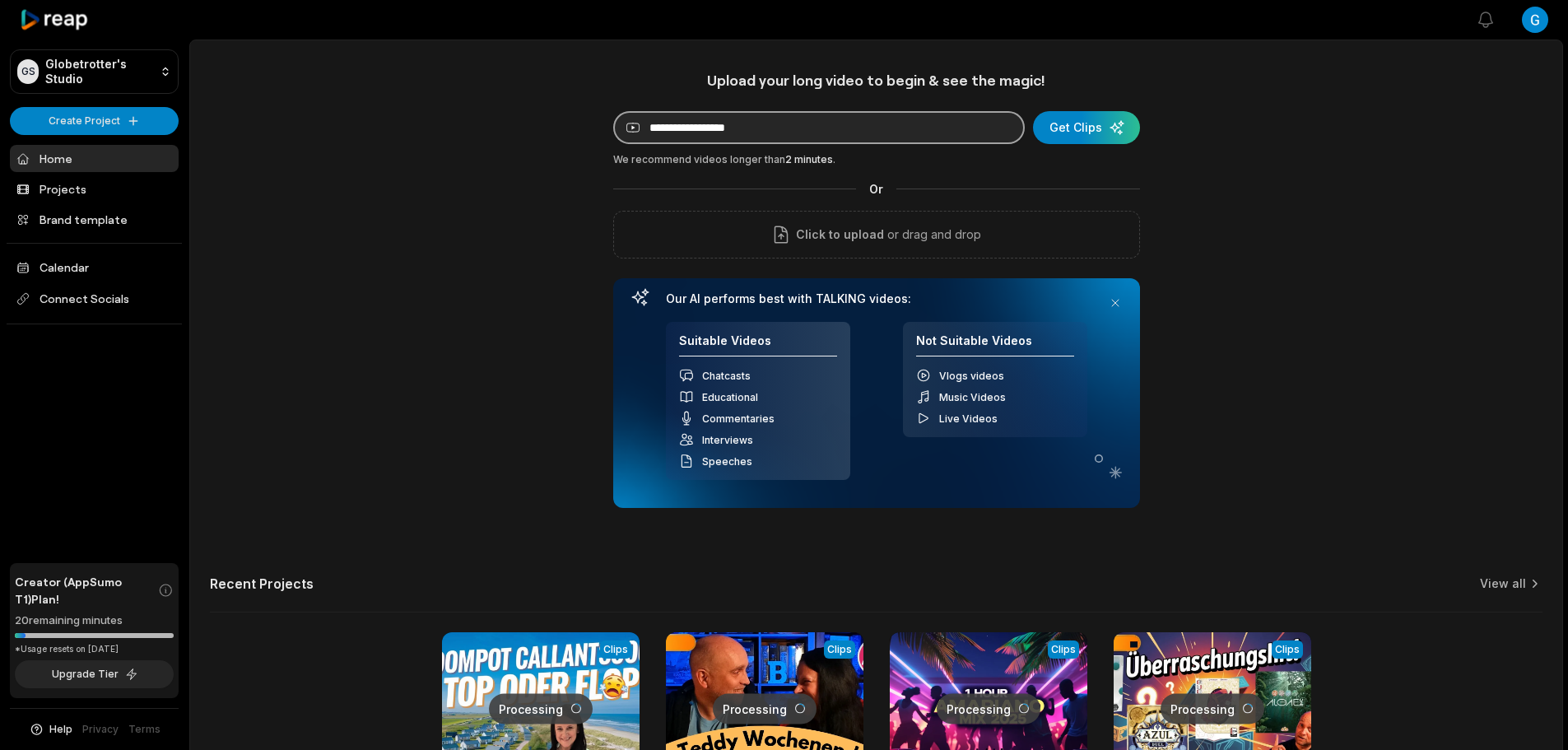
click at [820, 124] on input at bounding box center [819, 127] width 412 height 33
paste input "**********"
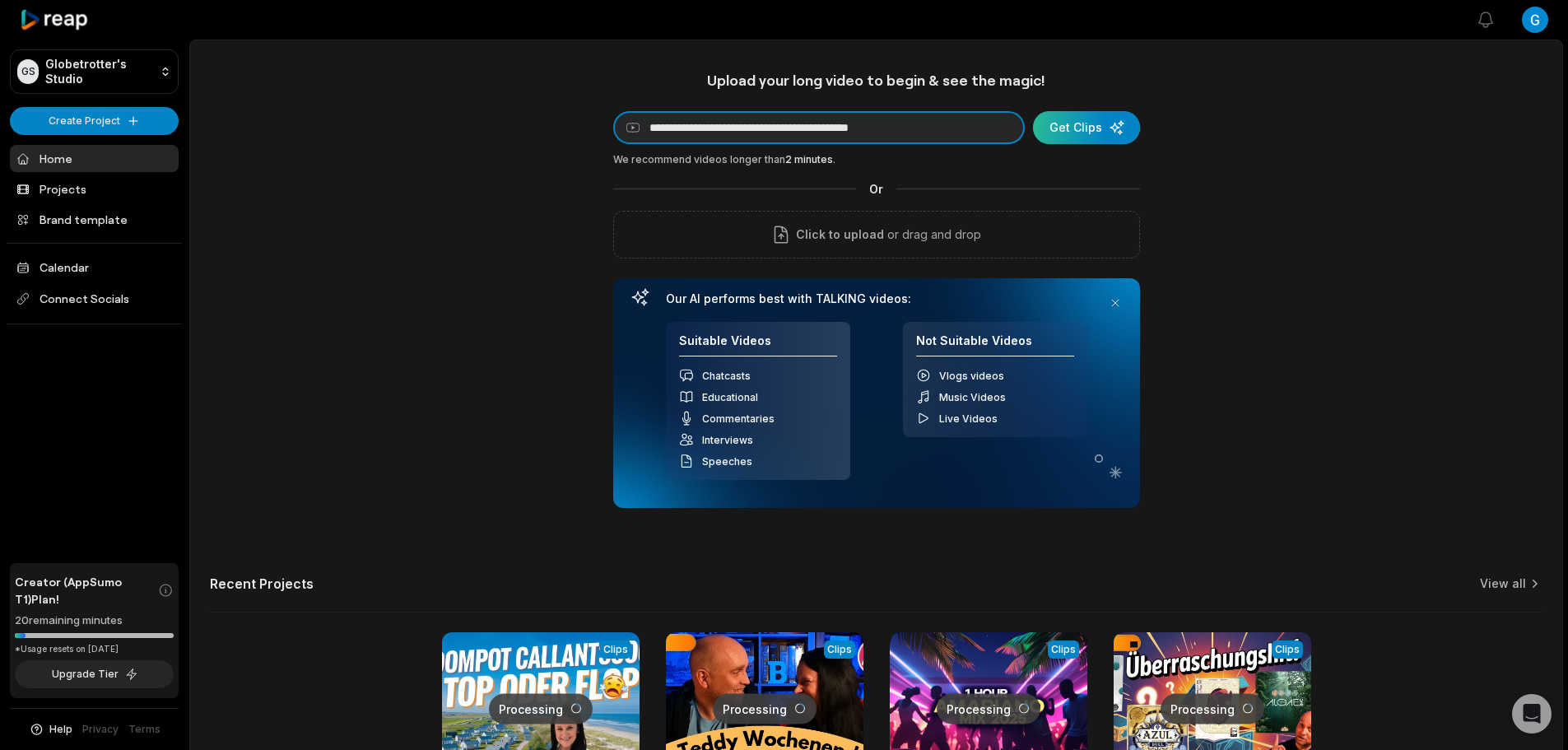
type input "**********"
click at [1081, 137] on div "submit" at bounding box center [1086, 127] width 107 height 33
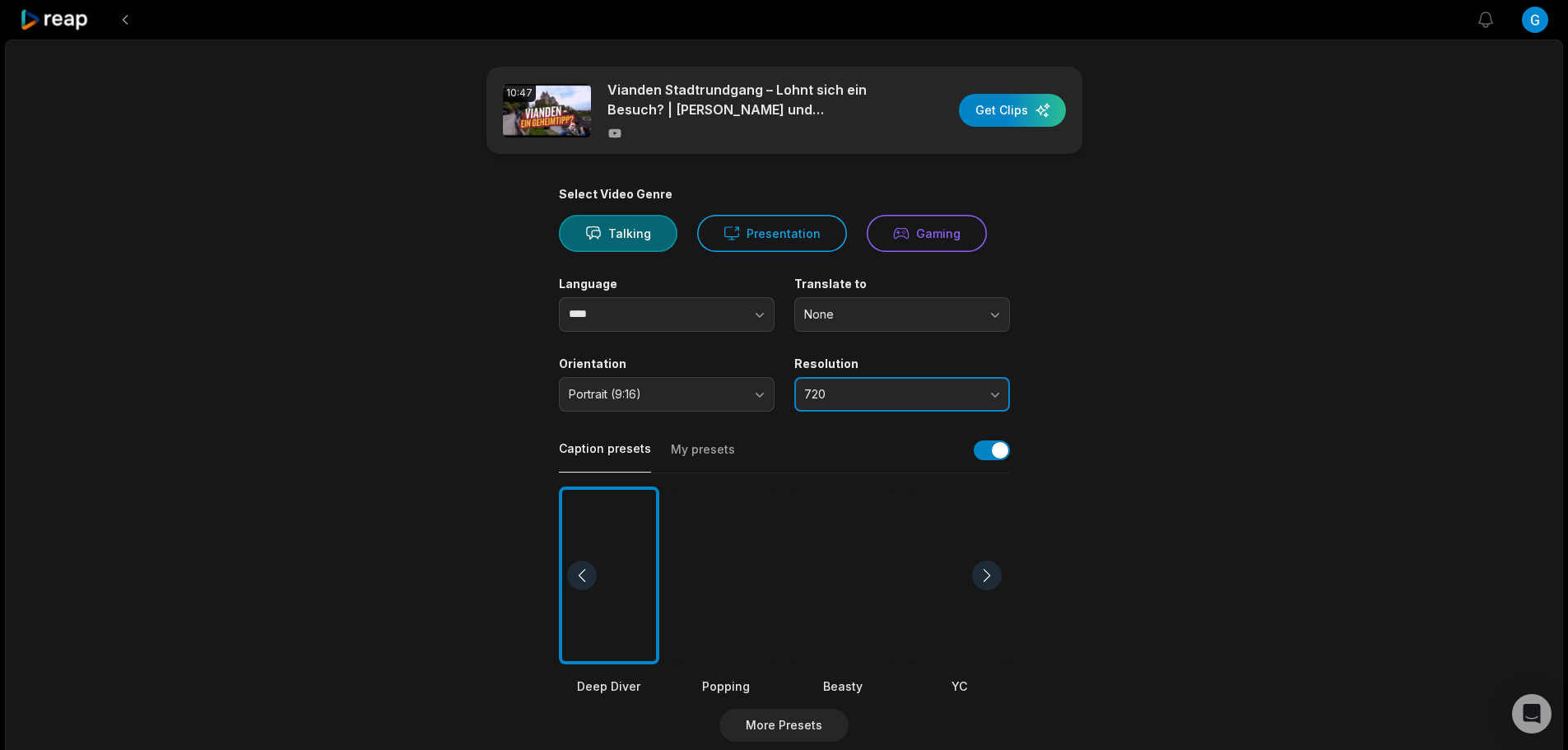
click at [916, 381] on button "720" at bounding box center [902, 394] width 216 height 34
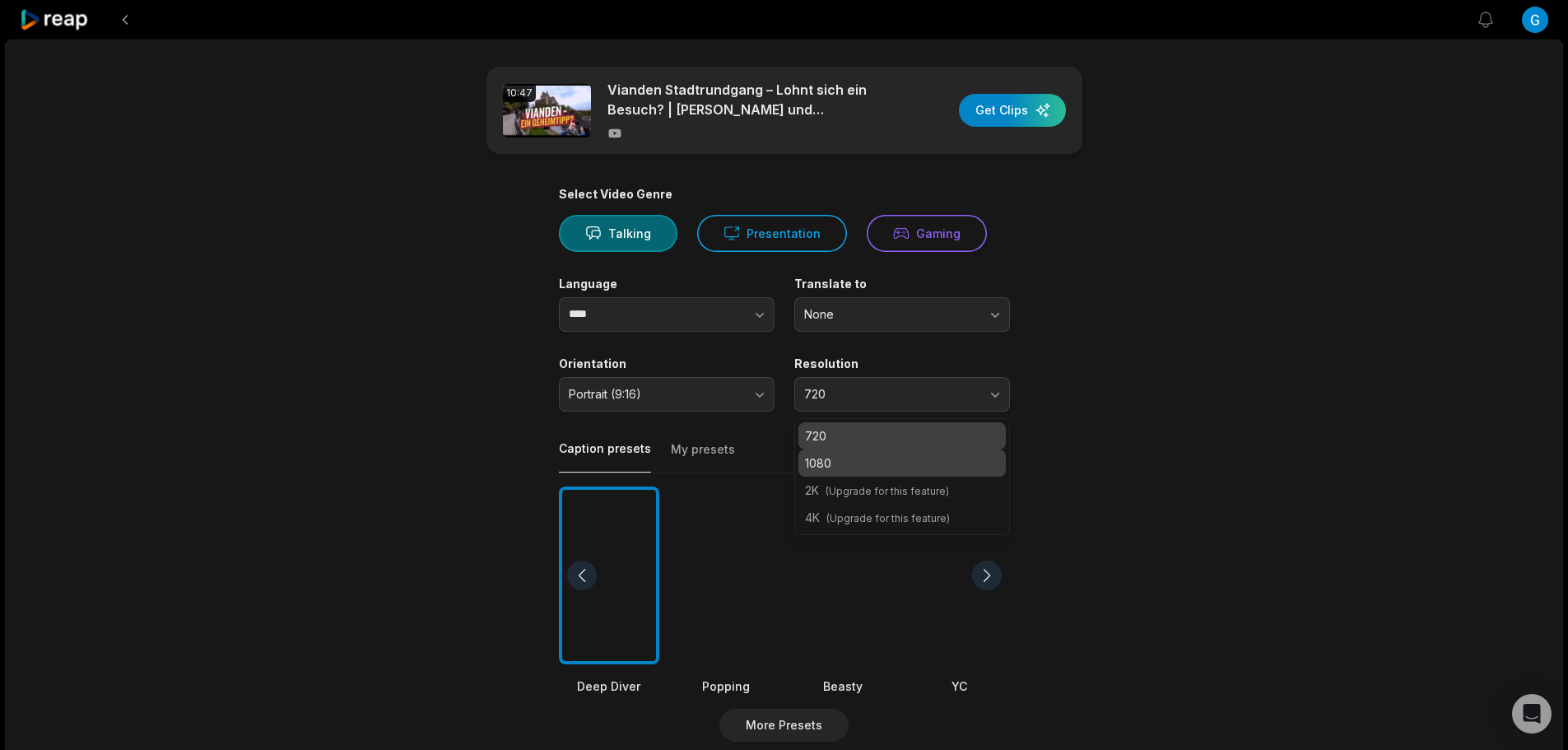
click at [892, 458] on p "1080" at bounding box center [902, 463] width 194 height 18
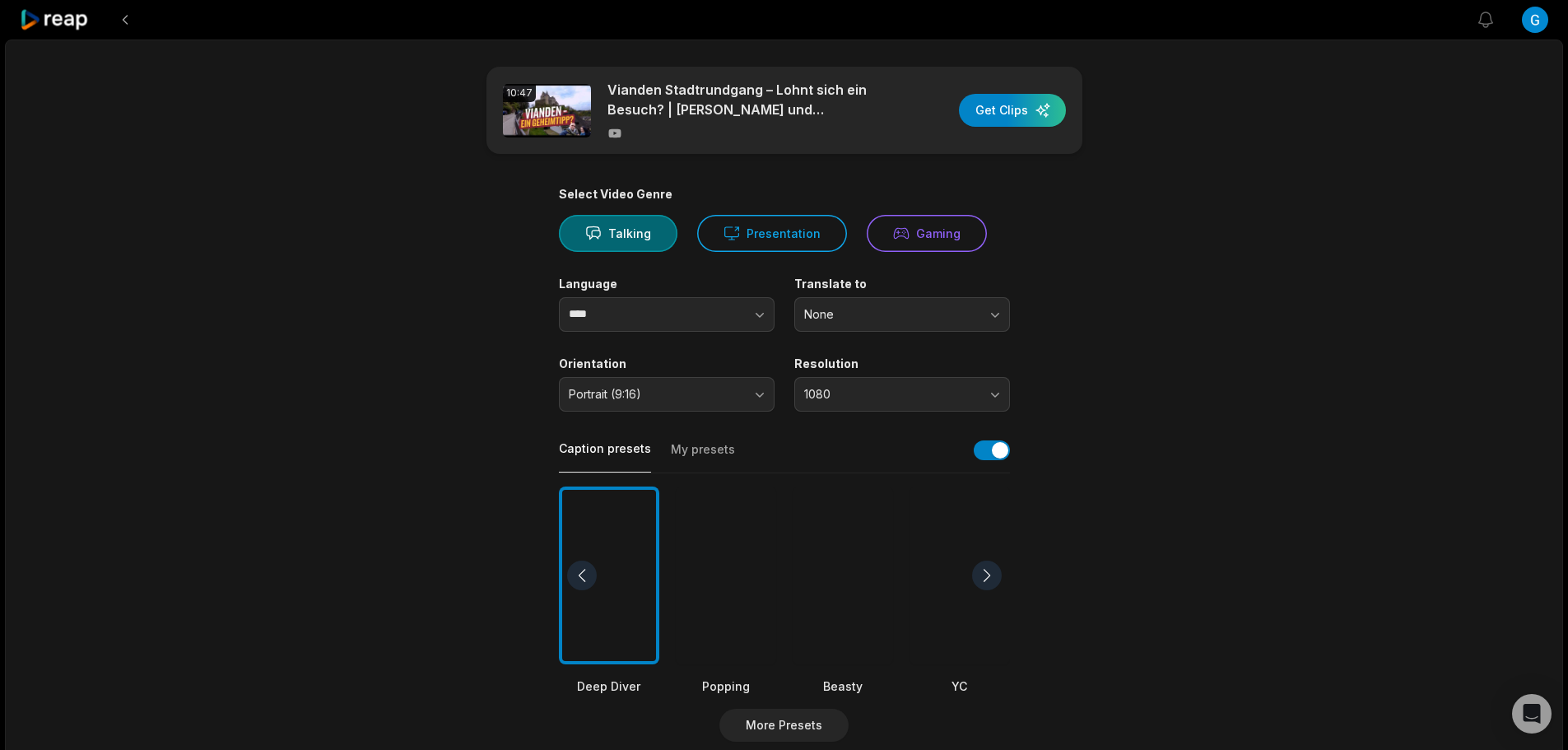
click at [742, 412] on div "Select Video Genre Talking Presentation Gaming Language **** Translate to None …" at bounding box center [784, 631] width 451 height 888
click at [743, 403] on button "Portrait (9:16)" at bounding box center [666, 394] width 216 height 34
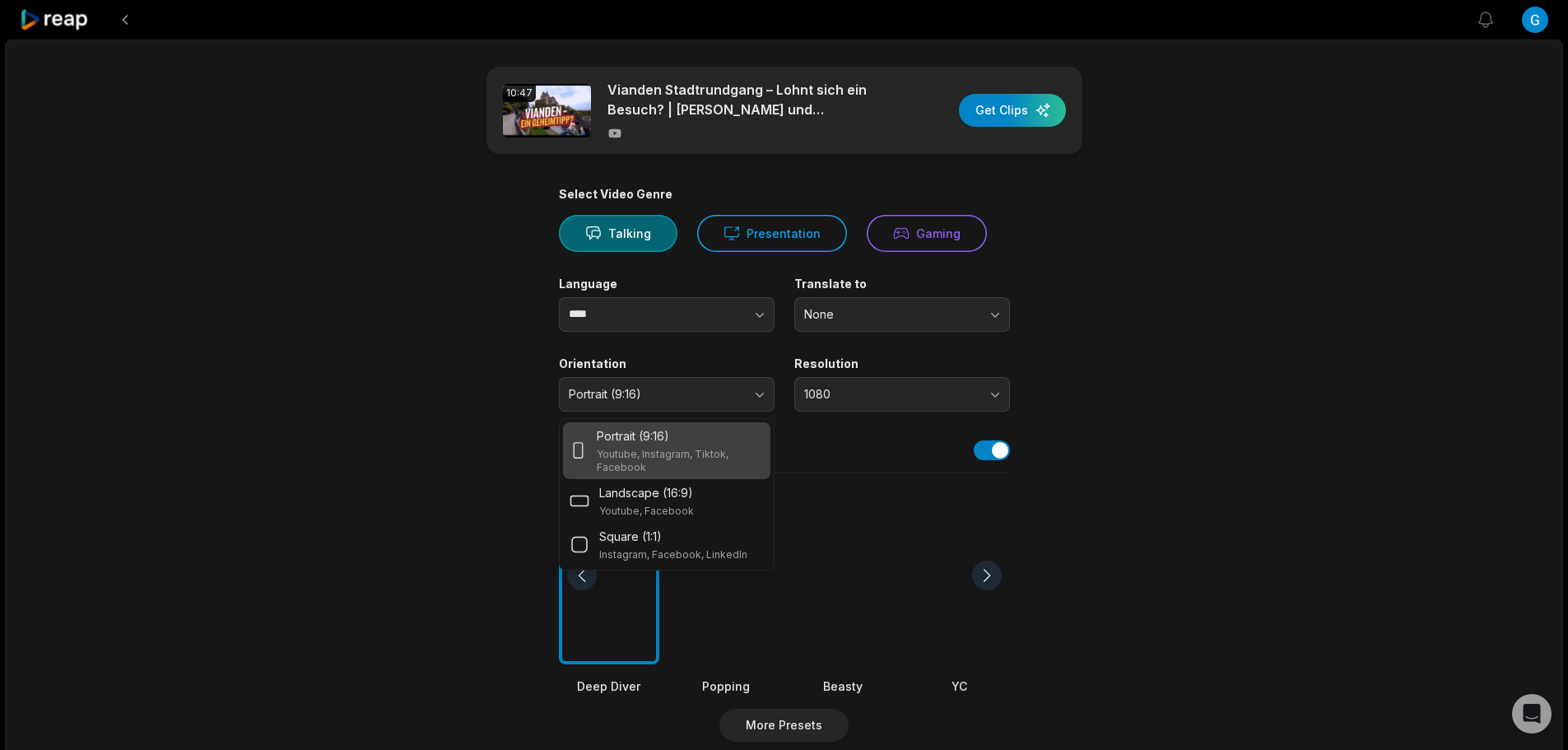
click at [738, 444] on div "Portrait (9:16) Youtube, Instagram, Tiktok, Facebook" at bounding box center [680, 450] width 167 height 47
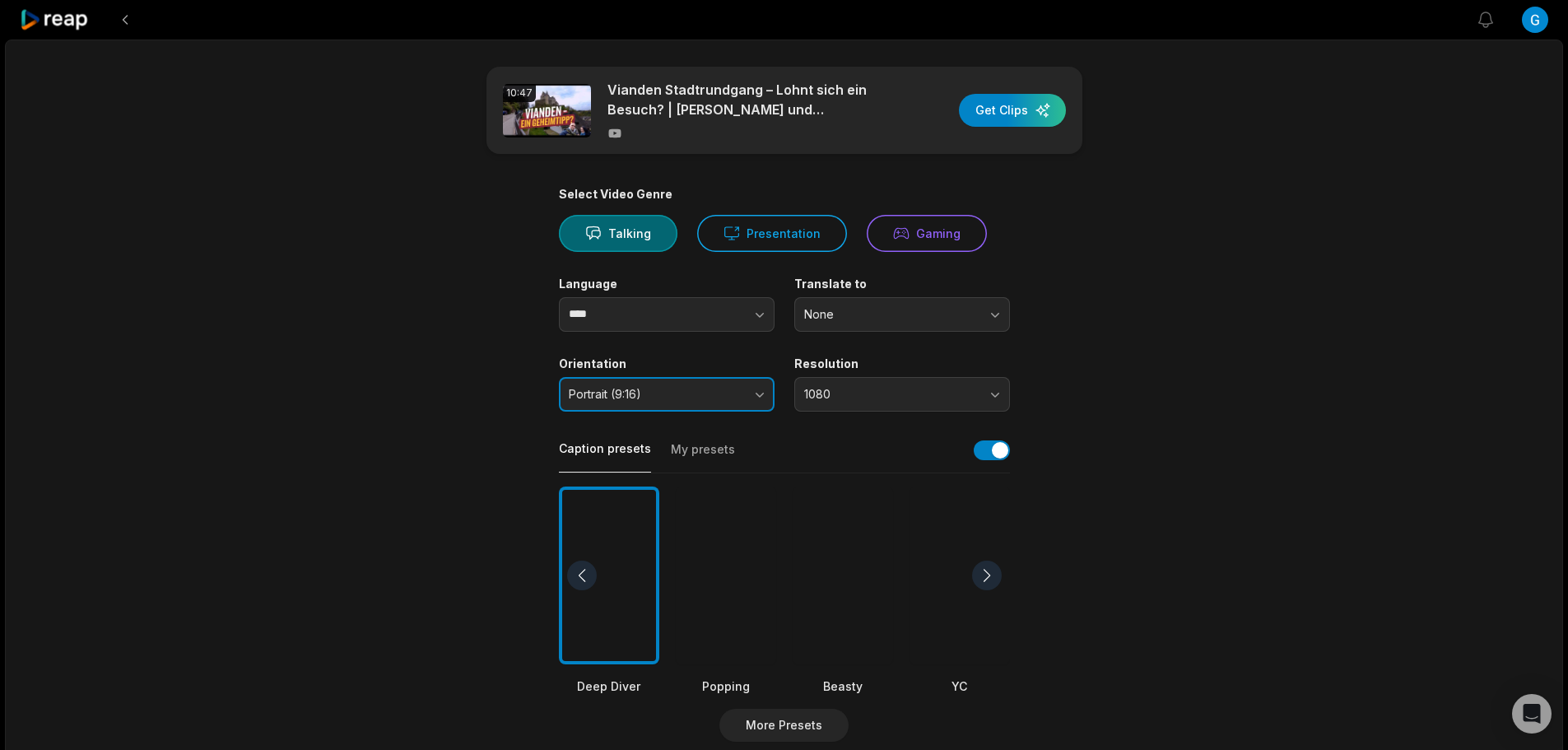
click at [689, 395] on span "Portrait (9:16)" at bounding box center [655, 394] width 173 height 15
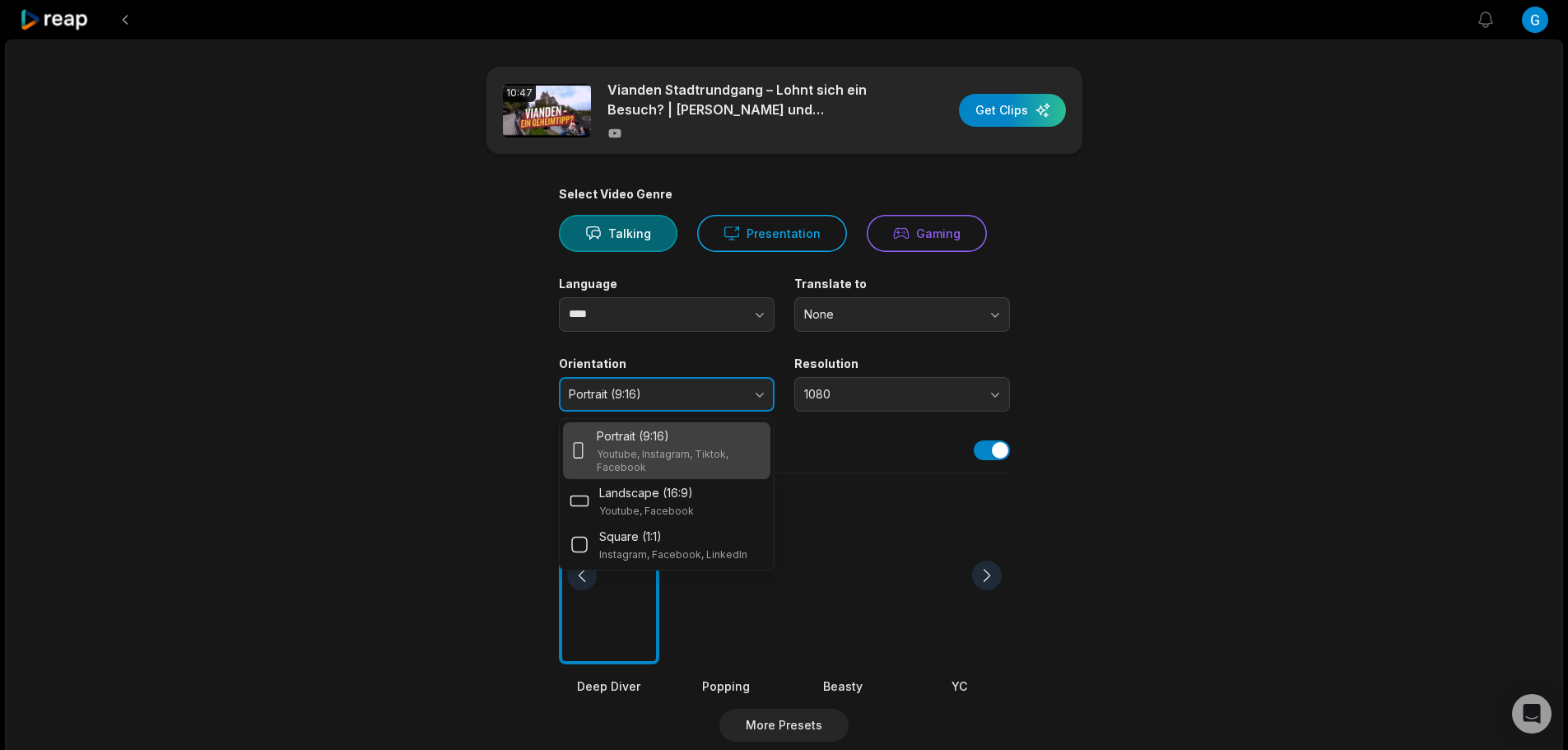
click at [690, 394] on span "Portrait (9:16)" at bounding box center [655, 394] width 173 height 15
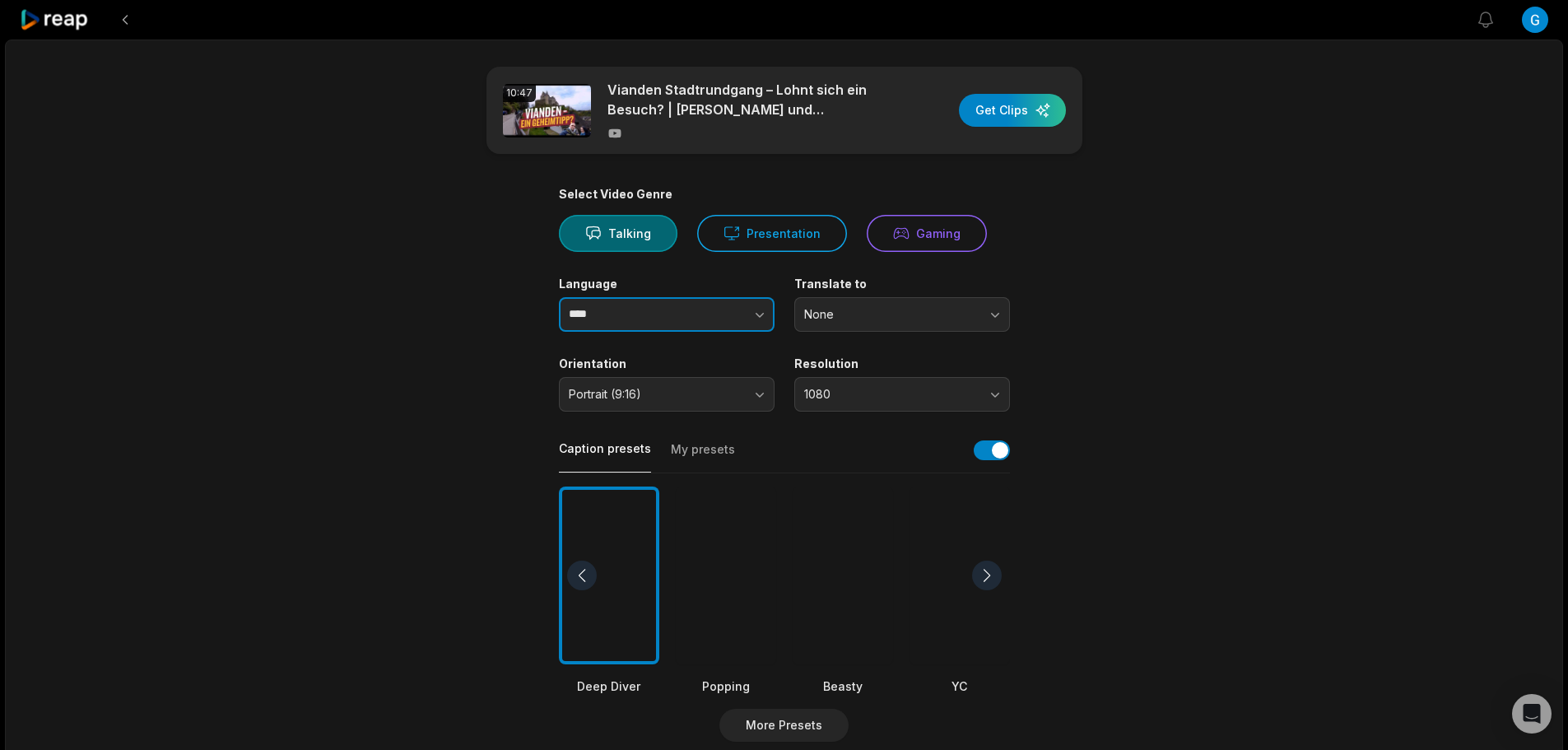
click at [715, 320] on button "button" at bounding box center [726, 314] width 93 height 34
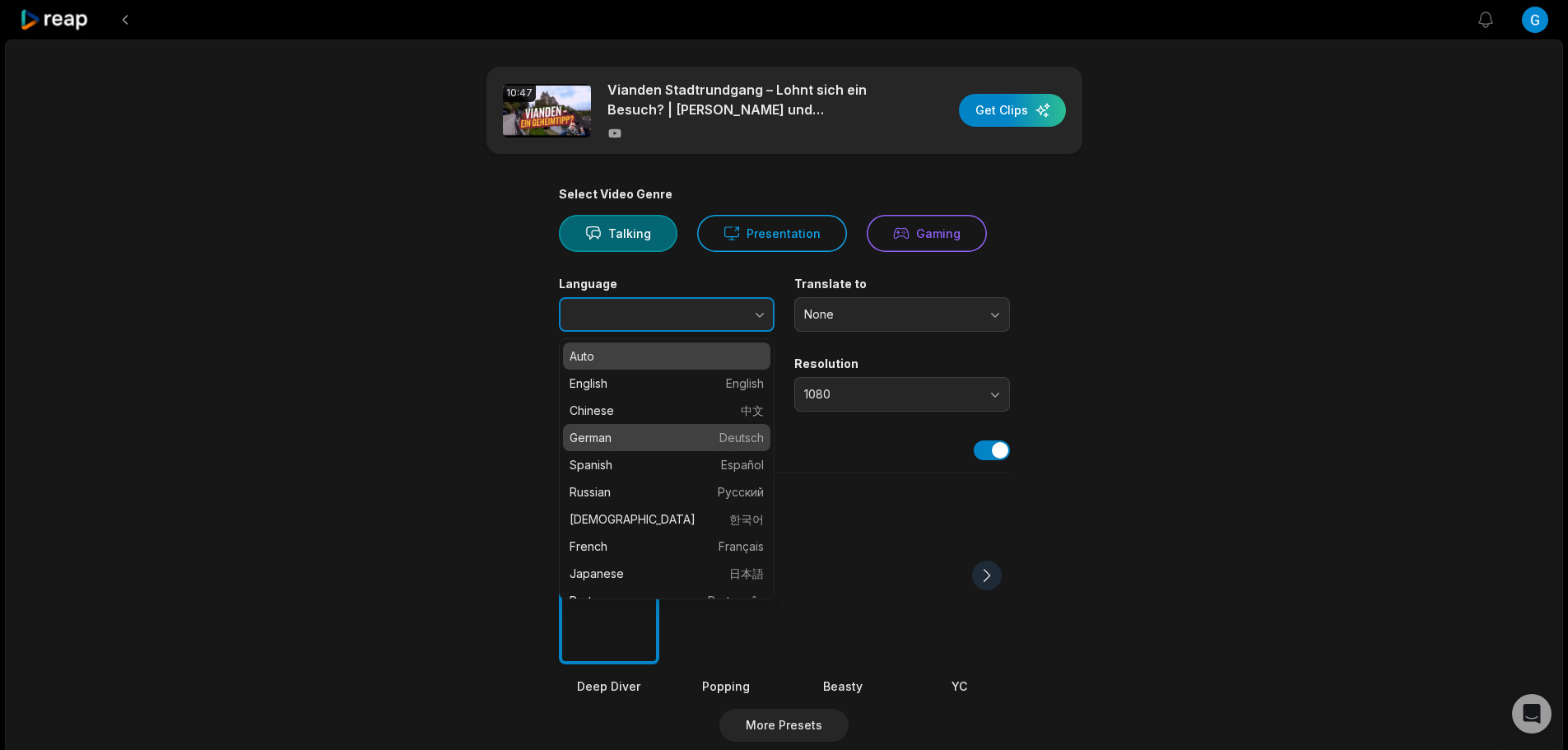
type input "******"
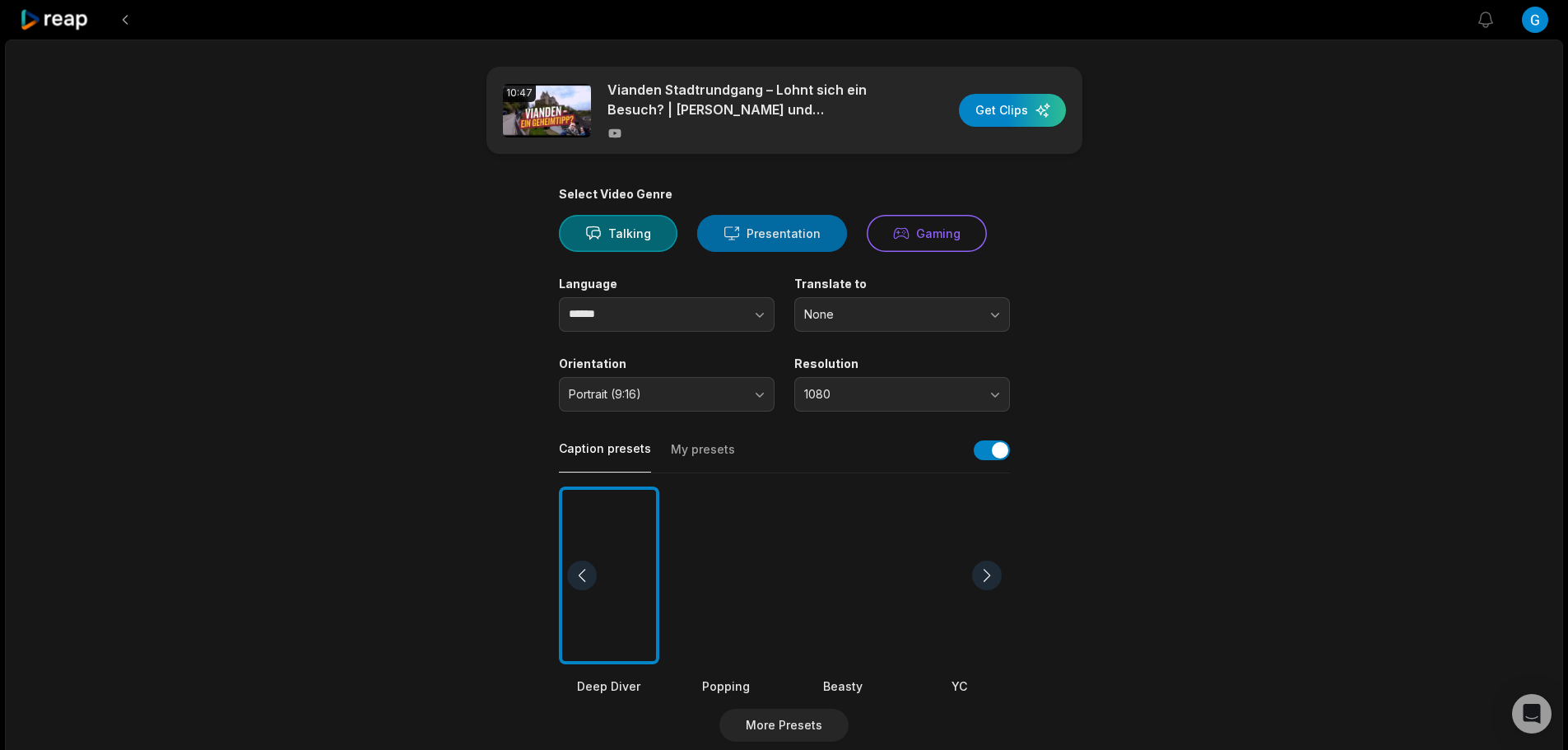
click at [769, 233] on button "Presentation" at bounding box center [772, 234] width 150 height 37
click at [870, 525] on div at bounding box center [843, 575] width 100 height 179
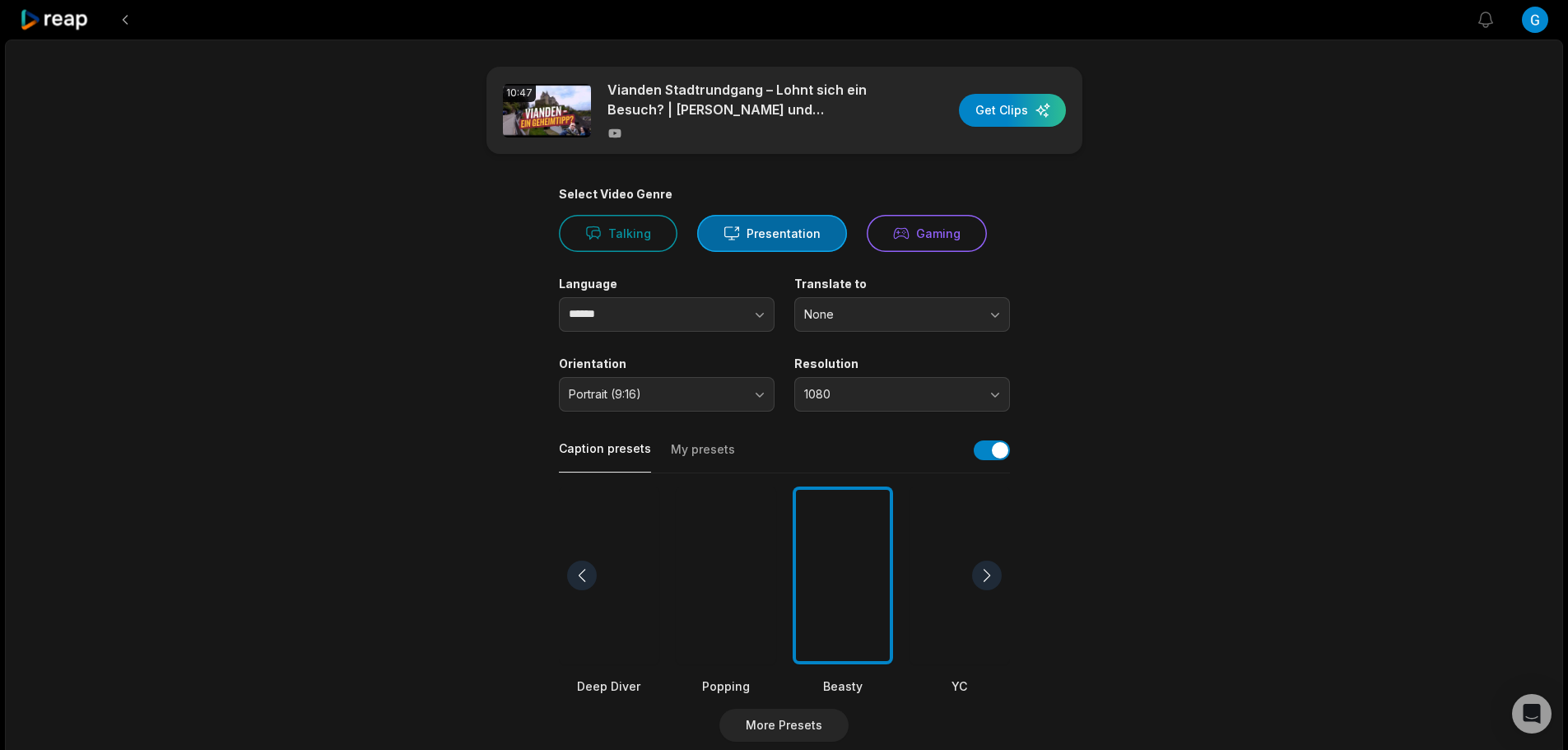
click at [612, 558] on div at bounding box center [609, 575] width 100 height 179
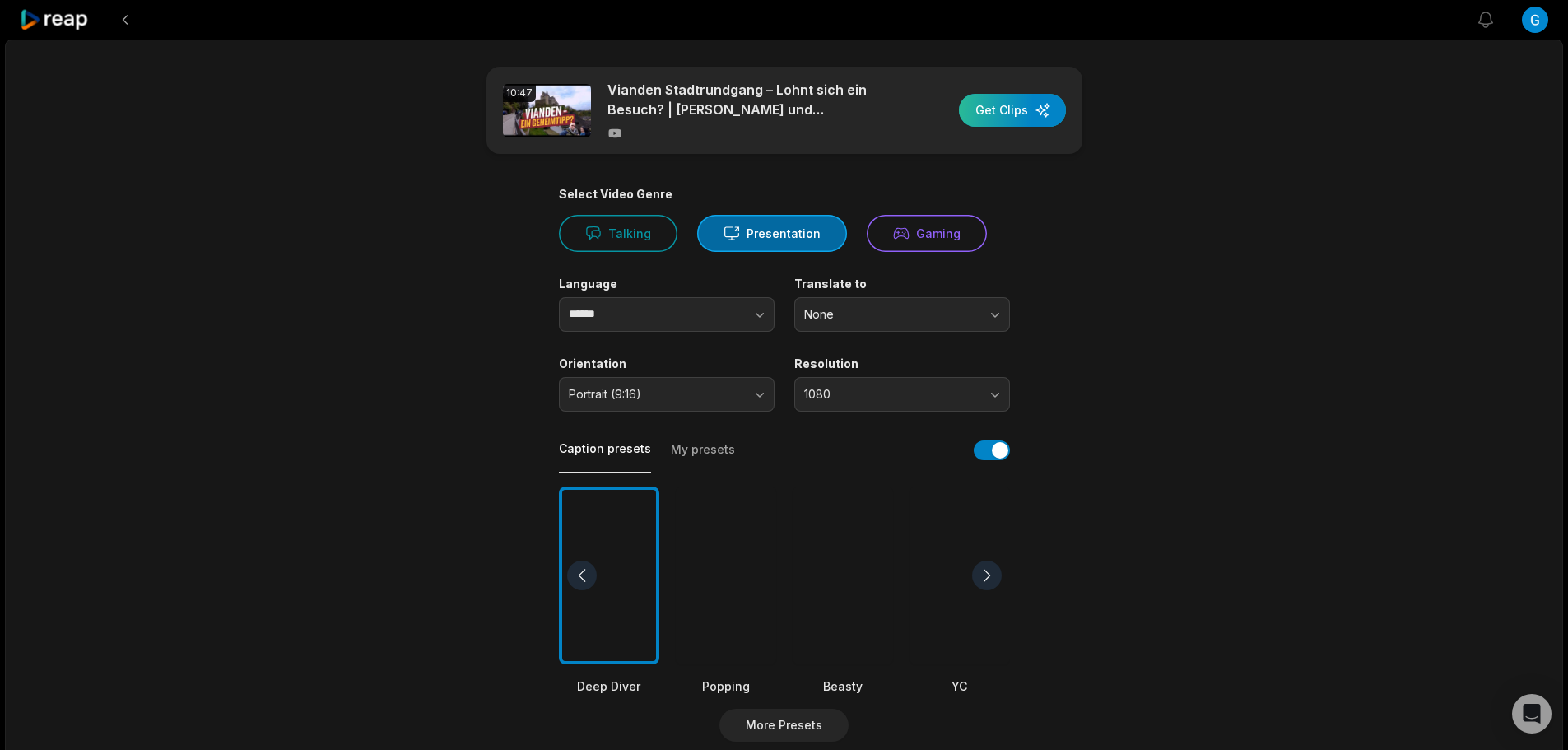
click at [1027, 115] on div "button" at bounding box center [1012, 109] width 107 height 33
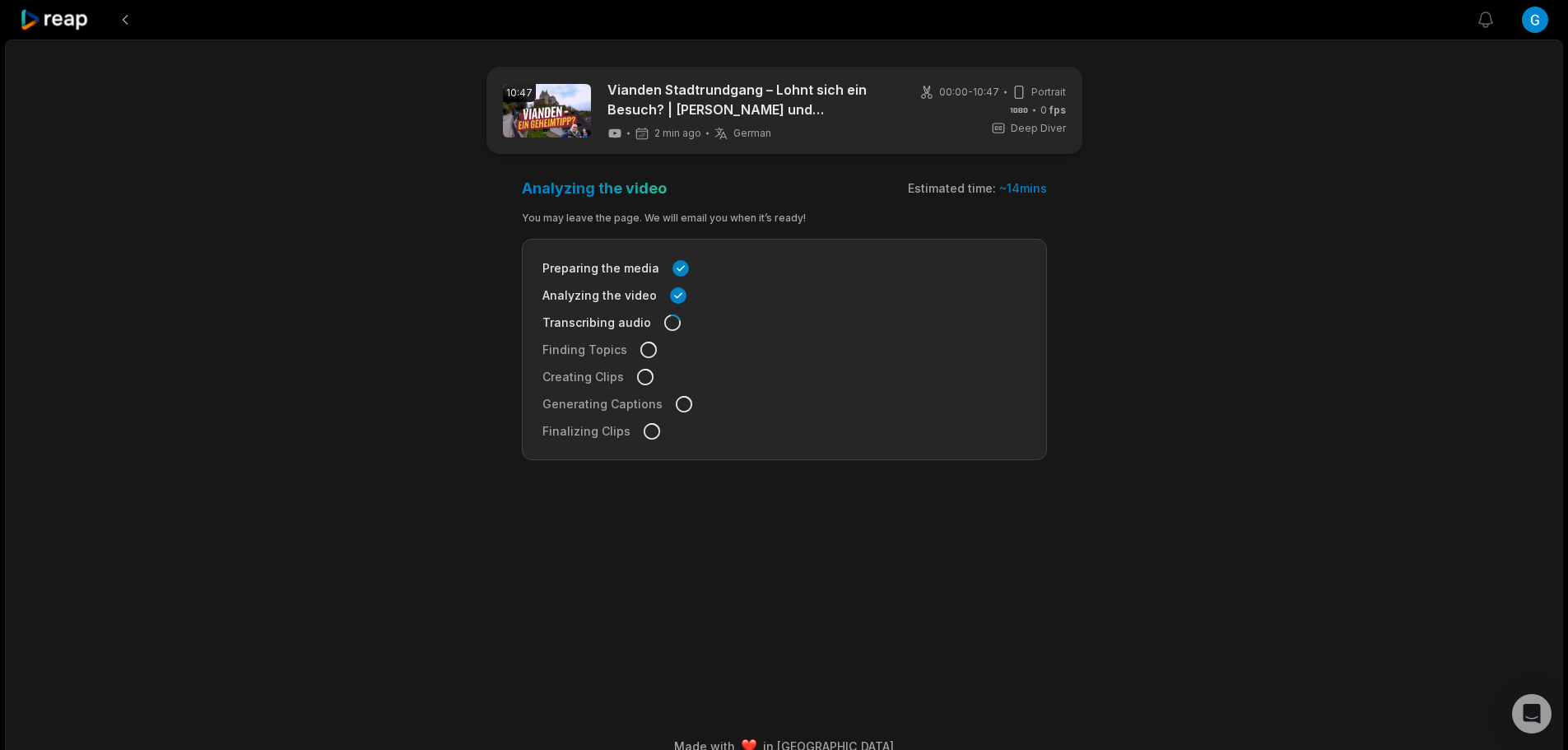
click at [66, 16] on icon at bounding box center [54, 19] width 70 height 22
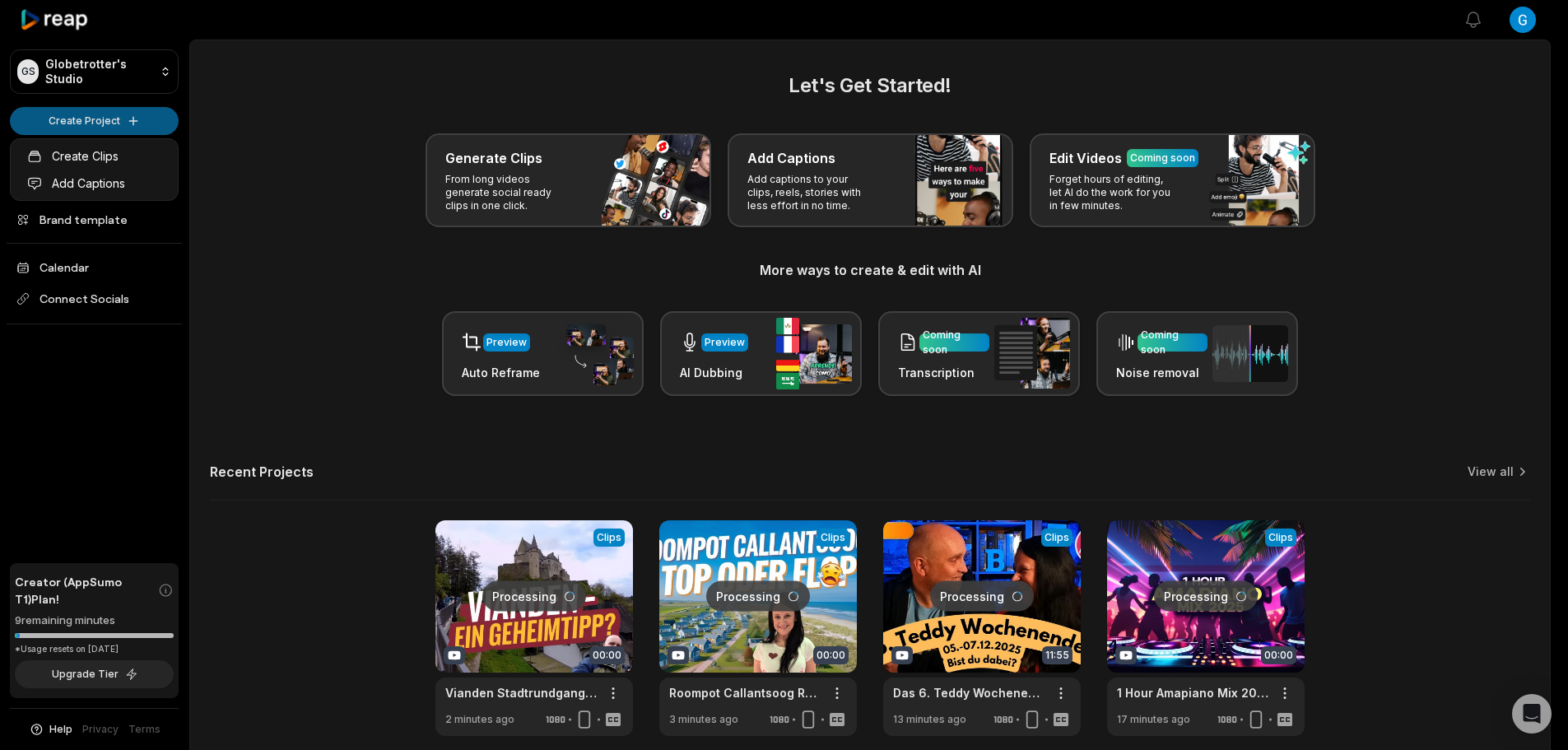
click at [69, 122] on html "GS Globetrotter's Studio Create Project Home Projects Brand template Calendar C…" at bounding box center [784, 375] width 1568 height 750
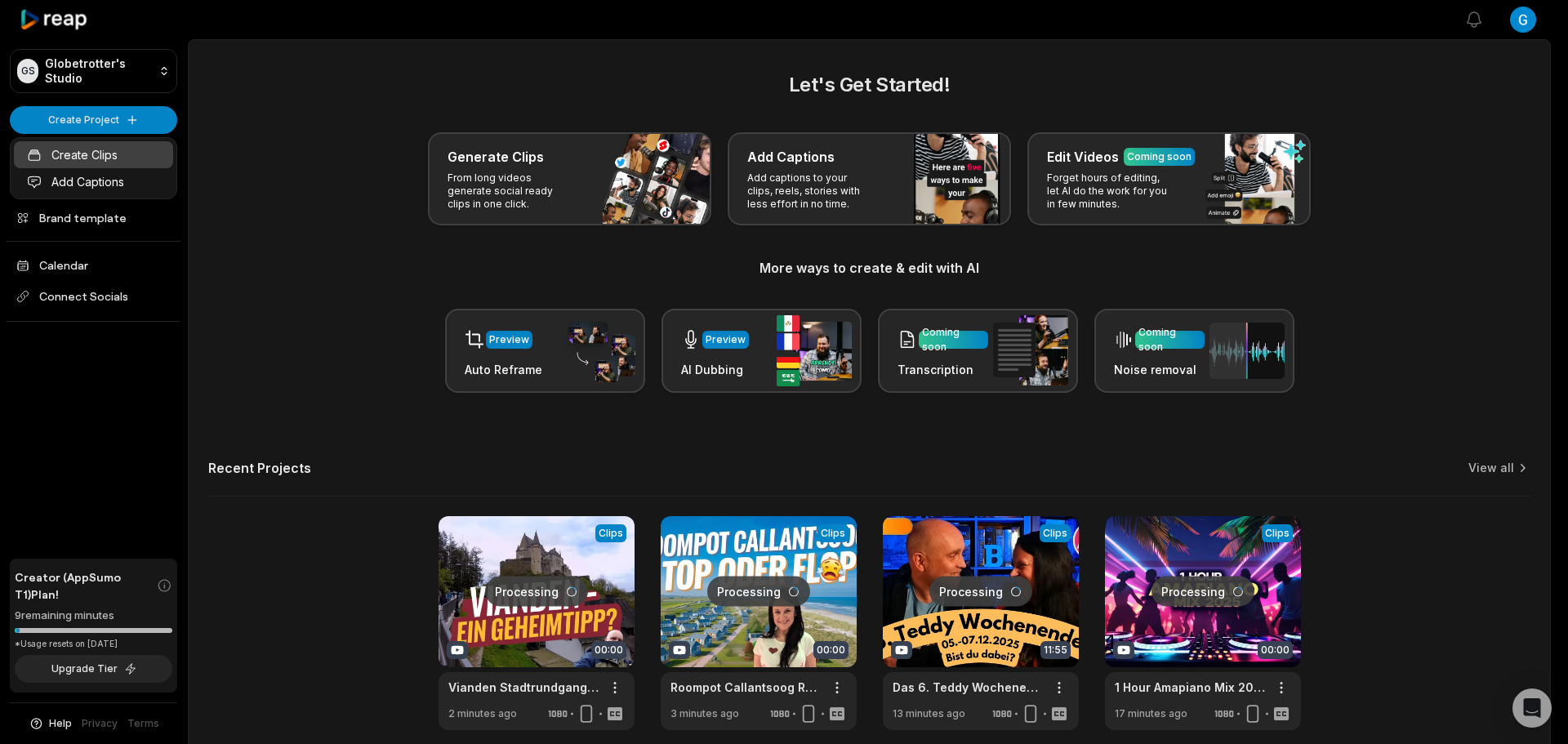
click at [66, 154] on link "Create Clips" at bounding box center [94, 155] width 159 height 27
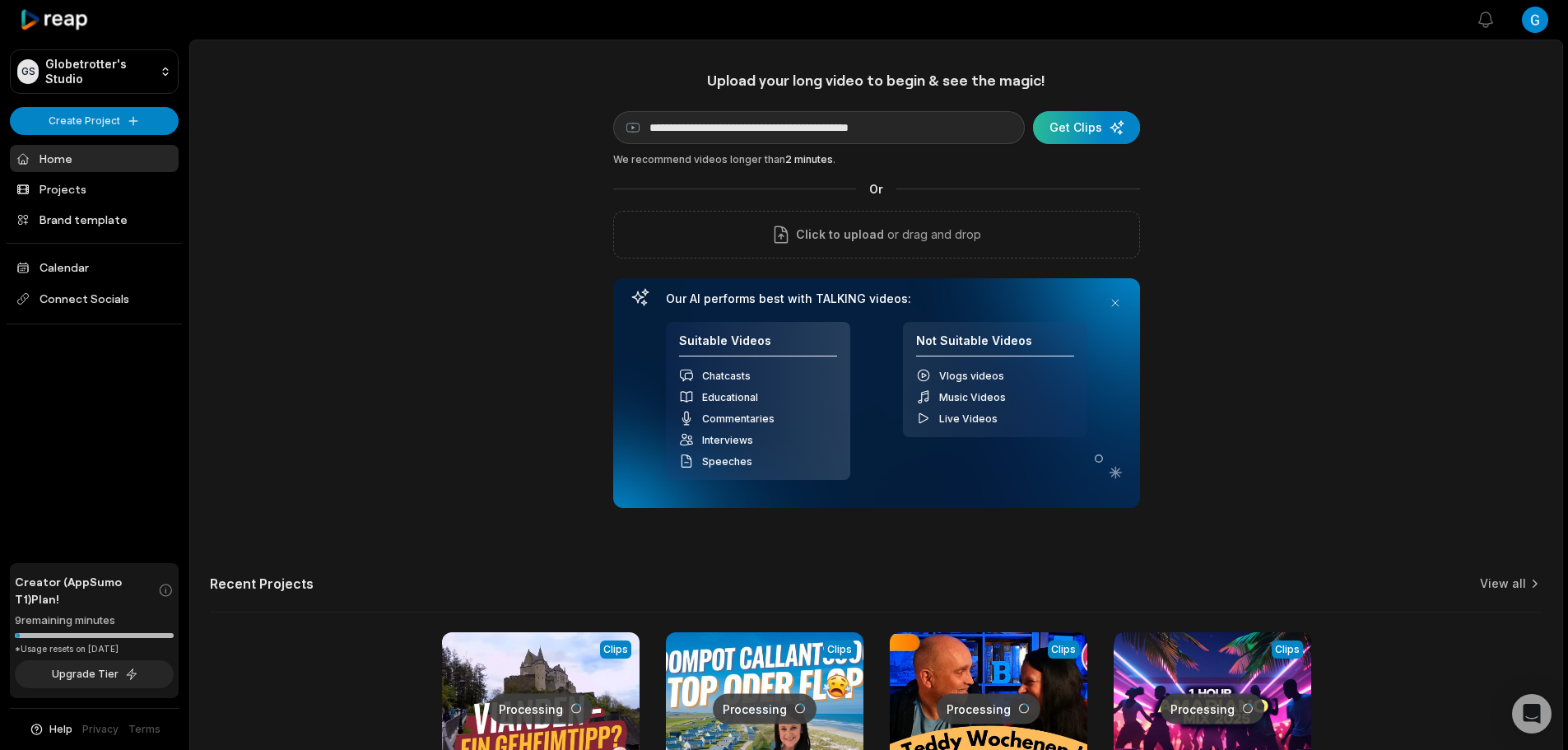
type input "**********"
click at [1075, 137] on div "submit" at bounding box center [1086, 127] width 107 height 33
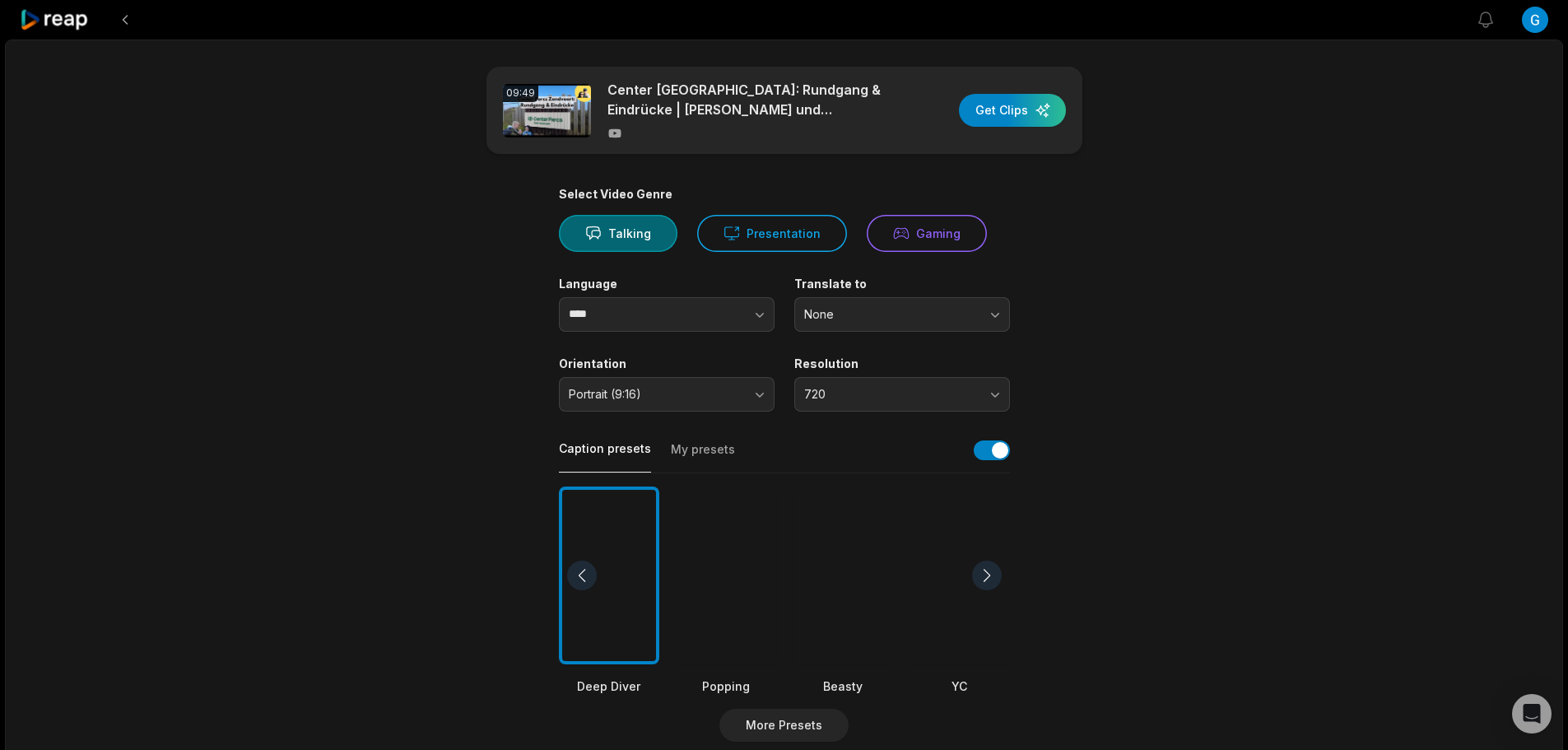
click at [865, 575] on div at bounding box center [843, 575] width 100 height 179
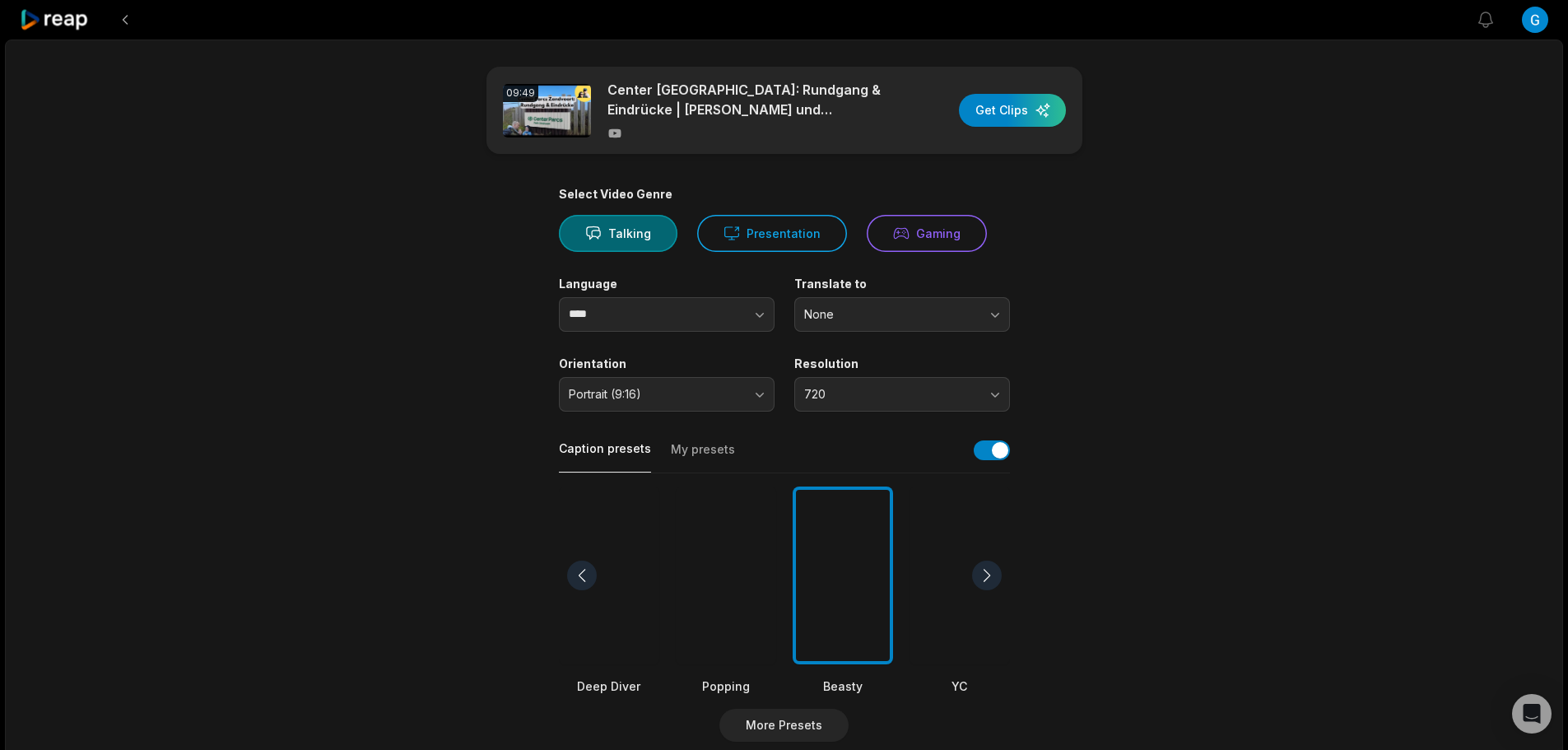
scroll to position [330, 0]
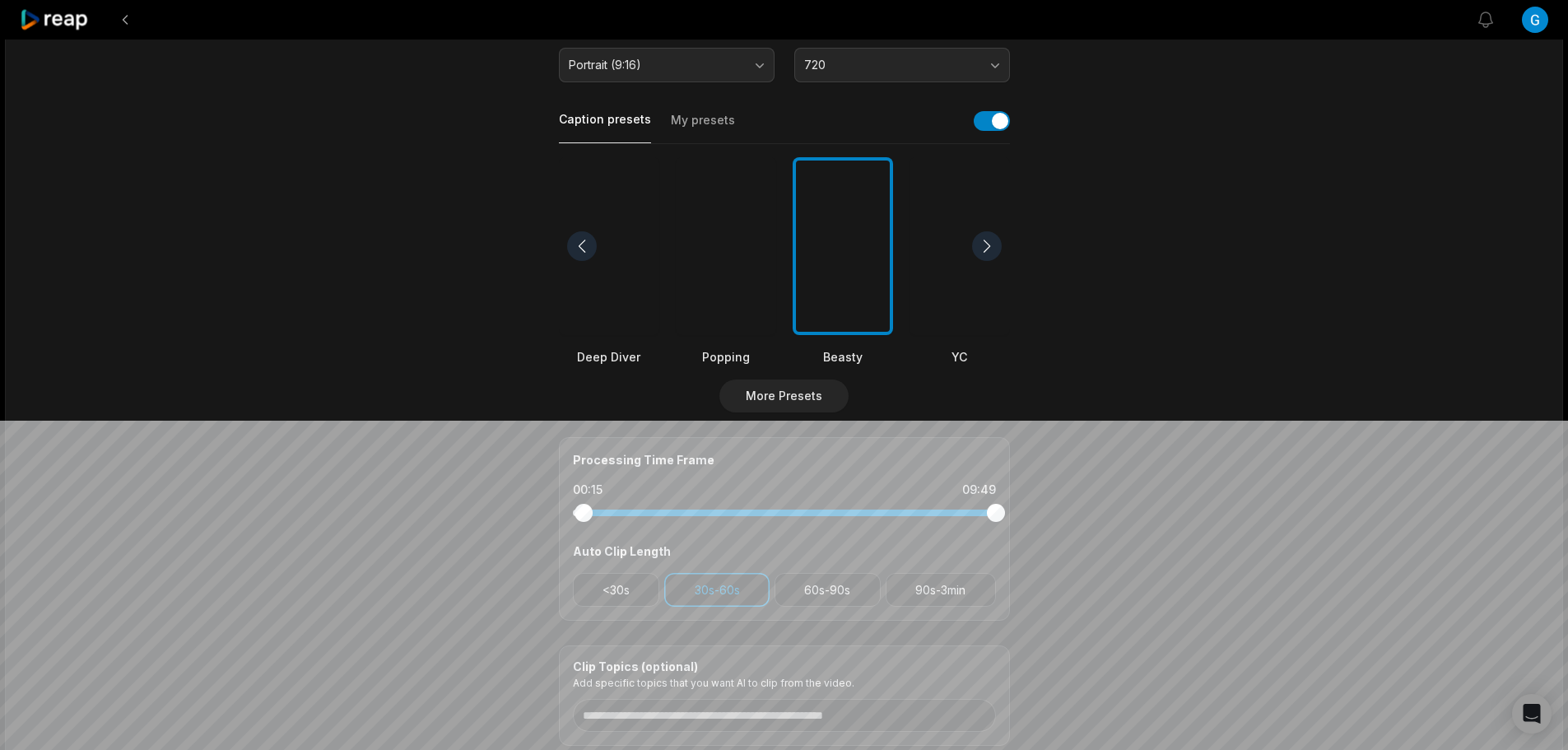
drag, startPoint x: 572, startPoint y: 516, endPoint x: 583, endPoint y: 516, distance: 11.0
click at [583, 516] on div at bounding box center [583, 513] width 19 height 19
drag, startPoint x: 994, startPoint y: 516, endPoint x: 973, endPoint y: 521, distance: 21.6
click at [973, 521] on div at bounding box center [973, 513] width 19 height 19
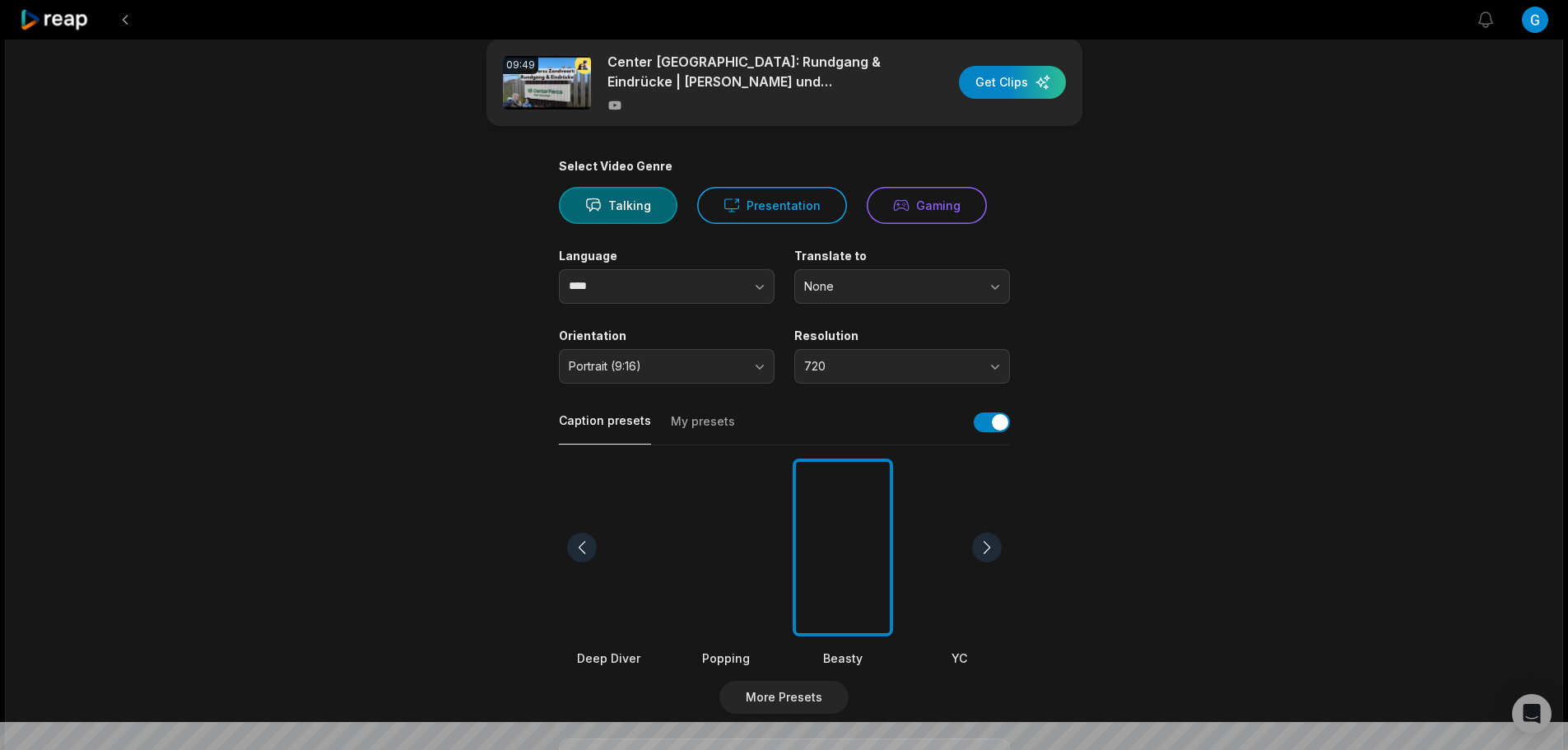
scroll to position [0, 0]
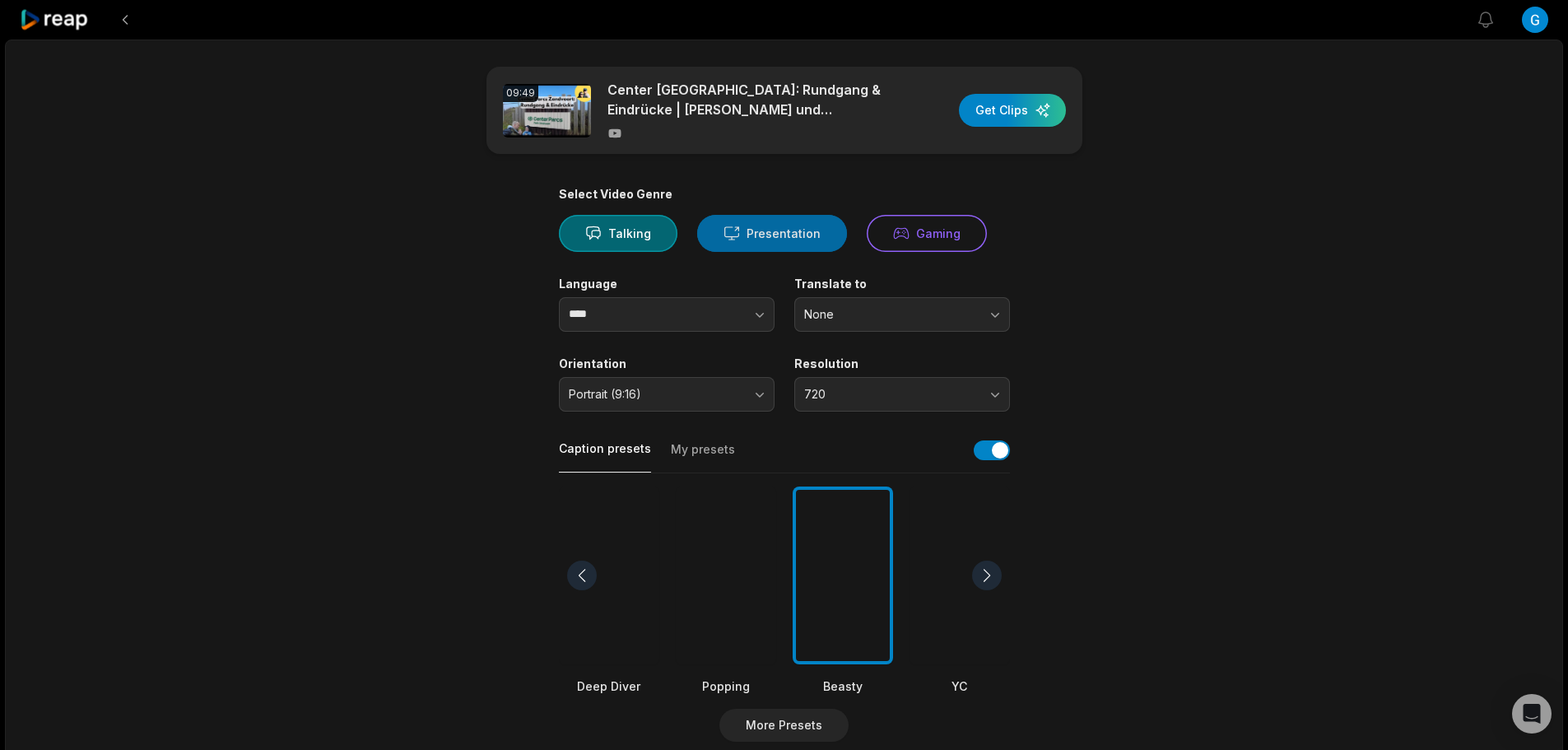
click at [757, 234] on button "Presentation" at bounding box center [772, 234] width 150 height 37
click at [711, 317] on button "button" at bounding box center [726, 314] width 93 height 34
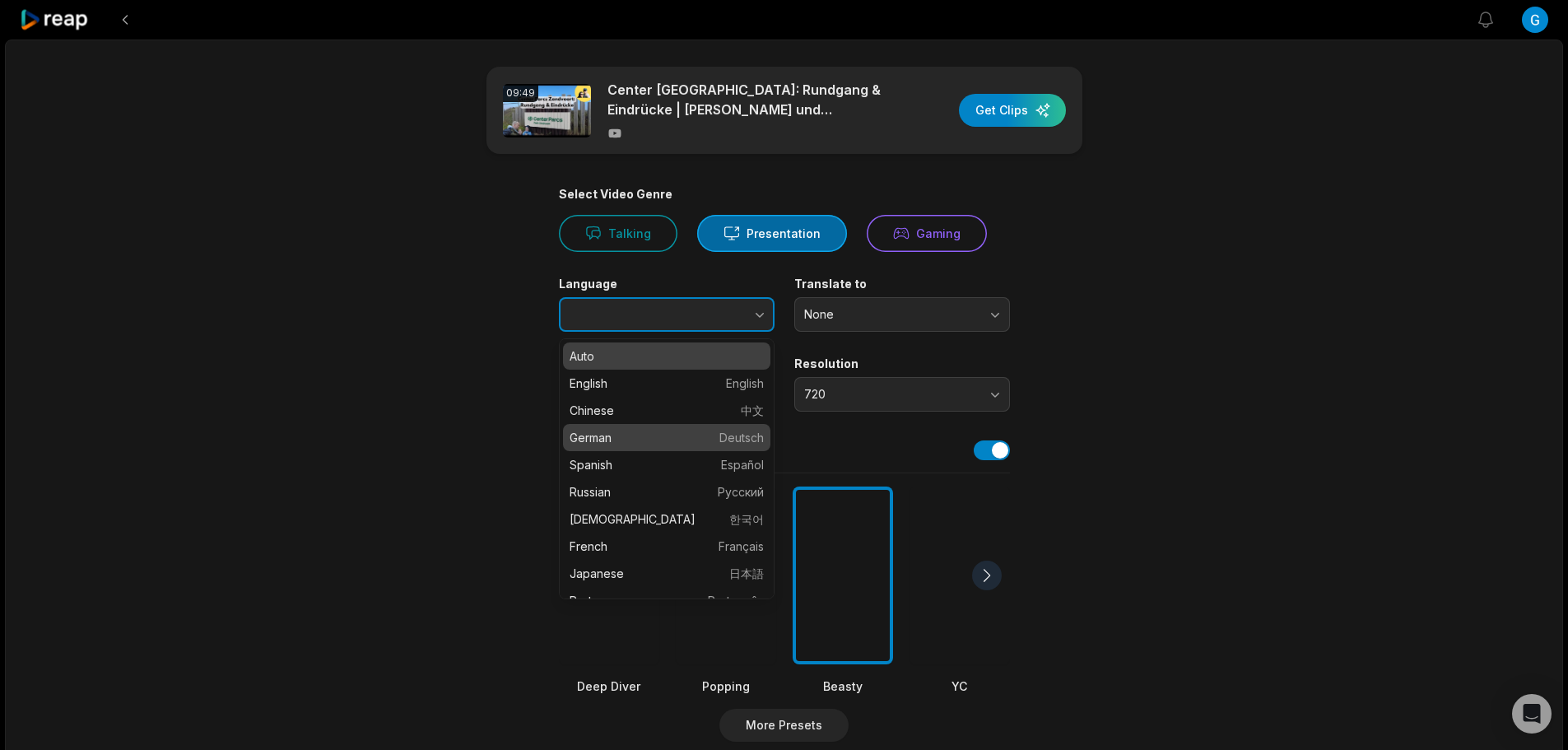
type input "******"
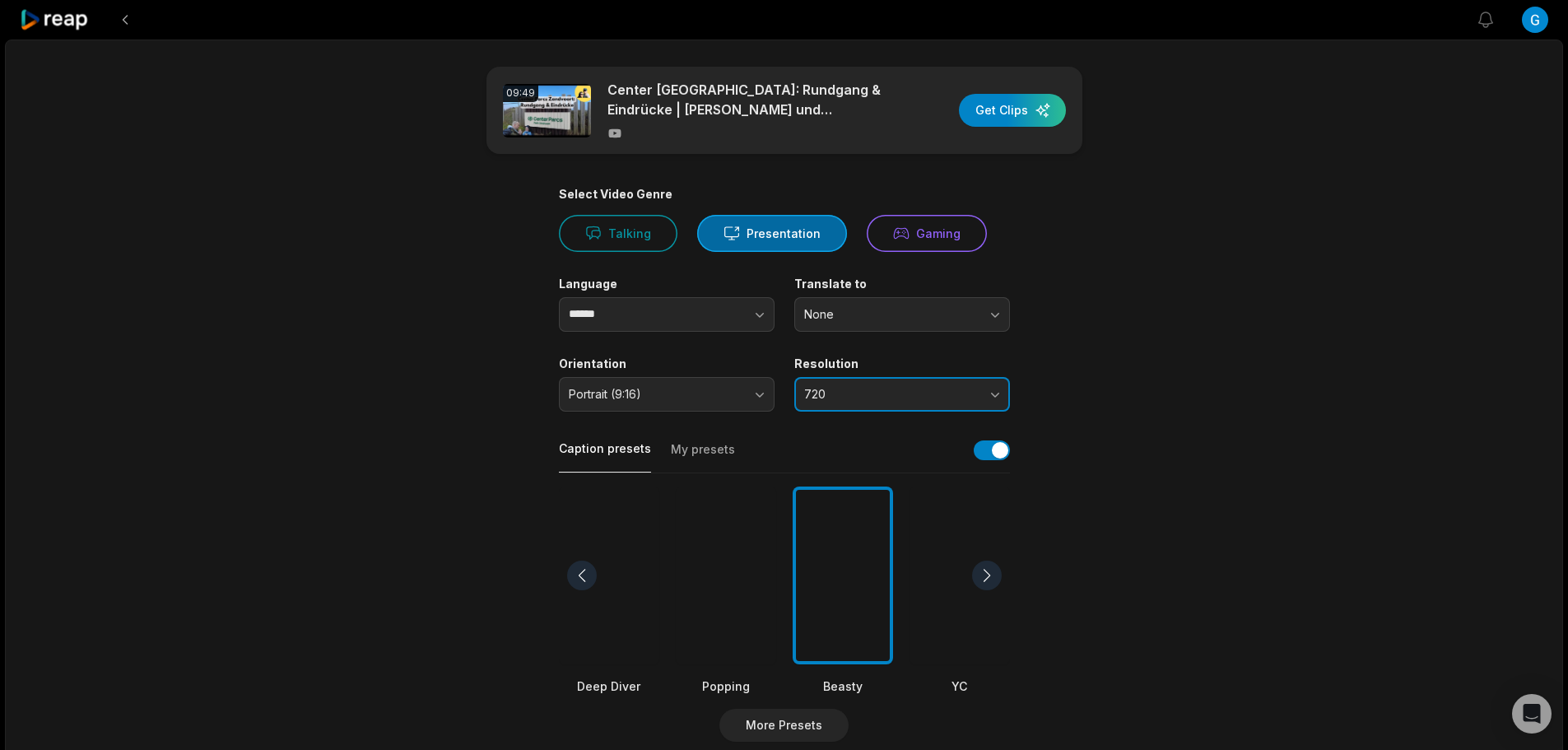
click at [843, 408] on button "720" at bounding box center [902, 394] width 216 height 34
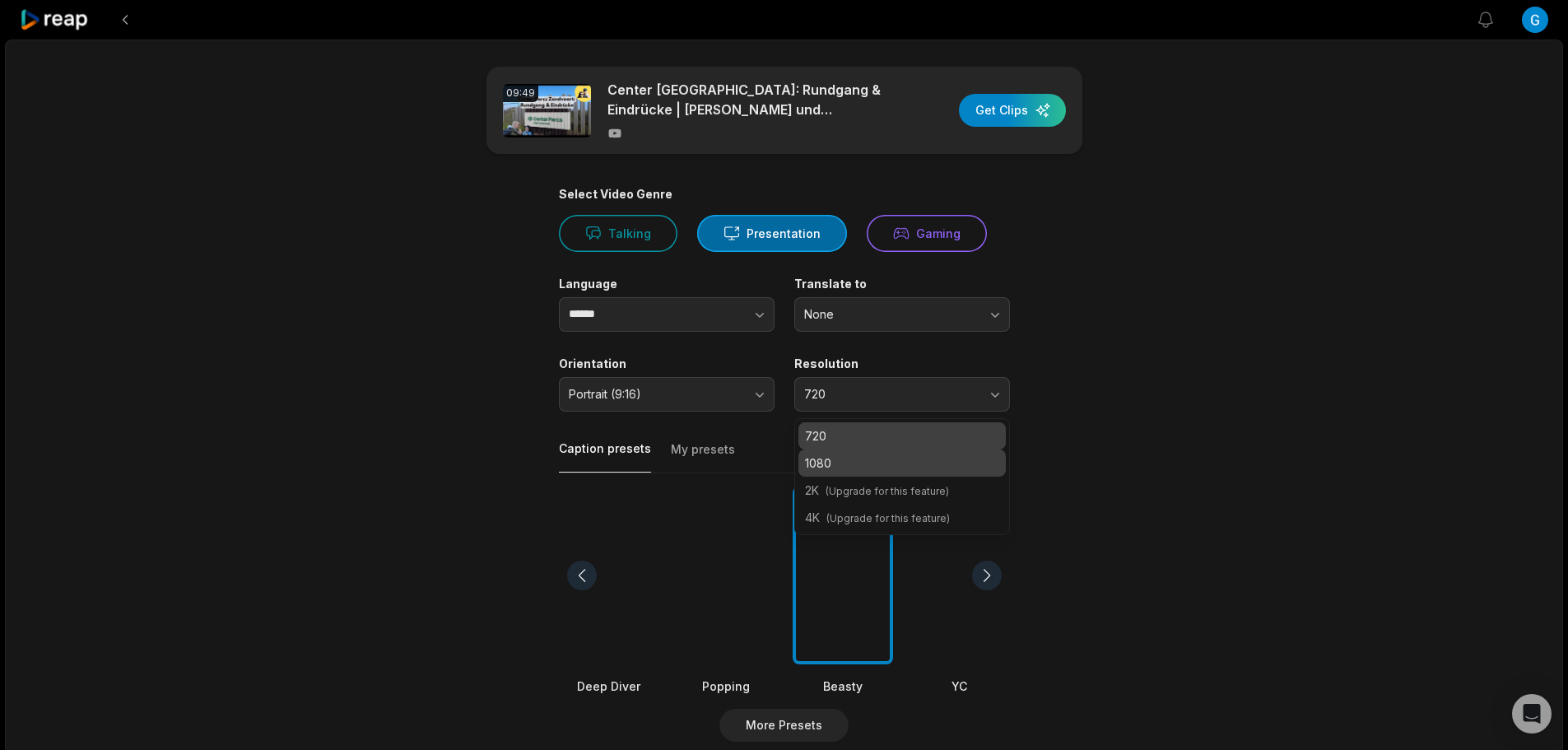
click at [834, 459] on p "1080" at bounding box center [902, 463] width 194 height 18
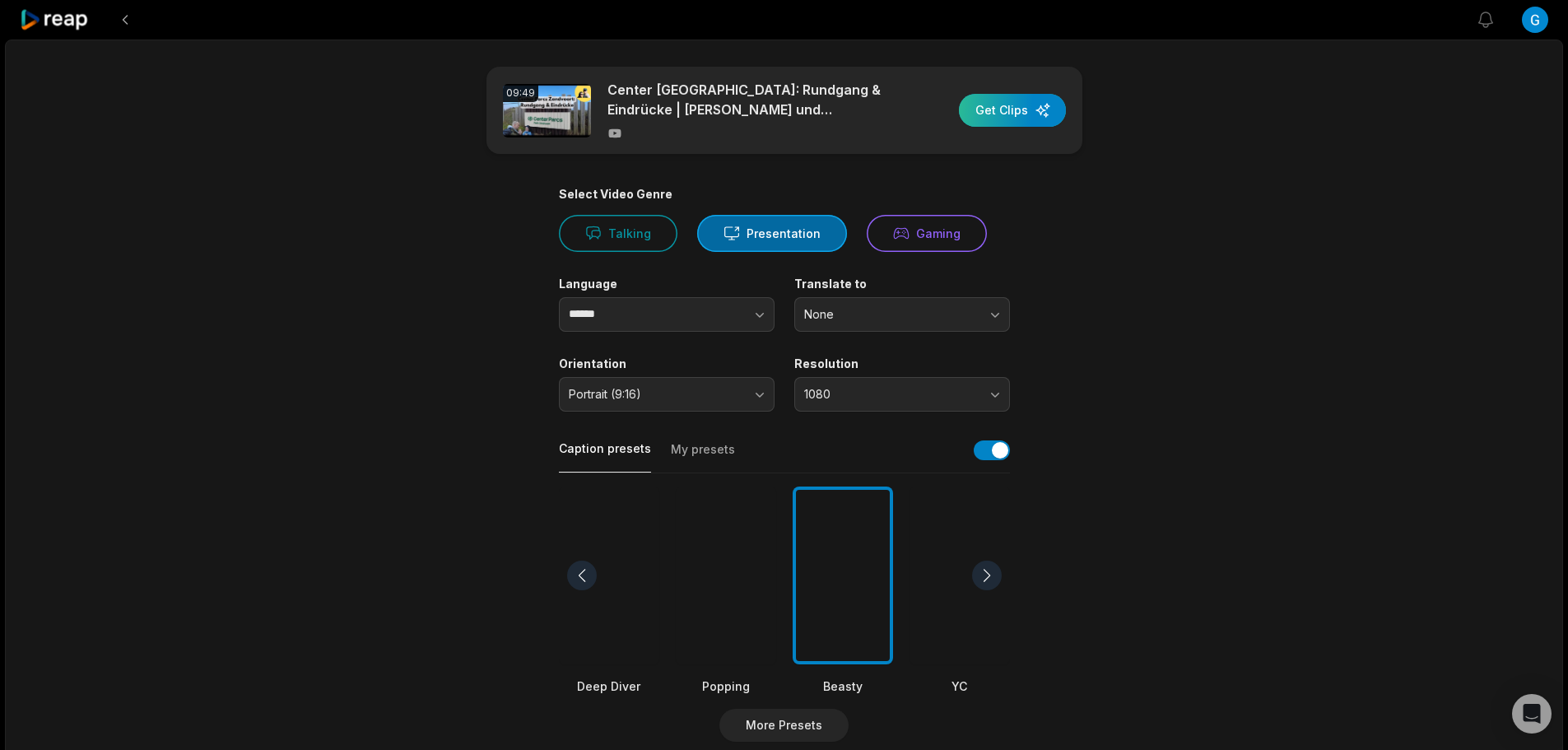
click at [1003, 115] on div "button" at bounding box center [1012, 109] width 107 height 33
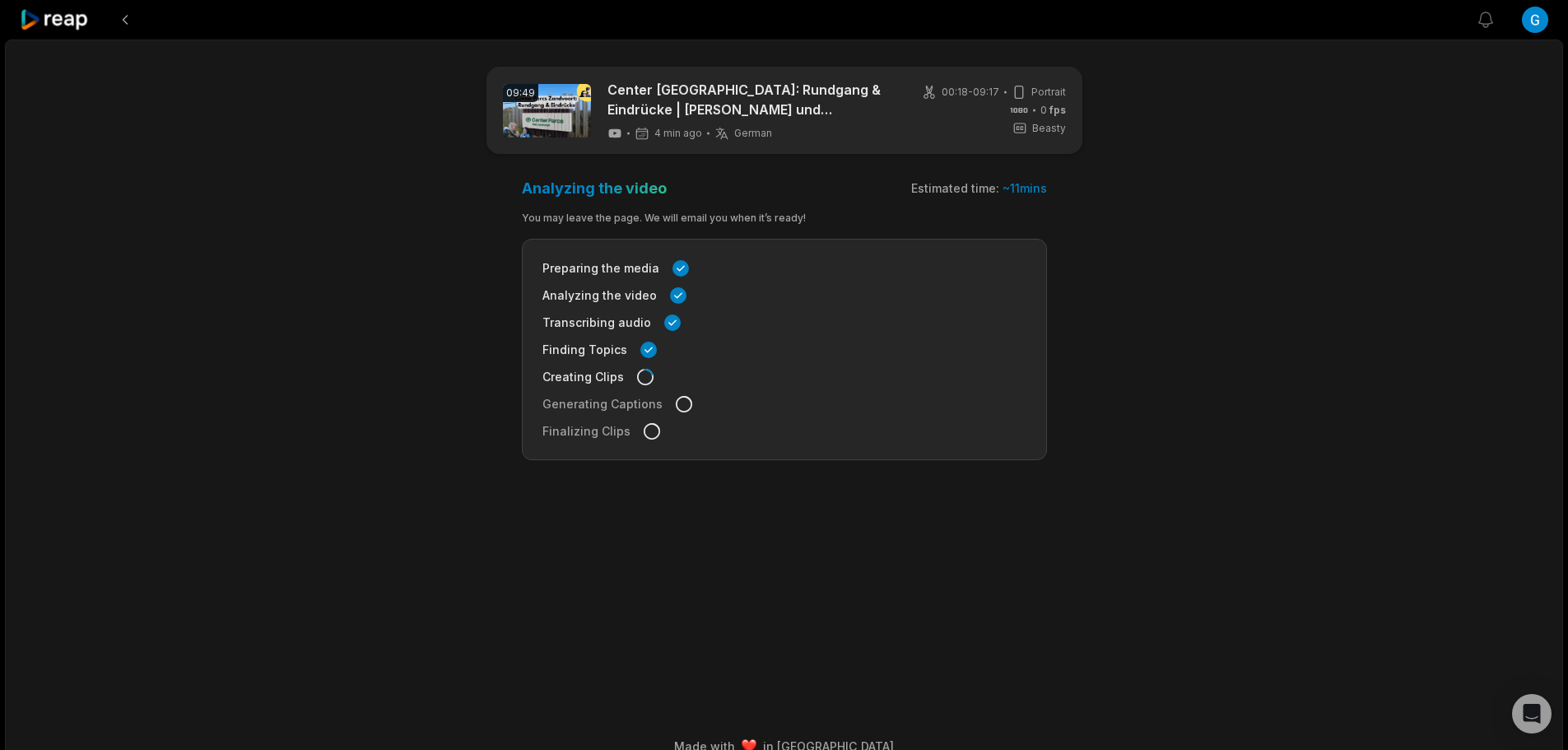
click at [85, 21] on icon at bounding box center [54, 19] width 70 height 22
